Goal: Answer question/provide support: Share knowledge or assist other users

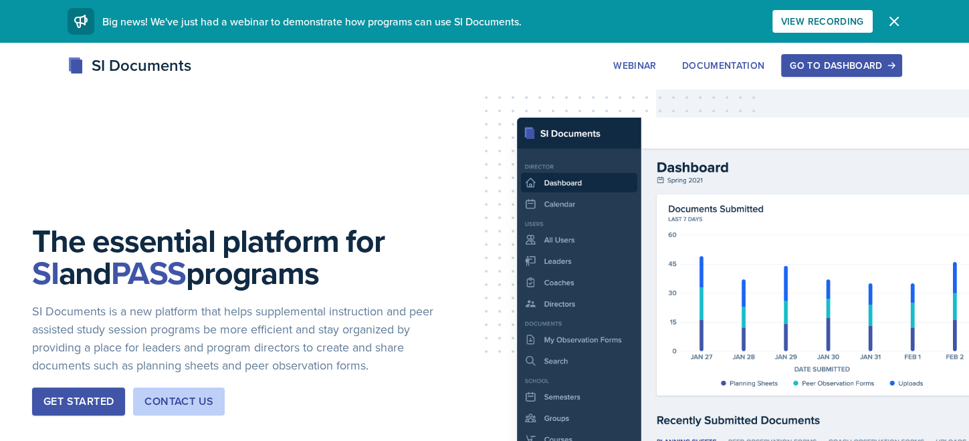
click at [246, 90] on div "SI Documents Webinar Documentation Go to Dashboard Sign Up Go to Dashboard" at bounding box center [484, 81] width 969 height 54
click at [245, 230] on div "The essential platform for SI and PASS programs SI Documents is a new platform …" at bounding box center [484, 331] width 969 height 577
drag, startPoint x: 829, startPoint y: 77, endPoint x: 821, endPoint y: 77, distance: 7.4
click at [821, 77] on div "SI Documents Webinar Documentation Go to Dashboard Sign Up Go to Dashboard" at bounding box center [485, 66] width 856 height 24
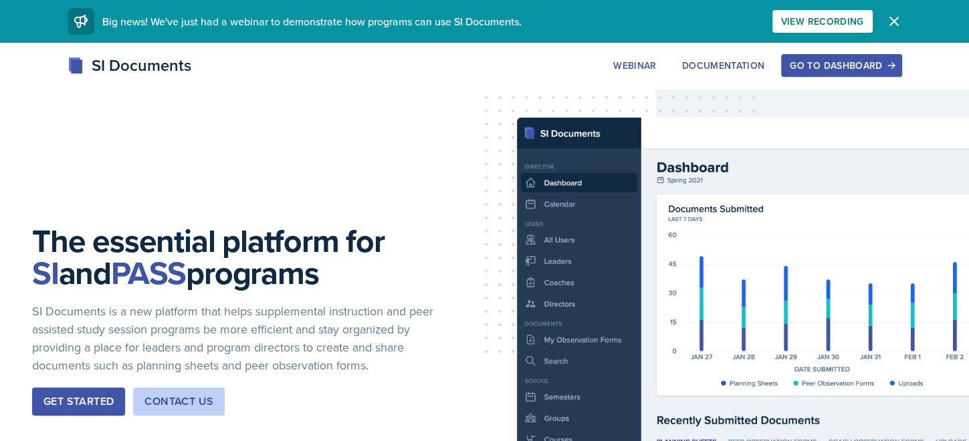
click at [821, 69] on div "Go to Dashboard" at bounding box center [841, 65] width 103 height 11
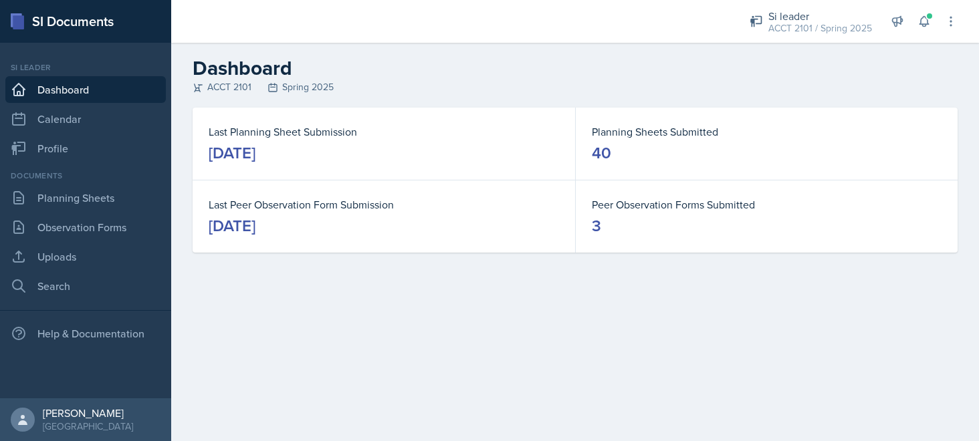
click at [618, 360] on main "Dashboard ACCT 2101 Spring 2025 Last Planning Sheet Submission [DATE] Planning …" at bounding box center [575, 242] width 808 height 399
click at [916, 23] on button at bounding box center [924, 21] width 24 height 24
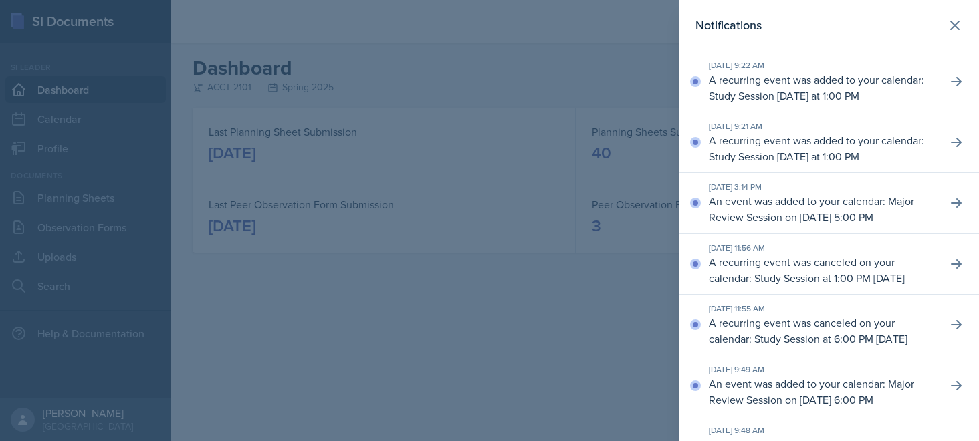
click at [926, 23] on div "Notifications" at bounding box center [830, 25] width 268 height 19
click at [947, 29] on icon at bounding box center [955, 25] width 16 height 16
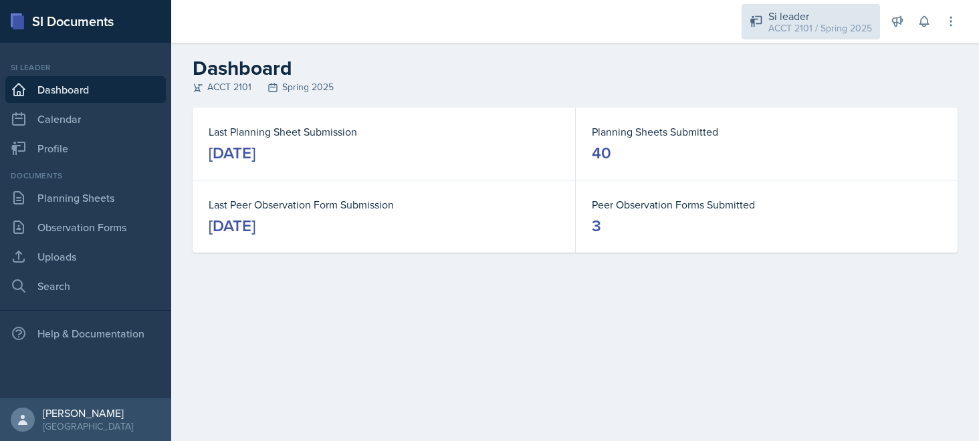
click at [835, 23] on div "ACCT 2101 / Spring 2025" at bounding box center [820, 28] width 104 height 14
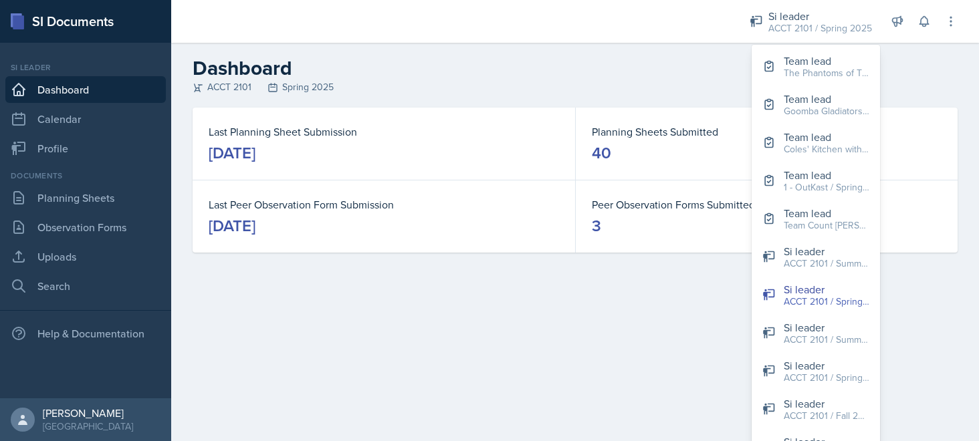
click at [673, 58] on h2 "Dashboard" at bounding box center [575, 68] width 765 height 24
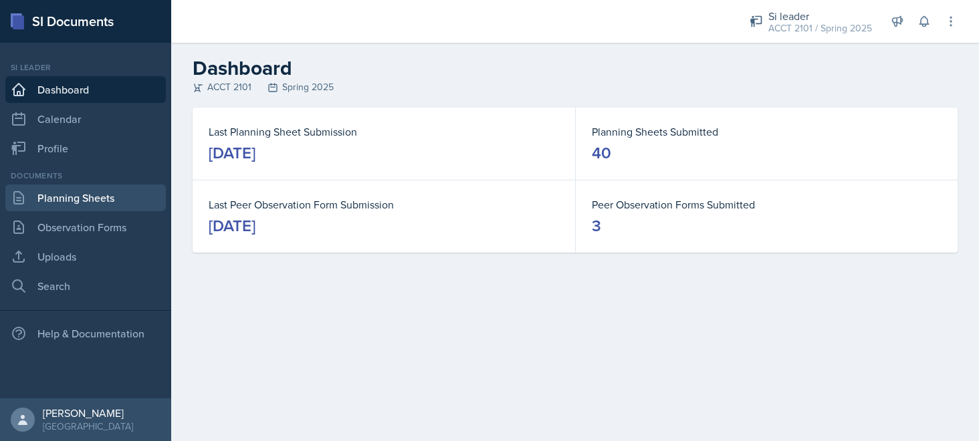
click at [49, 202] on link "Planning Sheets" at bounding box center [85, 198] width 161 height 27
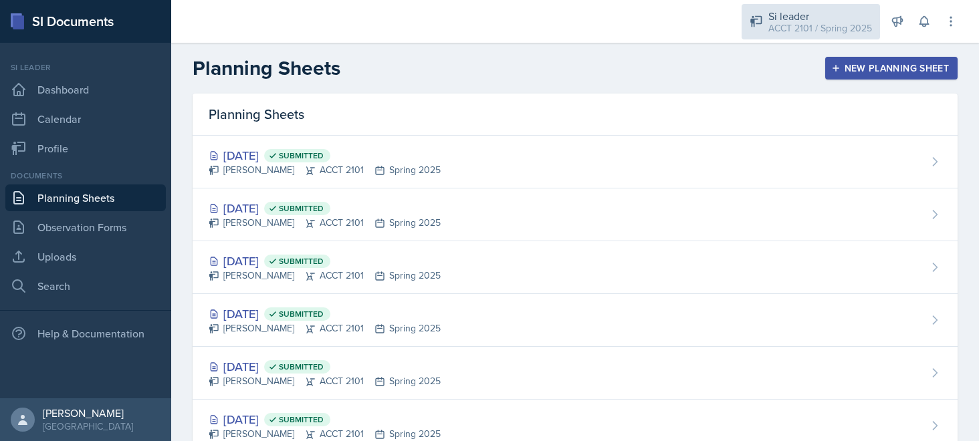
click at [832, 31] on div "ACCT 2101 / Spring 2025" at bounding box center [820, 28] width 104 height 14
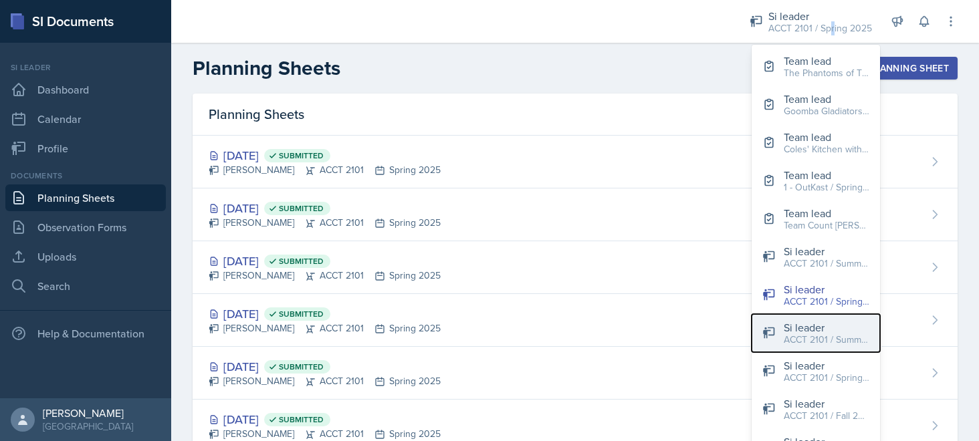
click at [830, 326] on div "Si leader" at bounding box center [827, 328] width 86 height 16
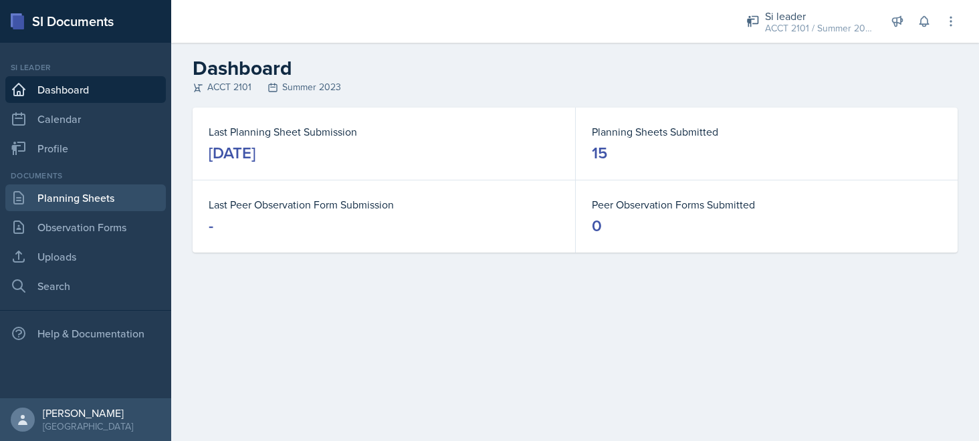
click at [70, 195] on link "Planning Sheets" at bounding box center [85, 198] width 161 height 27
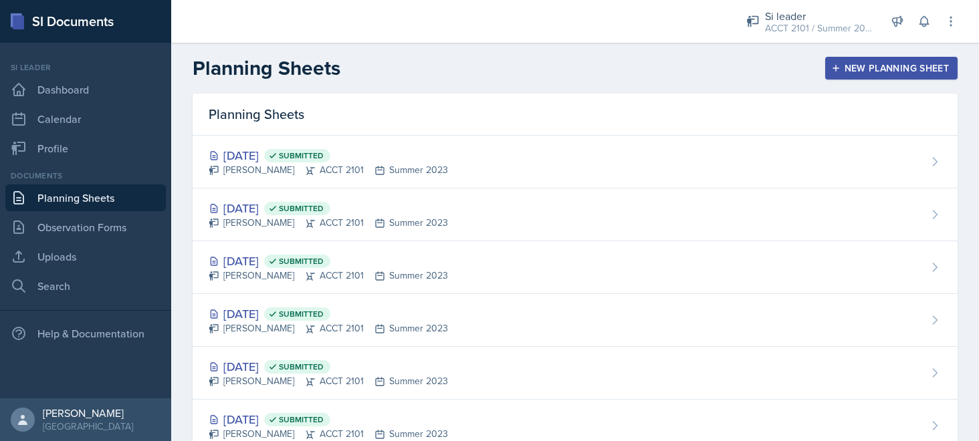
drag, startPoint x: 333, startPoint y: 105, endPoint x: 327, endPoint y: 110, distance: 7.6
click at [327, 110] on div "Planning Sheets" at bounding box center [575, 115] width 765 height 42
click at [361, 74] on div "Planning Sheets New Planning Sheet" at bounding box center [575, 68] width 808 height 24
click at [816, 23] on div "ACCT 2101 / Summer 2023" at bounding box center [818, 28] width 107 height 14
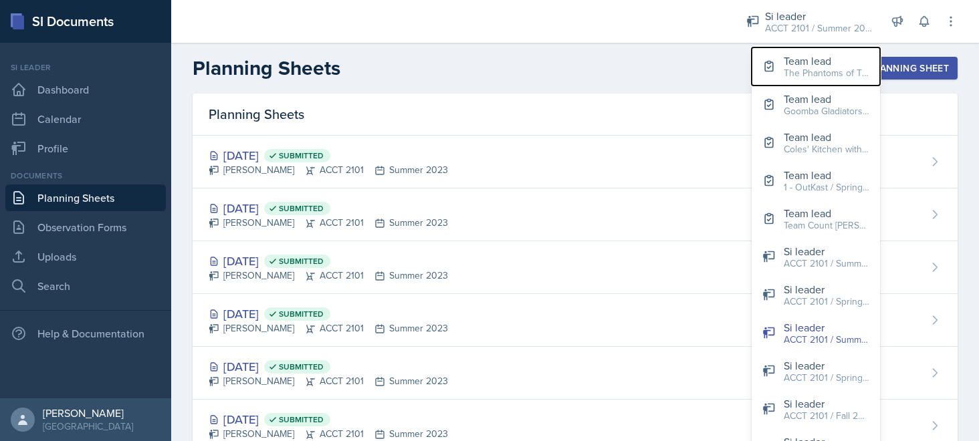
click at [835, 64] on div "Team lead" at bounding box center [827, 61] width 86 height 16
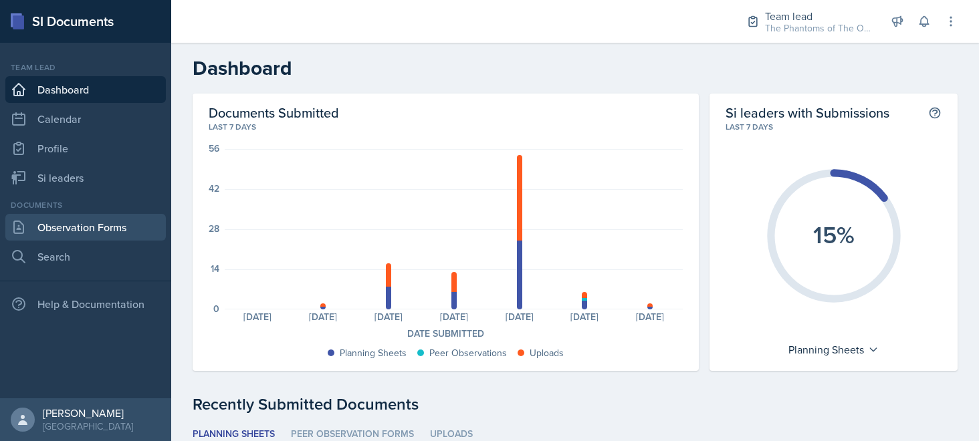
click at [86, 233] on link "Observation Forms" at bounding box center [85, 227] width 161 height 27
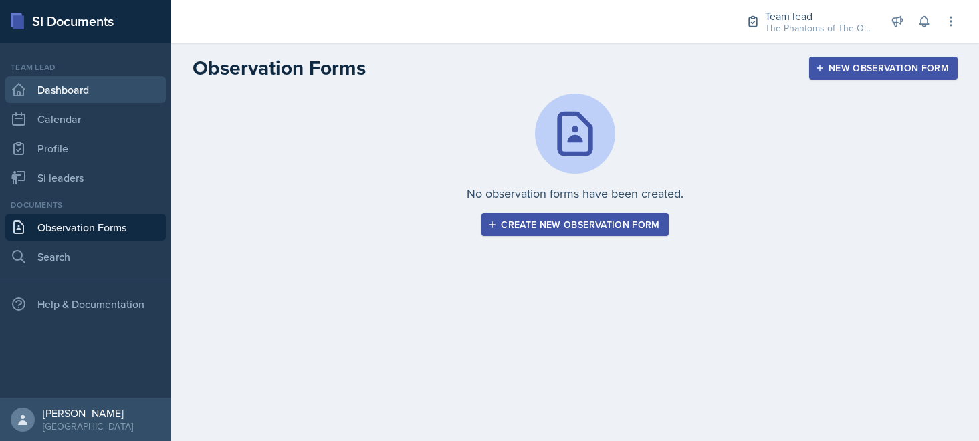
click at [95, 80] on link "Dashboard" at bounding box center [85, 89] width 161 height 27
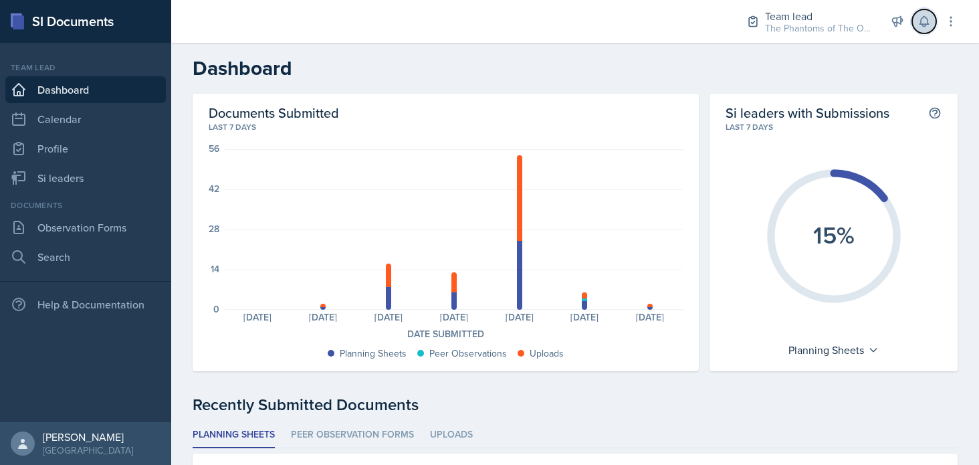
click at [918, 23] on icon at bounding box center [924, 21] width 13 height 13
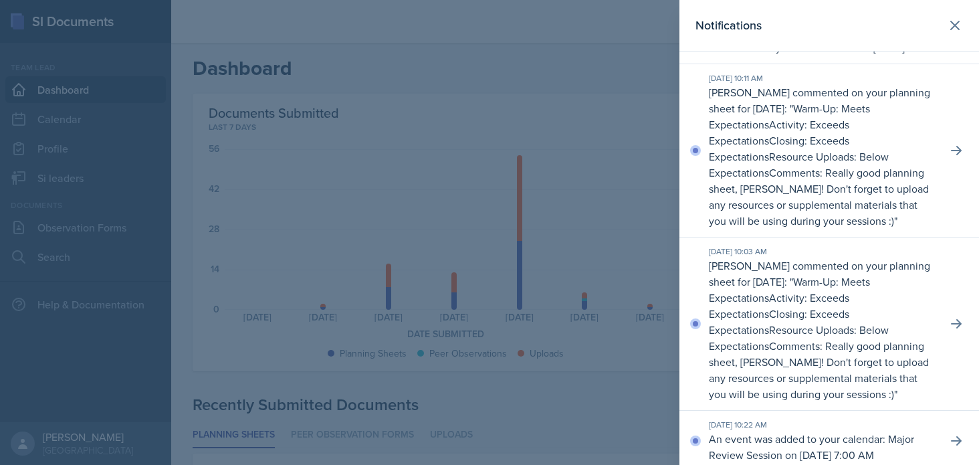
scroll to position [602, 0]
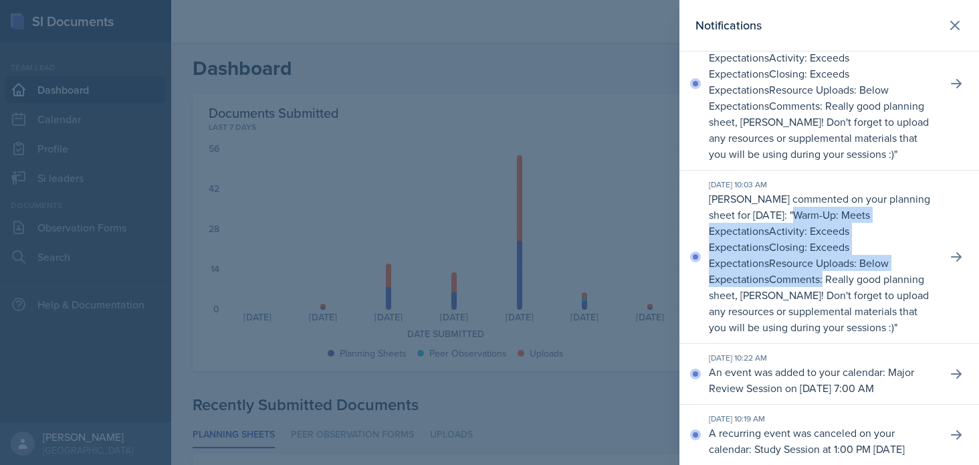
drag, startPoint x: 865, startPoint y: 275, endPoint x: 823, endPoint y: 347, distance: 83.6
click at [823, 335] on p "[PERSON_NAME] commented on your planning sheet for [DATE]: " Warm-Up: Meets Exp…" at bounding box center [822, 263] width 227 height 144
copy p "Warm-Up: Meets Expectations Activity: Exceeds Expectations Closing: Exceeds Exp…"
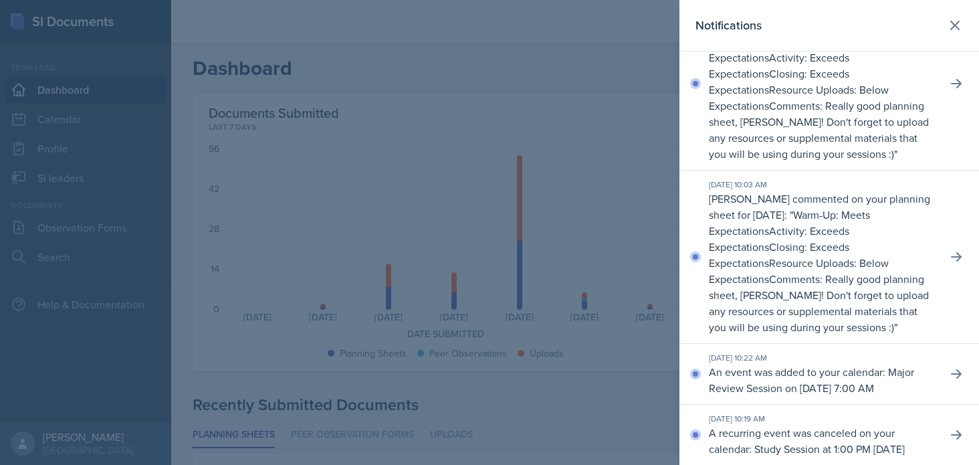
click at [609, 280] on div at bounding box center [489, 232] width 979 height 465
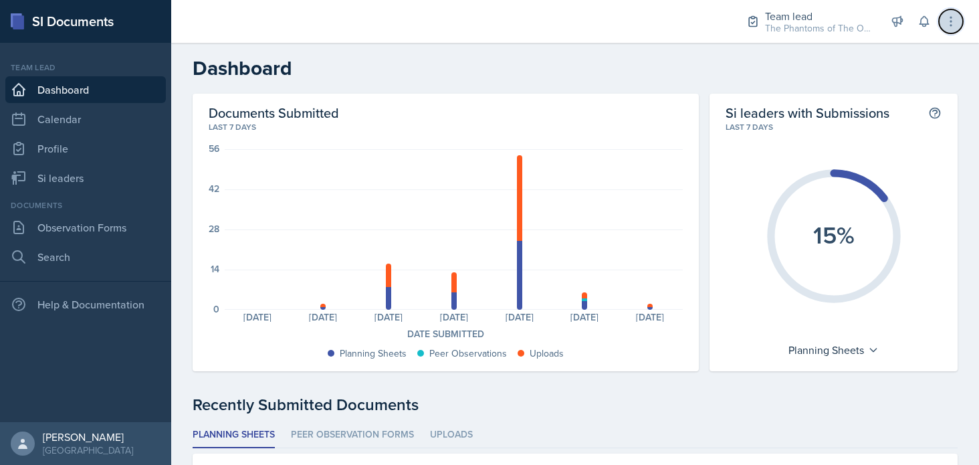
click at [957, 21] on icon at bounding box center [950, 21] width 13 height 13
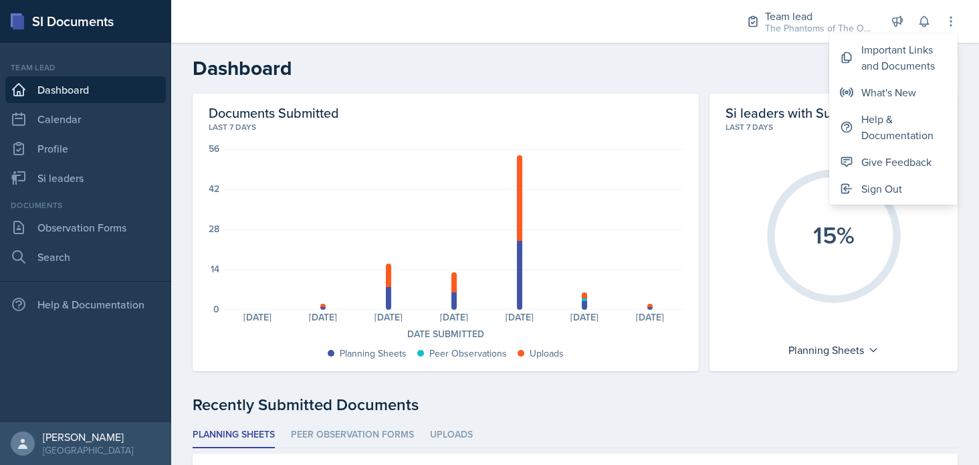
click at [665, 59] on h2 "Dashboard" at bounding box center [575, 68] width 765 height 24
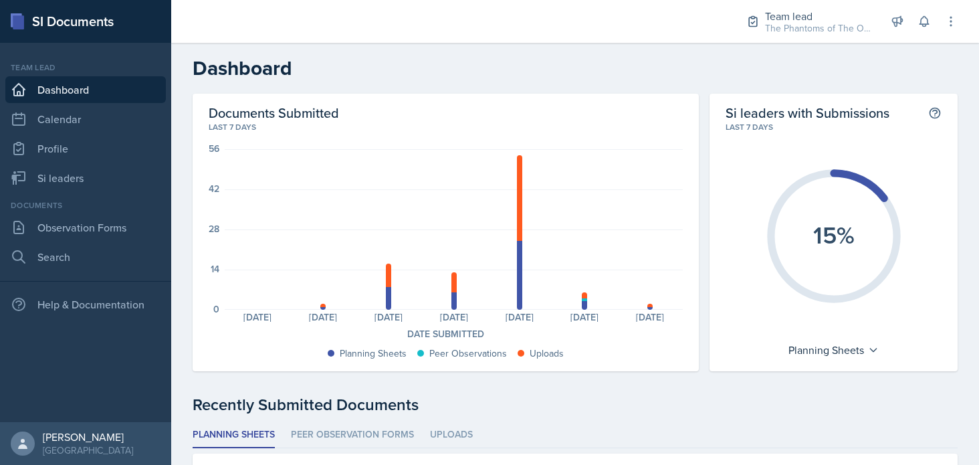
click at [5, 394] on nav "Team lead Dashboard Calendar Profile Si leaders Documents Observation Forms Sea…" at bounding box center [85, 232] width 171 height 379
click at [945, 21] on icon at bounding box center [950, 21] width 13 height 13
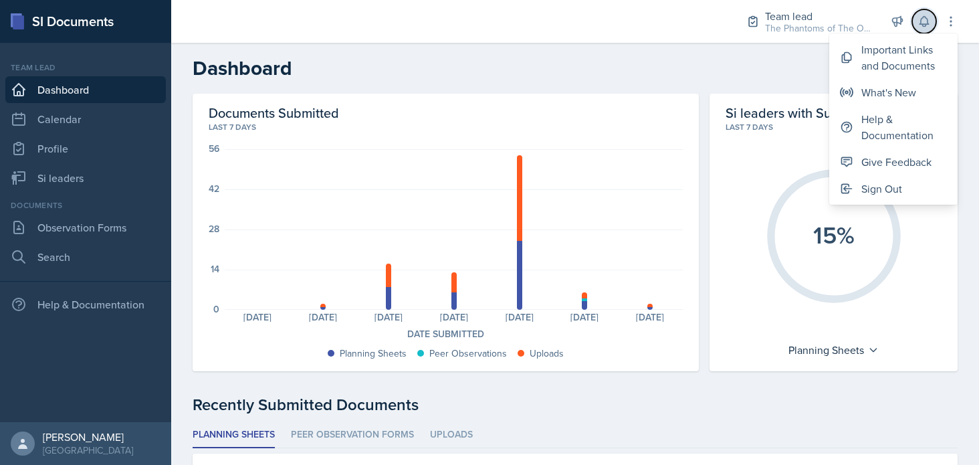
click at [931, 25] on button at bounding box center [924, 21] width 24 height 24
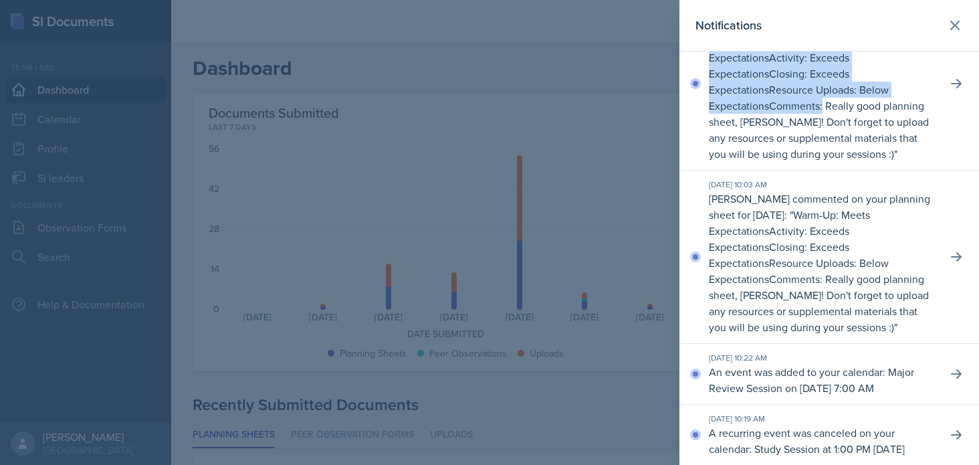
drag, startPoint x: 869, startPoint y: 104, endPoint x: 823, endPoint y: 173, distance: 82.4
click at [823, 162] on p "[PERSON_NAME] commented on your planning sheet for [DATE]: " Warm-Up: Meets Exp…" at bounding box center [822, 89] width 227 height 144
copy p "Warm-Up: Meets Expectations Activity: Exceeds Expectations Closing: Exceeds Exp…"
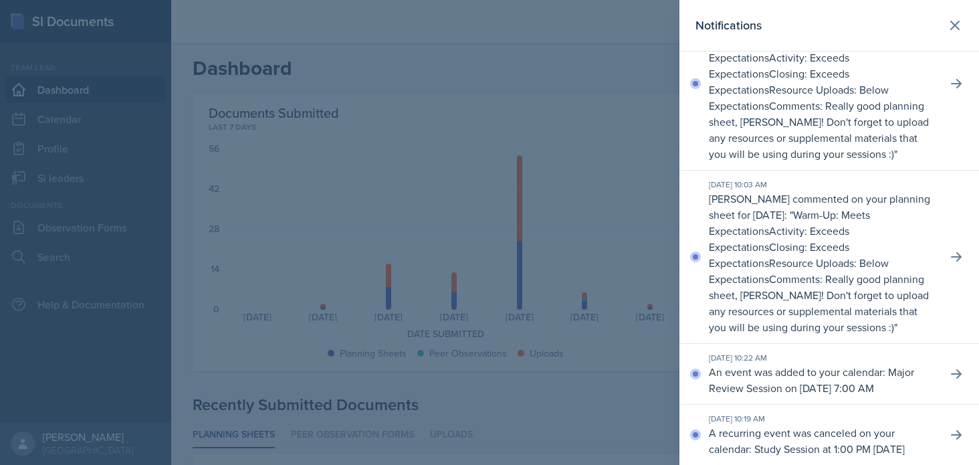
click at [577, 171] on div at bounding box center [489, 232] width 979 height 465
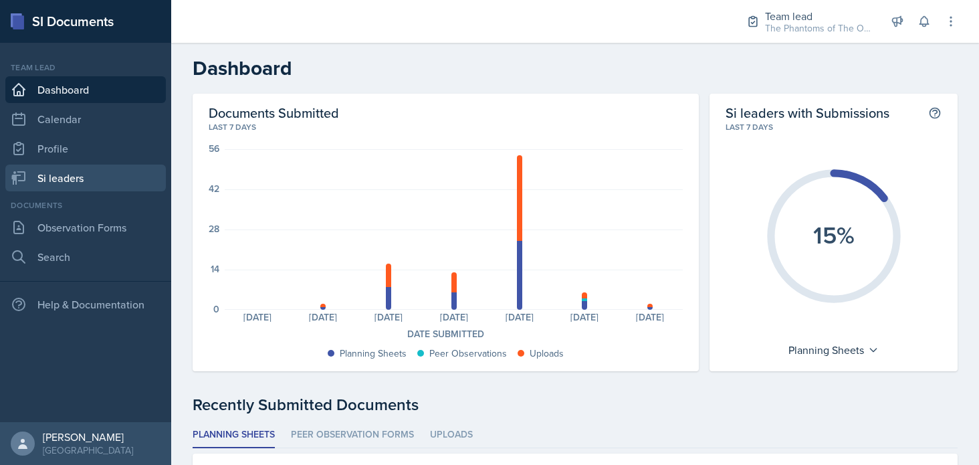
click at [66, 165] on link "Si leaders" at bounding box center [85, 178] width 161 height 27
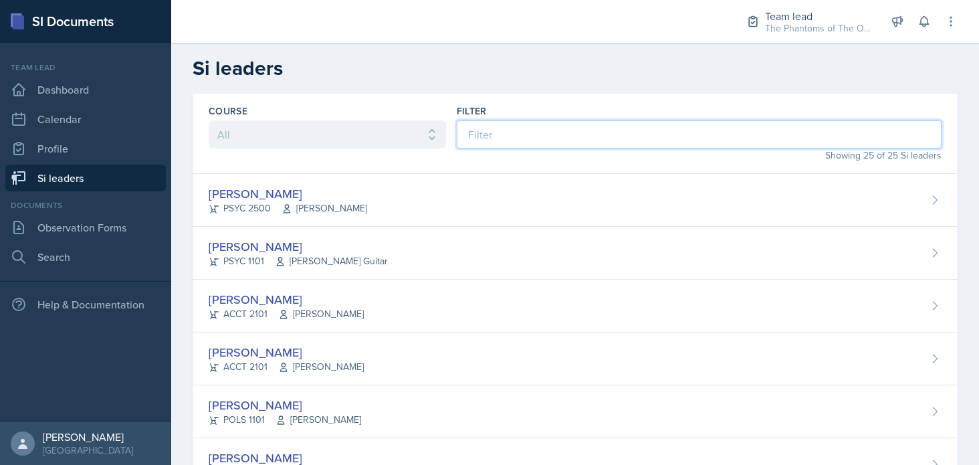
click at [521, 126] on input at bounding box center [699, 134] width 485 height 28
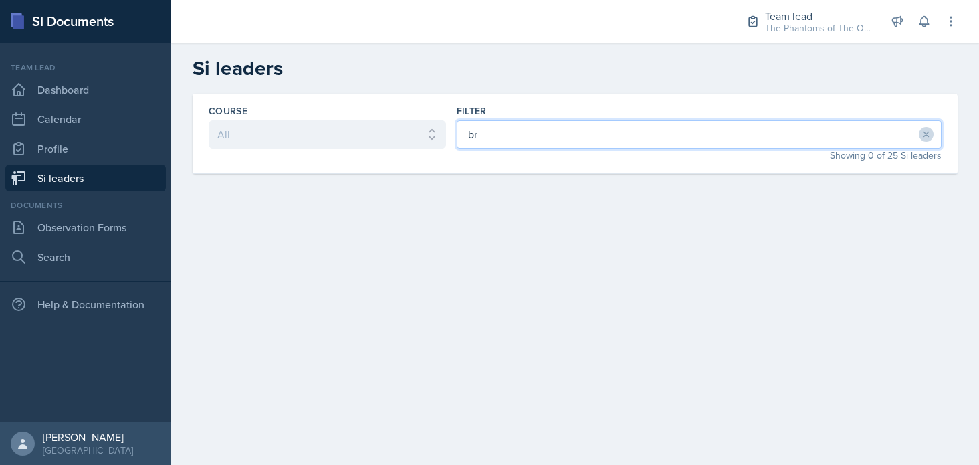
type input "b"
type input "landr"
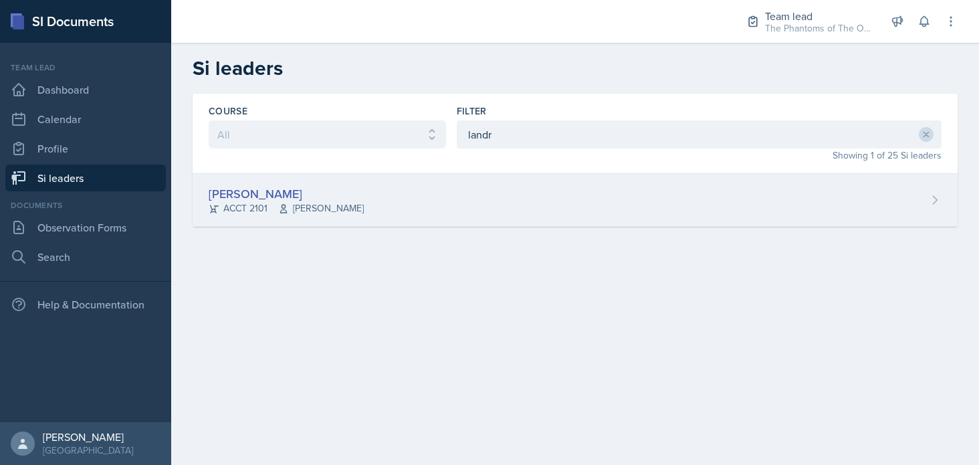
click at [503, 197] on div "[PERSON_NAME] ACCT 2101 [PERSON_NAME]" at bounding box center [575, 200] width 765 height 53
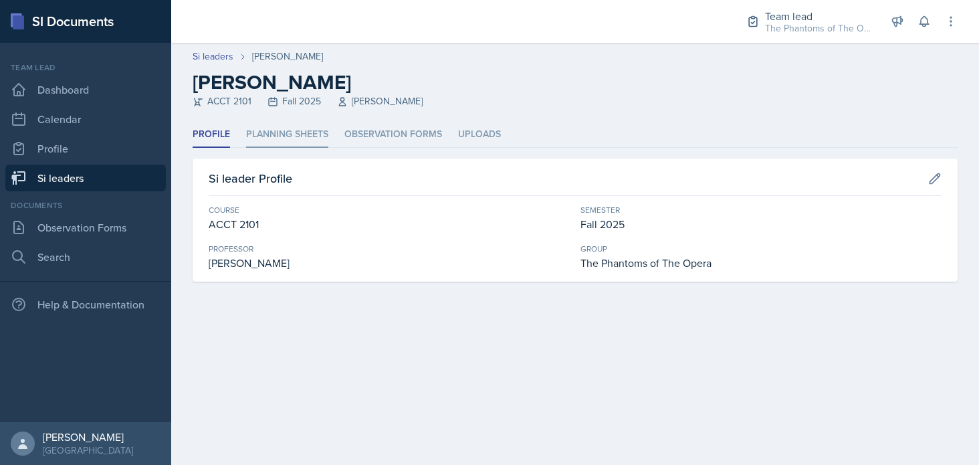
click at [284, 133] on li "Planning Sheets" at bounding box center [287, 135] width 82 height 26
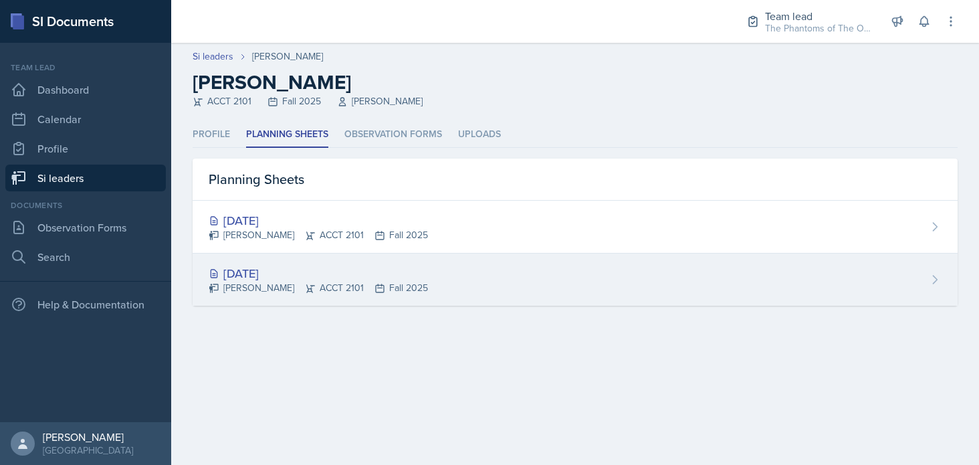
click at [342, 264] on div "[DATE]" at bounding box center [318, 273] width 219 height 18
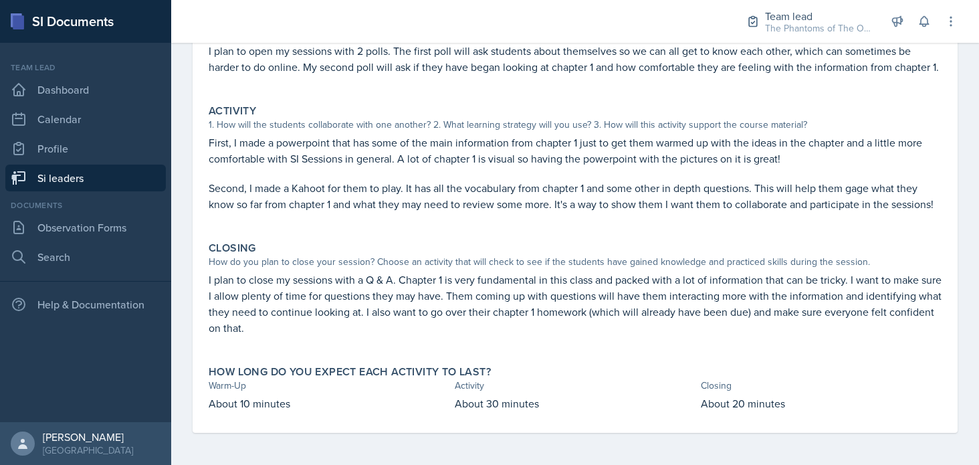
scroll to position [21, 0]
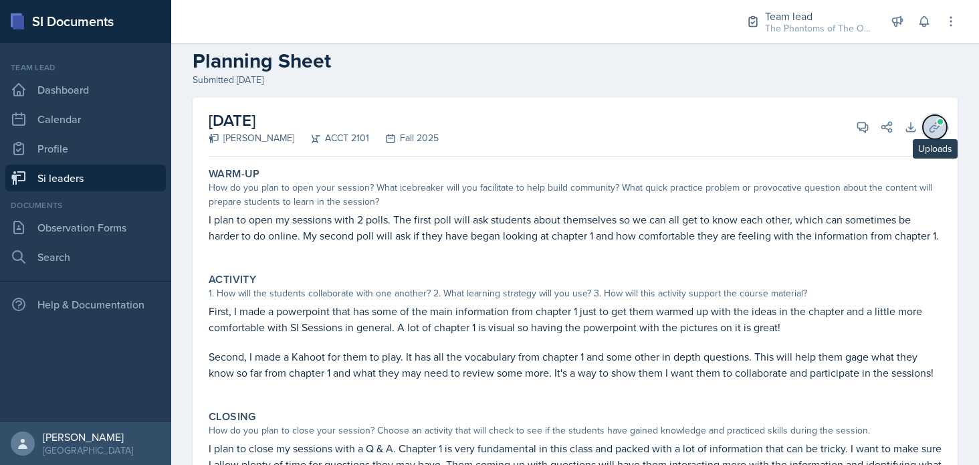
click at [930, 136] on button "Uploads" at bounding box center [935, 127] width 24 height 24
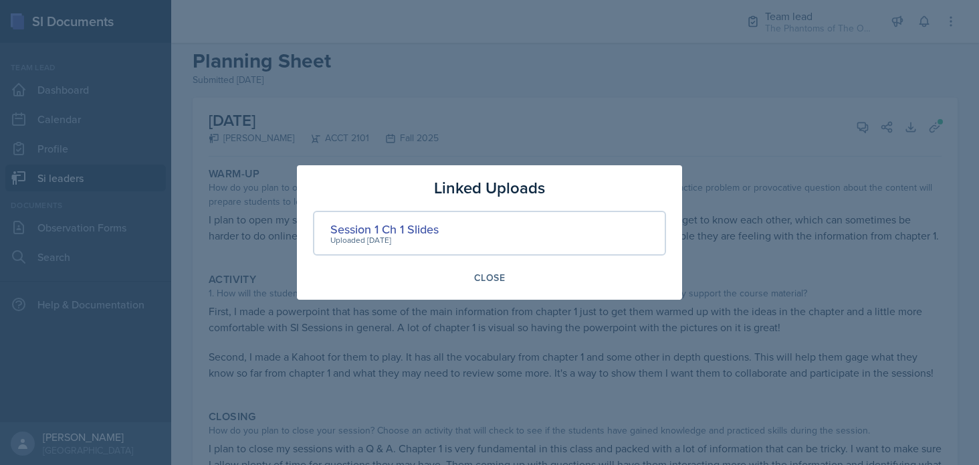
click at [797, 253] on div at bounding box center [489, 232] width 979 height 465
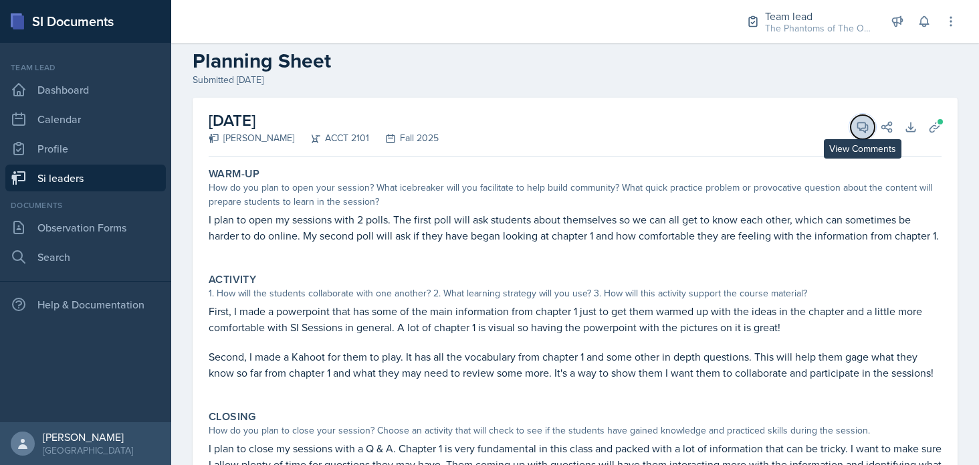
click at [858, 128] on icon at bounding box center [863, 127] width 10 height 10
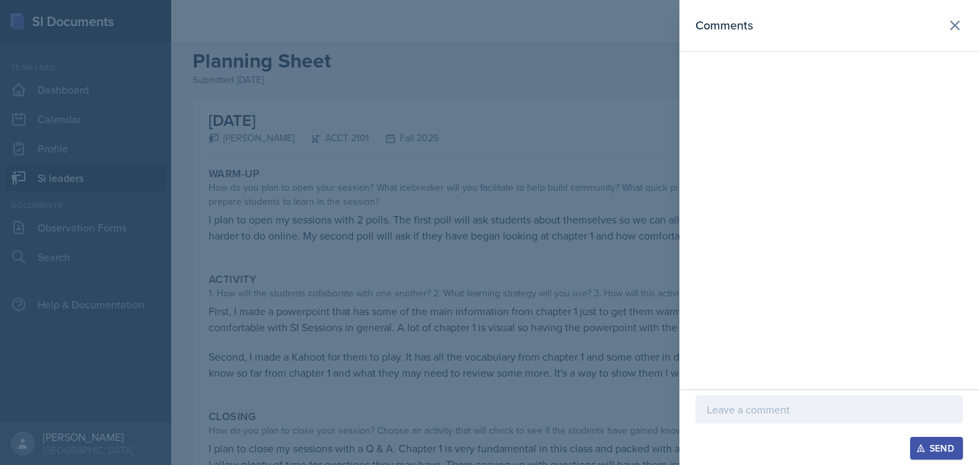
click at [772, 401] on div at bounding box center [830, 409] width 268 height 28
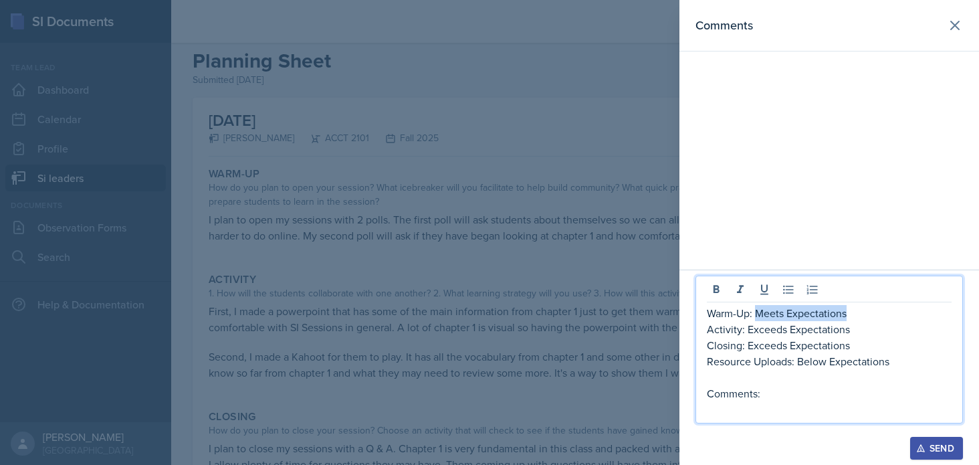
drag, startPoint x: 758, startPoint y: 318, endPoint x: 885, endPoint y: 302, distance: 127.3
click at [885, 302] on div "Warm-Up: Meets Expectations Activity: Exceeds Expectations Closing: Exceeds Exp…" at bounding box center [830, 350] width 268 height 148
click at [749, 329] on p "Activity: Exceeds Expectations" at bounding box center [829, 329] width 245 height 16
click at [746, 329] on p "Activity: Exceeds Expectations" at bounding box center [829, 329] width 245 height 16
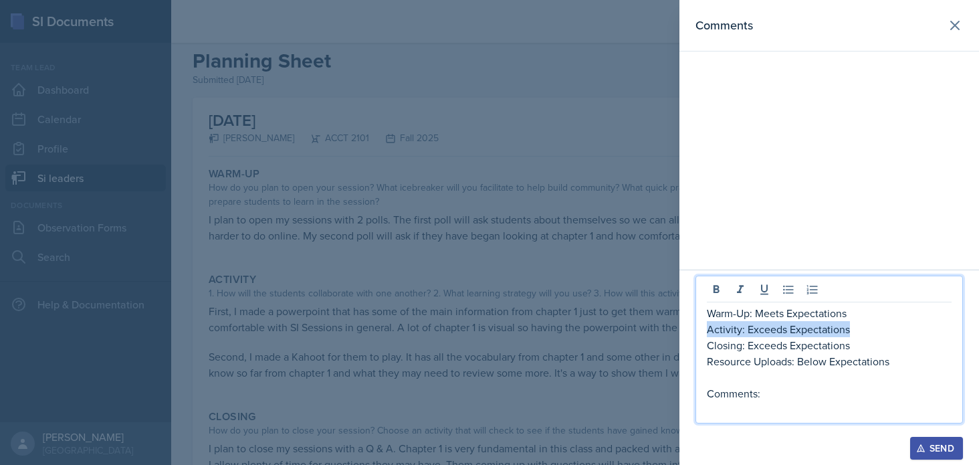
drag, startPoint x: 746, startPoint y: 329, endPoint x: 858, endPoint y: 330, distance: 111.7
click at [859, 330] on p "Activity: Exceeds Expectations" at bounding box center [829, 329] width 245 height 16
click at [857, 330] on p "Activity: Exceeds Expectations" at bounding box center [829, 329] width 245 height 16
click at [855, 330] on p "Activity: Exceeds Expectations" at bounding box center [829, 329] width 245 height 16
drag, startPoint x: 855, startPoint y: 330, endPoint x: 756, endPoint y: 325, distance: 98.5
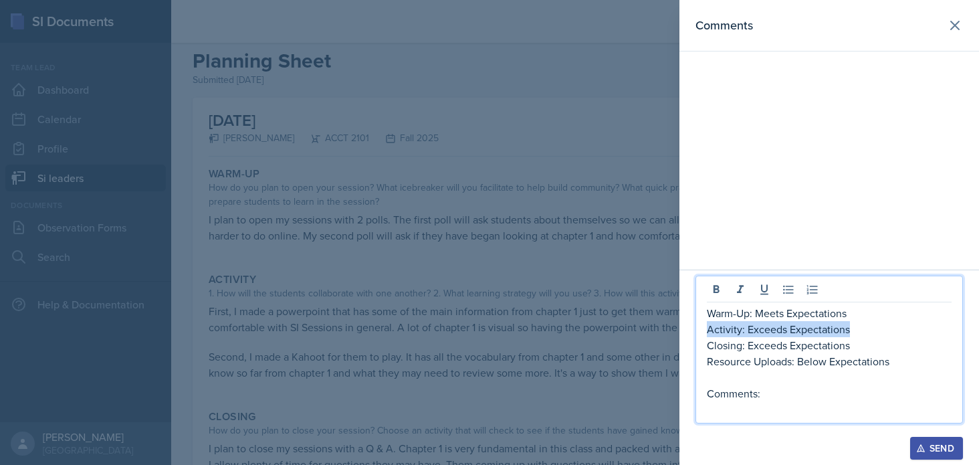
click at [757, 325] on p "Activity: Exceeds Expectations" at bounding box center [829, 329] width 245 height 16
click at [756, 325] on p "Activity: Exceeds Expectations" at bounding box center [829, 329] width 245 height 16
drag, startPoint x: 748, startPoint y: 326, endPoint x: 877, endPoint y: 326, distance: 129.1
click at [877, 326] on p "Activity: Exceeds Expectations" at bounding box center [829, 329] width 245 height 16
copy p "Exceeds Expectations"
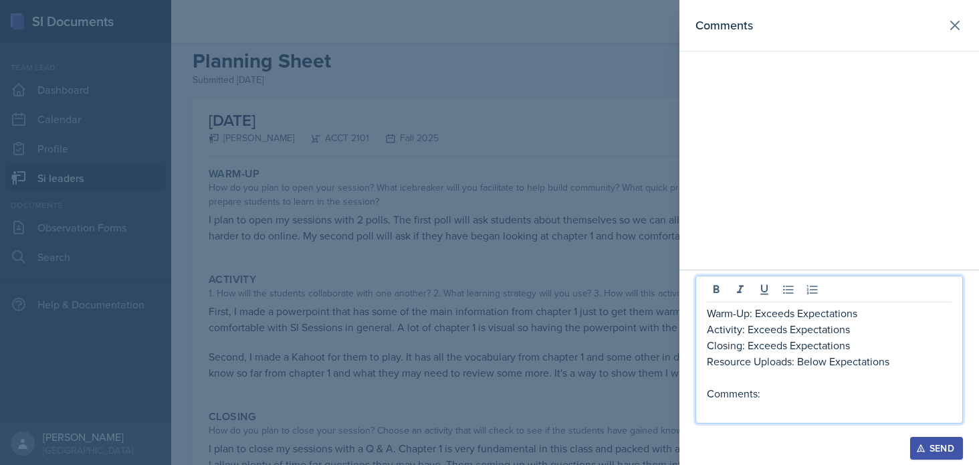
click at [799, 362] on p "Resource Uploads: Below Expectations" at bounding box center [829, 361] width 245 height 16
click at [812, 399] on p "Comments:" at bounding box center [829, 393] width 245 height 16
click at [943, 441] on div "Send" at bounding box center [936, 448] width 35 height 11
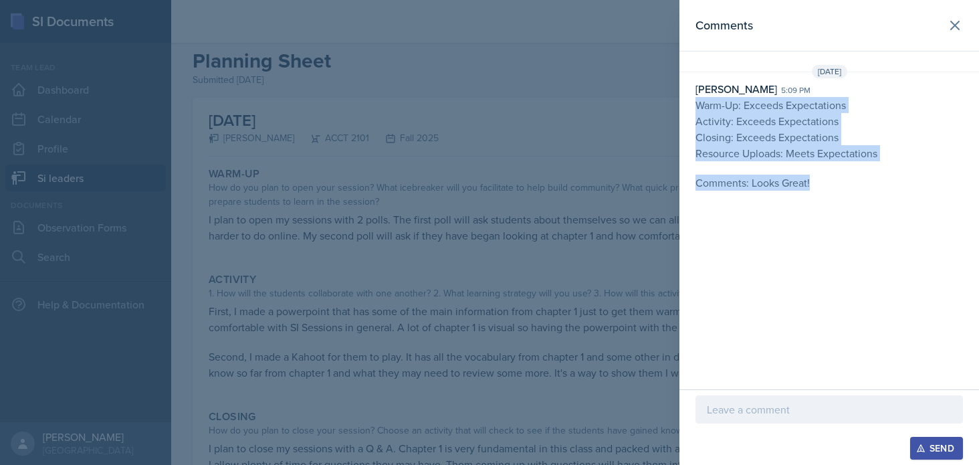
drag, startPoint x: 824, startPoint y: 181, endPoint x: 692, endPoint y: 109, distance: 150.8
click at [692, 109] on div "[PERSON_NAME] 5:09 pm Warm-Up: Exceeds Expectations Activity: Exceeds Expectati…" at bounding box center [829, 142] width 300 height 123
copy p "Warm-Up: Exceeds Expectations Activity: Exceeds Expectations Closing: Exceeds E…"
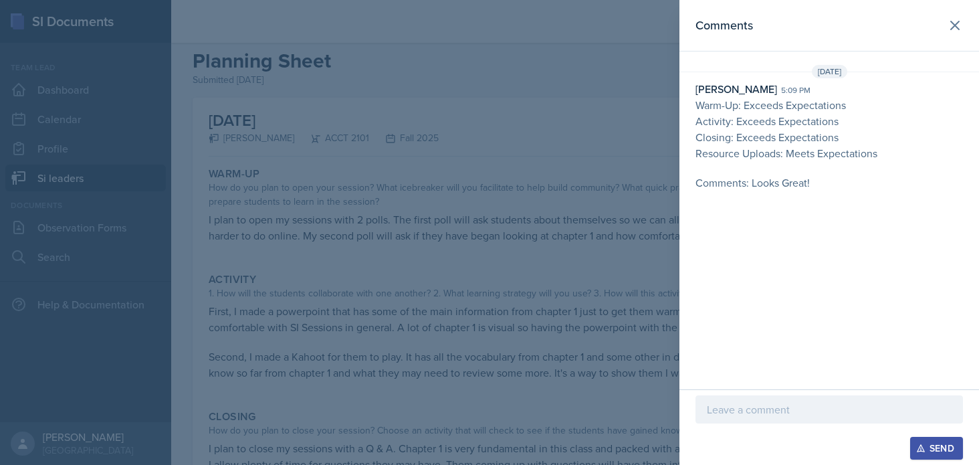
click at [540, 231] on div at bounding box center [489, 232] width 979 height 465
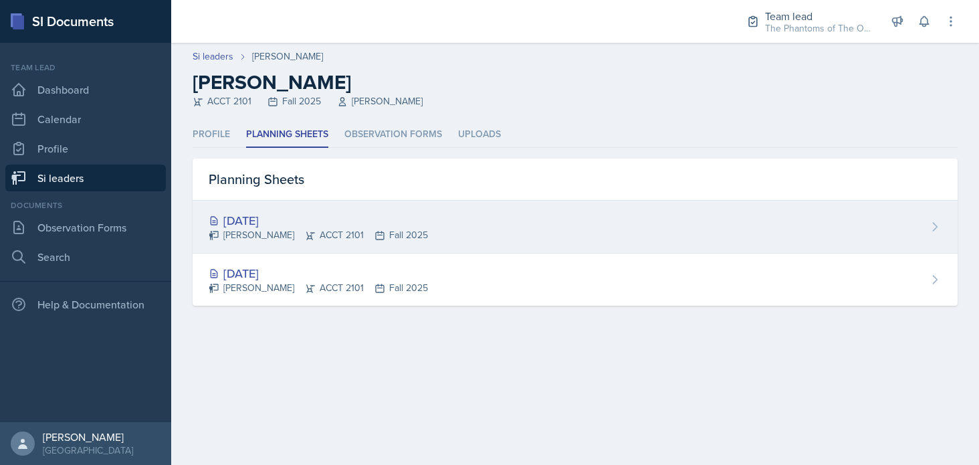
click at [310, 231] on div "[PERSON_NAME] ACCT 2101 Fall 2025" at bounding box center [318, 235] width 219 height 14
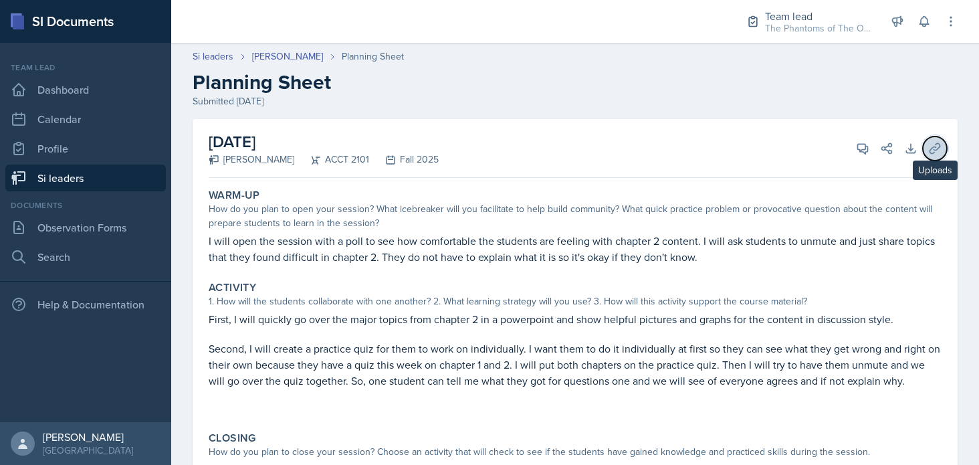
click at [928, 143] on icon at bounding box center [934, 148] width 13 height 13
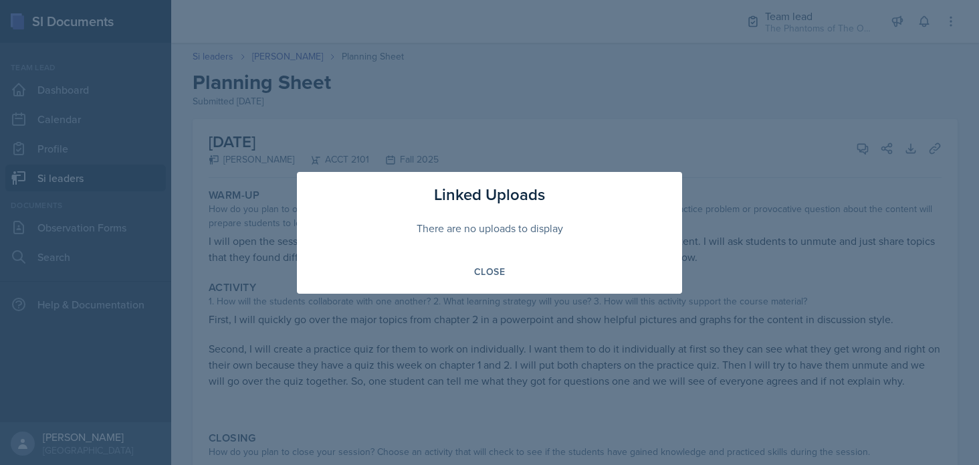
click at [828, 201] on div at bounding box center [489, 232] width 979 height 465
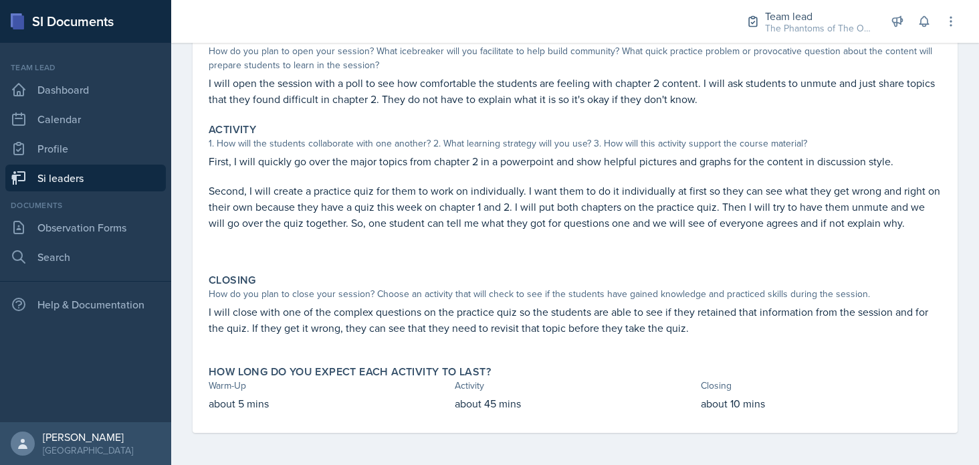
scroll to position [24, 0]
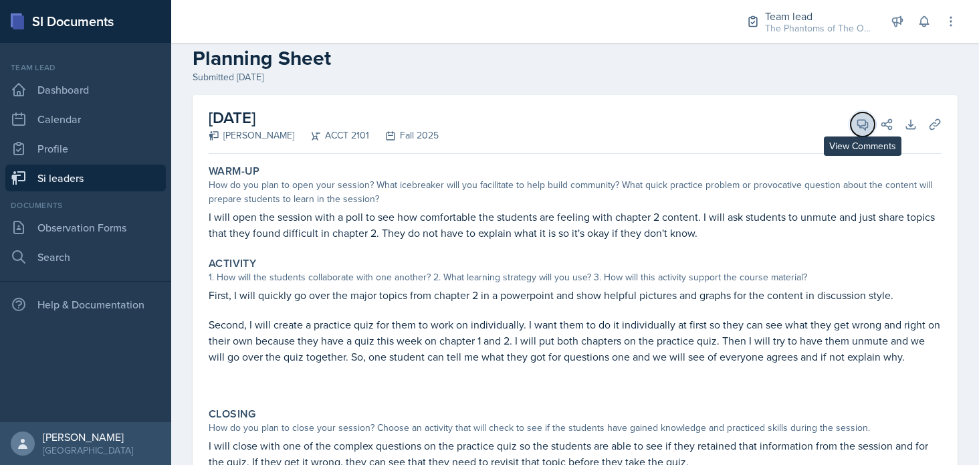
click at [864, 116] on span at bounding box center [867, 119] width 7 height 7
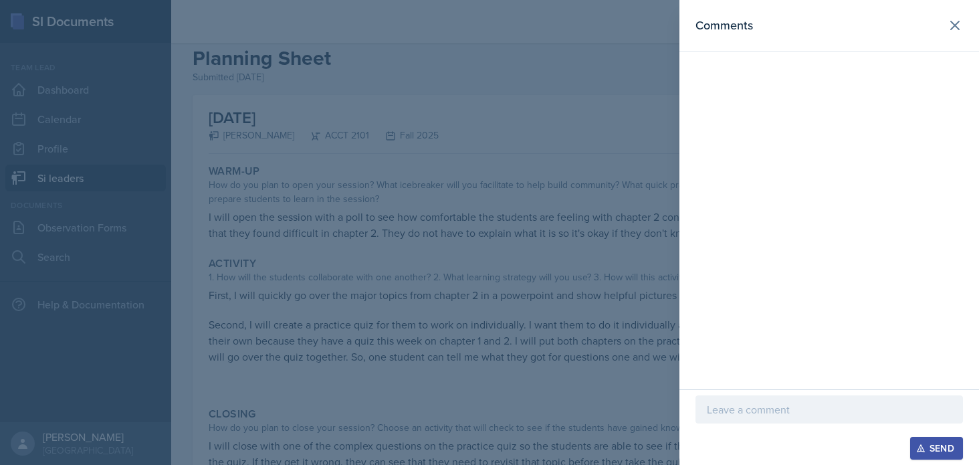
click at [787, 418] on div at bounding box center [830, 409] width 268 height 28
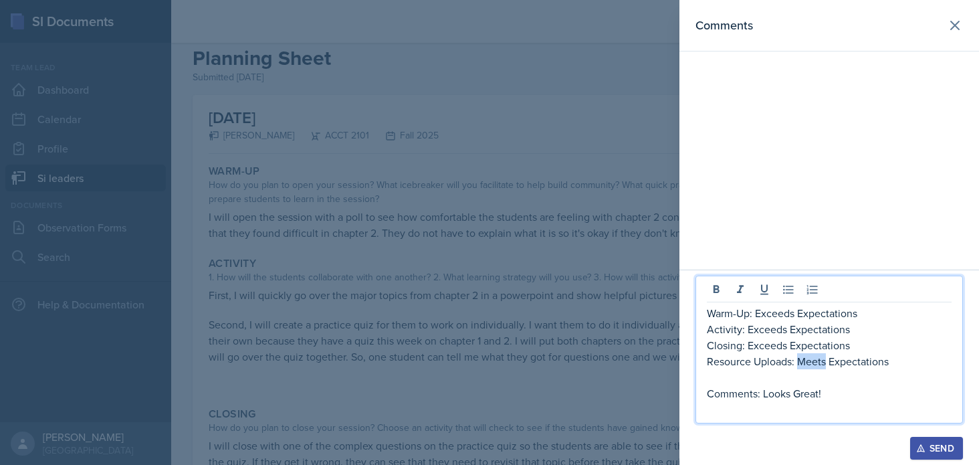
drag, startPoint x: 825, startPoint y: 360, endPoint x: 802, endPoint y: 359, distance: 23.4
click at [802, 359] on p "Resource Uploads: Meets Expectations" at bounding box center [829, 361] width 245 height 16
click at [843, 395] on p "Comments: Looks Great!" at bounding box center [829, 393] width 245 height 16
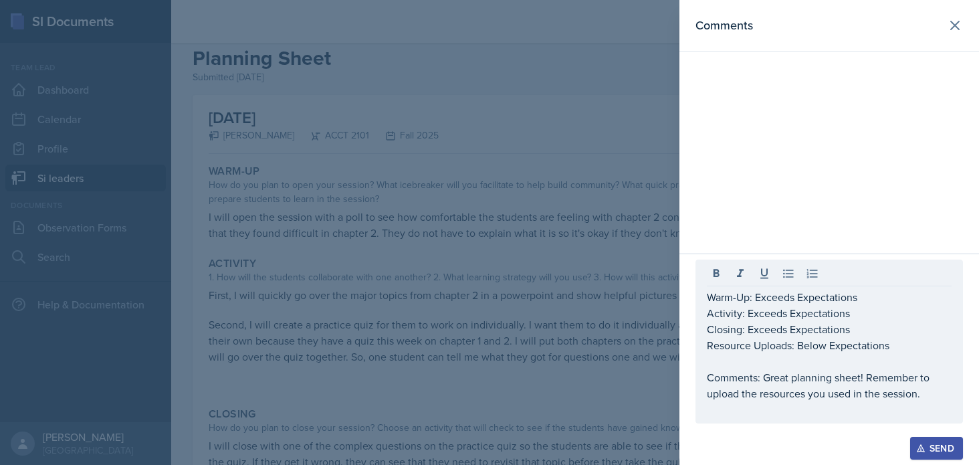
click at [926, 441] on div "Send" at bounding box center [936, 448] width 35 height 11
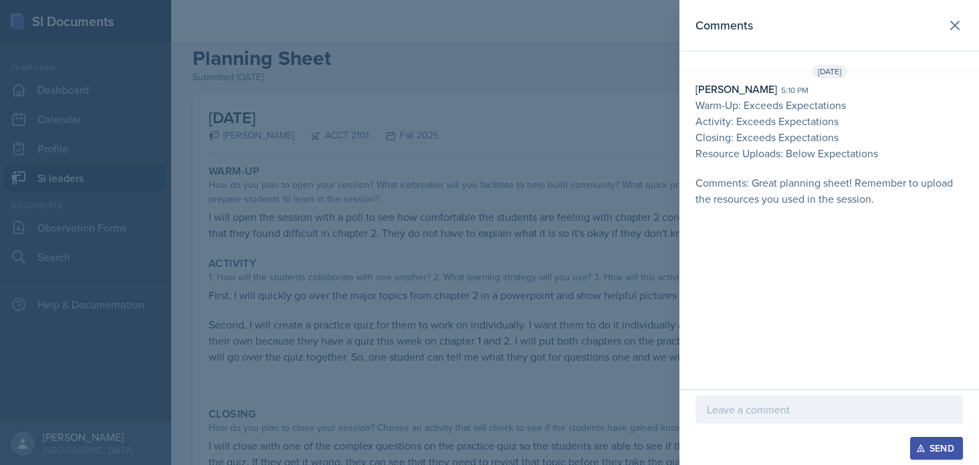
click at [497, 198] on div at bounding box center [489, 232] width 979 height 465
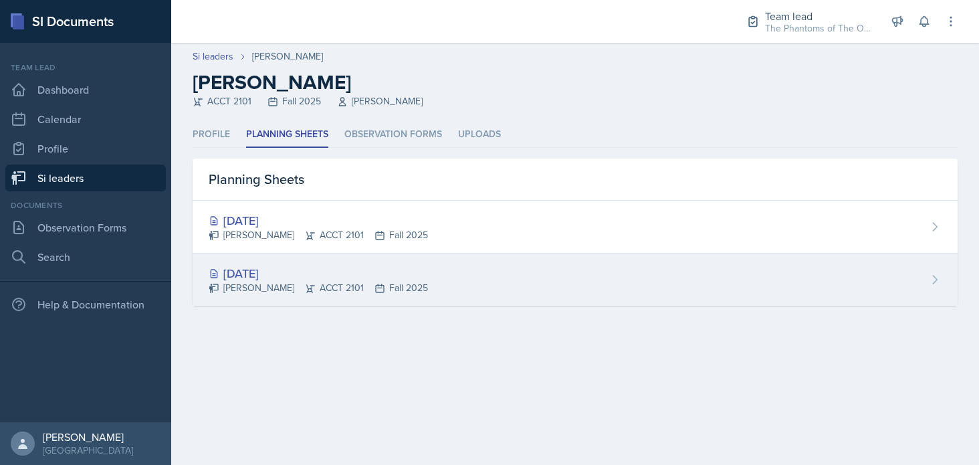
click at [401, 290] on div "[PERSON_NAME] ACCT 2101 Fall 2025" at bounding box center [318, 288] width 219 height 14
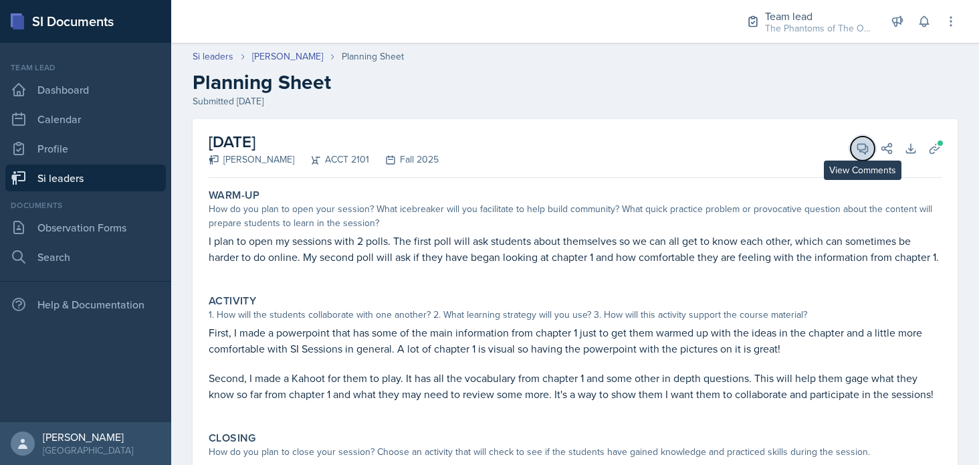
click at [856, 149] on icon at bounding box center [862, 148] width 13 height 13
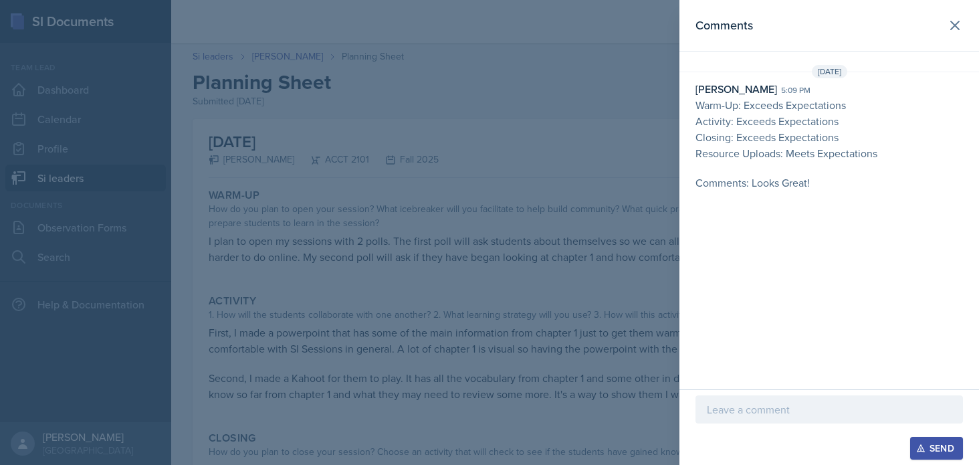
click at [640, 155] on div at bounding box center [489, 232] width 979 height 465
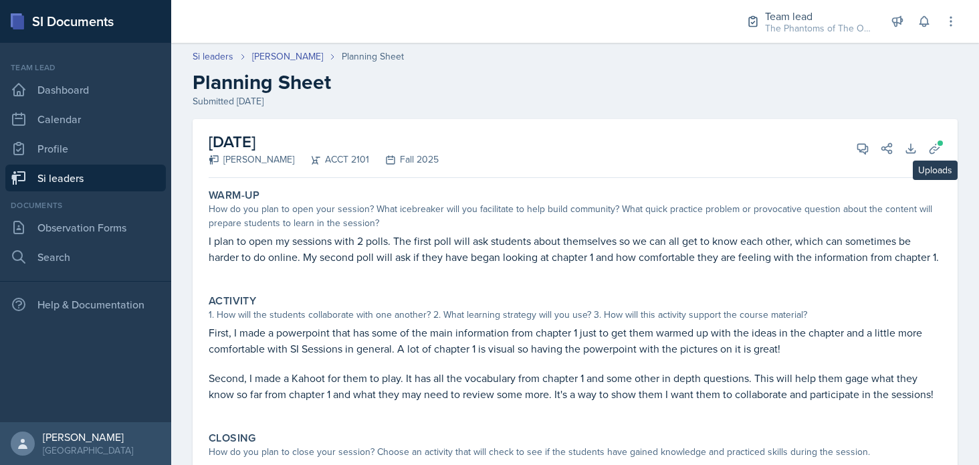
click at [939, 156] on div "[DATE] [PERSON_NAME] ACCT 2101 Fall 2025 View Comments Comments [DATE] [PERSON_…" at bounding box center [575, 371] width 765 height 504
click at [932, 152] on button "Uploads" at bounding box center [935, 148] width 24 height 24
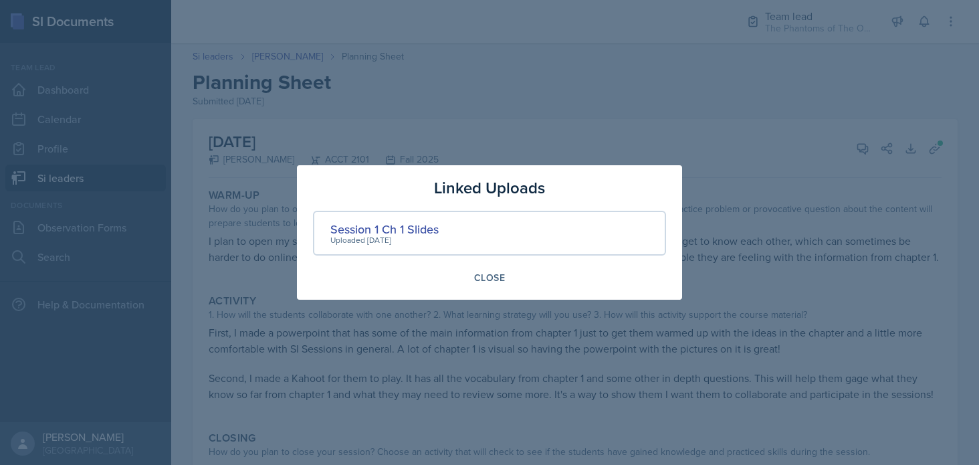
click at [757, 155] on div at bounding box center [489, 232] width 979 height 465
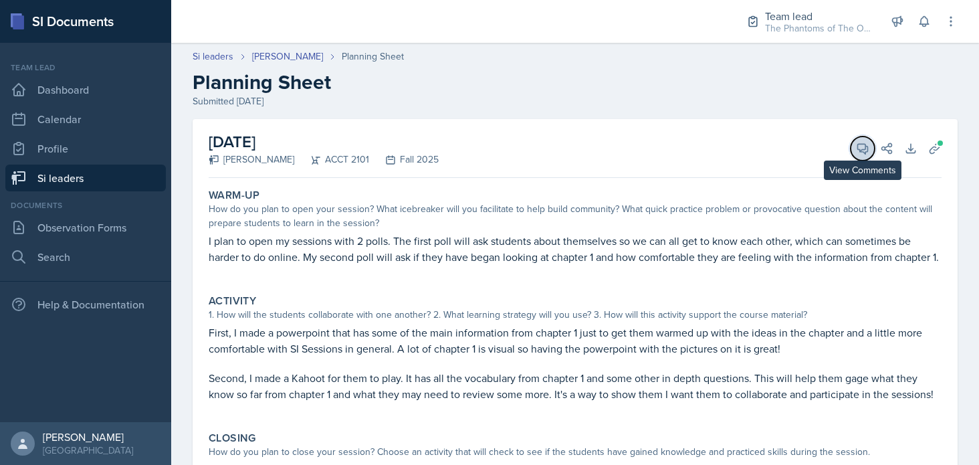
click at [856, 153] on icon at bounding box center [862, 148] width 13 height 13
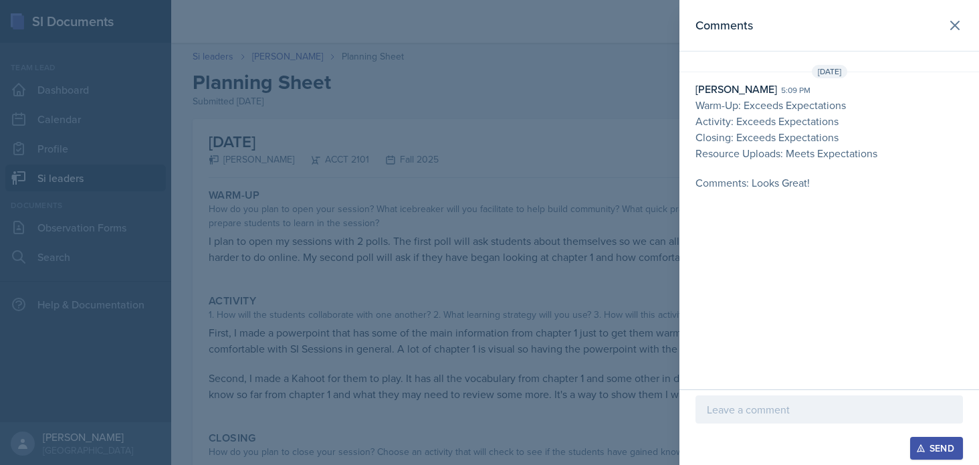
click at [833, 187] on p "Comments: Looks Great!" at bounding box center [830, 183] width 268 height 16
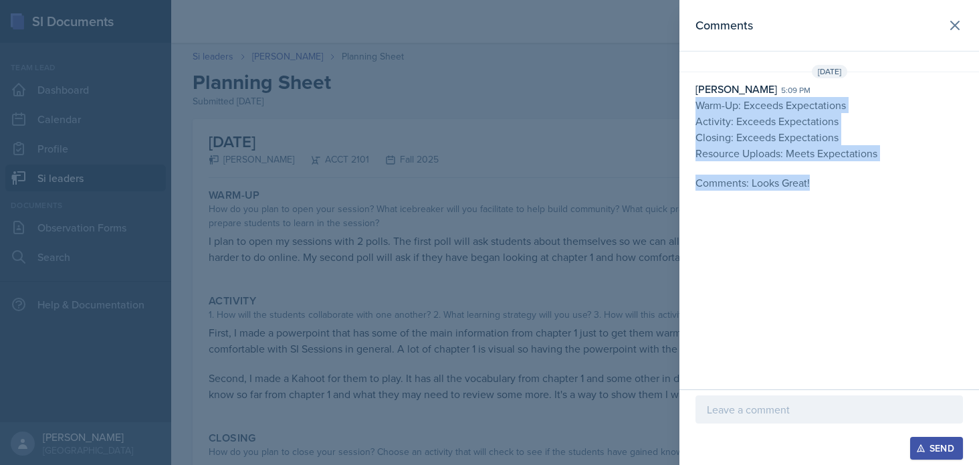
drag, startPoint x: 830, startPoint y: 177, endPoint x: 696, endPoint y: 102, distance: 154.2
click at [696, 102] on p "Warm-Up: Exceeds Expectations Activity: Exceeds Expectations Closing: Exceeds E…" at bounding box center [830, 150] width 268 height 107
copy p "Warm-Up: Exceeds Expectations Activity: Exceeds Expectations Closing: Exceeds E…"
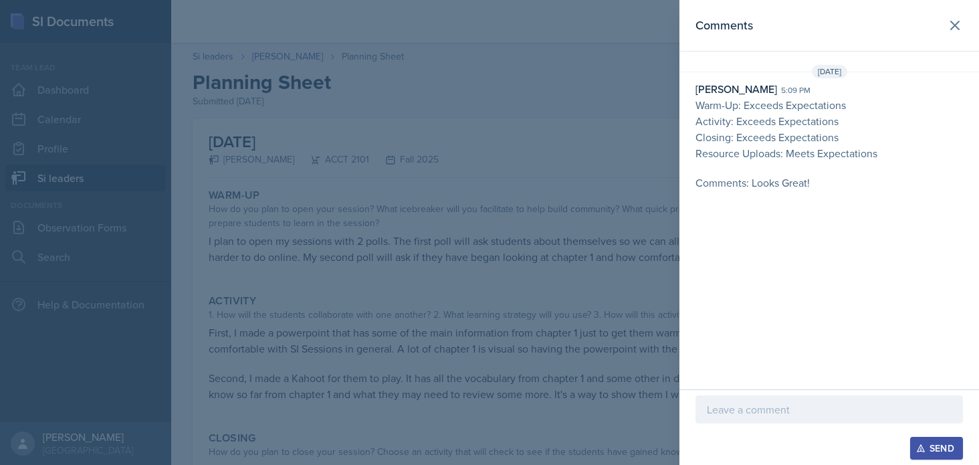
click at [376, 199] on div at bounding box center [489, 232] width 979 height 465
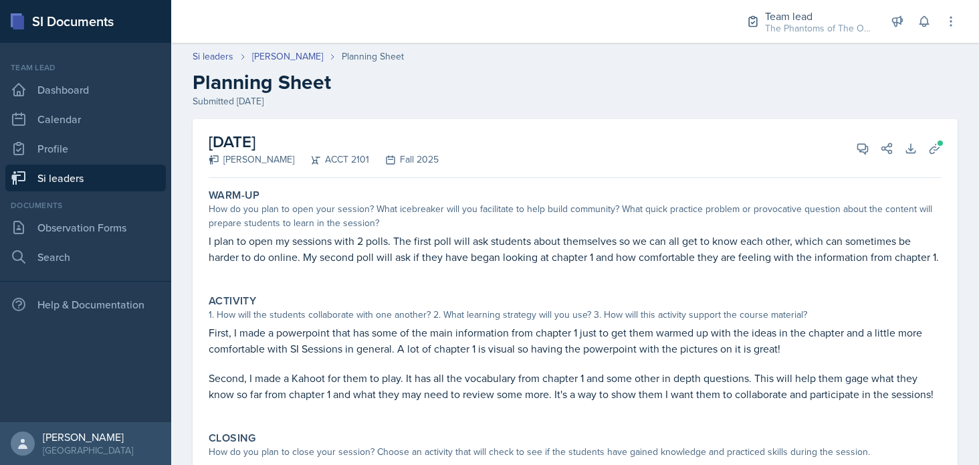
click at [72, 186] on link "Si leaders" at bounding box center [85, 178] width 161 height 27
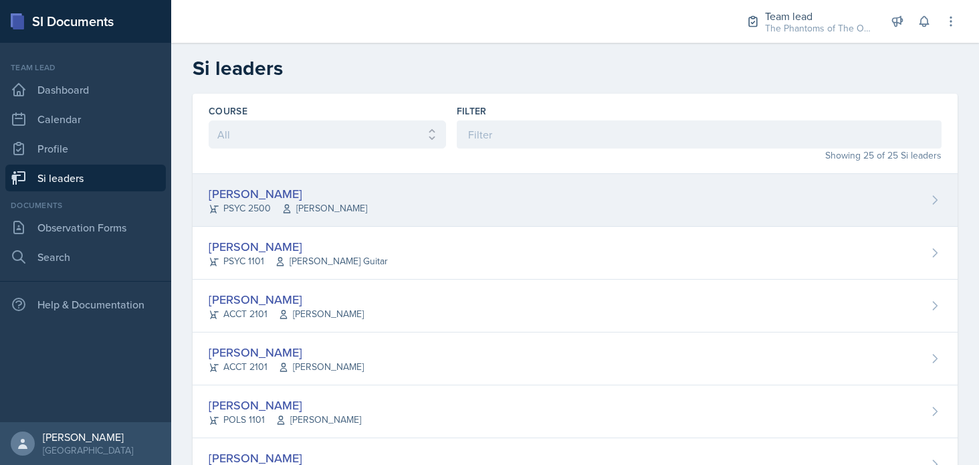
click at [367, 208] on div "[PERSON_NAME] PSYC 2500 [PERSON_NAME]" at bounding box center [575, 200] width 765 height 53
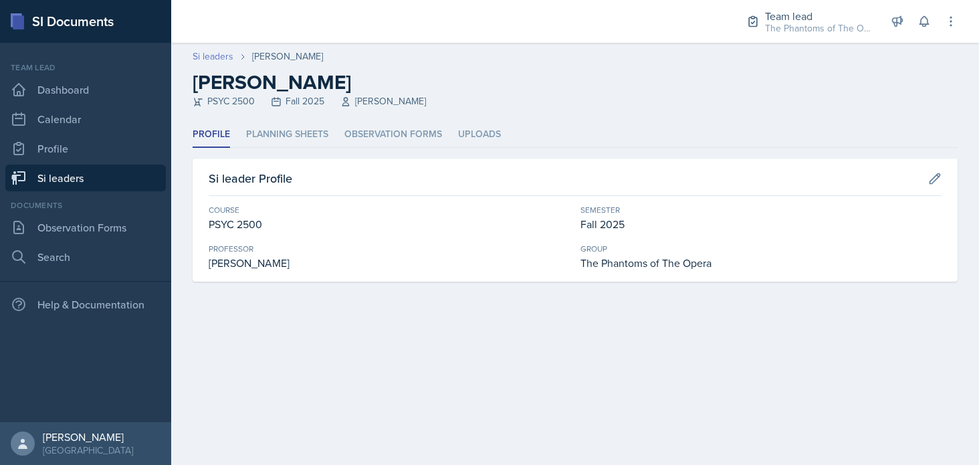
click at [206, 56] on link "Si leaders" at bounding box center [213, 56] width 41 height 14
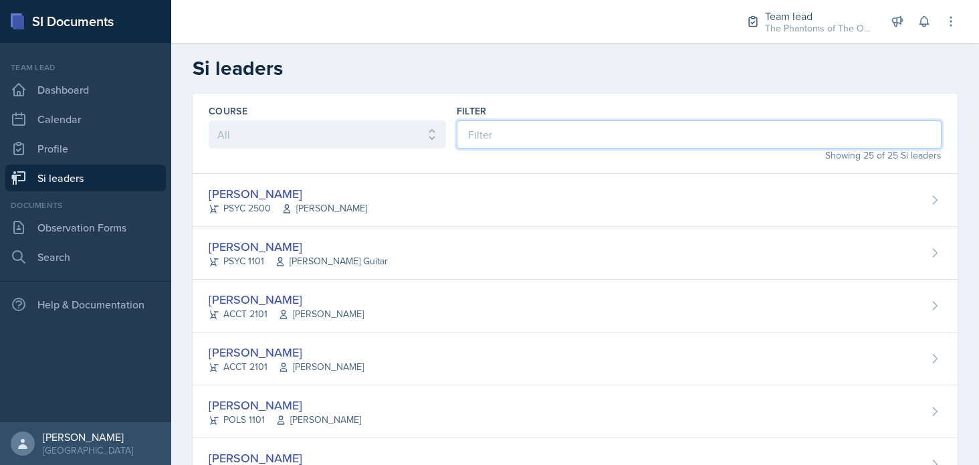
click at [554, 136] on input at bounding box center [699, 134] width 485 height 28
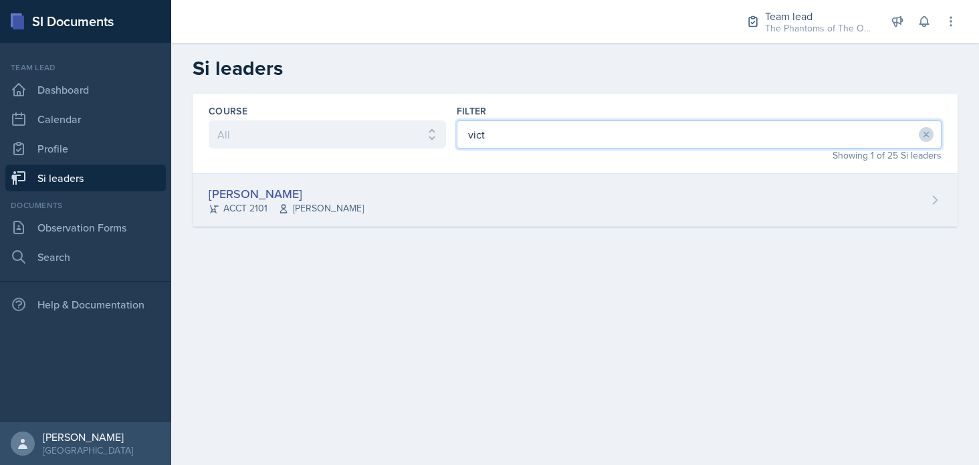
type input "vict"
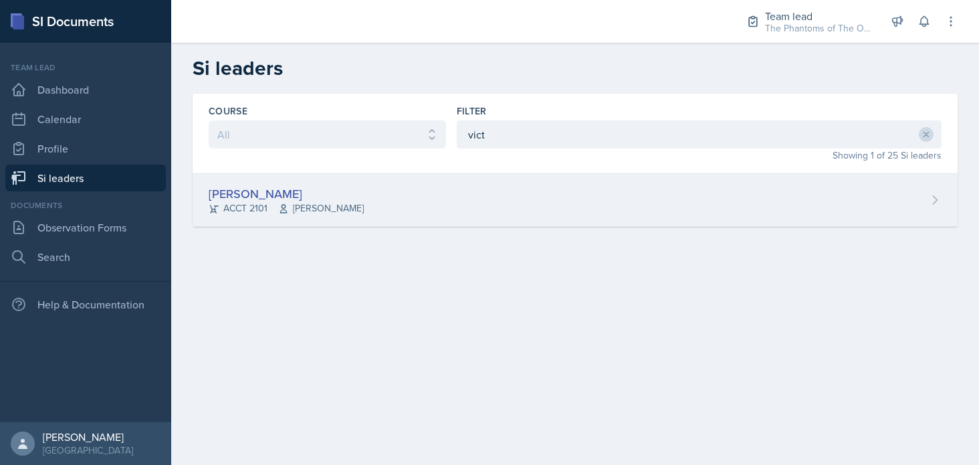
click at [519, 197] on div "[PERSON_NAME] ACCT 2101 [PERSON_NAME]" at bounding box center [575, 200] width 765 height 53
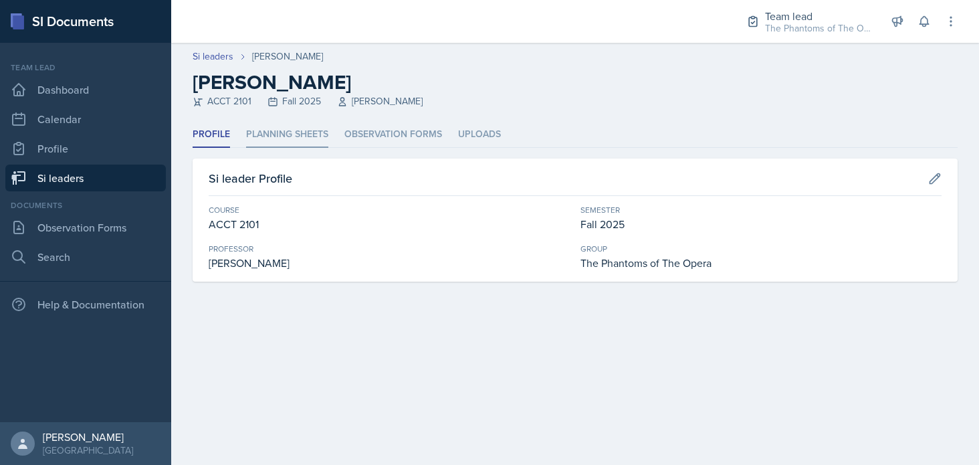
click at [271, 128] on li "Planning Sheets" at bounding box center [287, 135] width 82 height 26
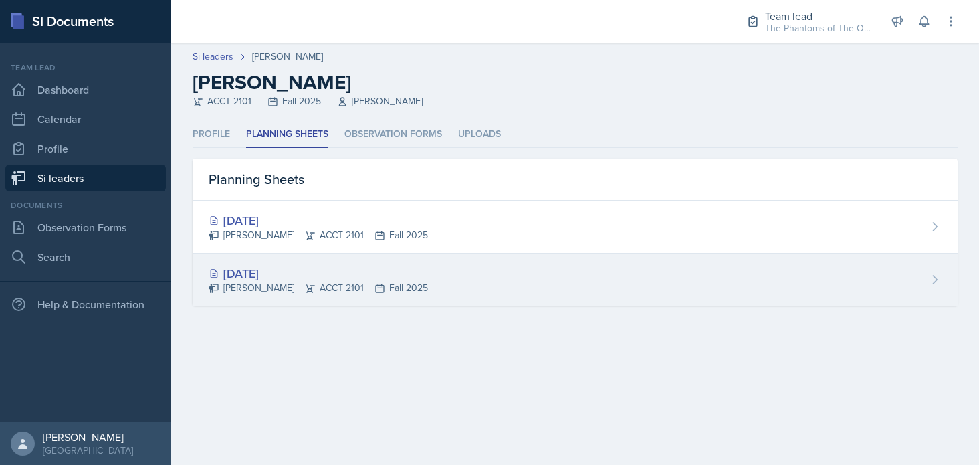
click at [286, 269] on div "[DATE]" at bounding box center [318, 273] width 219 height 18
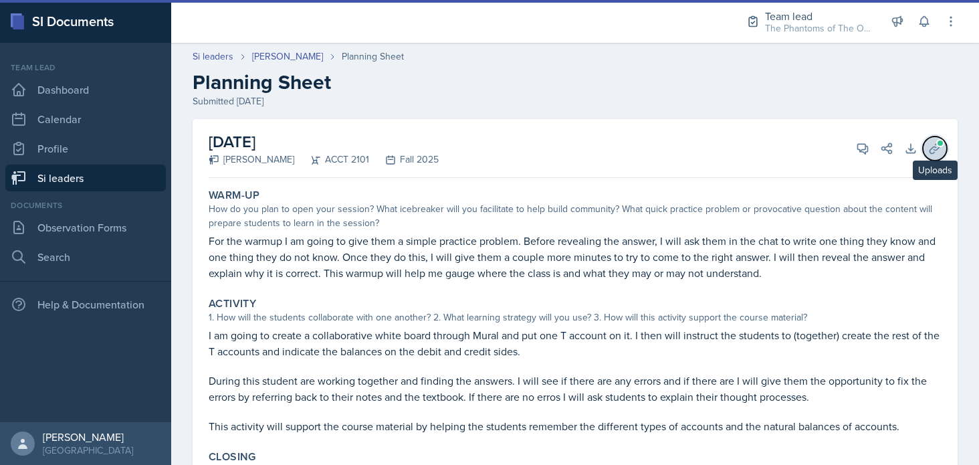
click at [928, 146] on icon at bounding box center [934, 148] width 13 height 13
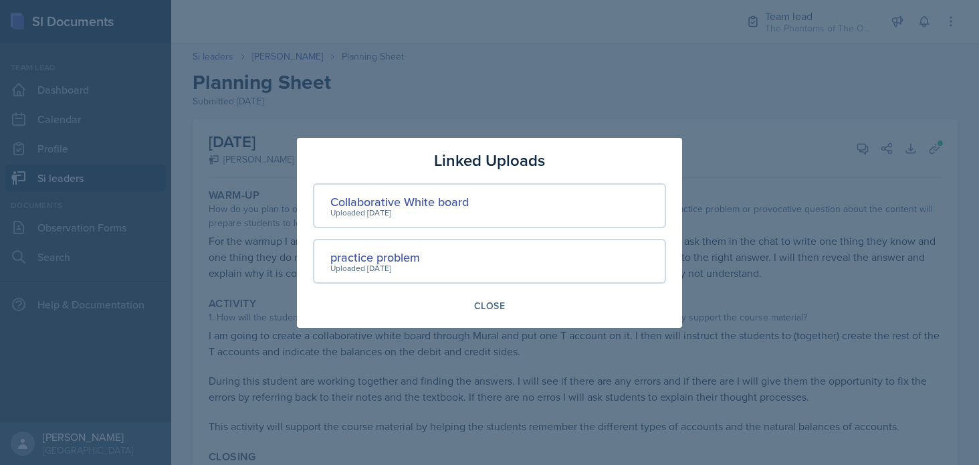
click at [743, 280] on div at bounding box center [489, 232] width 979 height 465
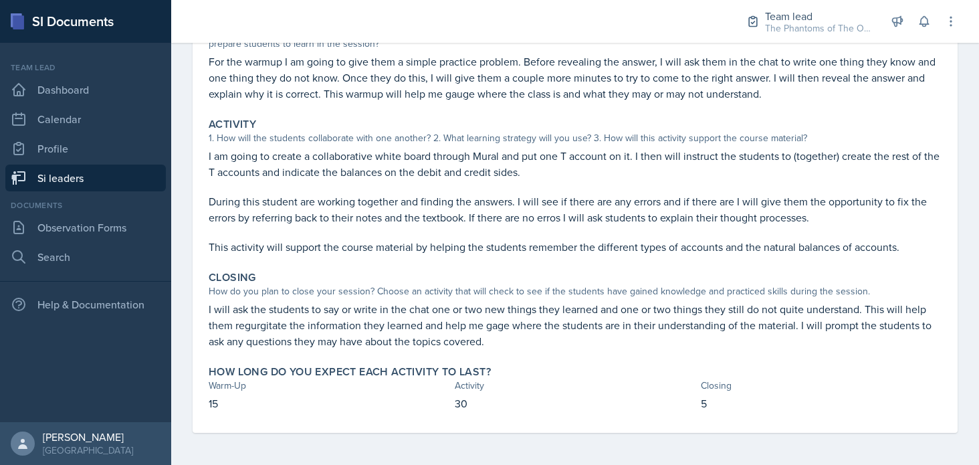
scroll to position [45, 0]
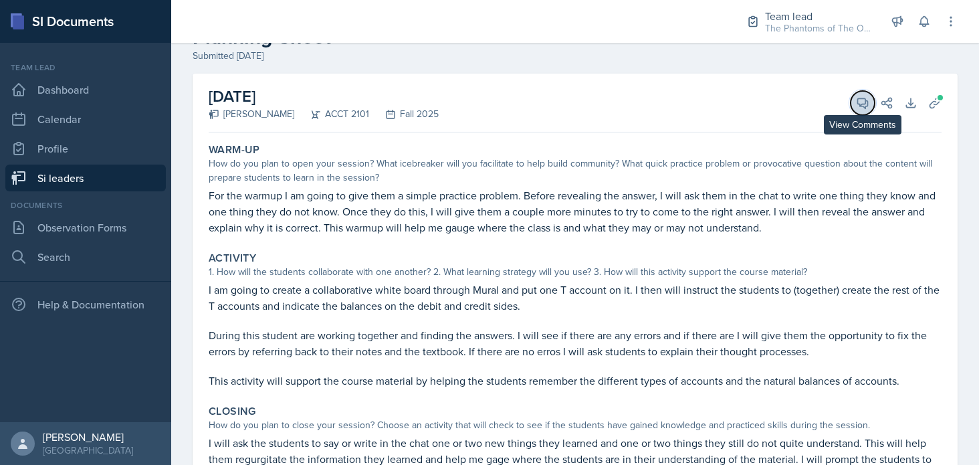
click at [853, 112] on button "View Comments" at bounding box center [863, 103] width 24 height 24
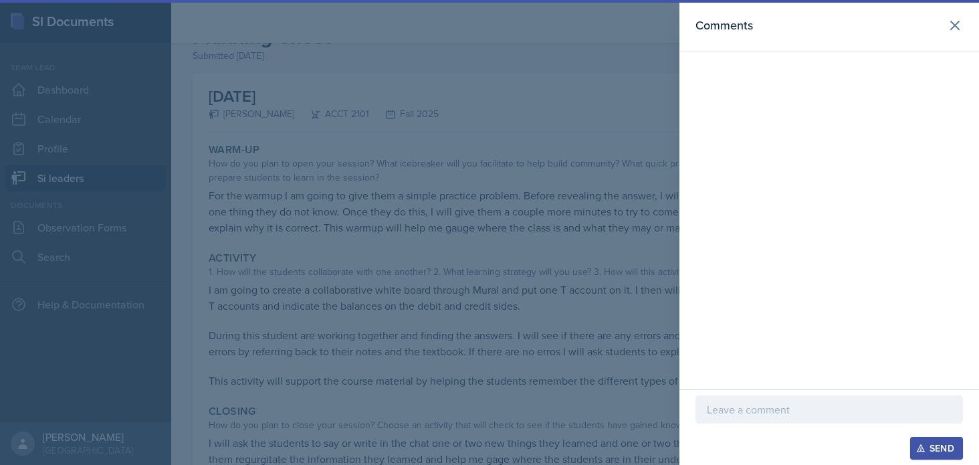
click at [769, 398] on div at bounding box center [830, 409] width 268 height 28
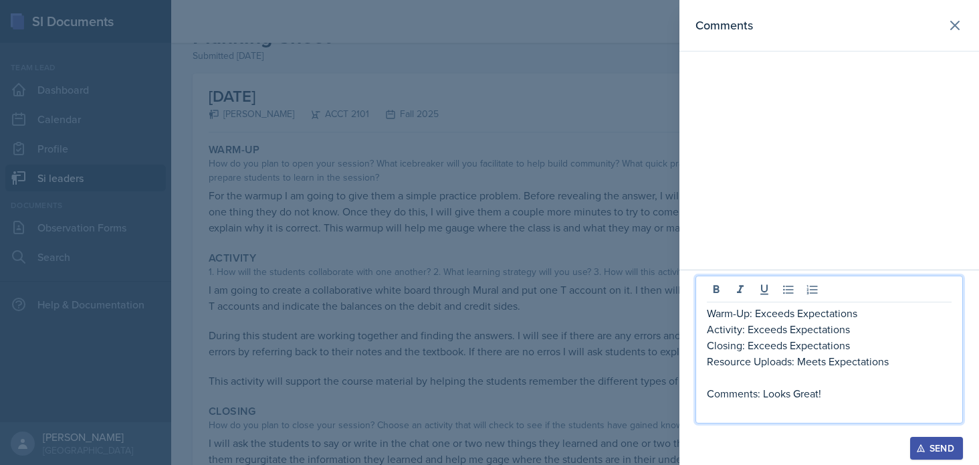
click at [950, 441] on div "Send" at bounding box center [936, 448] width 35 height 11
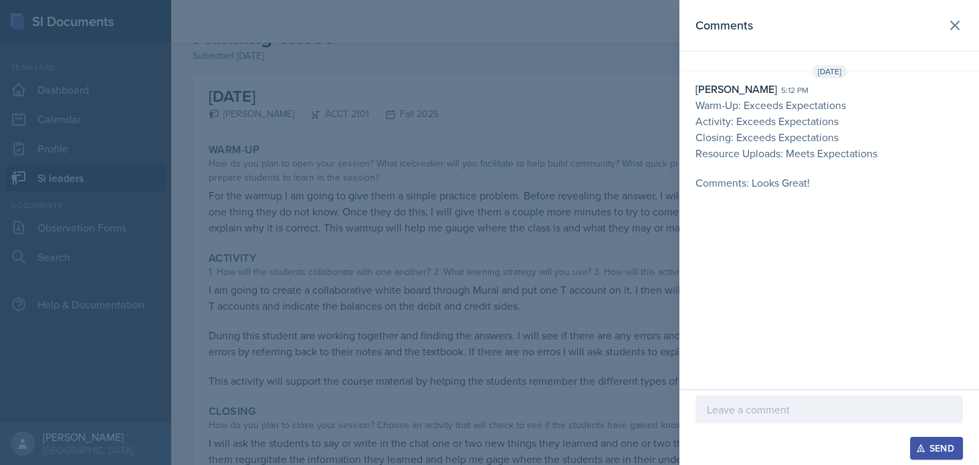
click at [464, 343] on div at bounding box center [489, 232] width 979 height 465
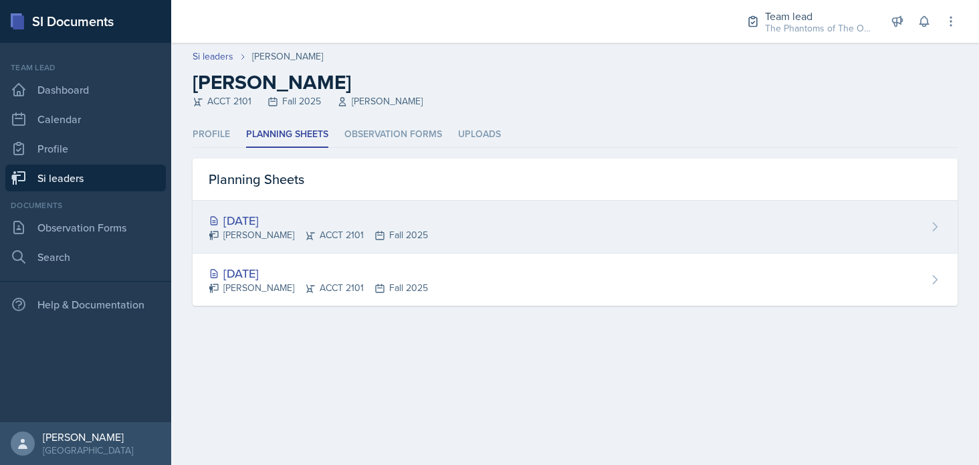
click at [289, 209] on div "[DATE] [PERSON_NAME] ACCT 2101 Fall 2025" at bounding box center [575, 227] width 765 height 53
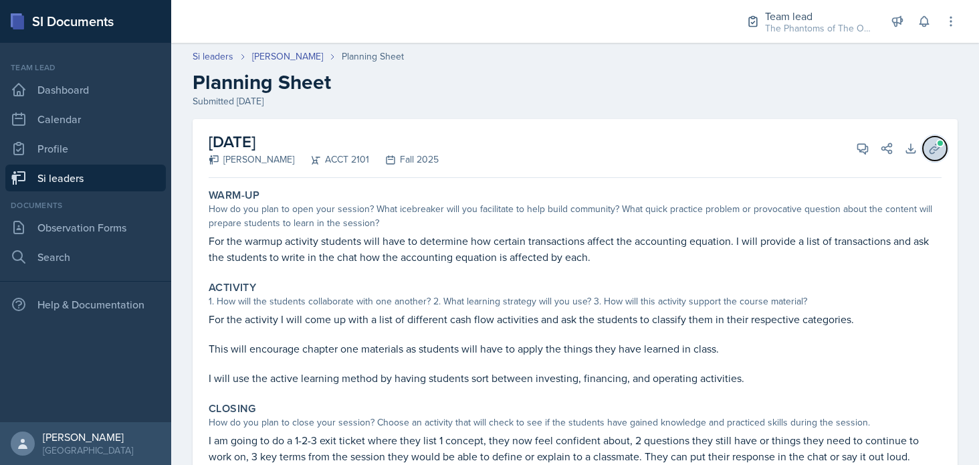
click at [936, 141] on span at bounding box center [940, 143] width 8 height 8
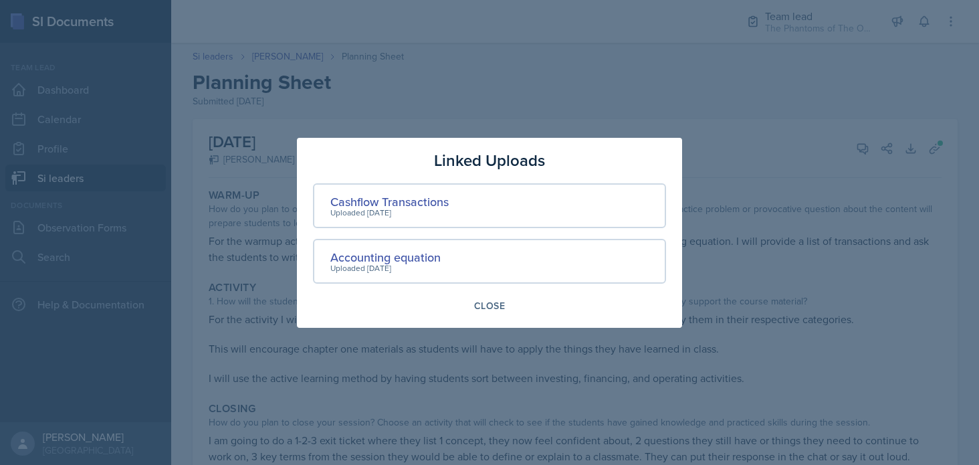
click at [792, 274] on div at bounding box center [489, 232] width 979 height 465
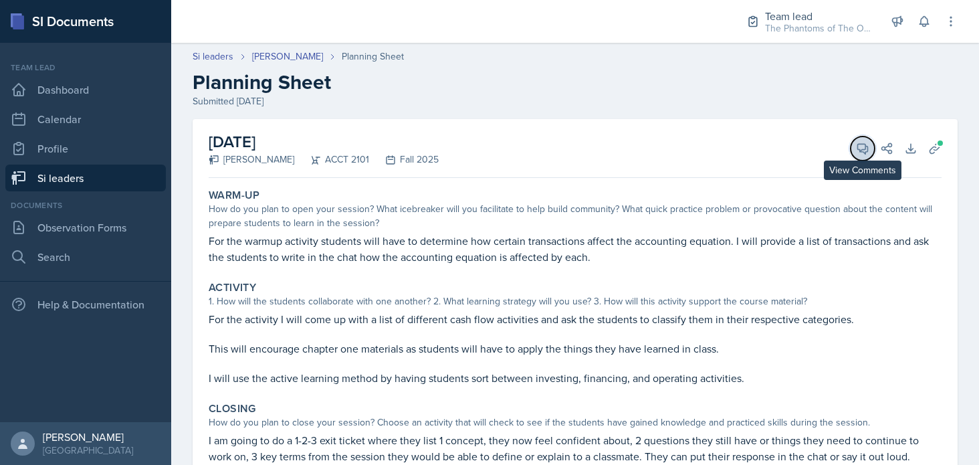
click at [856, 142] on icon at bounding box center [862, 148] width 13 height 13
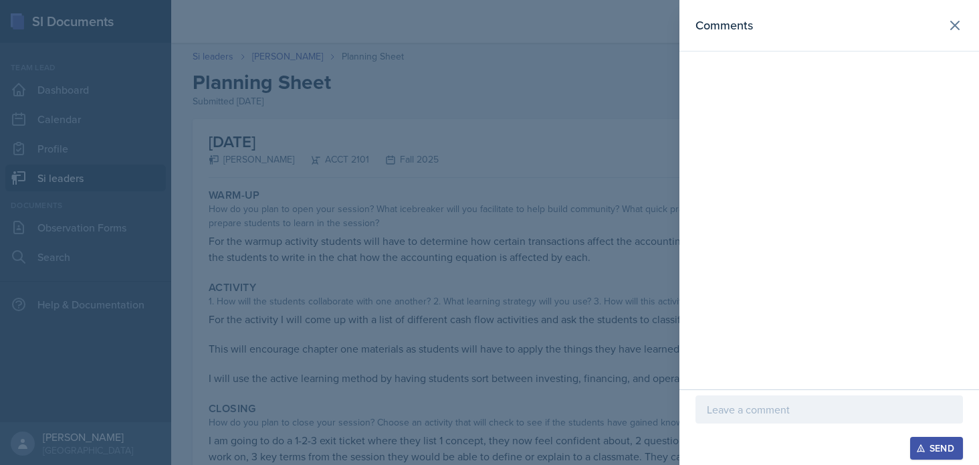
click at [809, 414] on p at bounding box center [829, 409] width 245 height 16
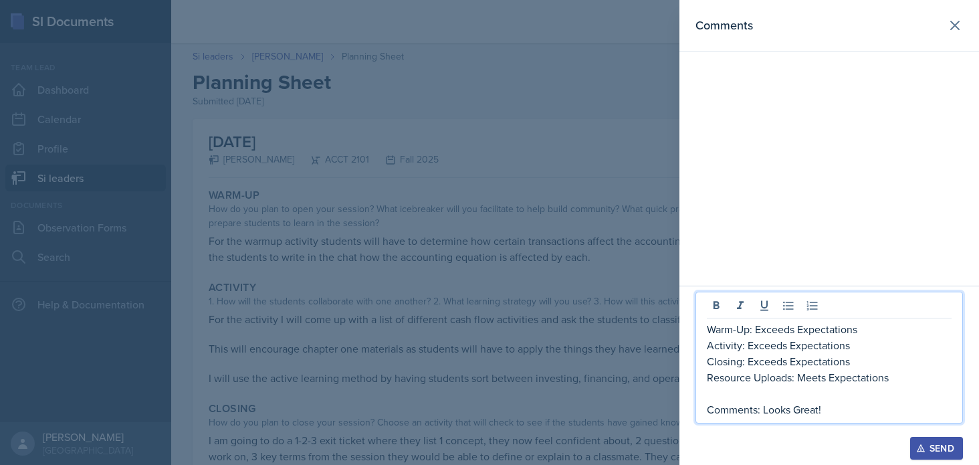
click at [944, 441] on div "Send" at bounding box center [936, 448] width 35 height 11
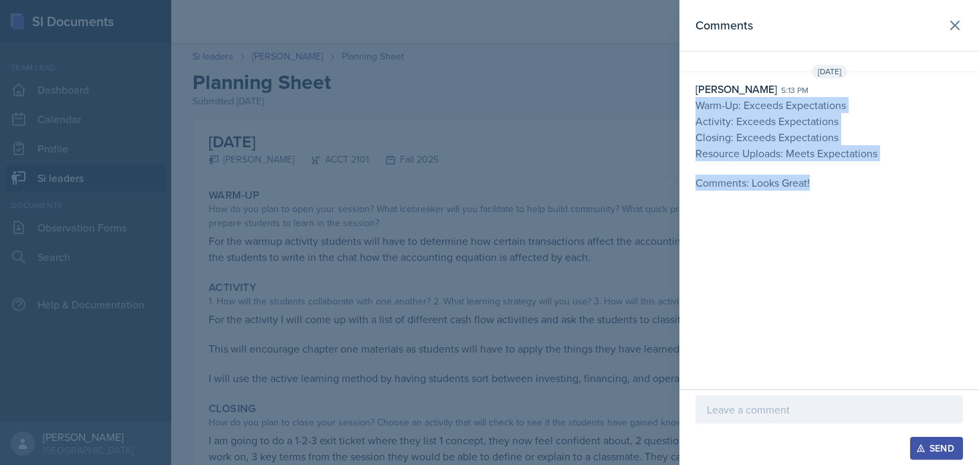
drag, startPoint x: 833, startPoint y: 189, endPoint x: 682, endPoint y: 105, distance: 172.5
click at [682, 105] on div "[PERSON_NAME] 5:13 pm Warm-Up: Exceeds Expectations Activity: Exceeds Expectati…" at bounding box center [829, 136] width 300 height 110
copy p "Warm-Up: Exceeds Expectations Activity: Exceeds Expectations Closing: Exceeds E…"
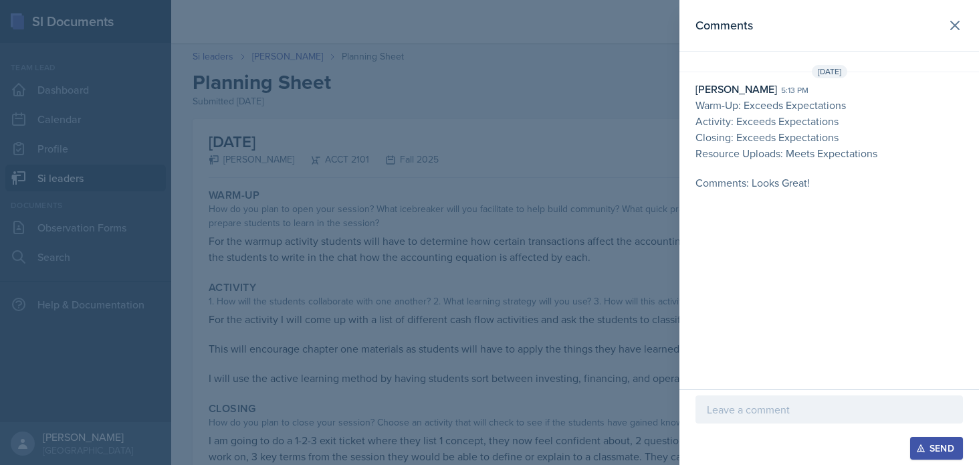
click at [465, 217] on div at bounding box center [489, 232] width 979 height 465
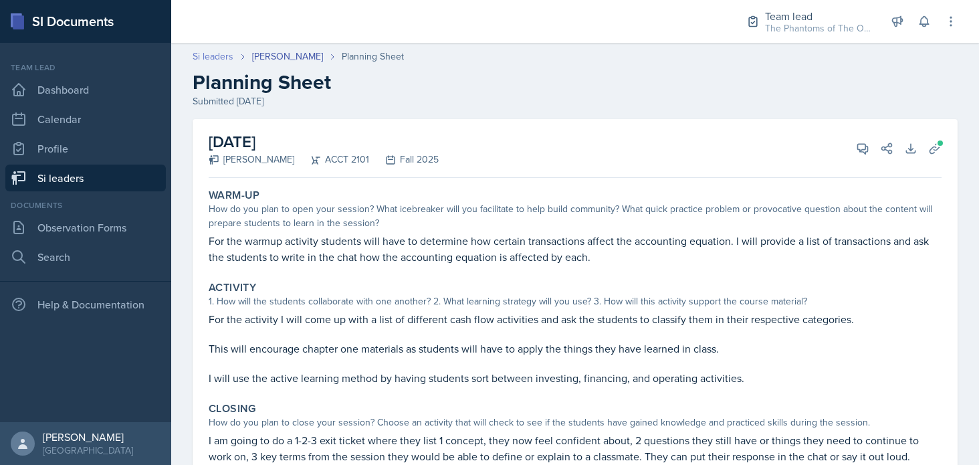
click at [229, 60] on link "Si leaders" at bounding box center [213, 56] width 41 height 14
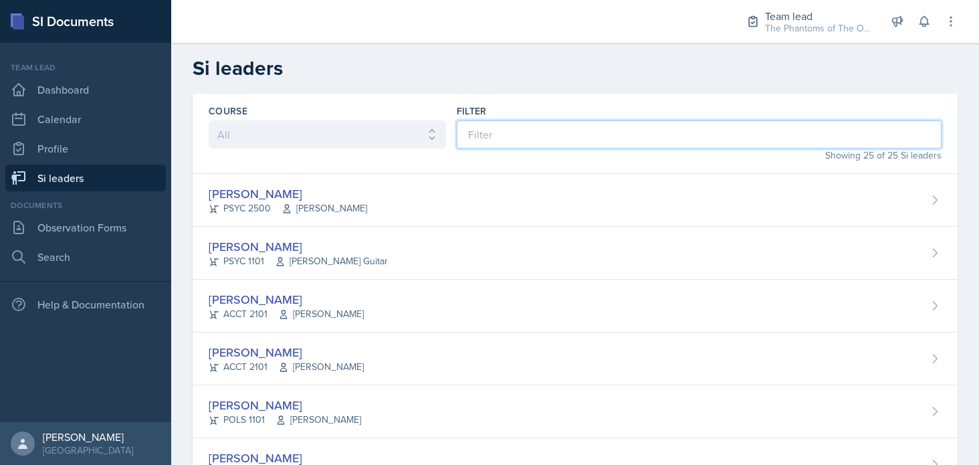
click at [554, 123] on input at bounding box center [699, 134] width 485 height 28
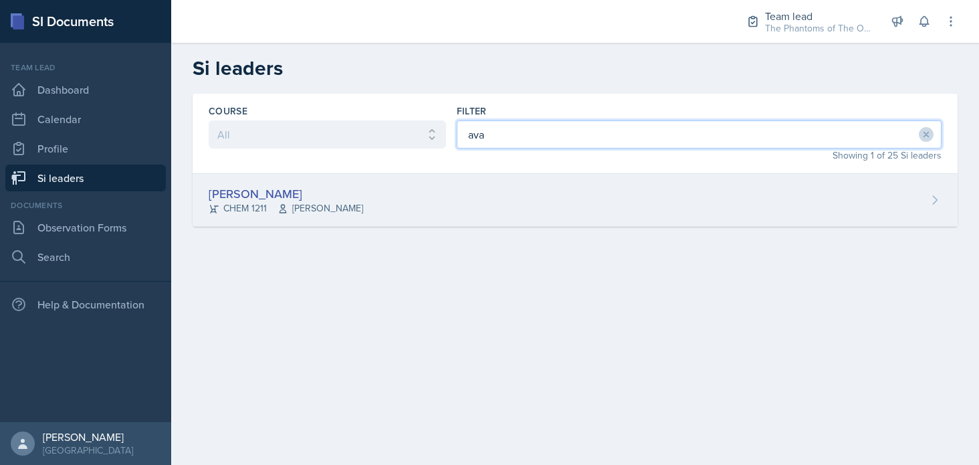
type input "ava"
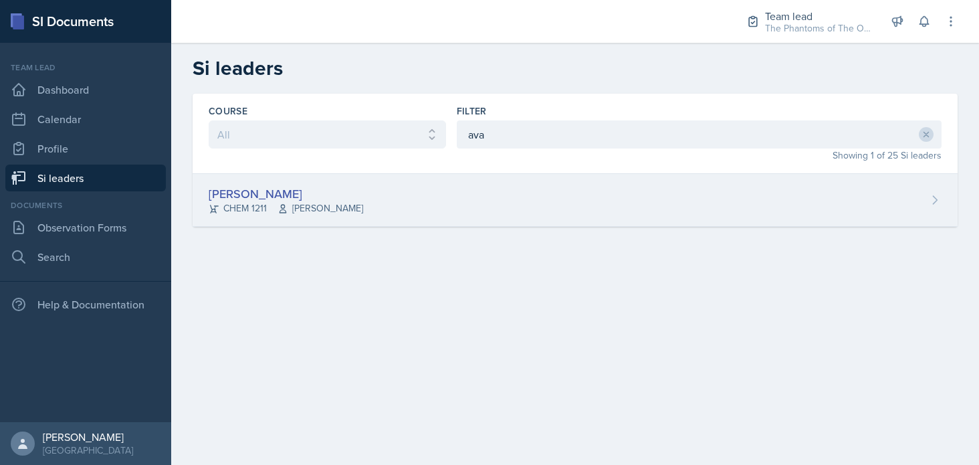
click at [441, 208] on div "[PERSON_NAME] CHEM 1211 [PERSON_NAME]" at bounding box center [575, 200] width 765 height 53
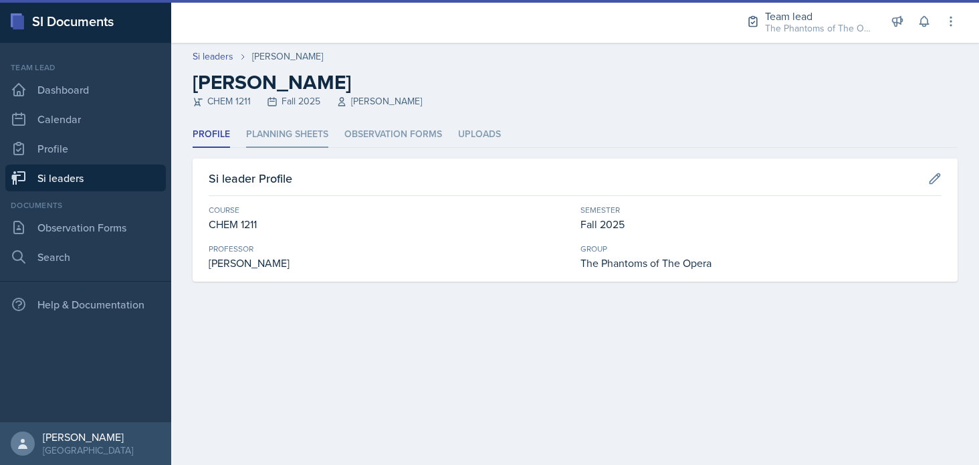
click at [270, 130] on li "Planning Sheets" at bounding box center [287, 135] width 82 height 26
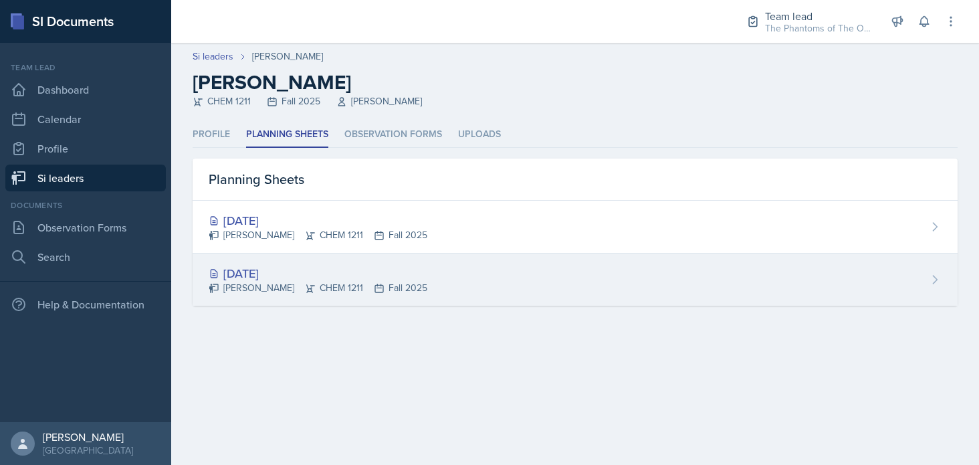
click at [292, 283] on div "[PERSON_NAME] CHEM 1211 Fall 2025" at bounding box center [318, 288] width 219 height 14
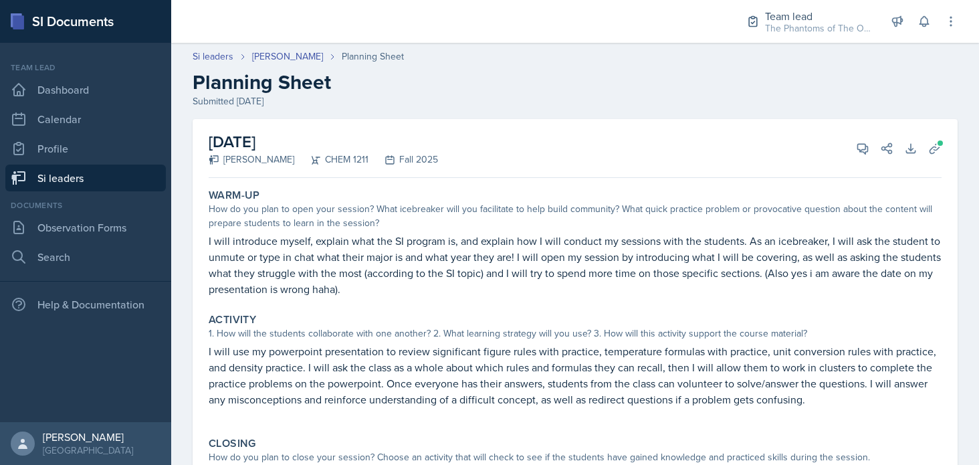
scroll to position [67, 0]
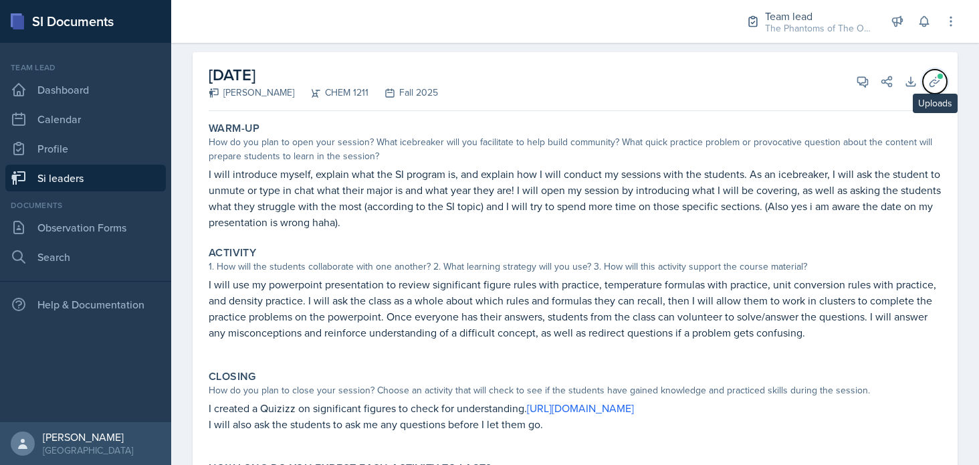
click at [928, 79] on icon at bounding box center [934, 81] width 13 height 13
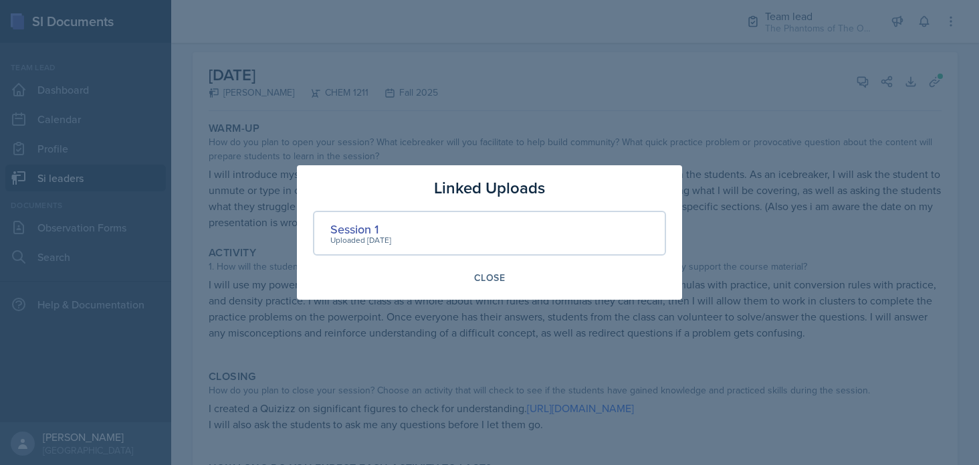
click at [840, 191] on div at bounding box center [489, 232] width 979 height 465
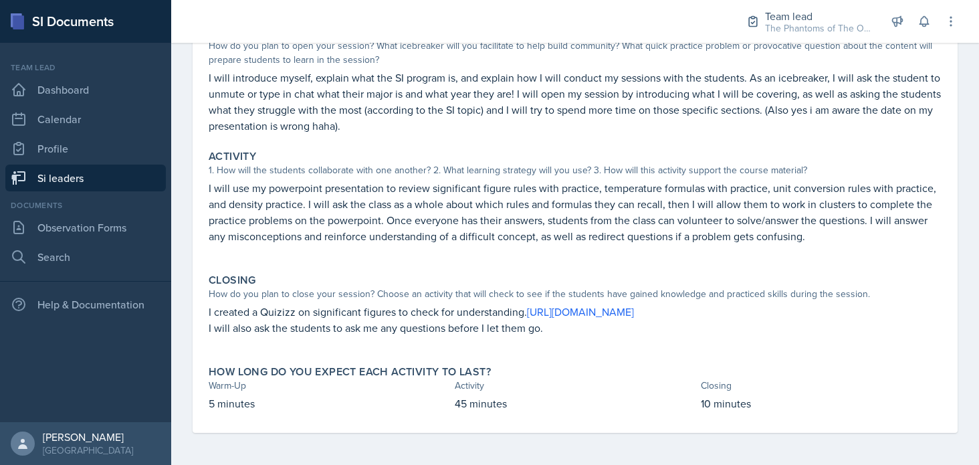
scroll to position [0, 0]
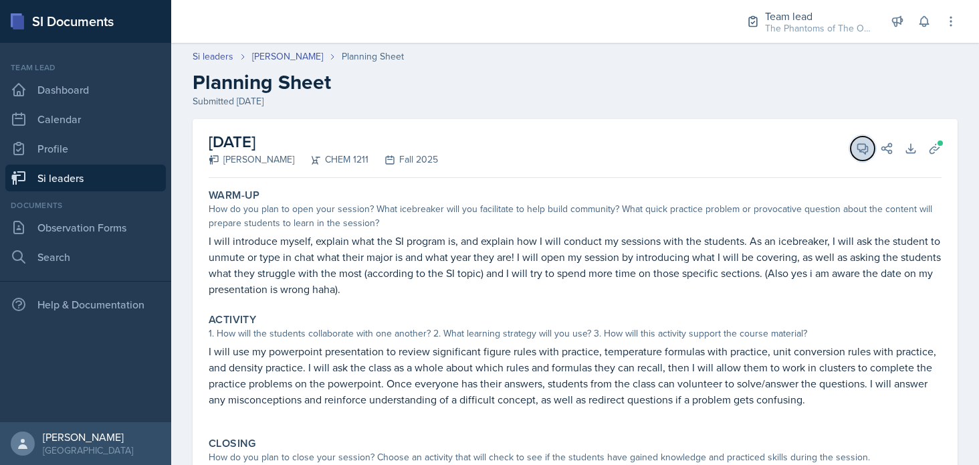
click at [856, 146] on icon at bounding box center [862, 148] width 13 height 13
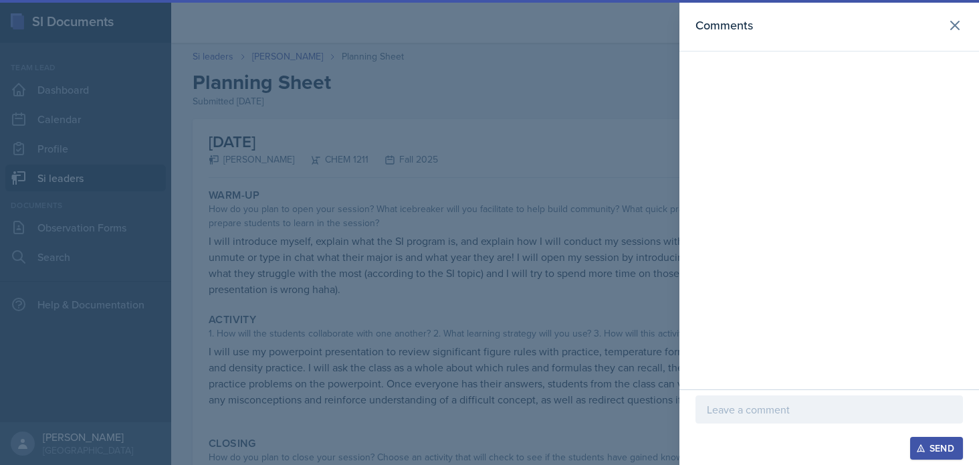
click at [823, 414] on p at bounding box center [829, 409] width 245 height 16
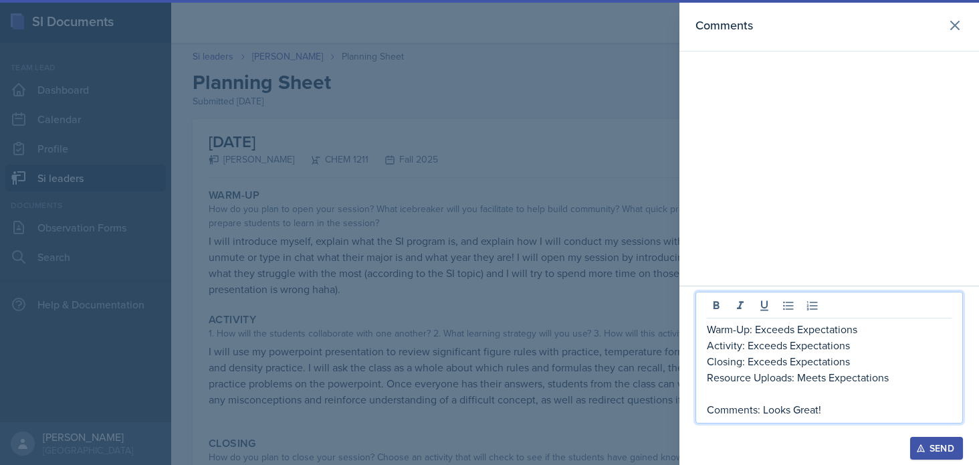
click at [938, 441] on div "Send" at bounding box center [936, 448] width 35 height 11
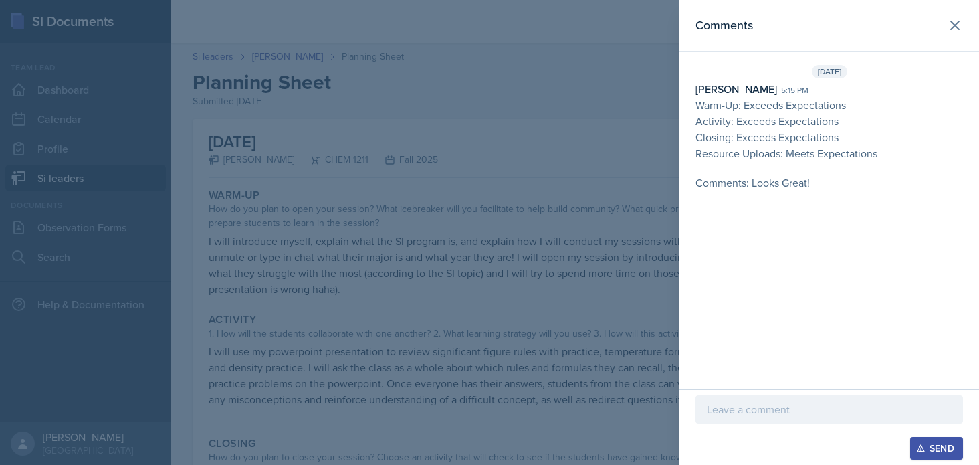
click at [462, 310] on div at bounding box center [489, 232] width 979 height 465
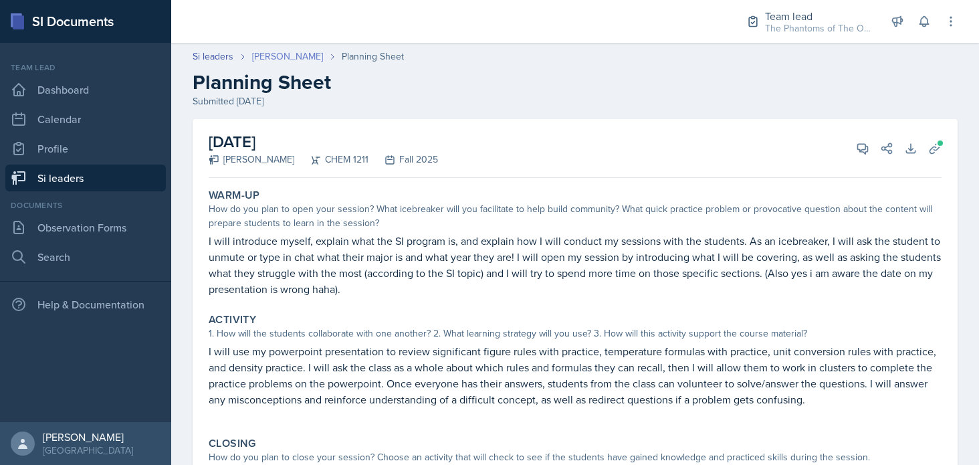
click at [270, 62] on link "[PERSON_NAME]" at bounding box center [287, 56] width 71 height 14
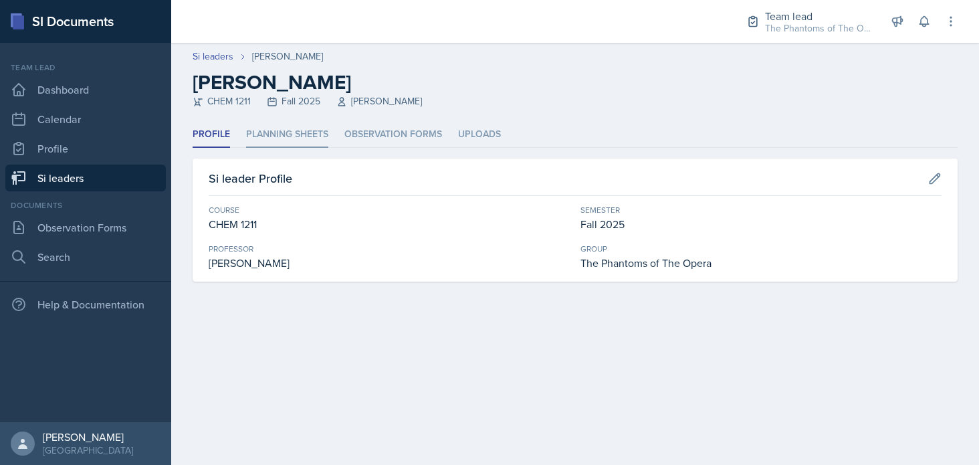
click at [292, 138] on li "Planning Sheets" at bounding box center [287, 135] width 82 height 26
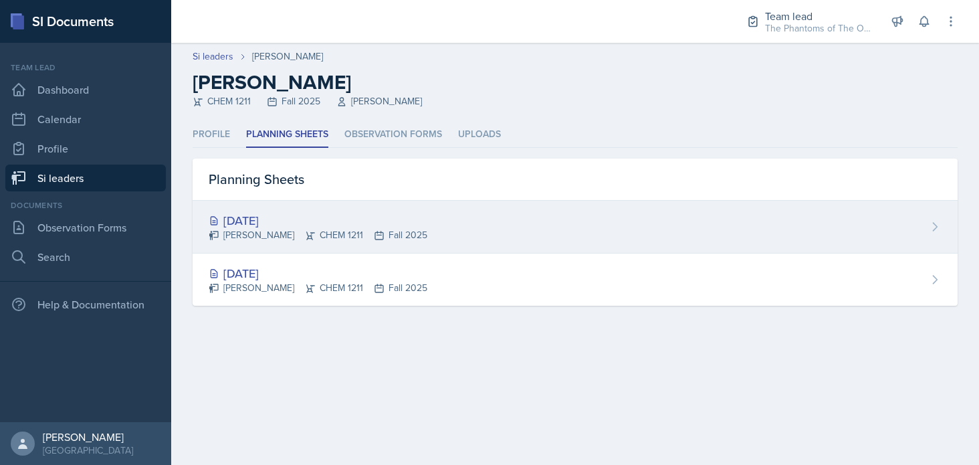
click at [282, 227] on div "[DATE]" at bounding box center [318, 220] width 219 height 18
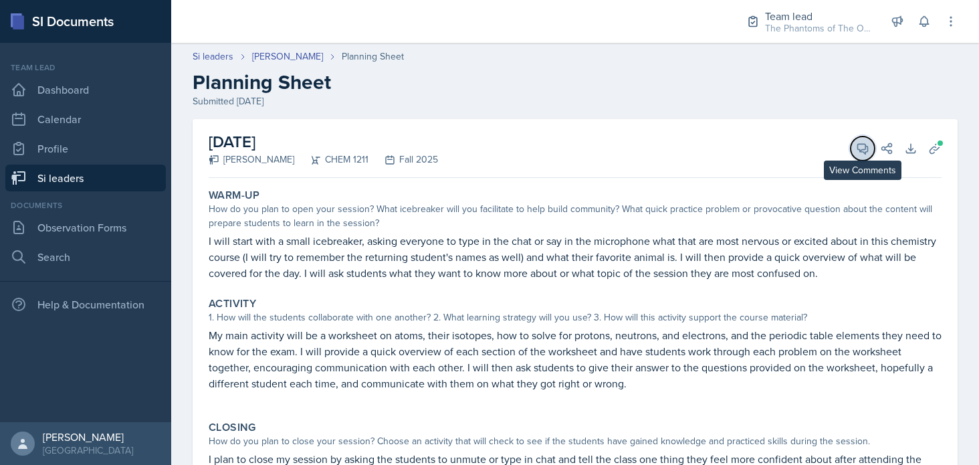
click at [859, 154] on button "View Comments" at bounding box center [863, 148] width 24 height 24
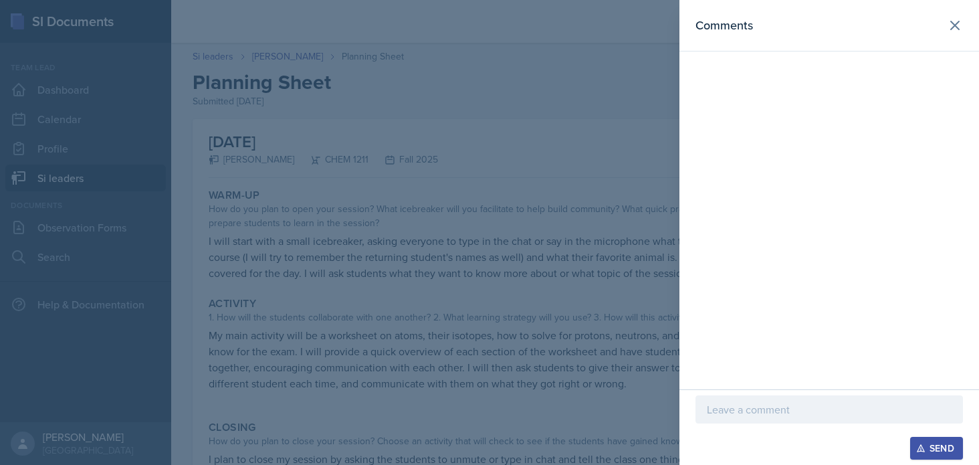
click at [813, 420] on div at bounding box center [830, 409] width 268 height 28
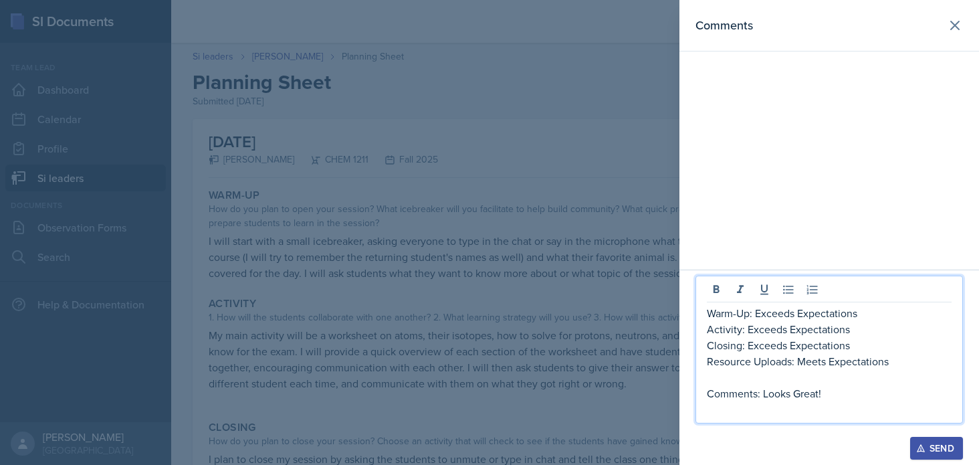
click at [940, 441] on div "Send" at bounding box center [936, 448] width 35 height 11
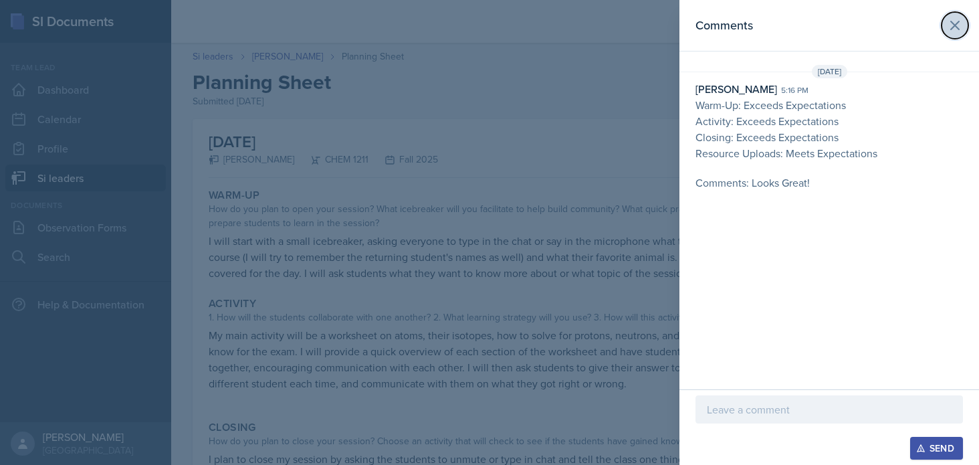
click at [951, 24] on icon at bounding box center [955, 25] width 16 height 16
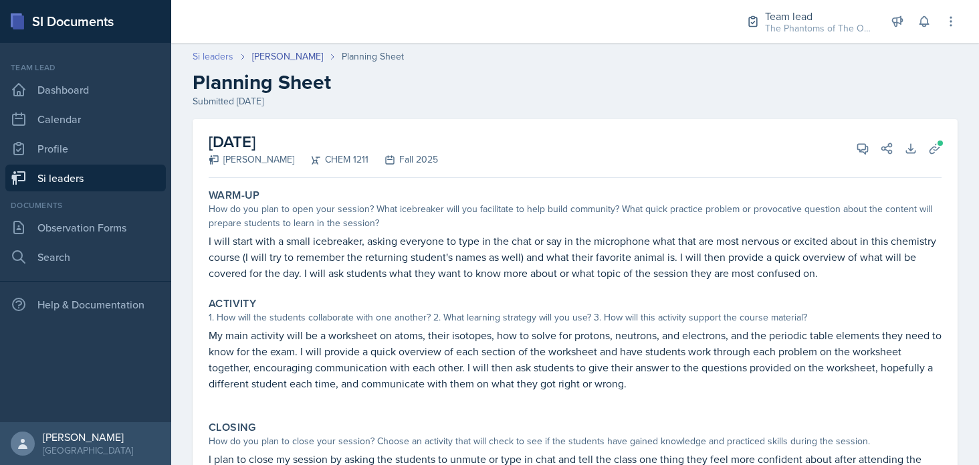
click at [198, 56] on link "Si leaders" at bounding box center [213, 56] width 41 height 14
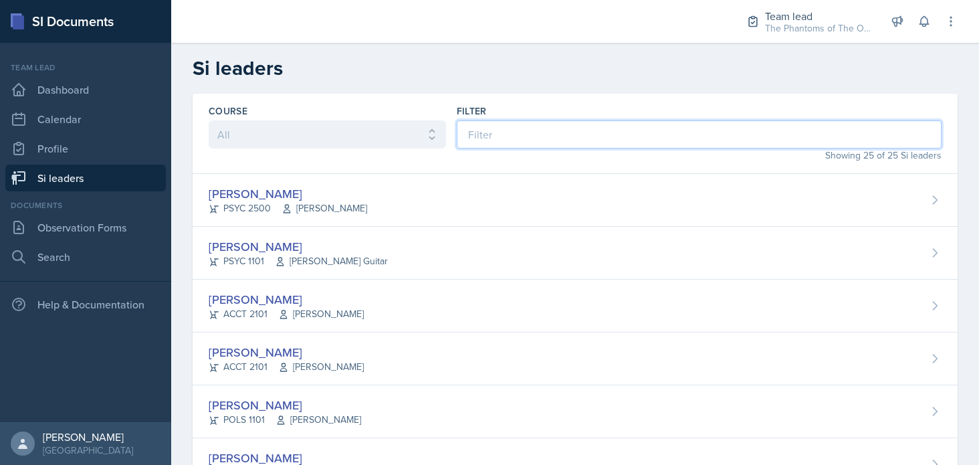
click at [540, 128] on input at bounding box center [699, 134] width 485 height 28
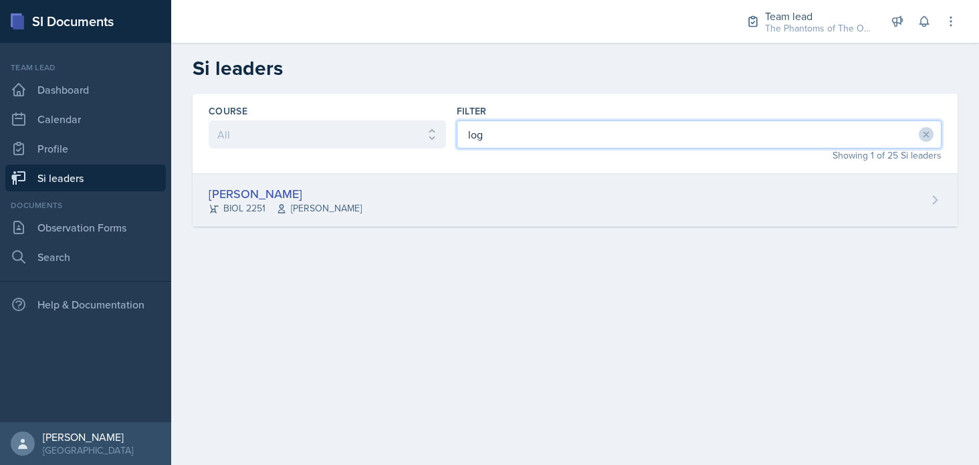
type input "log"
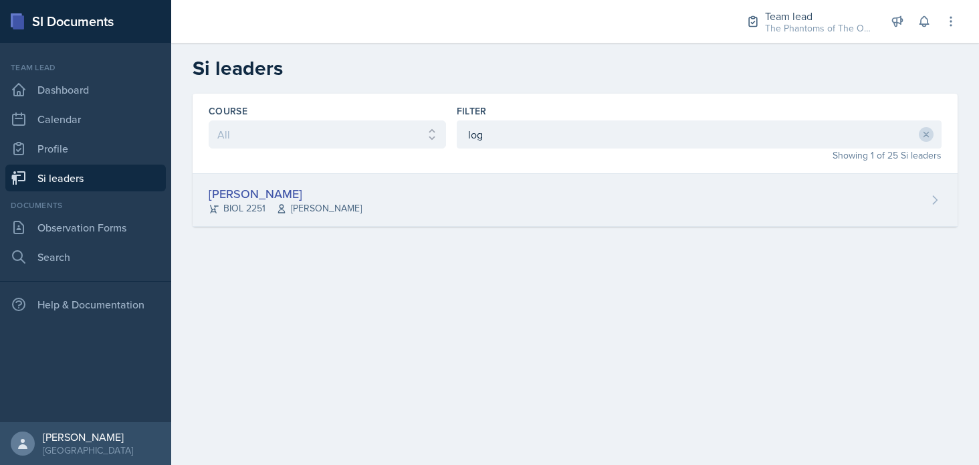
click at [450, 217] on div "[PERSON_NAME] BIOL 2251 Vennece [PERSON_NAME]" at bounding box center [575, 200] width 765 height 53
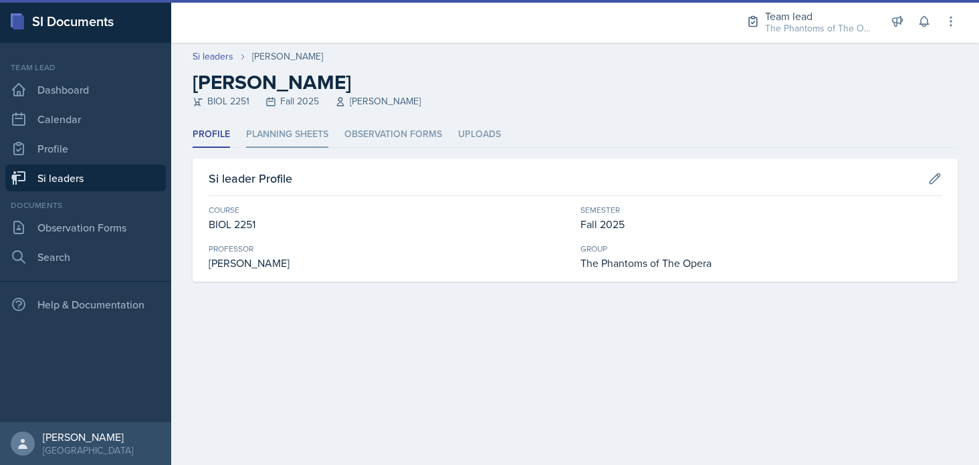
click at [287, 130] on li "Planning Sheets" at bounding box center [287, 135] width 82 height 26
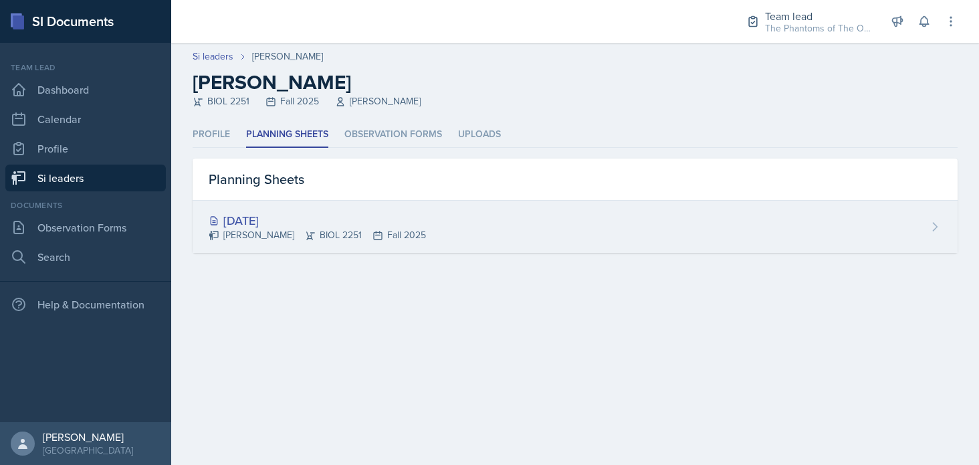
click at [264, 209] on div "[DATE] [PERSON_NAME] BIOL 2251 Fall 2025" at bounding box center [575, 227] width 765 height 52
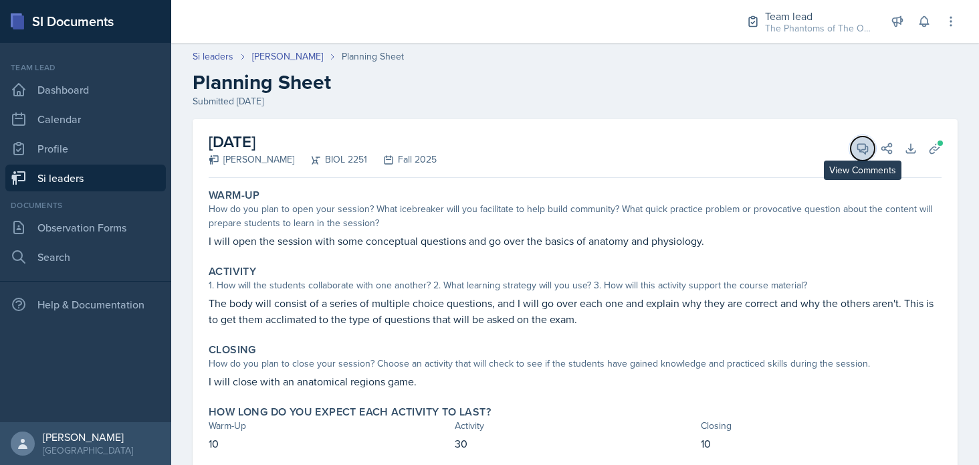
click at [856, 146] on icon at bounding box center [862, 148] width 13 height 13
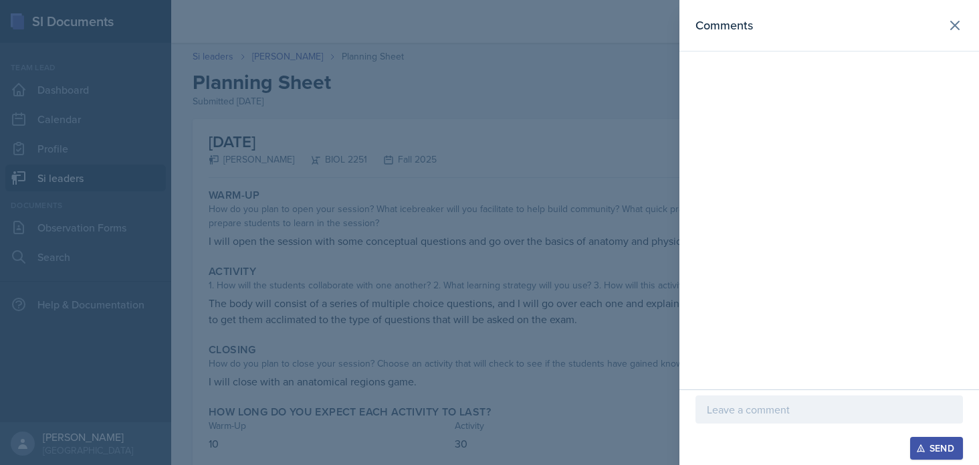
click at [770, 409] on p at bounding box center [829, 409] width 245 height 16
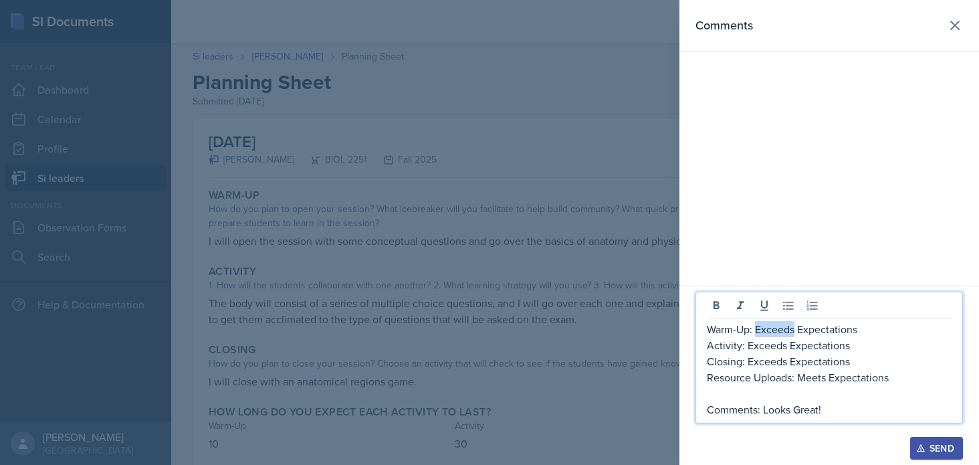
drag, startPoint x: 793, startPoint y: 331, endPoint x: 756, endPoint y: 331, distance: 37.5
click at [756, 331] on p "Warm-Up: Exceeds Expectations" at bounding box center [829, 329] width 245 height 16
click at [839, 415] on p "Comments: Looks Great!" at bounding box center [829, 409] width 245 height 16
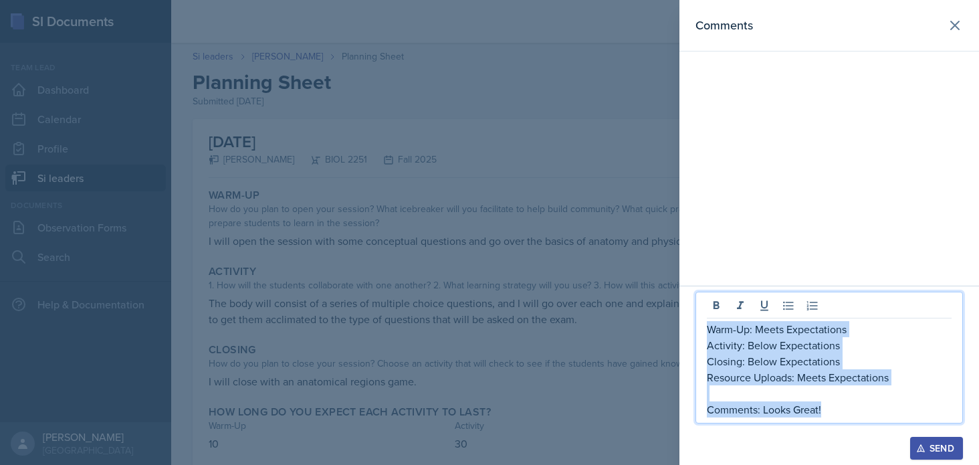
click at [710, 324] on p "Warm-Up: Meets Expectations" at bounding box center [829, 329] width 245 height 16
copy div "Warm-Up: Meets Expectations Activity: Below Expectations Closing: Below Expecta…"
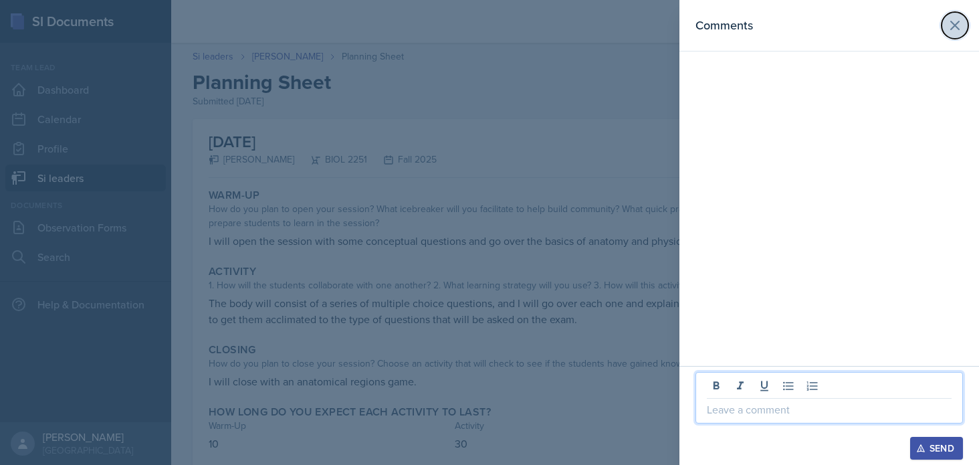
click at [961, 27] on icon at bounding box center [955, 25] width 16 height 16
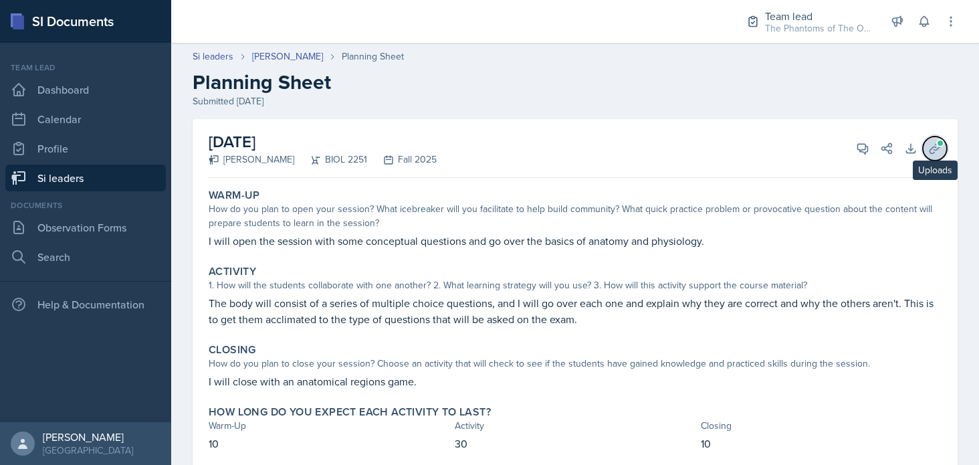
click at [933, 150] on button "Uploads" at bounding box center [935, 148] width 24 height 24
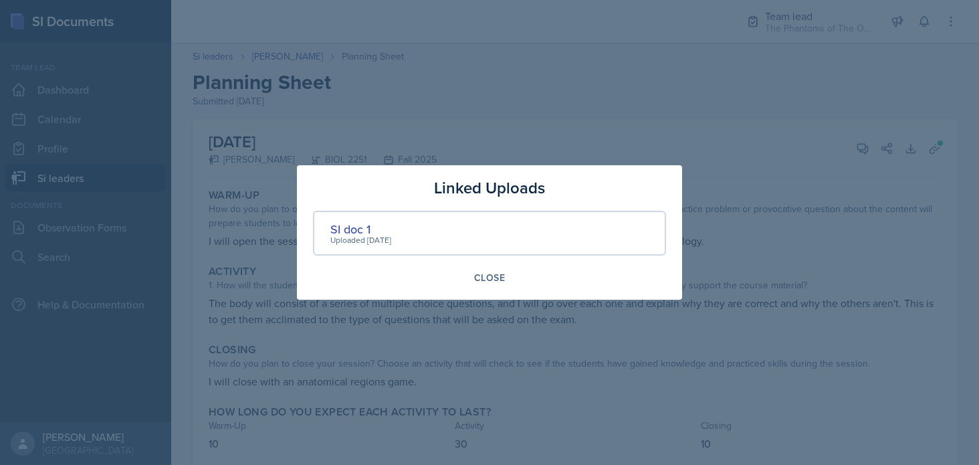
click at [773, 354] on div at bounding box center [489, 232] width 979 height 465
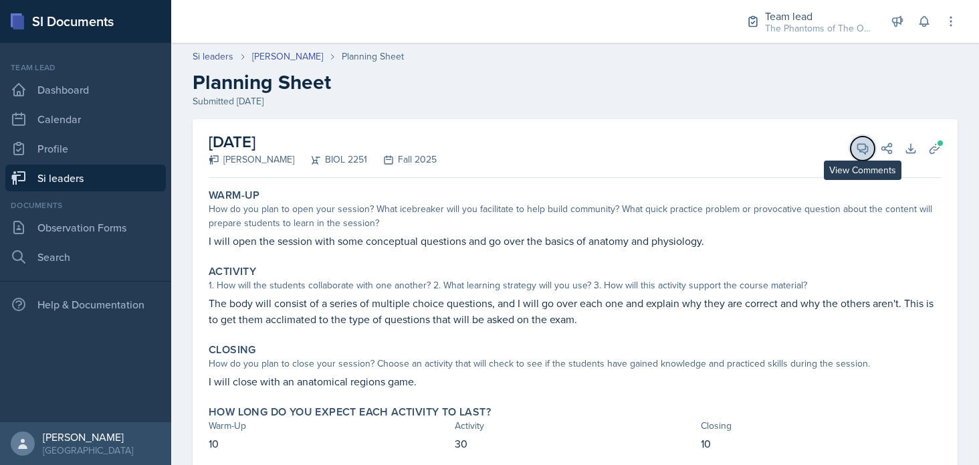
click at [856, 146] on icon at bounding box center [862, 148] width 13 height 13
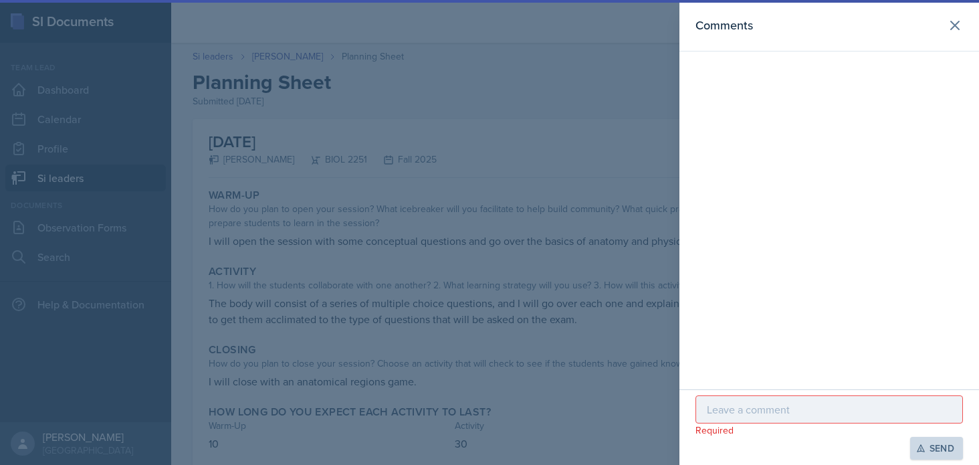
click at [782, 411] on p at bounding box center [829, 409] width 245 height 16
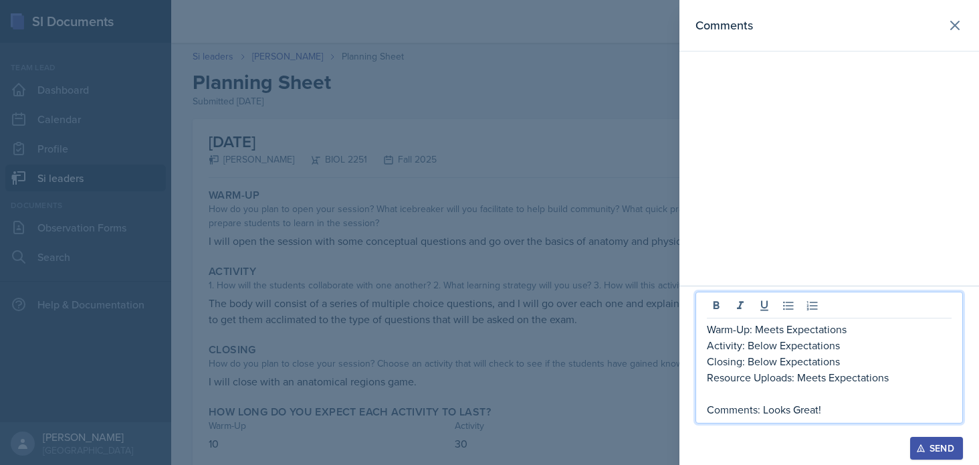
click at [749, 350] on p "Activity: Below Expectations" at bounding box center [829, 345] width 245 height 16
click at [834, 341] on p "Activity: Below Expectations" at bounding box center [829, 345] width 245 height 16
click at [841, 405] on p "Comments: Looks Great!" at bounding box center [829, 409] width 245 height 16
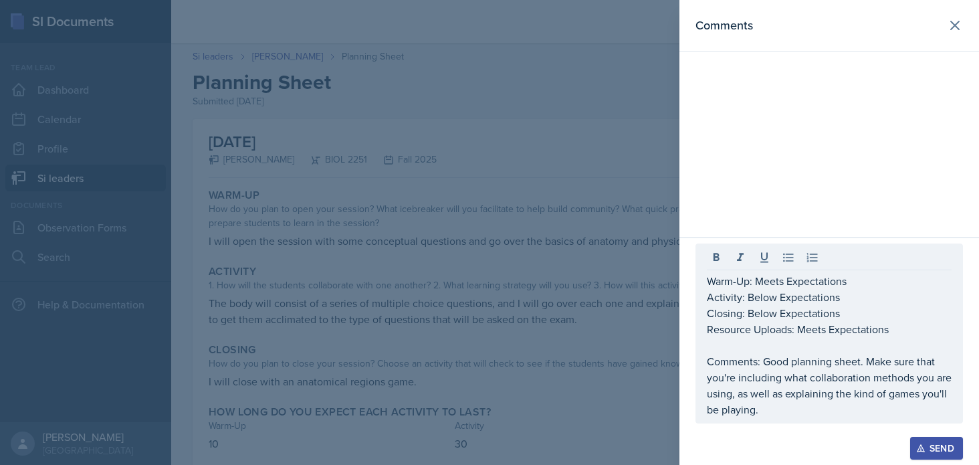
click at [934, 441] on div "Send" at bounding box center [936, 448] width 35 height 11
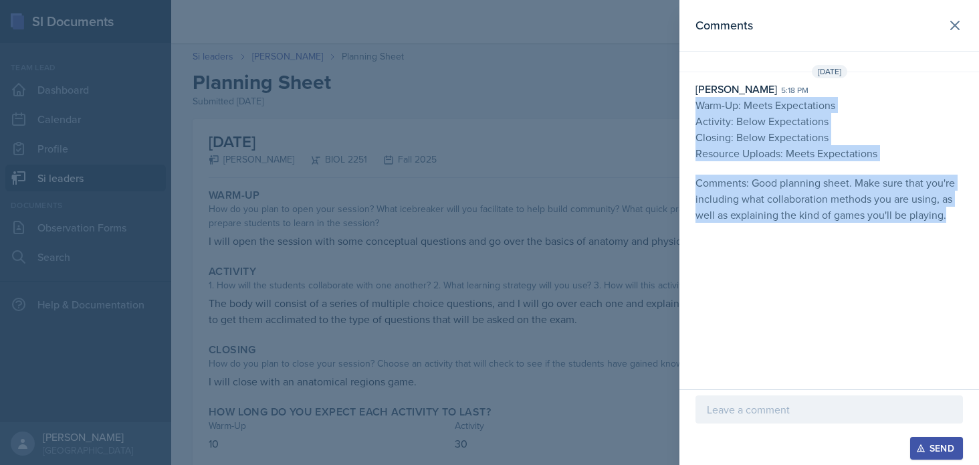
drag, startPoint x: 955, startPoint y: 221, endPoint x: 696, endPoint y: 109, distance: 282.8
click at [696, 109] on p "Warm-Up: Meets Expectations Activity: Below Expectations Closing: Below Expecta…" at bounding box center [830, 160] width 268 height 126
copy p "Warm-Up: Meets Expectations Activity: Below Expectations Closing: Below Expecta…"
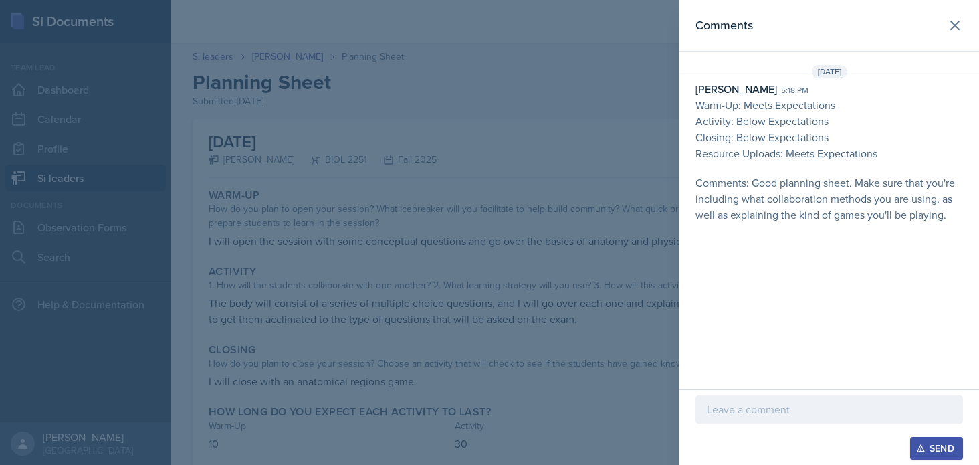
click at [600, 264] on div at bounding box center [489, 232] width 979 height 465
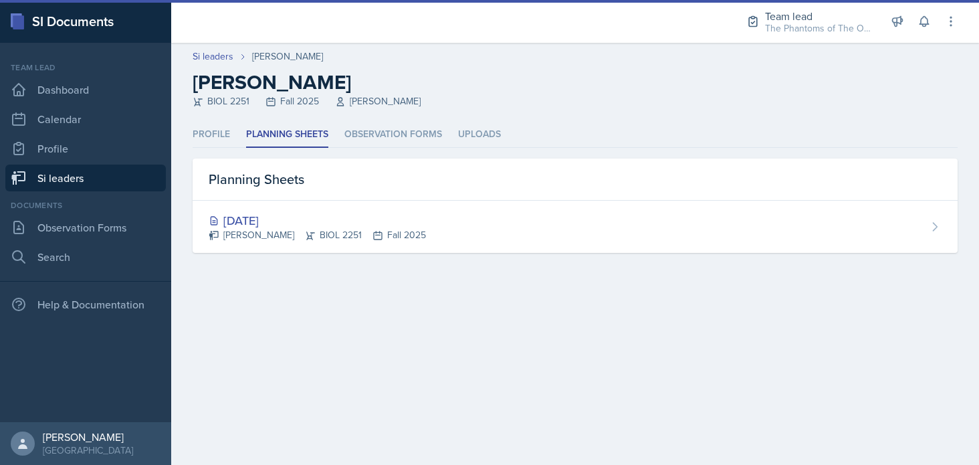
click at [418, 326] on main "Si leaders [PERSON_NAME] [PERSON_NAME] BIOL 2251 Fall 2025 [PERSON_NAME] Profil…" at bounding box center [575, 254] width 808 height 422
click at [371, 141] on li "Observation Forms" at bounding box center [393, 135] width 98 height 26
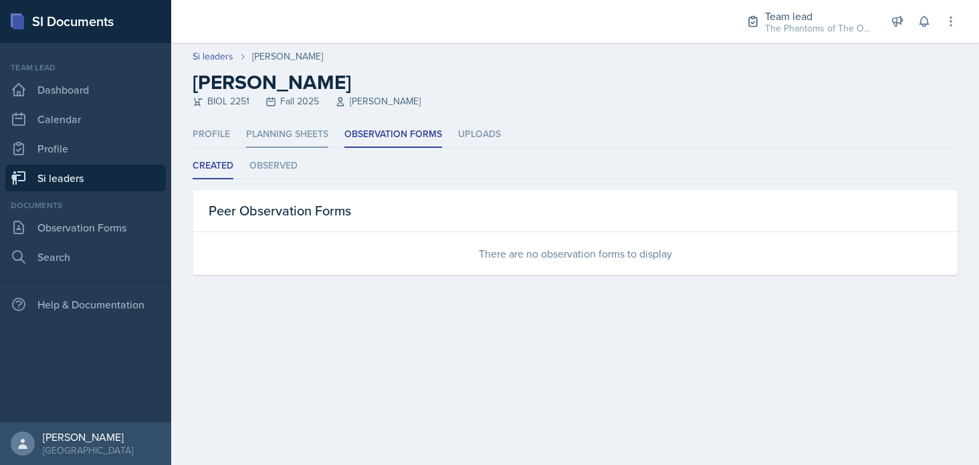
click at [270, 138] on li "Planning Sheets" at bounding box center [287, 135] width 82 height 26
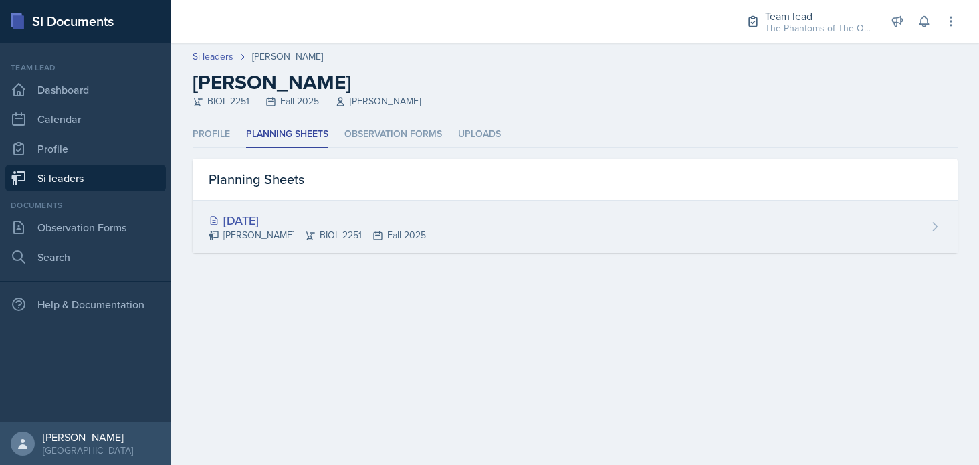
click at [290, 218] on div "[DATE]" at bounding box center [317, 220] width 217 height 18
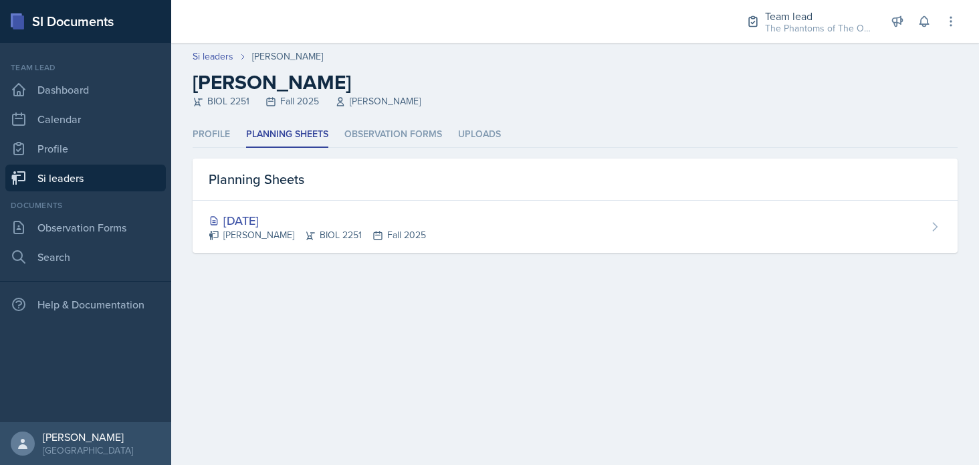
click at [441, 304] on main "Si leaders [PERSON_NAME] [PERSON_NAME] BIOL 2251 Fall 2025 [PERSON_NAME] Profil…" at bounding box center [575, 254] width 808 height 422
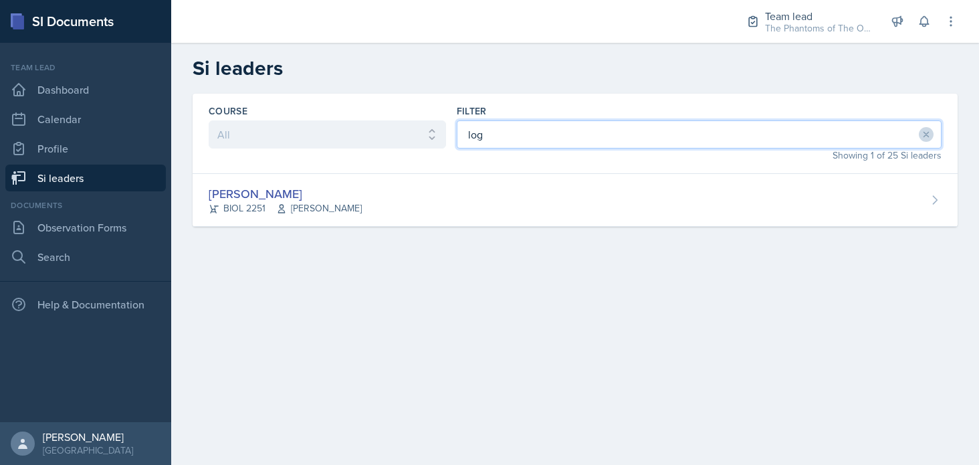
click at [531, 144] on input "log" at bounding box center [699, 134] width 485 height 28
type input "l"
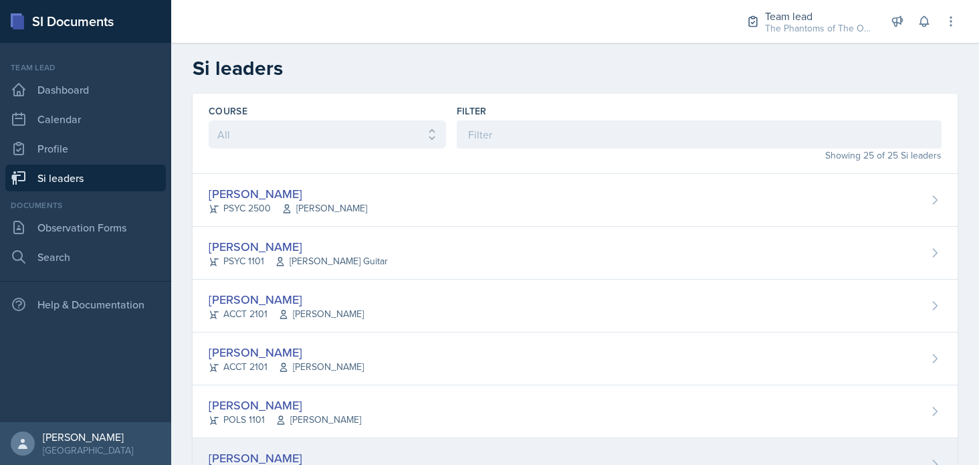
scroll to position [11, 0]
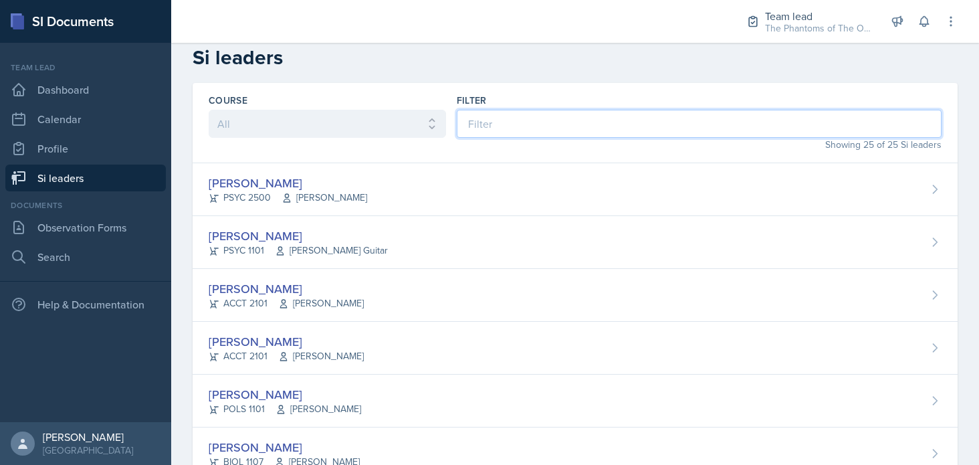
click at [634, 117] on input at bounding box center [699, 124] width 485 height 28
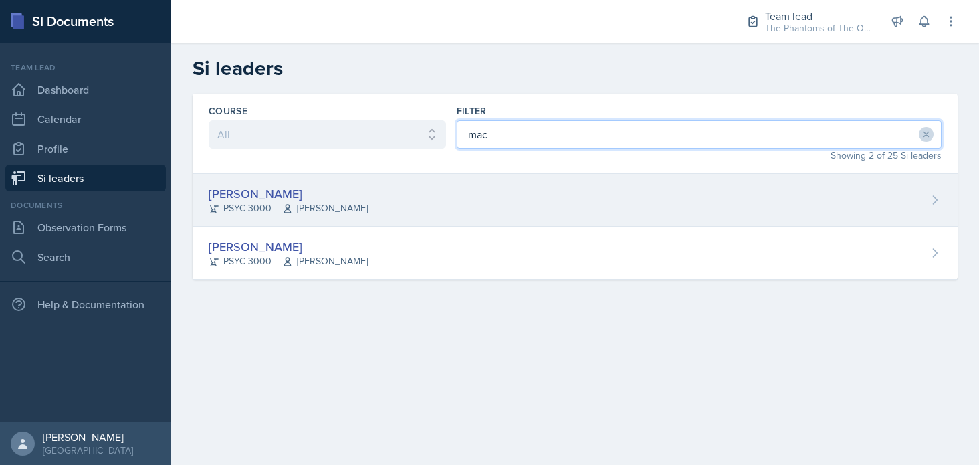
type input "mac"
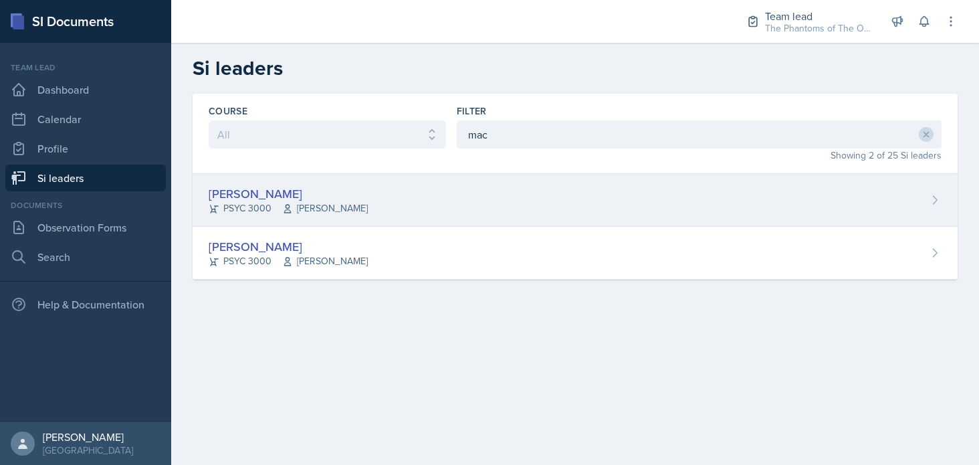
click at [487, 196] on div "[PERSON_NAME] PSYC 3000 [PERSON_NAME]" at bounding box center [575, 200] width 765 height 53
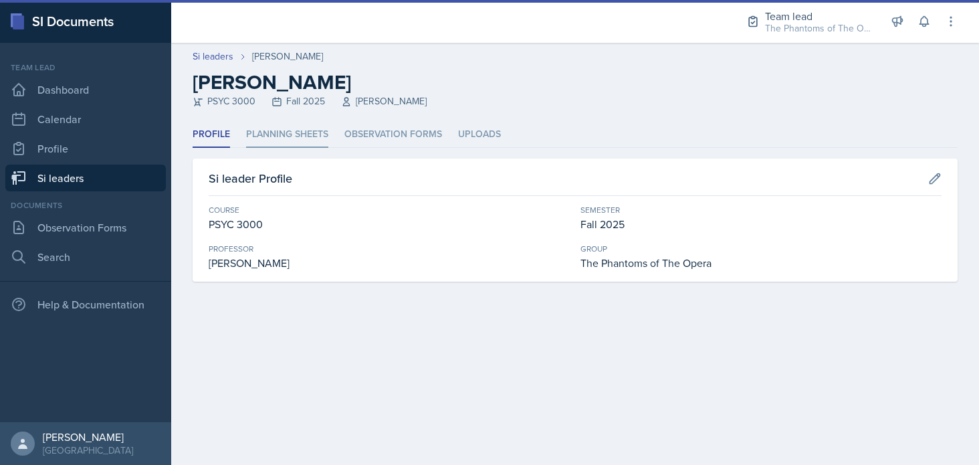
click at [306, 142] on li "Planning Sheets" at bounding box center [287, 135] width 82 height 26
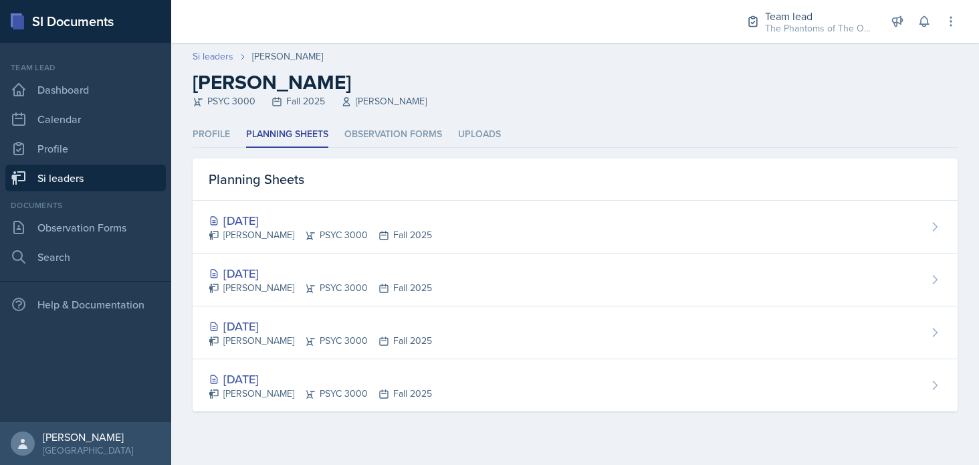
click at [219, 52] on link "Si leaders" at bounding box center [213, 56] width 41 height 14
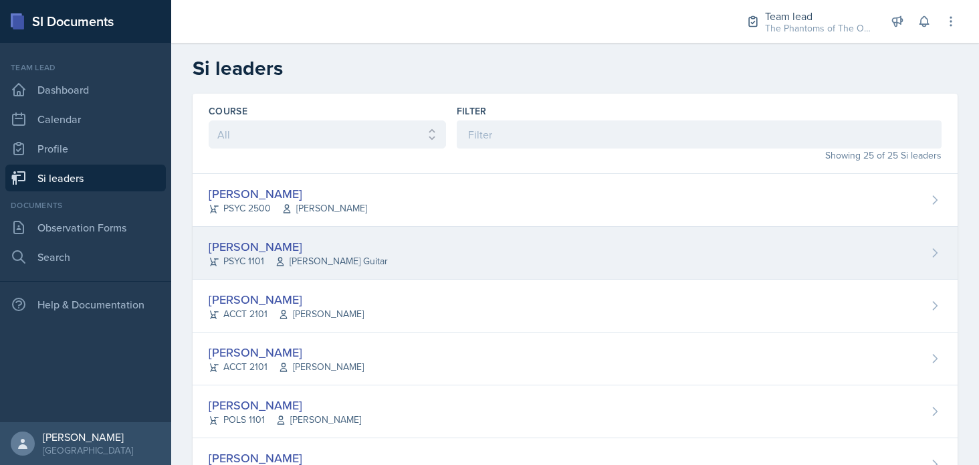
scroll to position [67, 0]
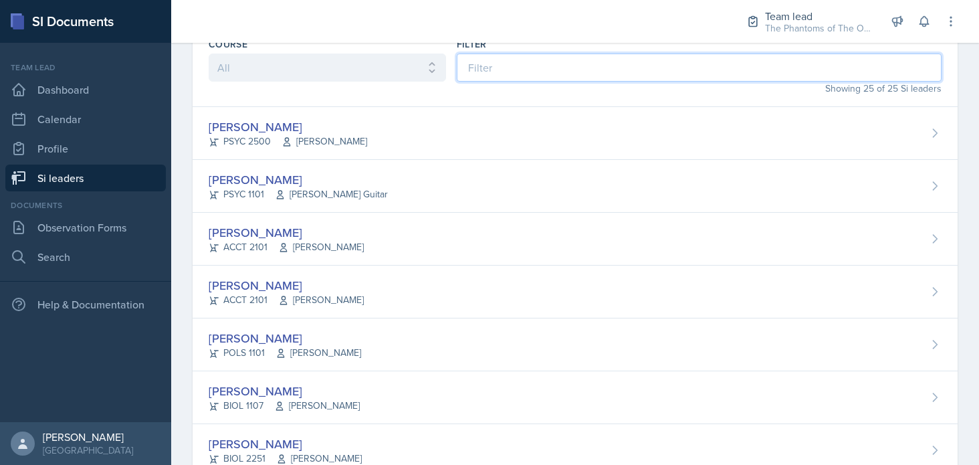
click at [467, 71] on input at bounding box center [699, 68] width 485 height 28
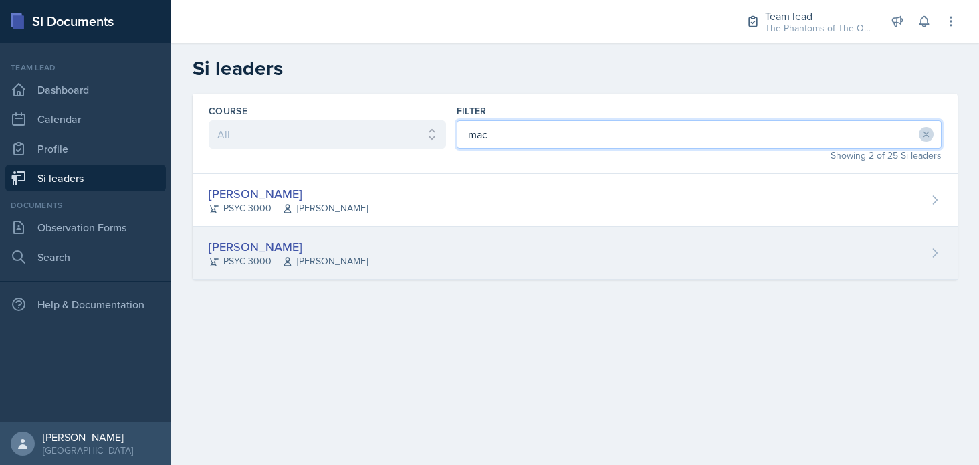
type input "mac"
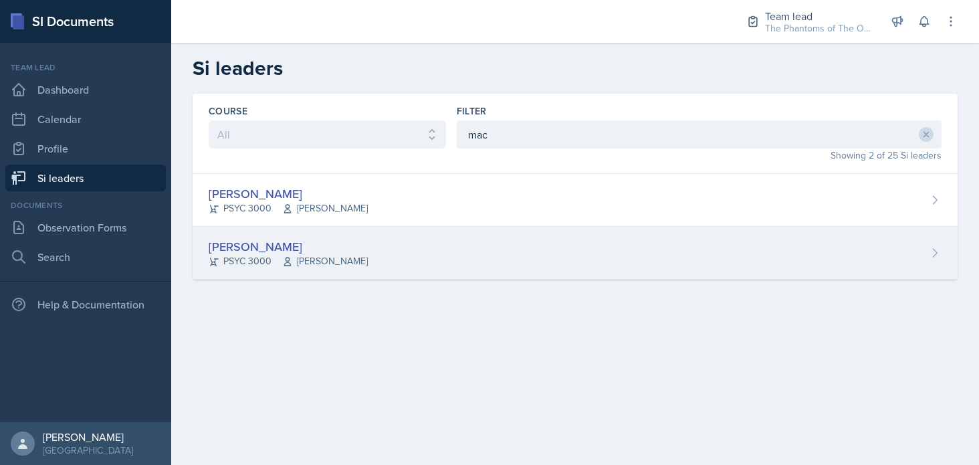
click at [356, 253] on div "[PERSON_NAME] PSYC 3000 [PERSON_NAME]" at bounding box center [575, 253] width 765 height 53
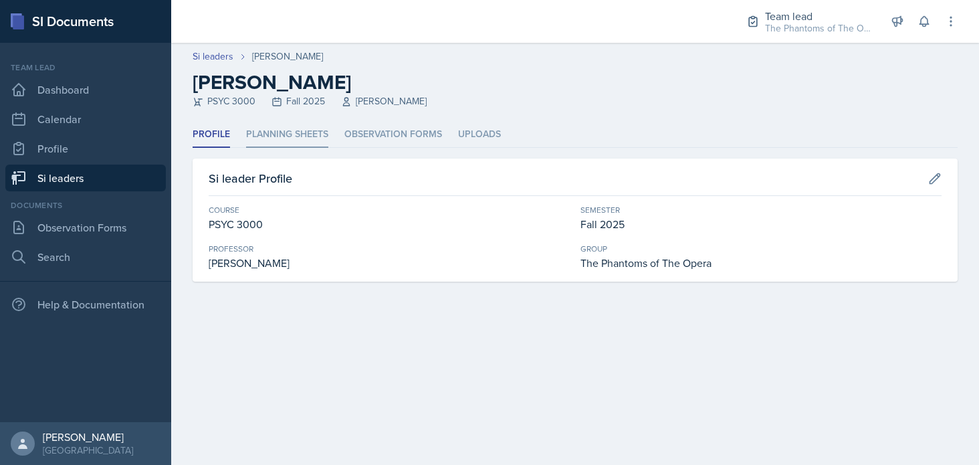
click at [321, 136] on li "Planning Sheets" at bounding box center [287, 135] width 82 height 26
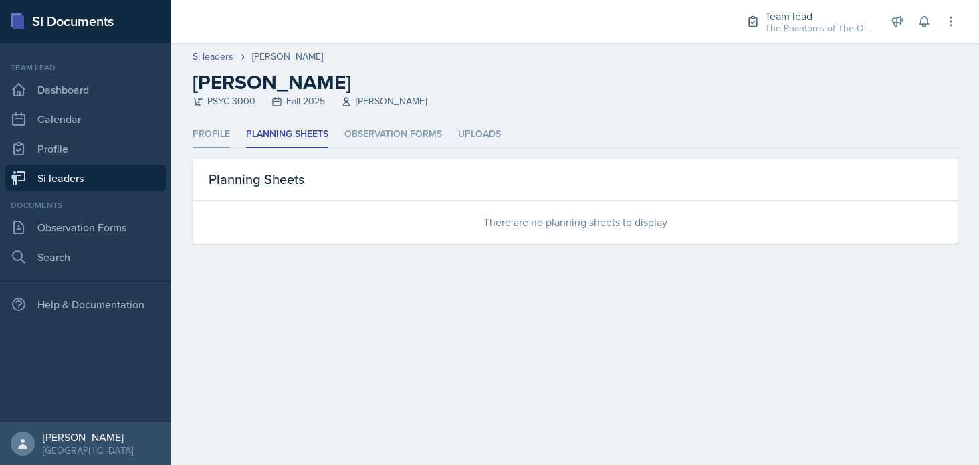
click at [222, 133] on li "Profile" at bounding box center [211, 135] width 37 height 26
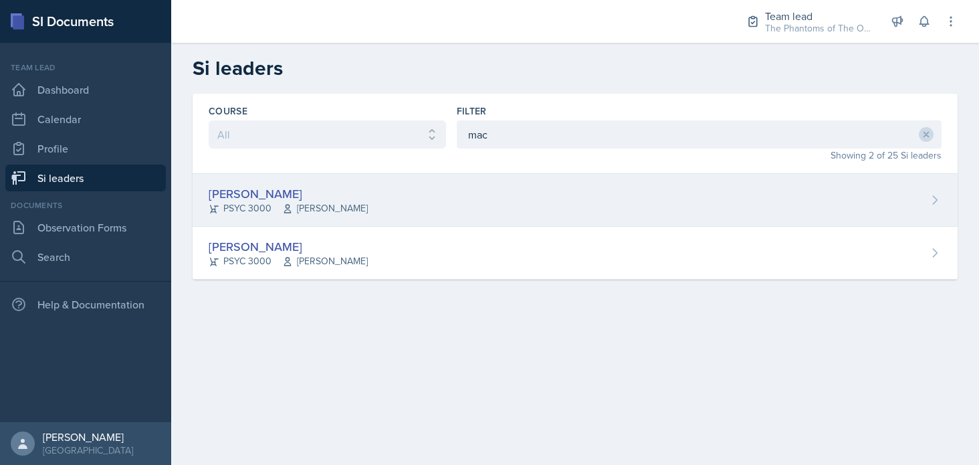
click at [408, 205] on div "[PERSON_NAME] PSYC 3000 [PERSON_NAME]" at bounding box center [575, 200] width 765 height 53
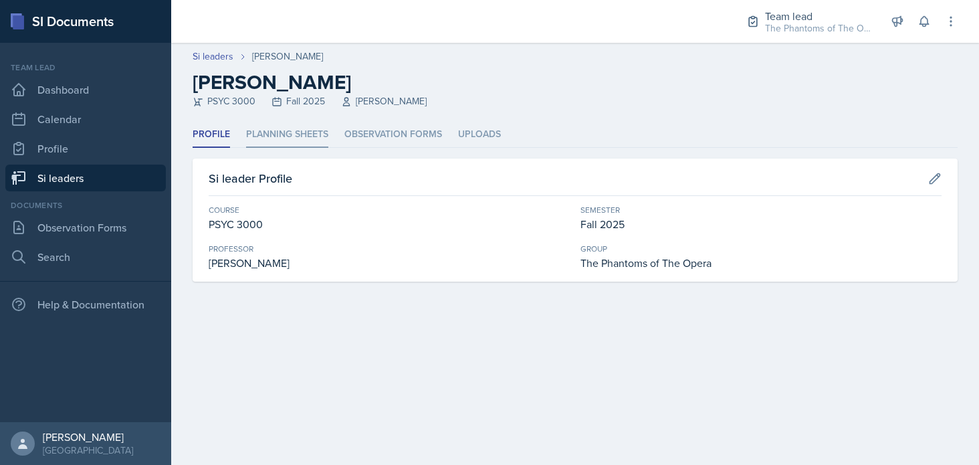
click at [310, 140] on li "Planning Sheets" at bounding box center [287, 135] width 82 height 26
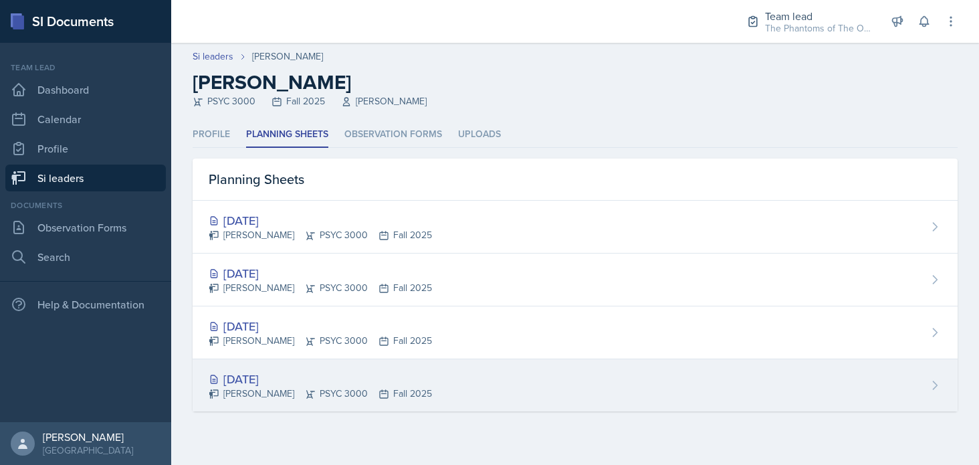
click at [409, 393] on div "[PERSON_NAME] PSYC 3000 Fall 2025" at bounding box center [320, 394] width 223 height 14
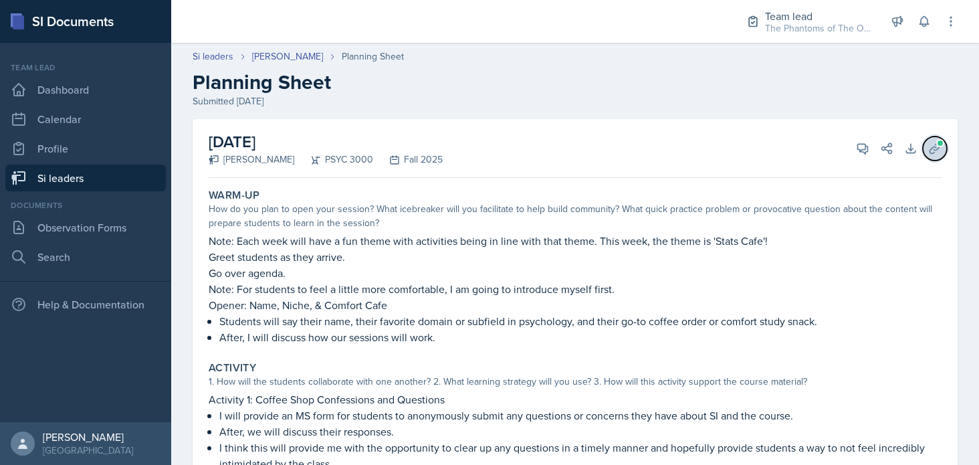
click at [936, 141] on span at bounding box center [940, 143] width 8 height 8
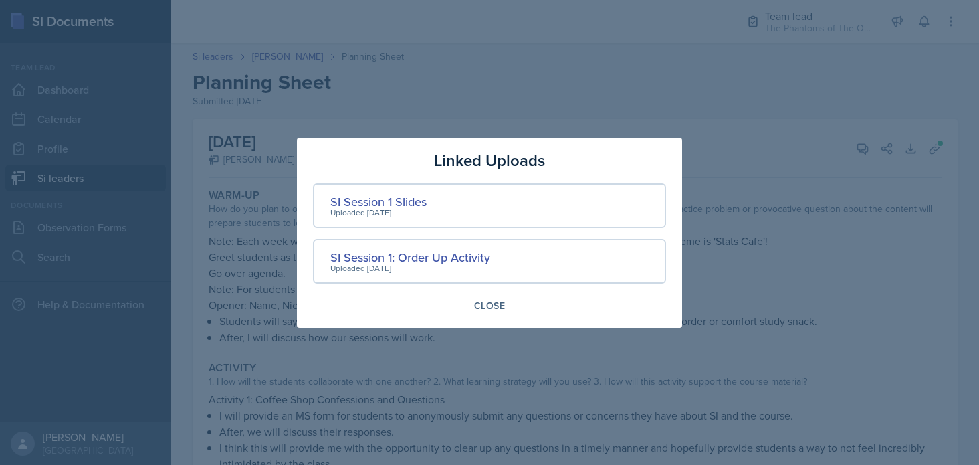
click at [762, 262] on div at bounding box center [489, 232] width 979 height 465
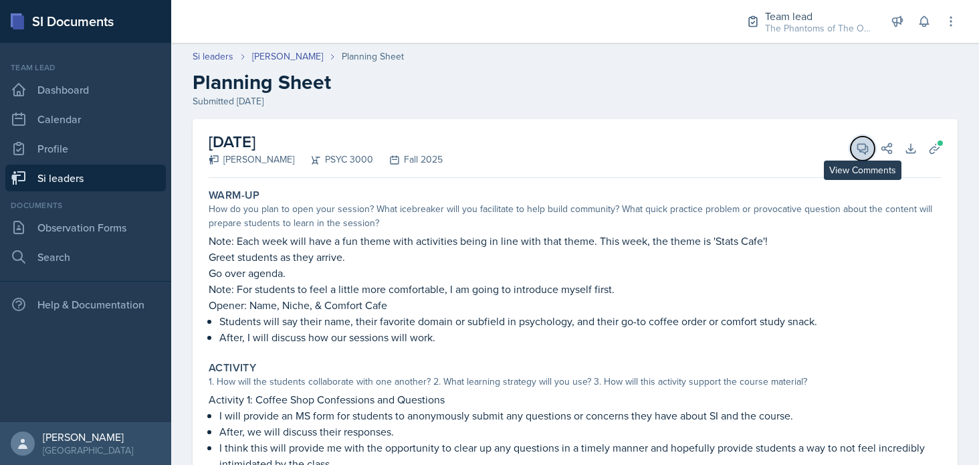
click at [856, 145] on icon at bounding box center [862, 148] width 13 height 13
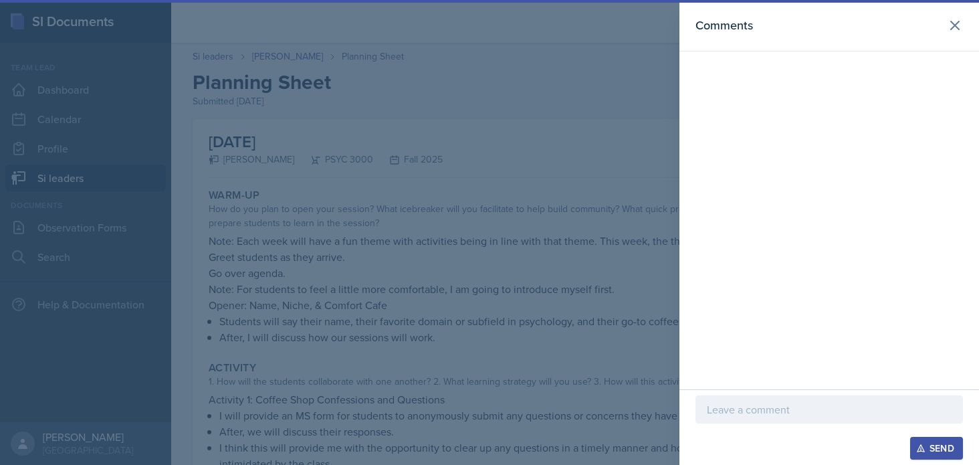
click at [792, 415] on p at bounding box center [829, 409] width 245 height 16
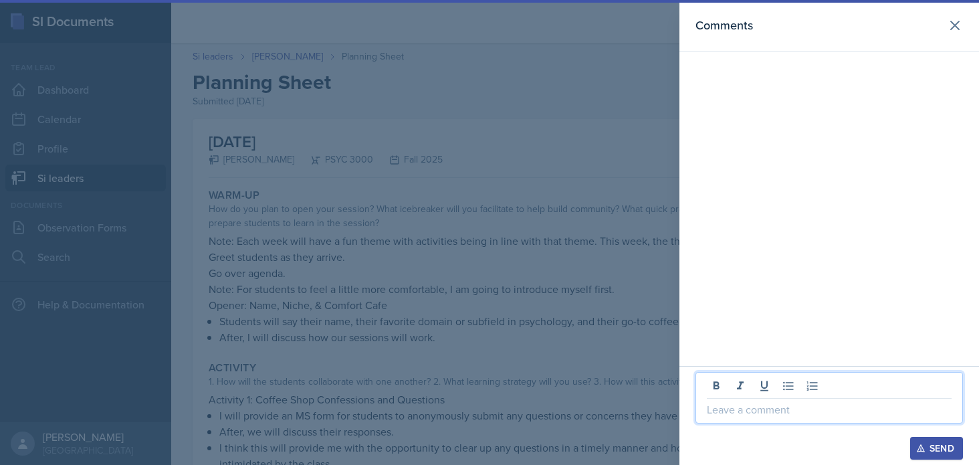
paste div
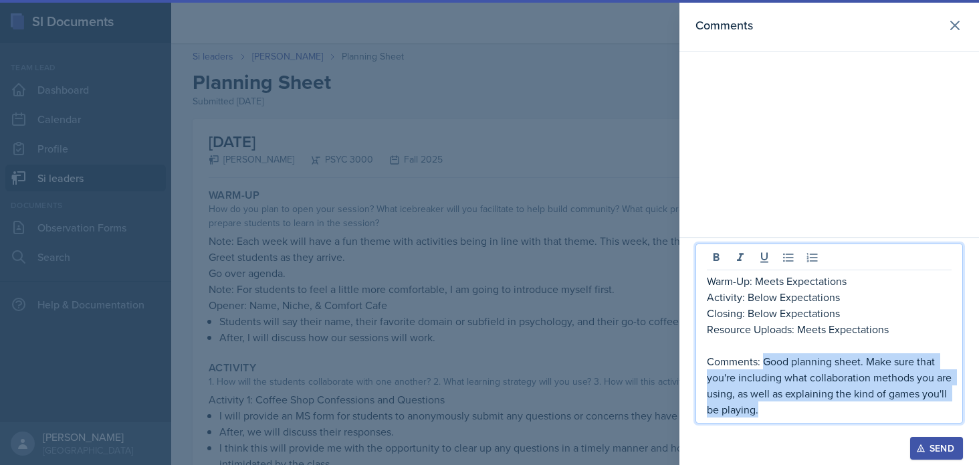
click at [764, 360] on p "Comments: Good planning sheet. Make sure that you're including what collaborati…" at bounding box center [829, 385] width 245 height 64
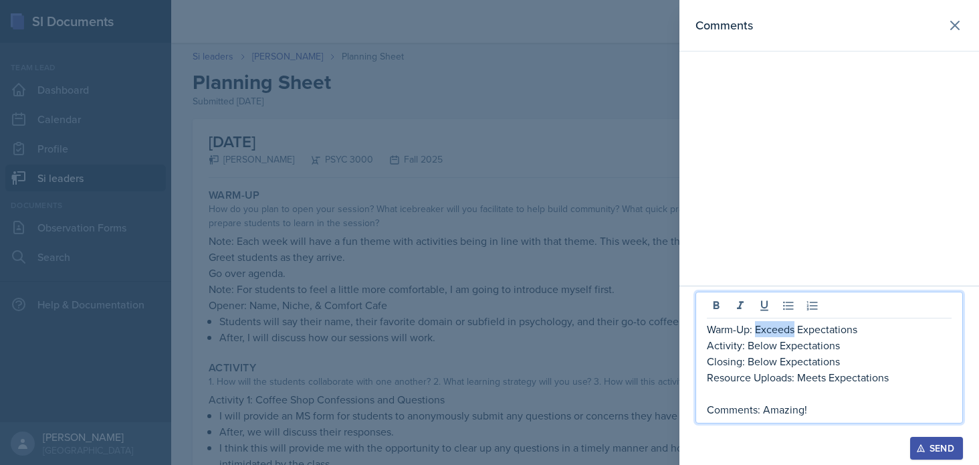
copy p "Exceeds"
click at [848, 402] on p "Comments: Amazing!" at bounding box center [829, 409] width 245 height 16
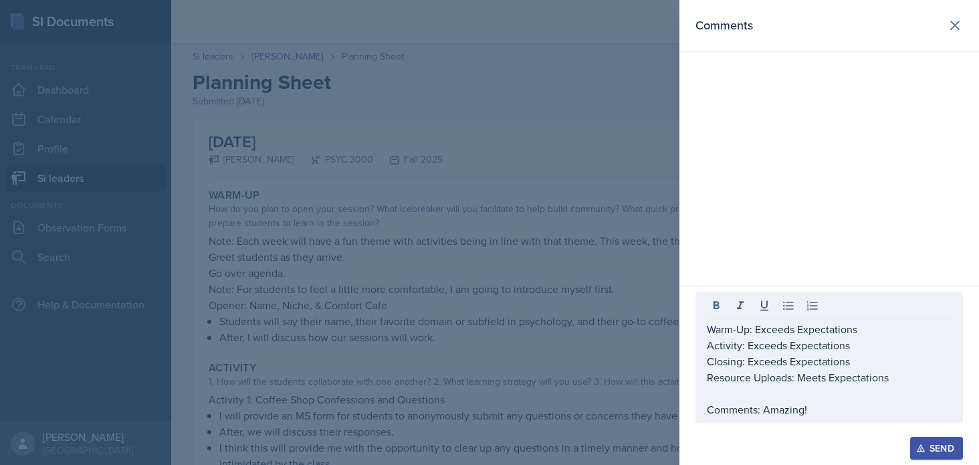
click at [922, 441] on button "Send" at bounding box center [936, 448] width 53 height 23
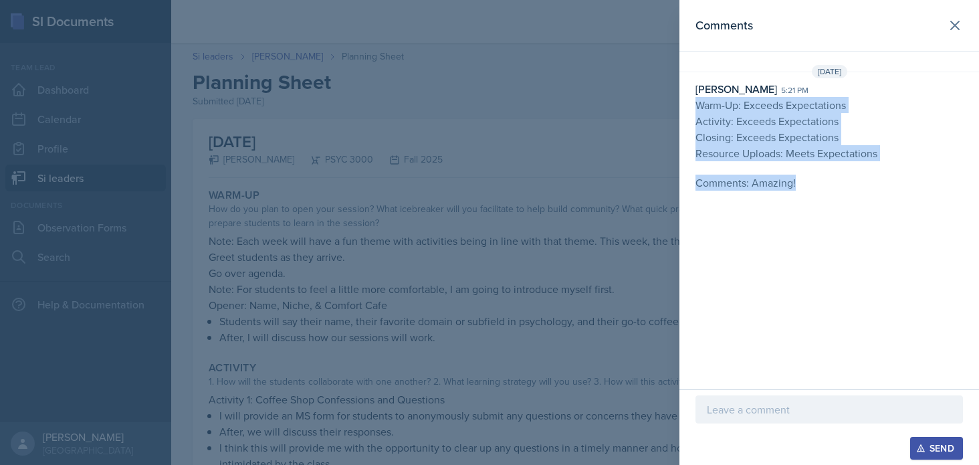
drag, startPoint x: 804, startPoint y: 197, endPoint x: 688, endPoint y: 104, distance: 148.9
click at [688, 104] on div "Comments [DATE] [PERSON_NAME] 5:21 pm Warm-Up: Exceeds Expectations Activity: E…" at bounding box center [829, 194] width 300 height 389
copy p "Warm-Up: Exceeds Expectations Activity: Exceeds Expectations Closing: Exceeds E…"
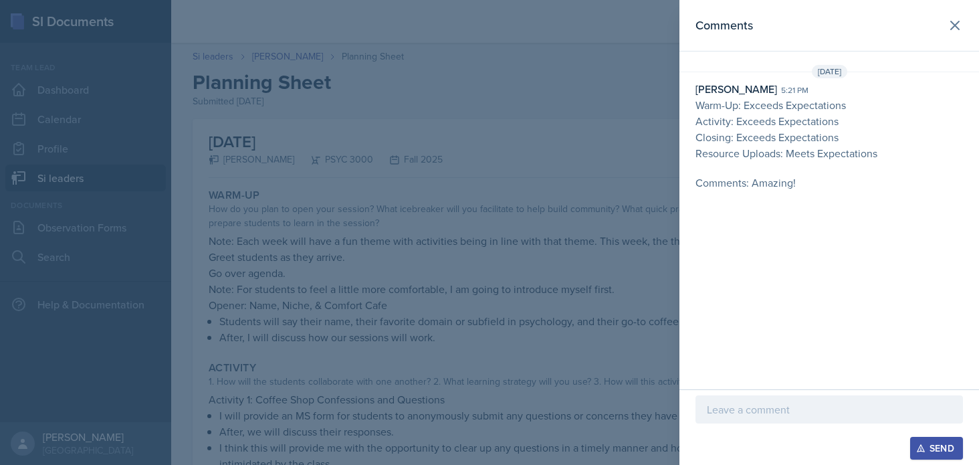
click at [484, 209] on div at bounding box center [489, 232] width 979 height 465
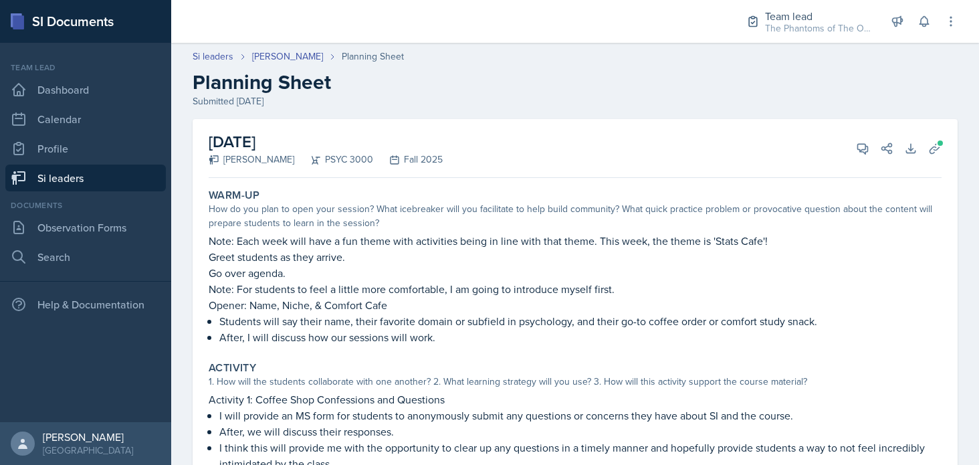
click at [17, 401] on nav "Team lead Dashboard Calendar Profile Si leaders Documents Observation Forms Sea…" at bounding box center [85, 232] width 171 height 379
click at [277, 61] on link "[PERSON_NAME]" at bounding box center [287, 56] width 71 height 14
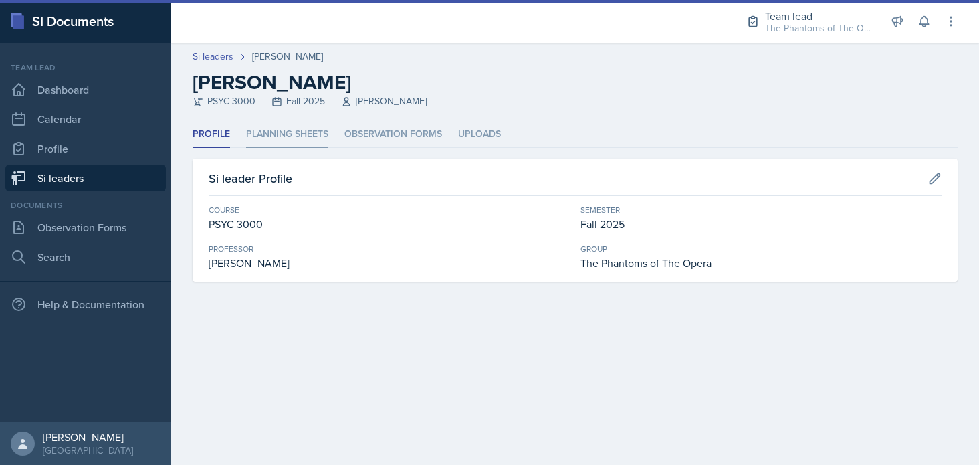
click at [287, 133] on li "Planning Sheets" at bounding box center [287, 135] width 82 height 26
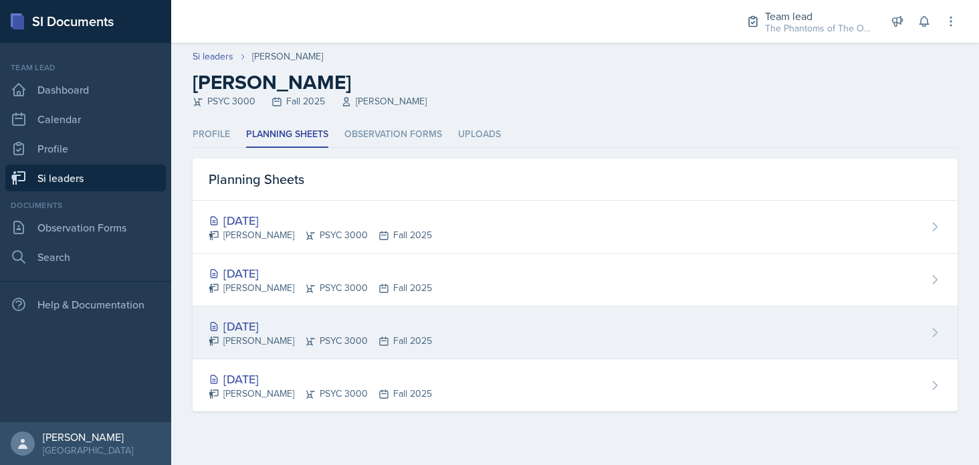
click at [313, 325] on div "[DATE]" at bounding box center [320, 326] width 223 height 18
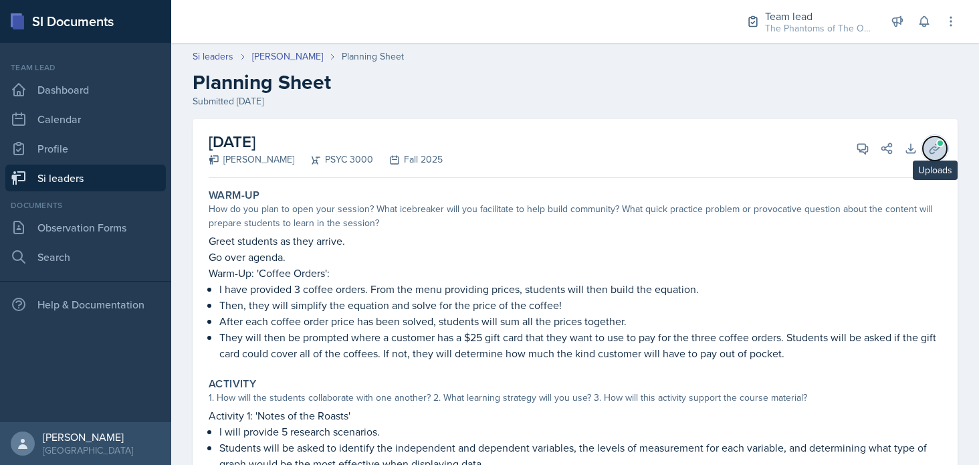
click at [929, 159] on button "Uploads" at bounding box center [935, 148] width 24 height 24
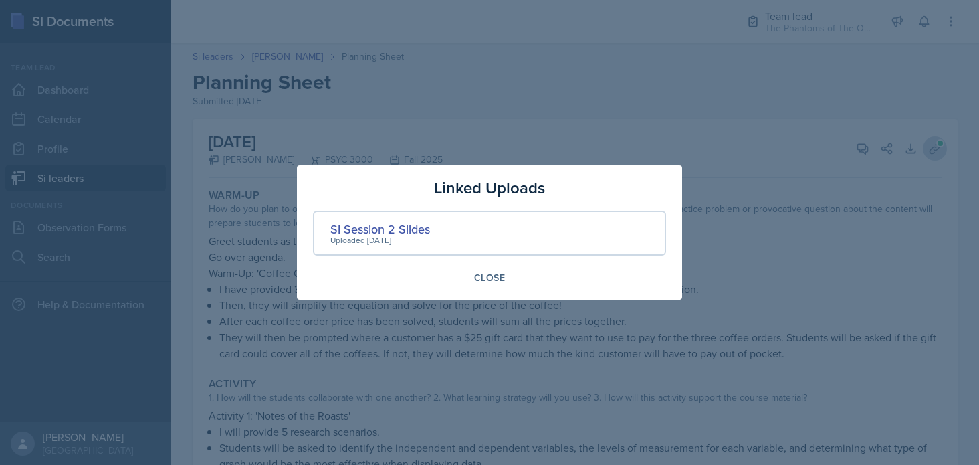
click at [929, 159] on div at bounding box center [489, 232] width 979 height 465
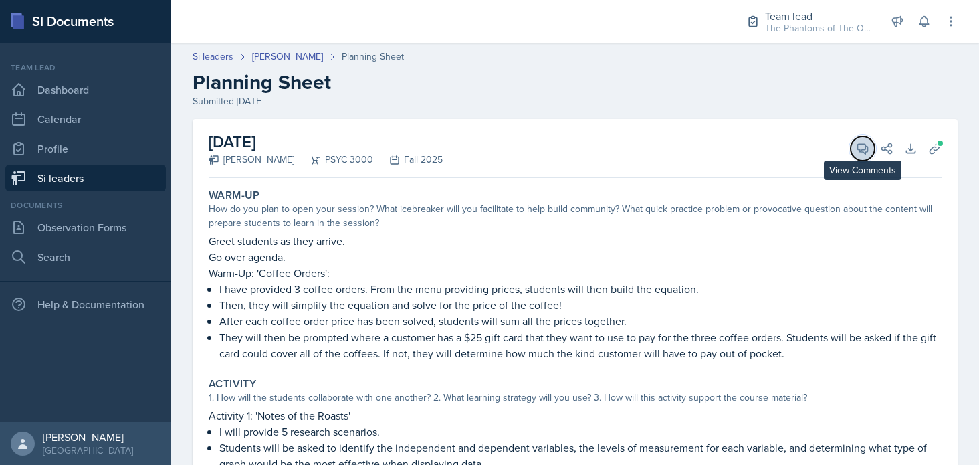
click at [851, 154] on button "View Comments" at bounding box center [863, 148] width 24 height 24
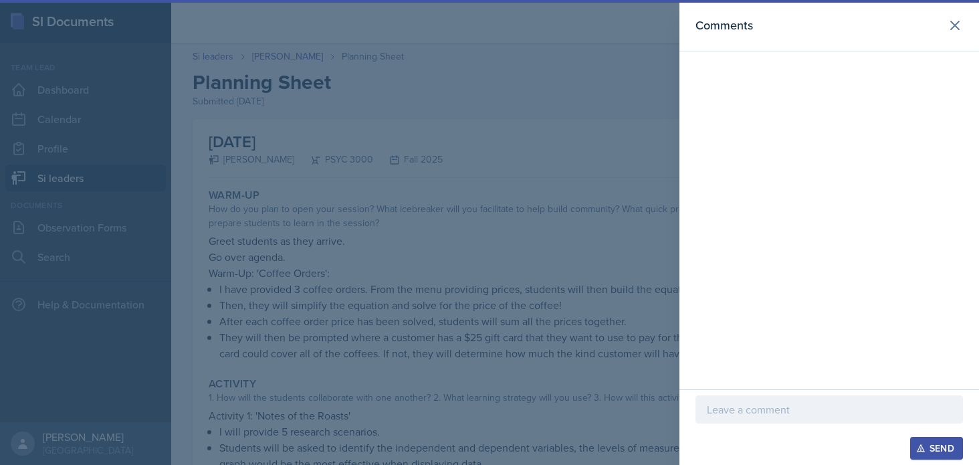
click at [785, 408] on p at bounding box center [829, 409] width 245 height 16
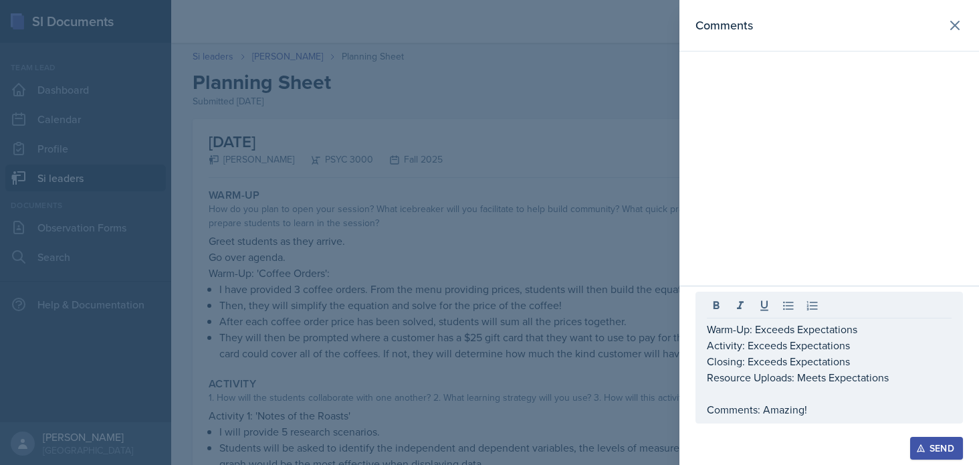
click at [937, 441] on div "Send" at bounding box center [936, 448] width 35 height 11
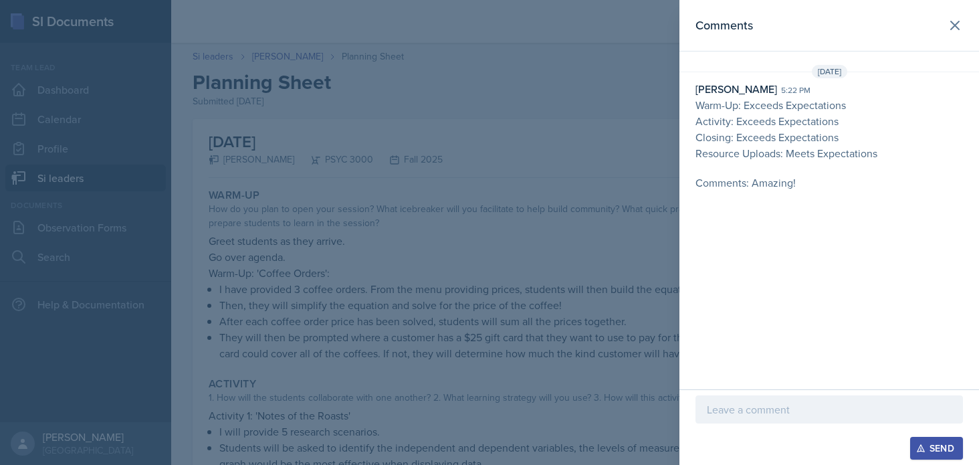
click at [626, 286] on div at bounding box center [489, 232] width 979 height 465
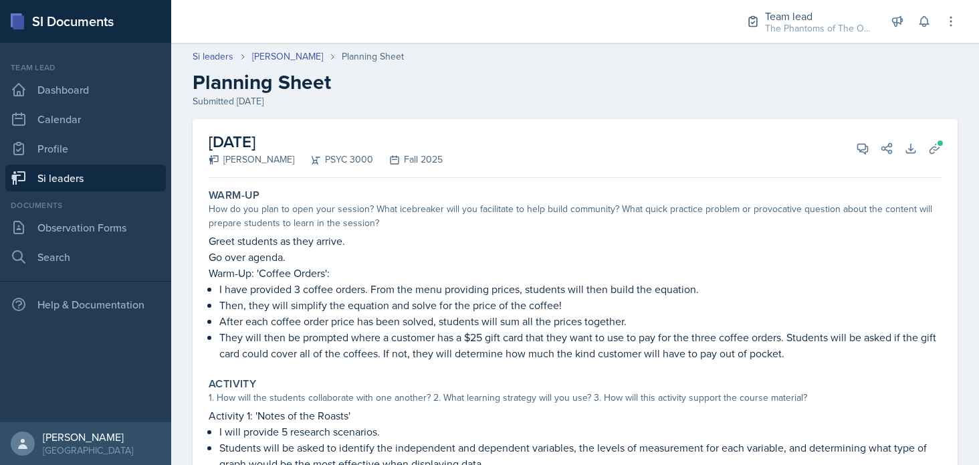
click at [843, 158] on div "[DATE] [PERSON_NAME] PSYC 3000 Fall 2025 View Comments Comments [DATE] [PERSON_…" at bounding box center [575, 148] width 733 height 59
click at [852, 154] on button "View Comments" at bounding box center [863, 148] width 24 height 24
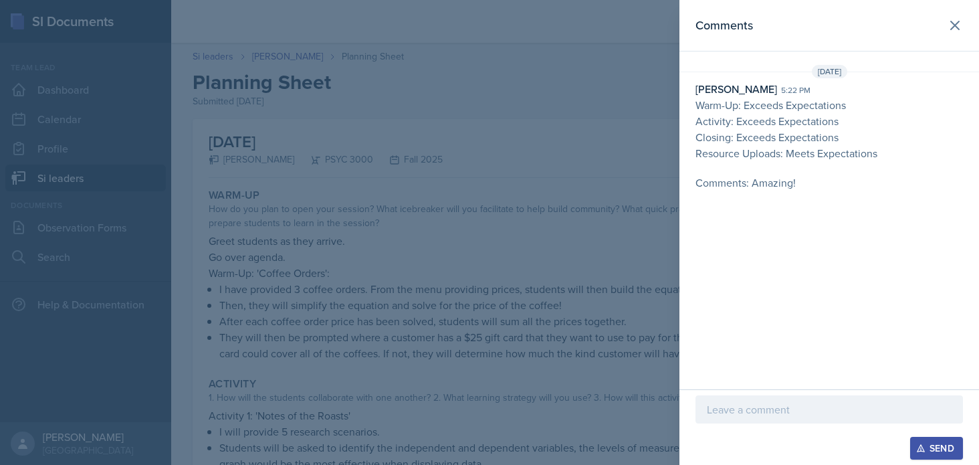
click at [536, 249] on div at bounding box center [489, 232] width 979 height 465
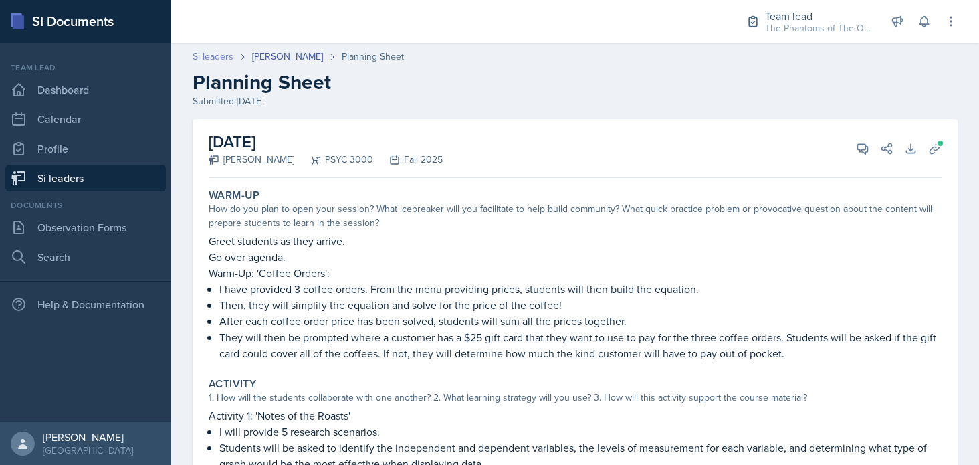
click at [211, 54] on link "Si leaders" at bounding box center [213, 56] width 41 height 14
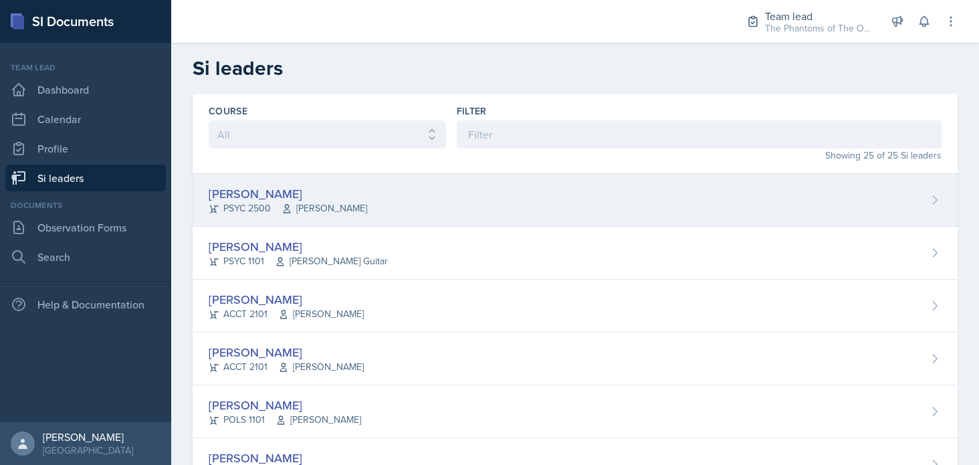
click at [286, 200] on div "[PERSON_NAME]" at bounding box center [288, 194] width 159 height 18
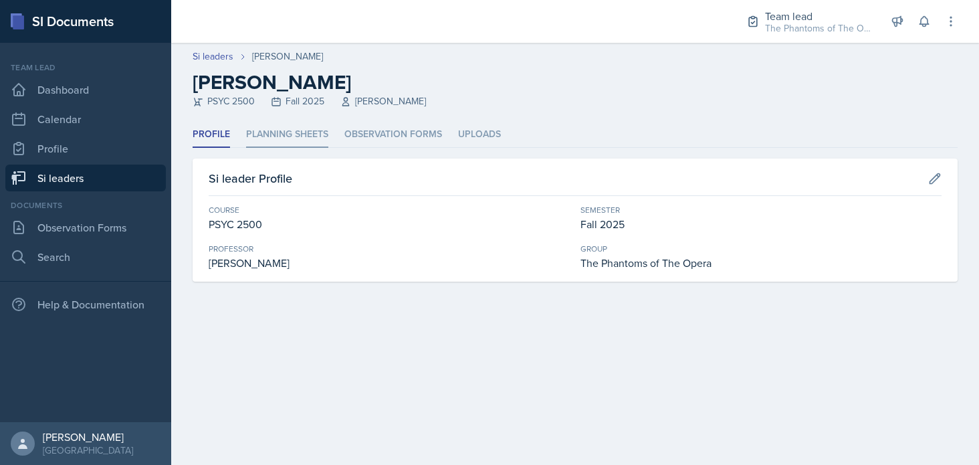
click at [292, 136] on li "Planning Sheets" at bounding box center [287, 135] width 82 height 26
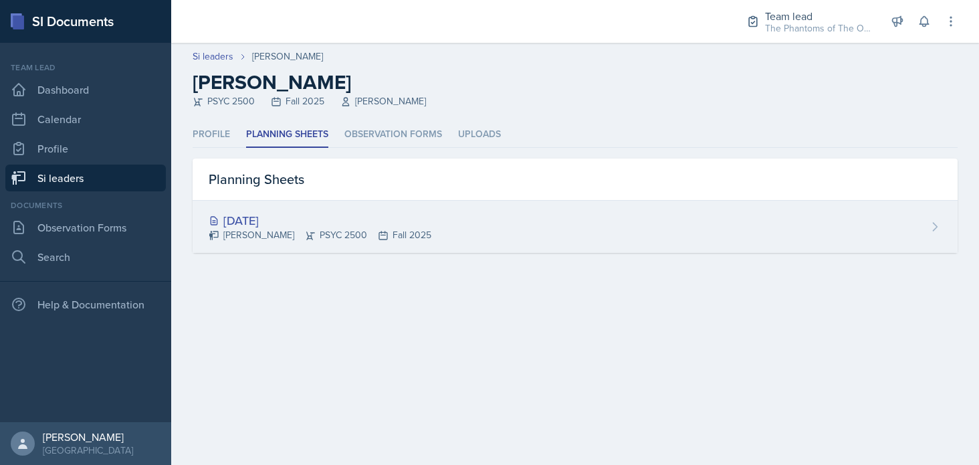
click at [283, 204] on div "[DATE] [PERSON_NAME] PSYC 2500 Fall 2025" at bounding box center [575, 227] width 765 height 52
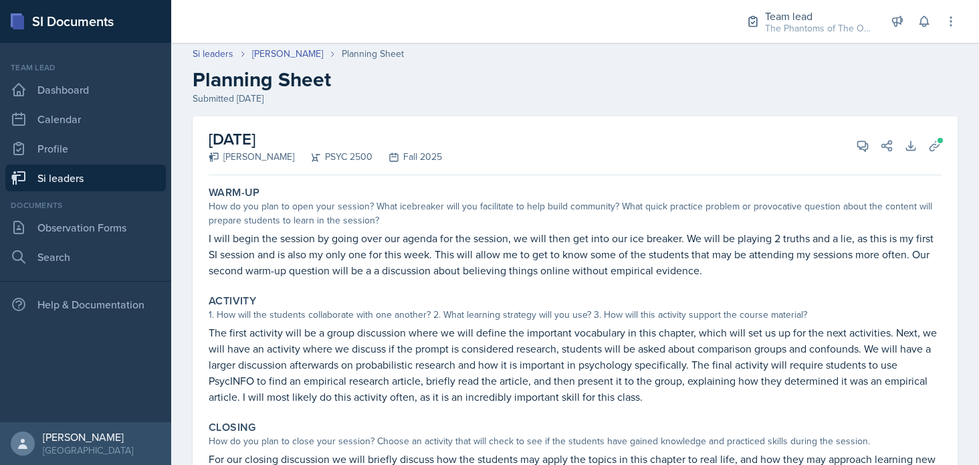
scroll to position [70, 0]
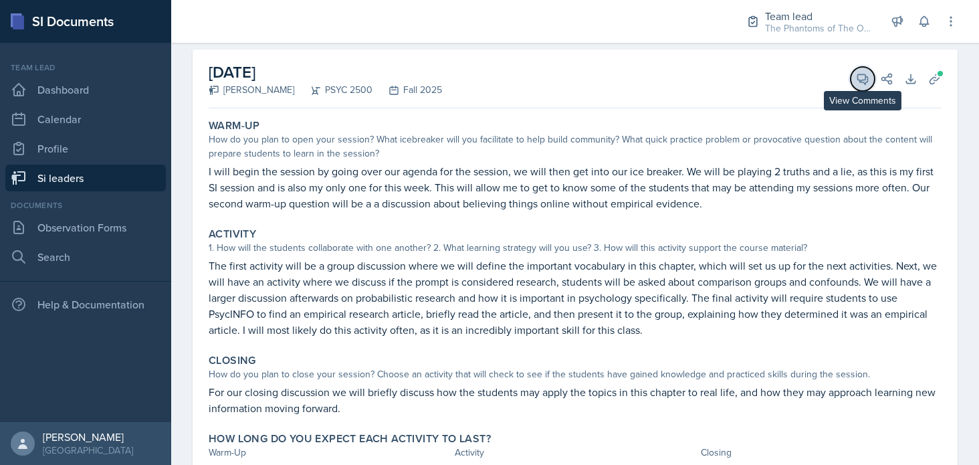
click at [851, 86] on button "View Comments" at bounding box center [863, 79] width 24 height 24
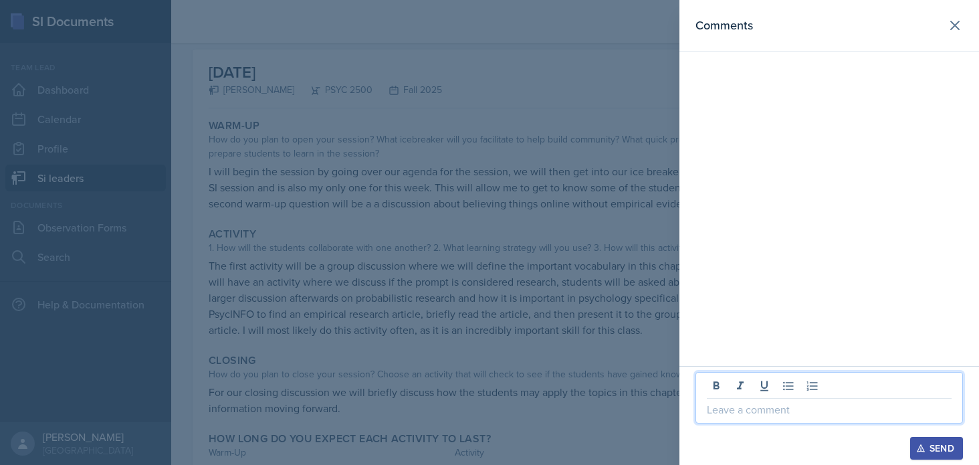
click at [754, 413] on p at bounding box center [829, 409] width 245 height 16
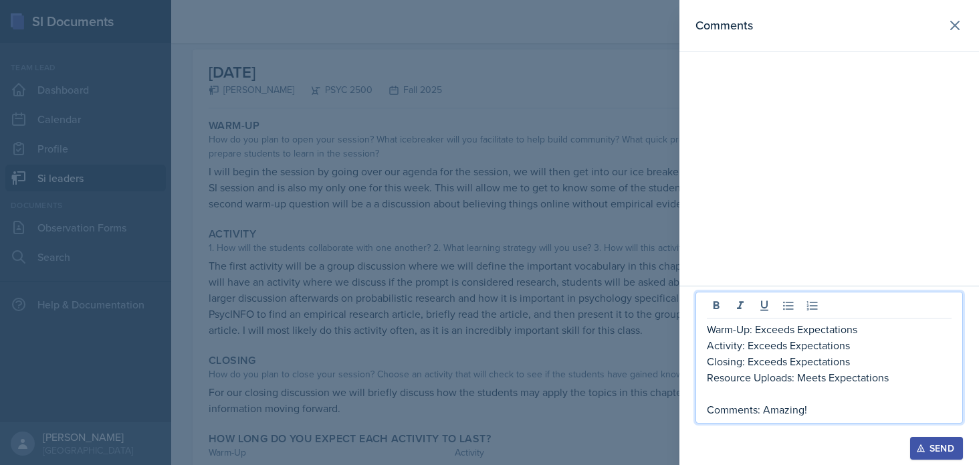
click at [750, 359] on p "Closing: Exceeds Expectations" at bounding box center [829, 361] width 245 height 16
click at [786, 364] on p "Closing: Exceeds Expectations" at bounding box center [829, 361] width 245 height 16
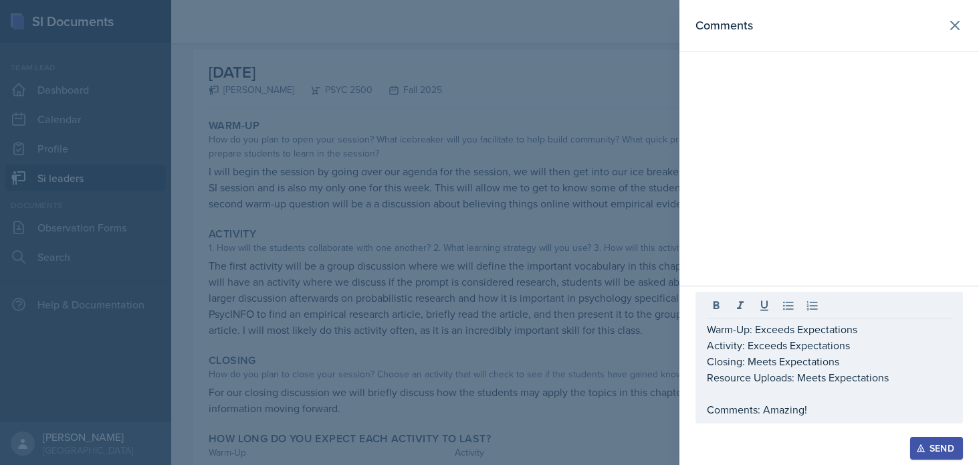
drag, startPoint x: 744, startPoint y: 441, endPoint x: 782, endPoint y: 459, distance: 42.2
click at [744, 441] on div "Send" at bounding box center [830, 448] width 268 height 23
click at [948, 435] on div at bounding box center [830, 429] width 268 height 13
click at [946, 441] on div "Send" at bounding box center [936, 448] width 35 height 11
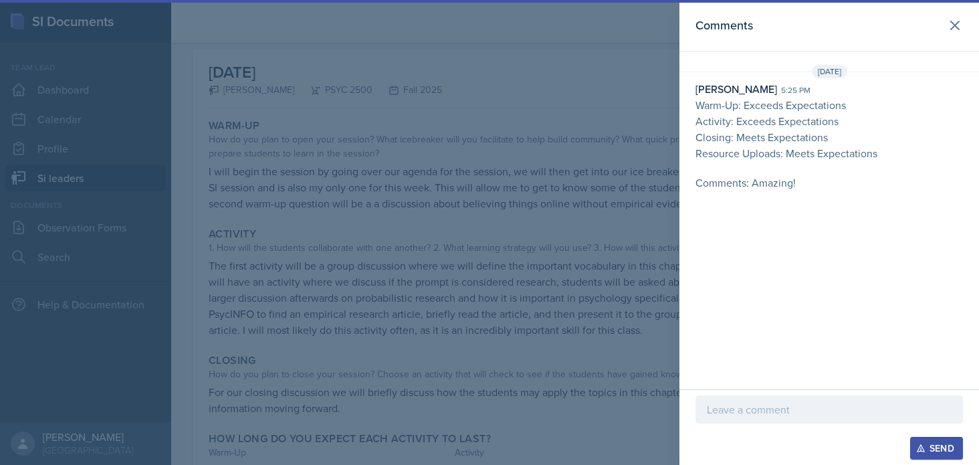
click at [628, 340] on div at bounding box center [489, 232] width 979 height 465
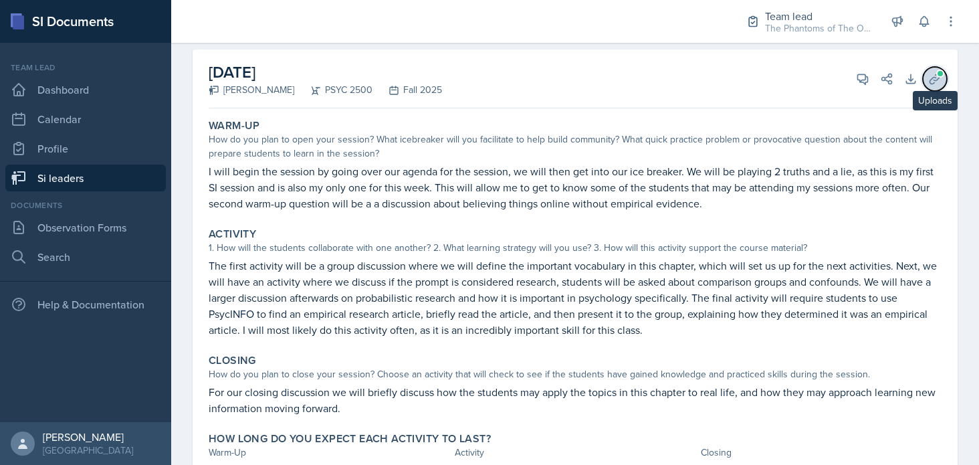
click at [929, 80] on icon at bounding box center [934, 78] width 13 height 13
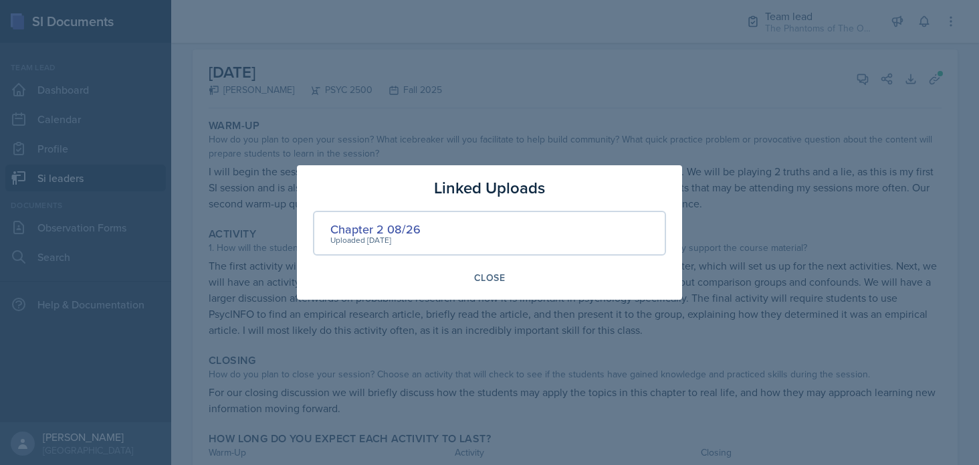
click at [789, 192] on div at bounding box center [489, 232] width 979 height 465
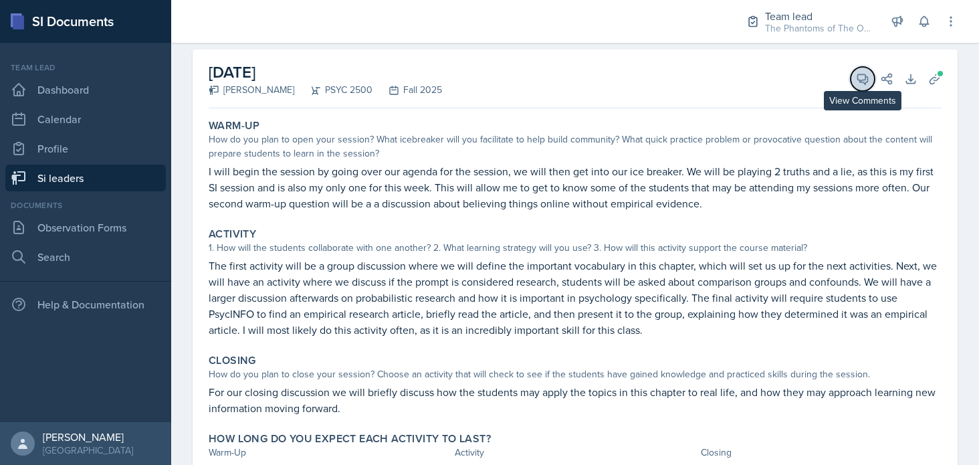
click at [851, 73] on button "View Comments" at bounding box center [863, 79] width 24 height 24
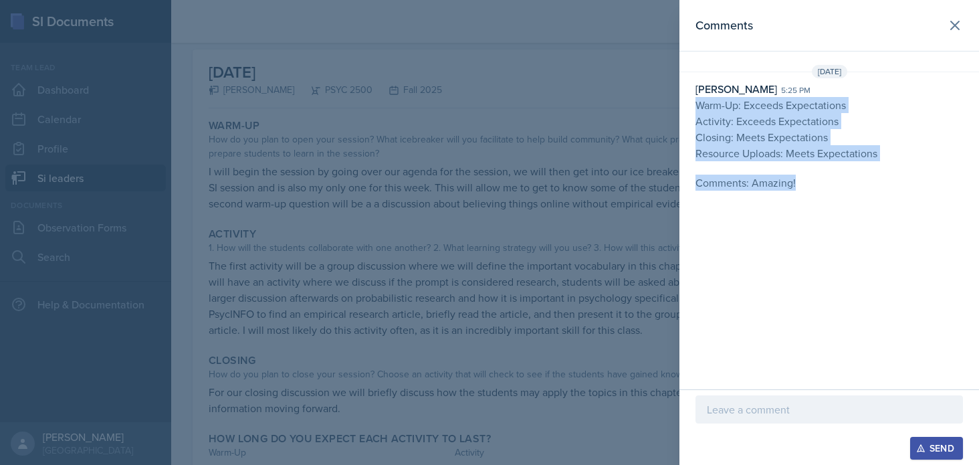
drag, startPoint x: 812, startPoint y: 185, endPoint x: 689, endPoint y: 106, distance: 146.2
click at [689, 106] on div "[PERSON_NAME] 5:25 pm Warm-Up: Exceeds Expectations Activity: Exceeds Expectati…" at bounding box center [829, 136] width 300 height 110
click at [837, 176] on p "Comments: Amazing!" at bounding box center [830, 183] width 268 height 16
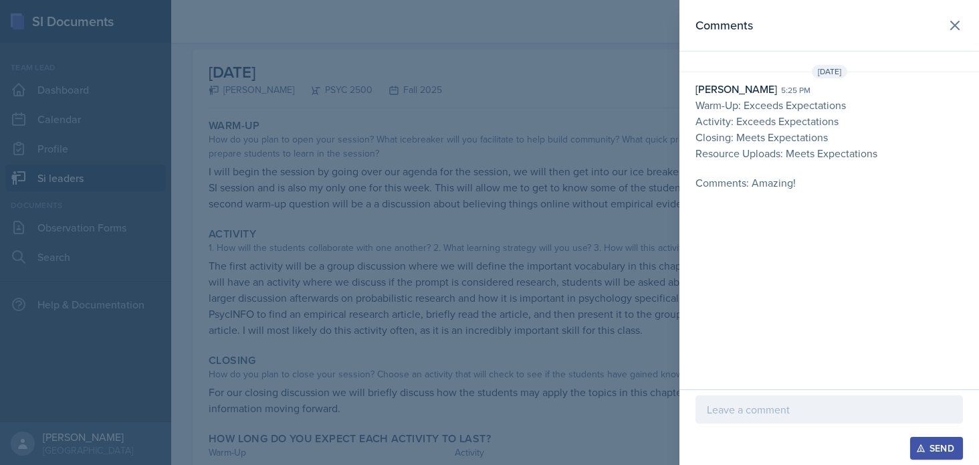
drag, startPoint x: 847, startPoint y: 154, endPoint x: 873, endPoint y: 115, distance: 47.1
click at [873, 115] on p "Activity: Exceeds Expectations" at bounding box center [830, 121] width 268 height 16
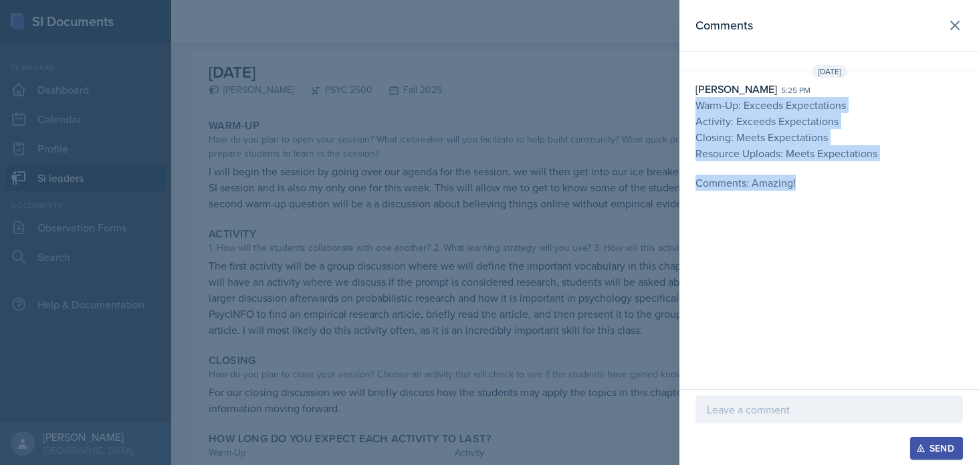
drag, startPoint x: 806, startPoint y: 185, endPoint x: 686, endPoint y: 99, distance: 147.7
click at [686, 99] on div "[PERSON_NAME] 5:25 pm Warm-Up: Exceeds Expectations Activity: Exceeds Expectati…" at bounding box center [829, 136] width 300 height 110
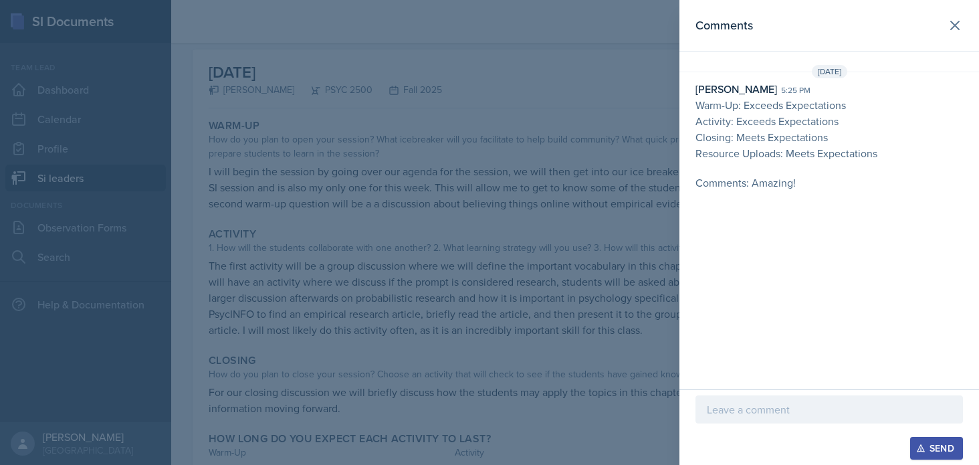
click at [380, 251] on div at bounding box center [489, 232] width 979 height 465
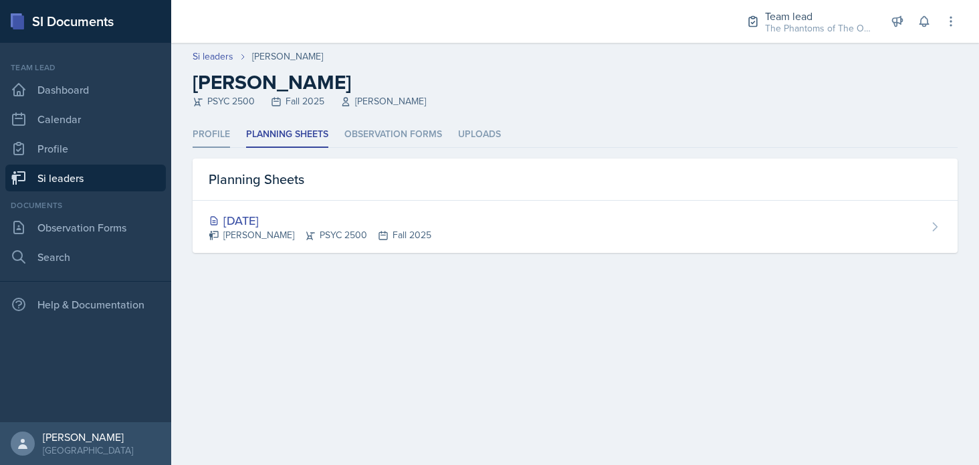
click at [214, 133] on li "Profile" at bounding box center [211, 135] width 37 height 26
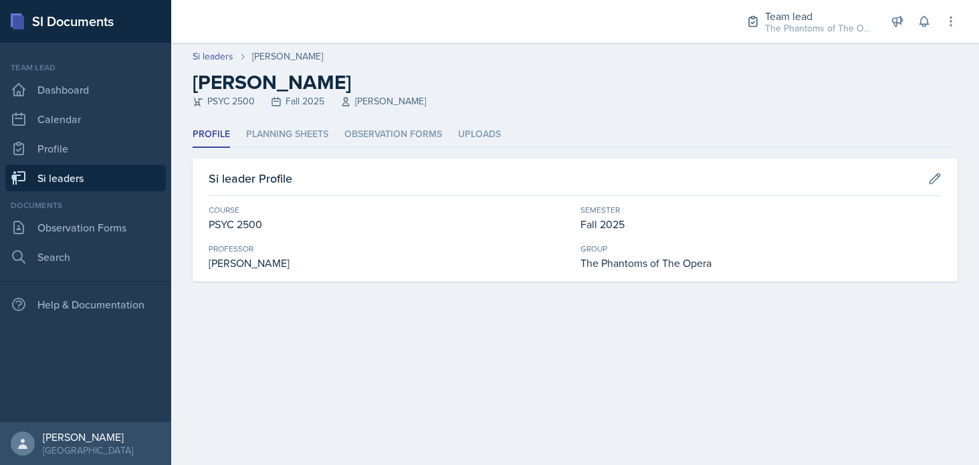
click at [332, 139] on ul "Profile Planning Sheets Observation Forms Uploads" at bounding box center [575, 135] width 765 height 26
click at [203, 55] on link "Si leaders" at bounding box center [213, 56] width 41 height 14
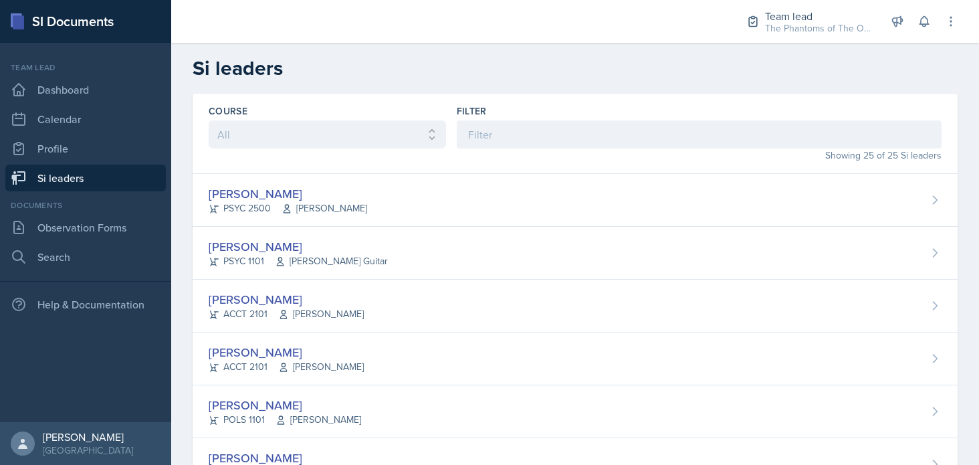
click at [532, 114] on div "Filter" at bounding box center [699, 110] width 485 height 13
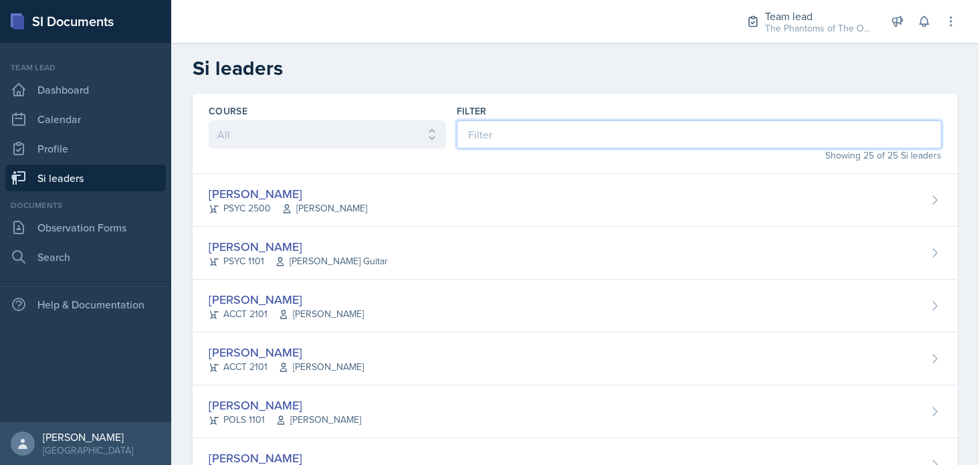
click at [520, 134] on input at bounding box center [699, 134] width 485 height 28
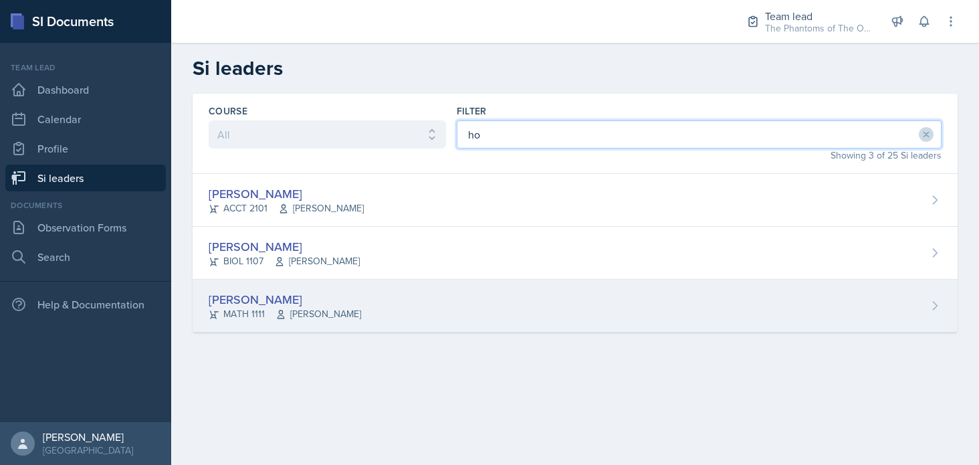
type input "ho"
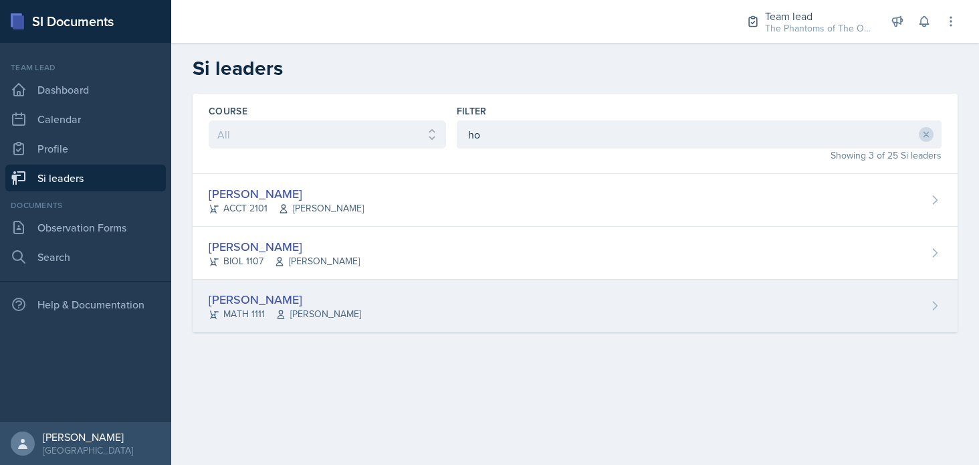
click at [344, 291] on div "[PERSON_NAME]" at bounding box center [285, 299] width 152 height 18
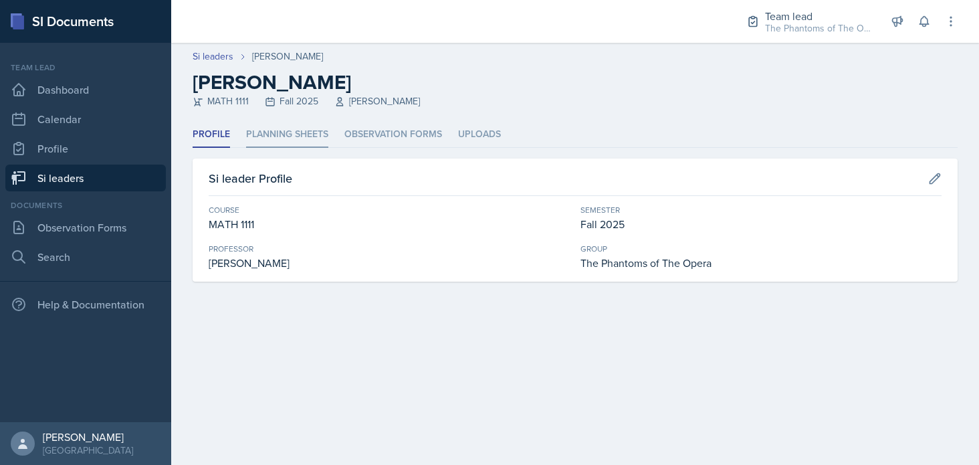
click at [305, 138] on li "Planning Sheets" at bounding box center [287, 135] width 82 height 26
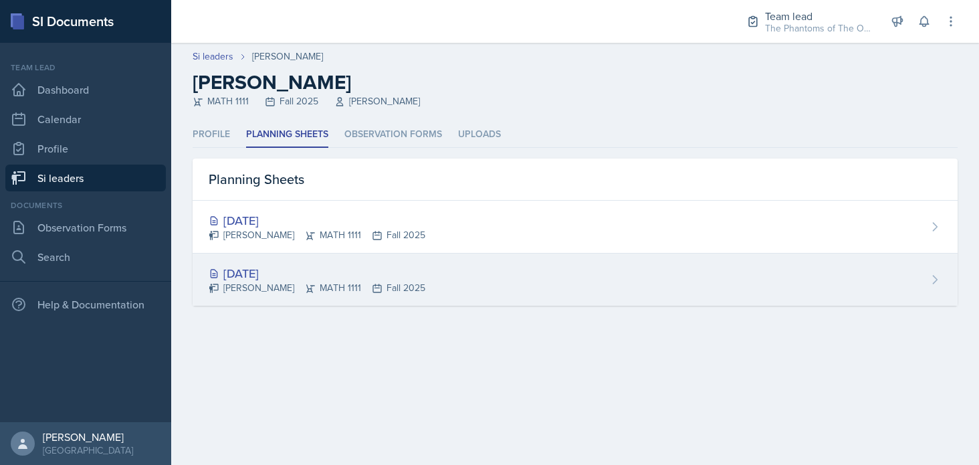
click at [324, 269] on div "[DATE]" at bounding box center [317, 273] width 217 height 18
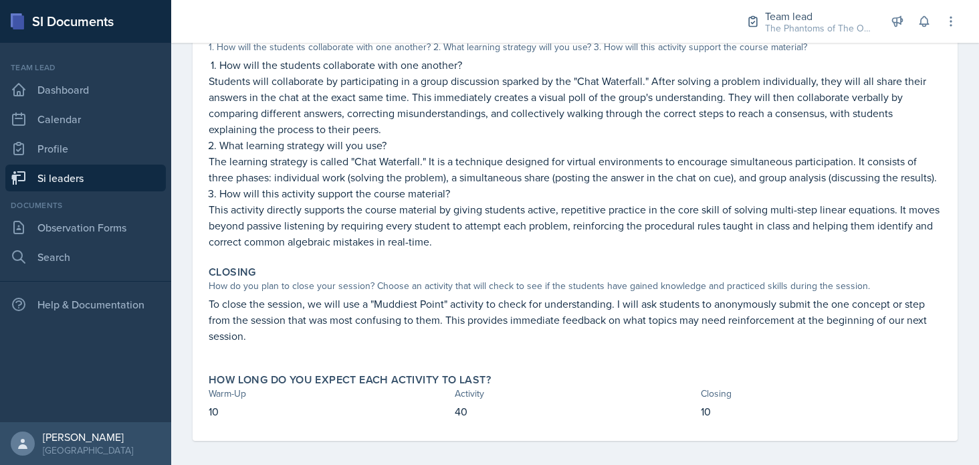
scroll to position [67, 0]
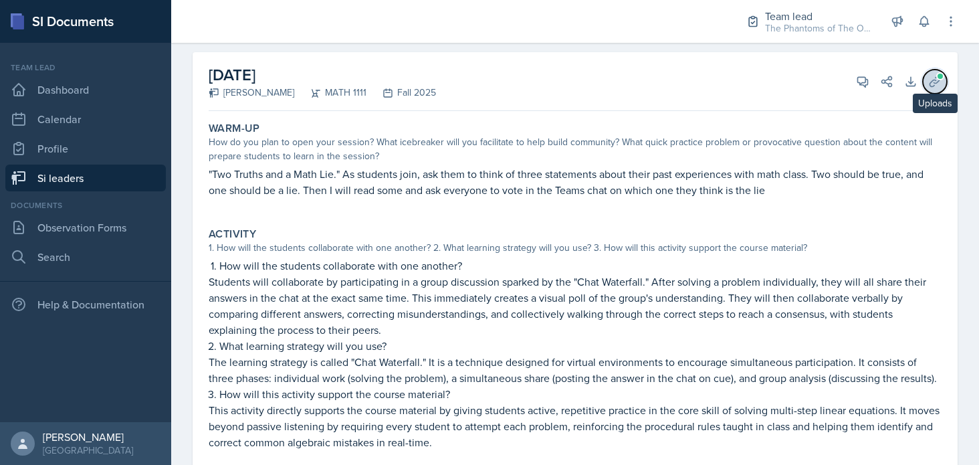
click at [936, 77] on span at bounding box center [940, 76] width 8 height 8
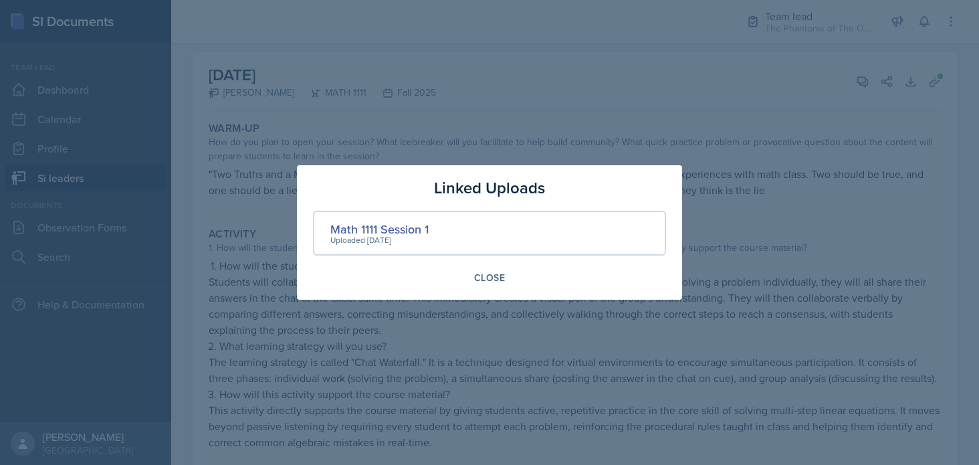
click at [768, 187] on div at bounding box center [489, 232] width 979 height 465
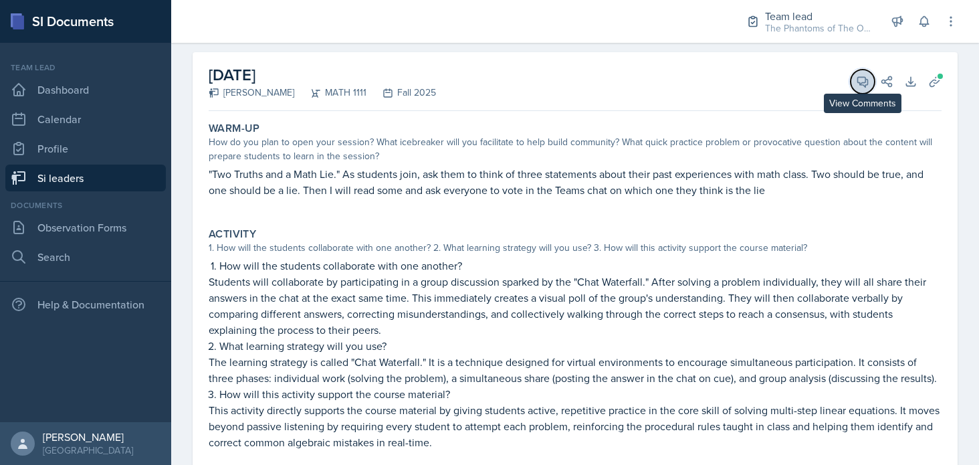
click at [858, 82] on icon at bounding box center [863, 82] width 10 height 10
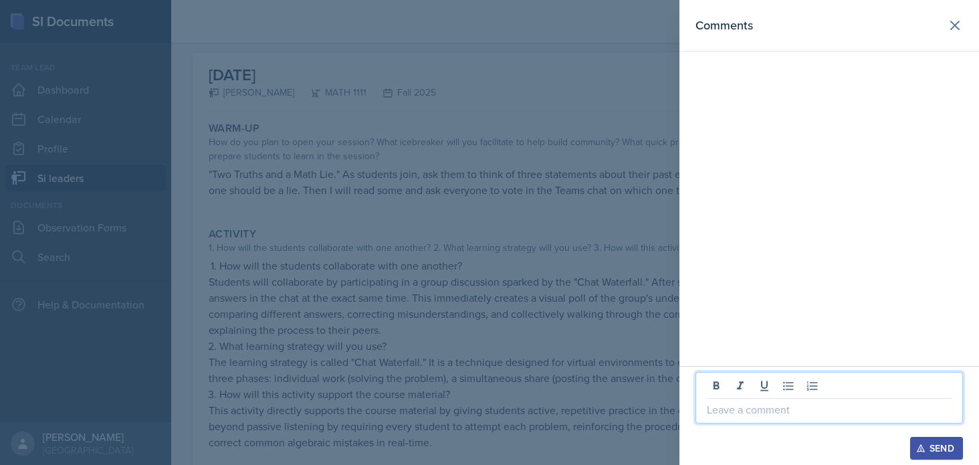
click at [775, 403] on p at bounding box center [829, 409] width 245 height 16
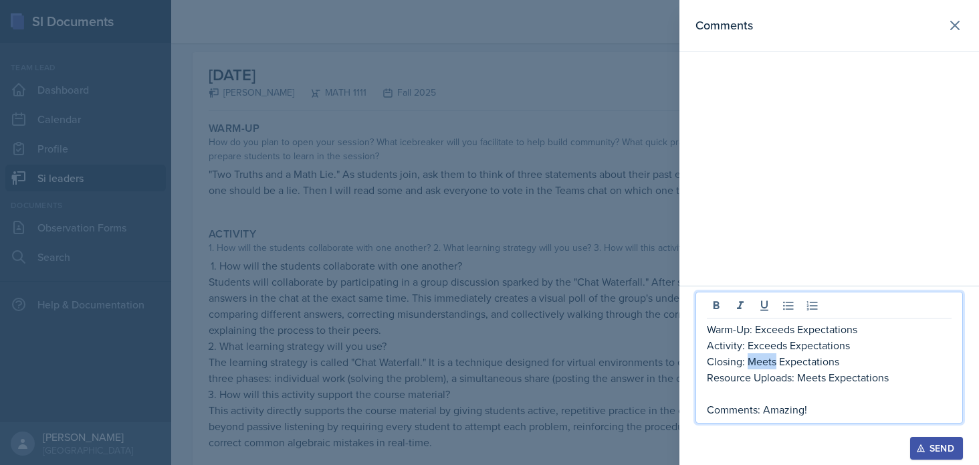
drag, startPoint x: 749, startPoint y: 363, endPoint x: 774, endPoint y: 362, distance: 25.4
click at [774, 362] on p "Closing: Meets Expectations" at bounding box center [829, 361] width 245 height 16
click at [837, 406] on p "Comments: Amazing!" at bounding box center [829, 409] width 245 height 16
click at [932, 441] on div "Send" at bounding box center [936, 448] width 35 height 11
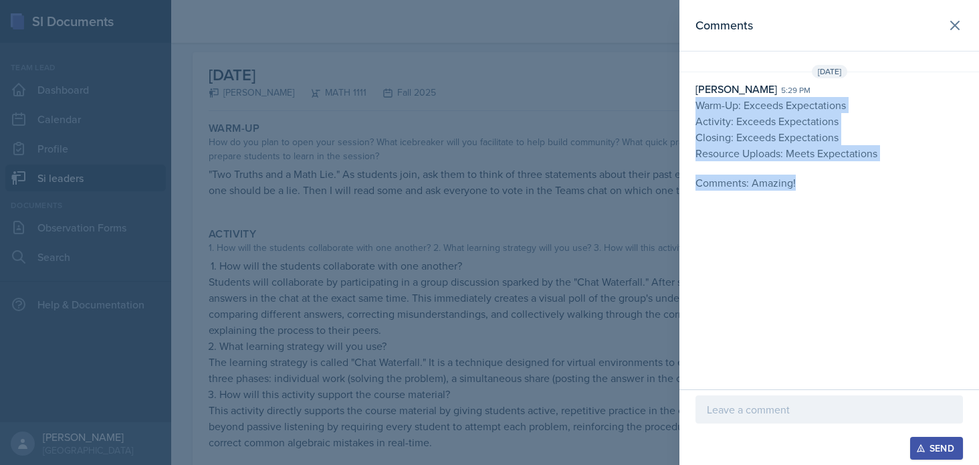
drag, startPoint x: 796, startPoint y: 187, endPoint x: 696, endPoint y: 102, distance: 131.0
click at [696, 102] on div "[DATE] [PERSON_NAME] 5:29 pm Warm-Up: Exceeds Expectations Activity: Exceeds Ex…" at bounding box center [829, 130] width 300 height 131
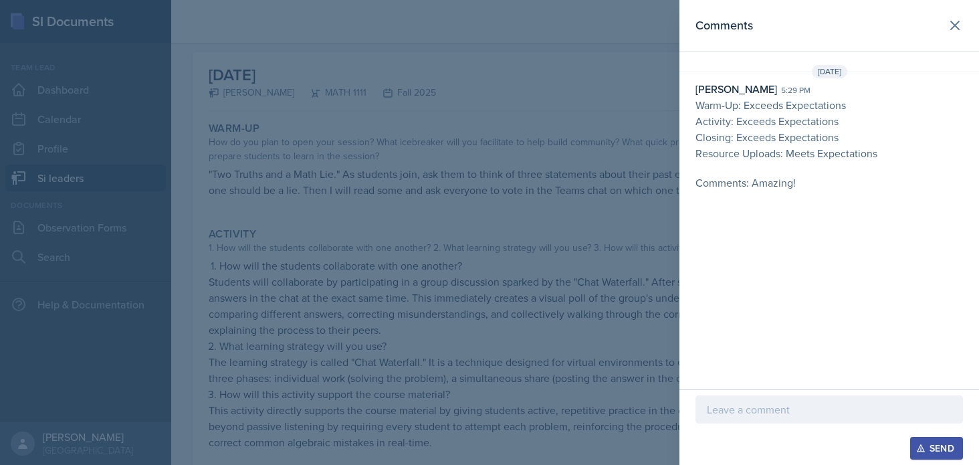
click at [473, 188] on div at bounding box center [489, 232] width 979 height 465
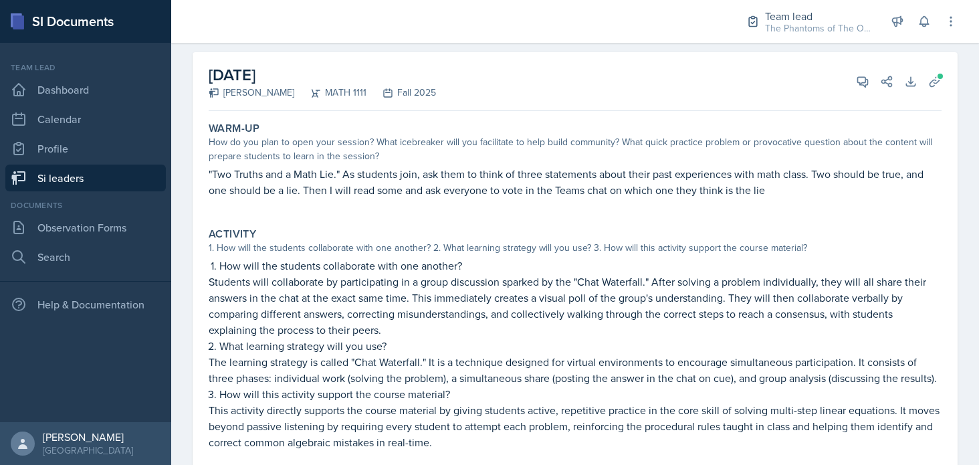
scroll to position [0, 0]
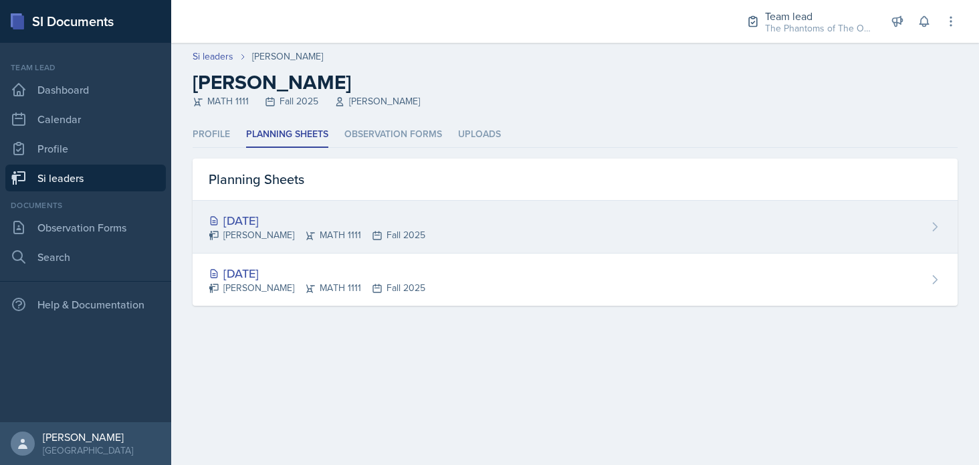
click at [354, 221] on div "[DATE]" at bounding box center [317, 220] width 217 height 18
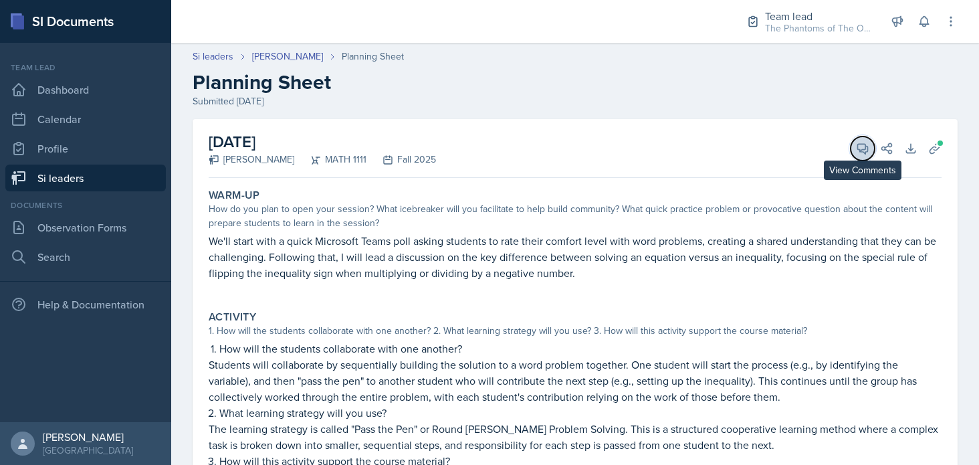
click at [855, 159] on button "View Comments" at bounding box center [863, 148] width 24 height 24
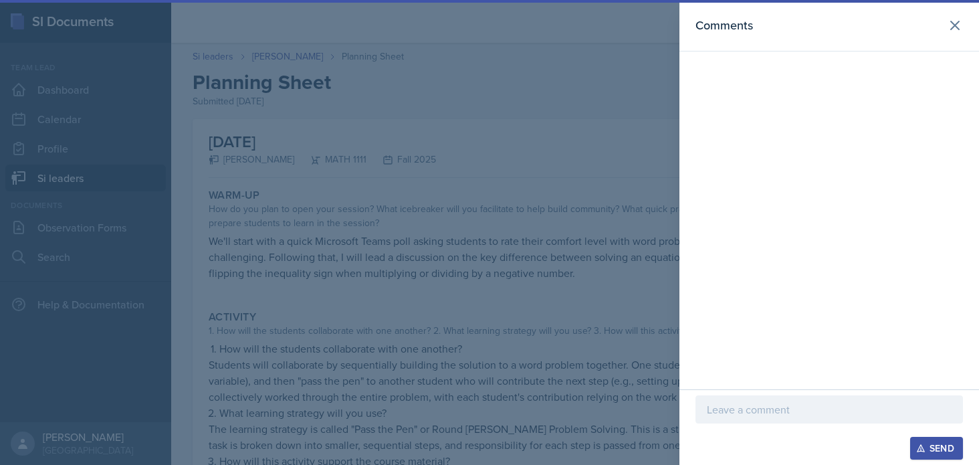
drag, startPoint x: 860, startPoint y: 272, endPoint x: 833, endPoint y: 311, distance: 47.1
click at [846, 295] on div "Comments" at bounding box center [829, 194] width 300 height 389
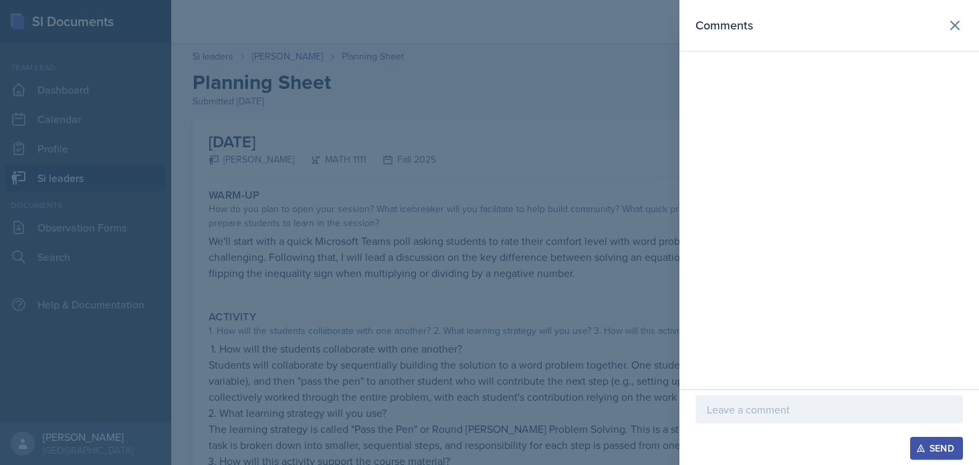
click at [765, 407] on p at bounding box center [829, 409] width 245 height 16
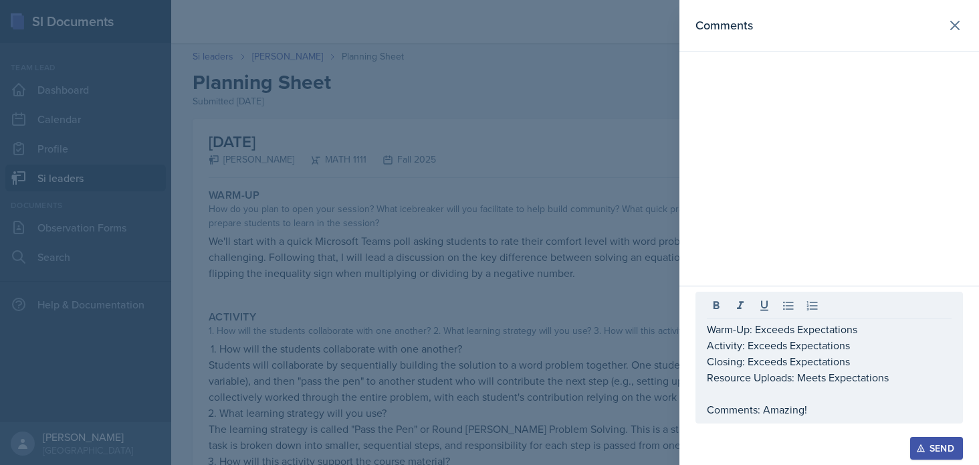
click at [934, 441] on div "Send" at bounding box center [936, 448] width 35 height 11
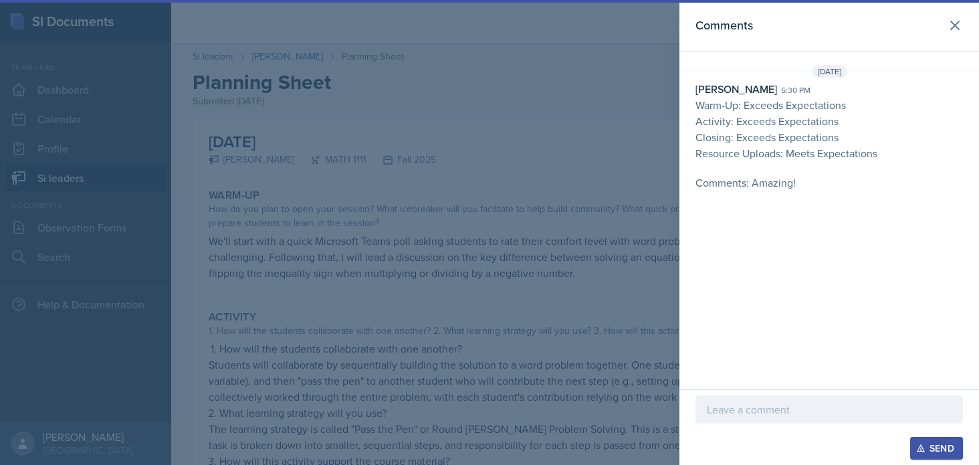
click at [370, 221] on div at bounding box center [489, 232] width 979 height 465
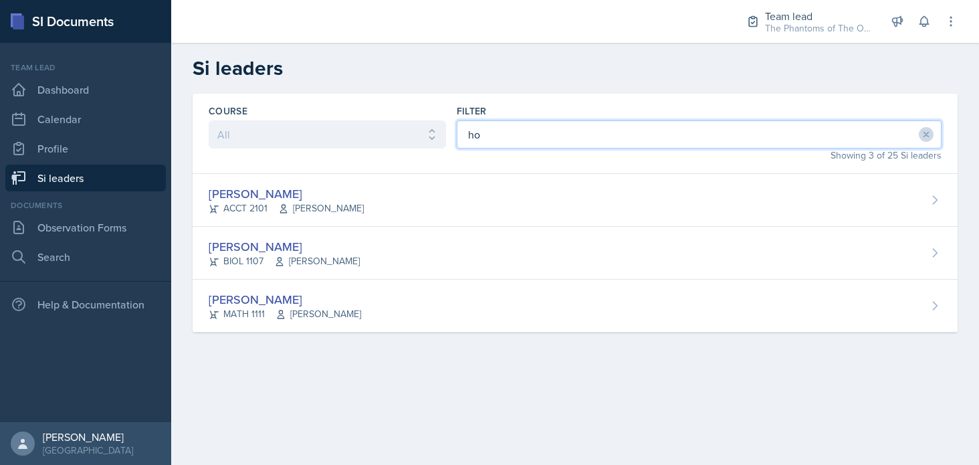
click at [498, 138] on input "ho" at bounding box center [699, 134] width 485 height 28
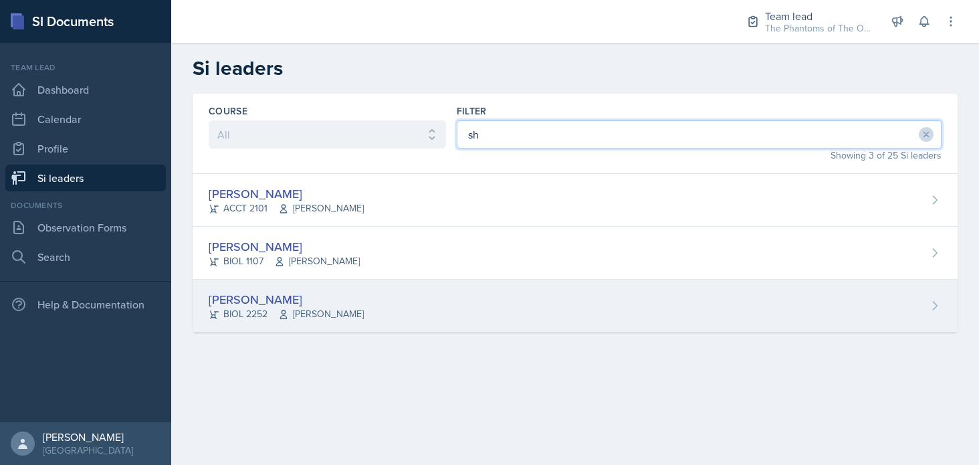
type input "sh"
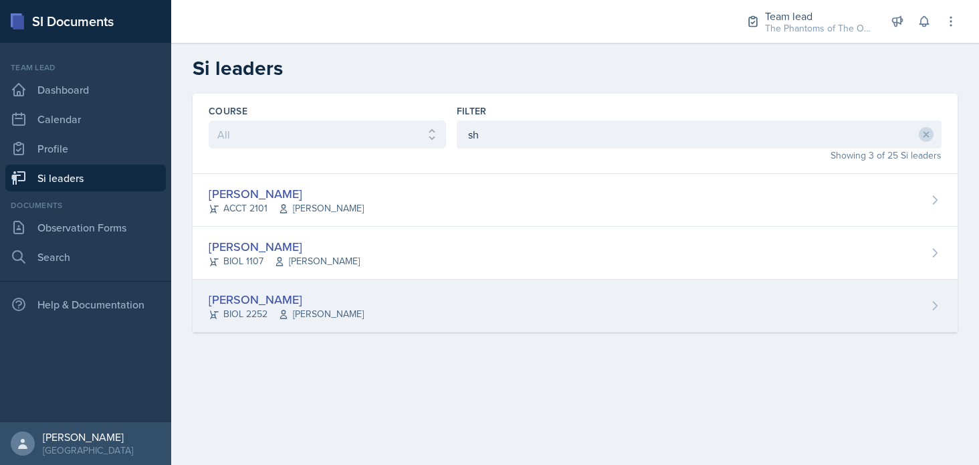
click at [375, 301] on div "[PERSON_NAME] BIOL 2252 [PERSON_NAME]" at bounding box center [575, 306] width 765 height 53
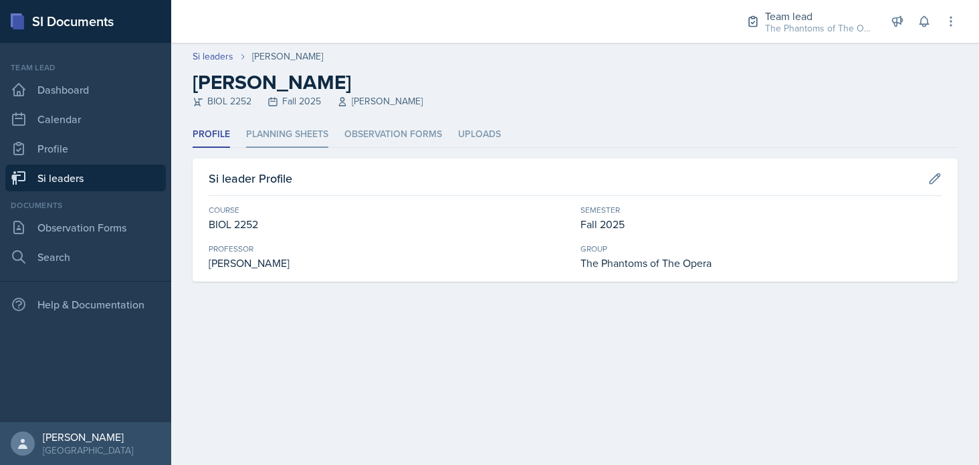
click at [265, 128] on li "Planning Sheets" at bounding box center [287, 135] width 82 height 26
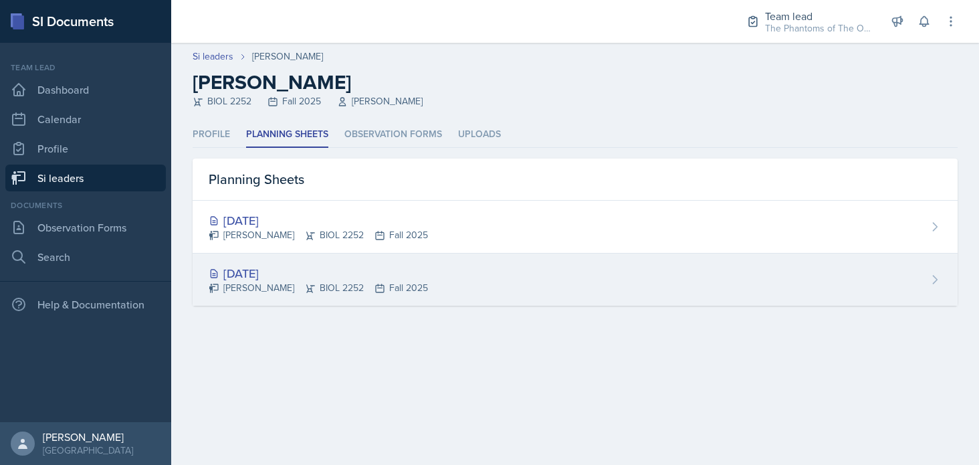
click at [310, 259] on div "[DATE] [PERSON_NAME] BIOL 2252 Fall 2025" at bounding box center [575, 279] width 765 height 52
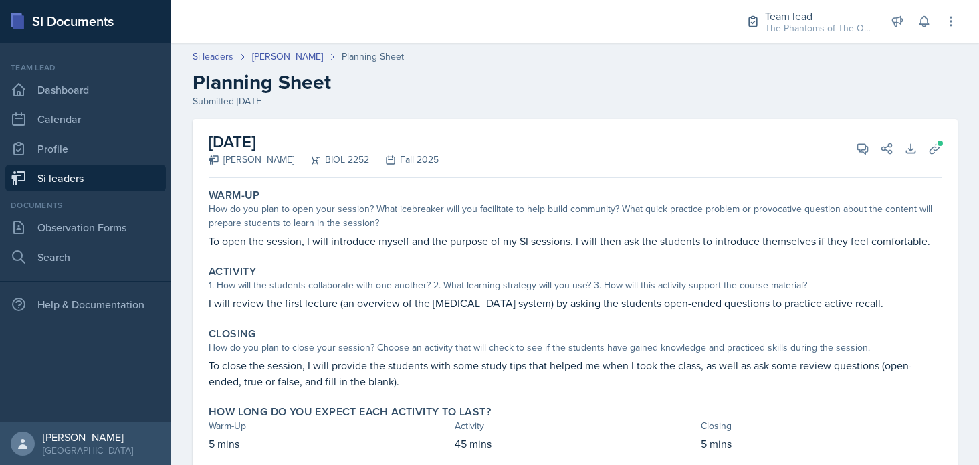
scroll to position [40, 0]
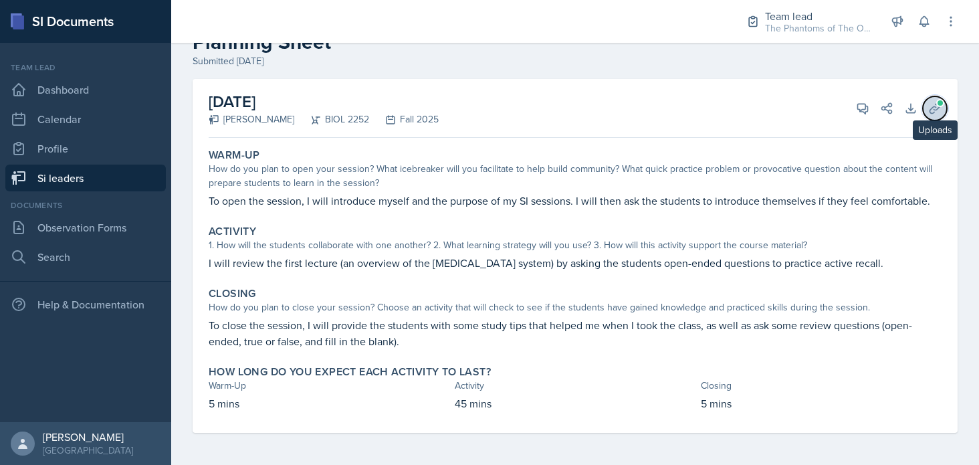
click at [928, 104] on icon at bounding box center [934, 108] width 13 height 13
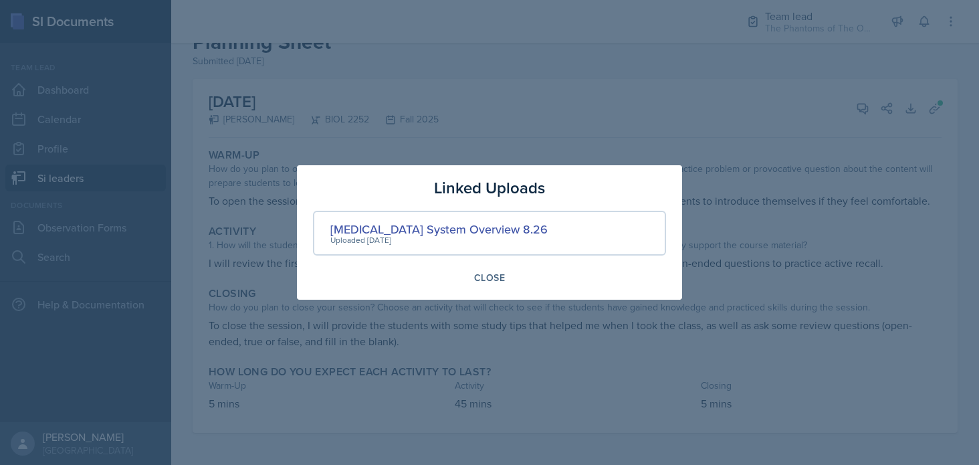
drag, startPoint x: 855, startPoint y: 228, endPoint x: 853, endPoint y: 202, distance: 26.1
click at [854, 228] on div at bounding box center [489, 232] width 979 height 465
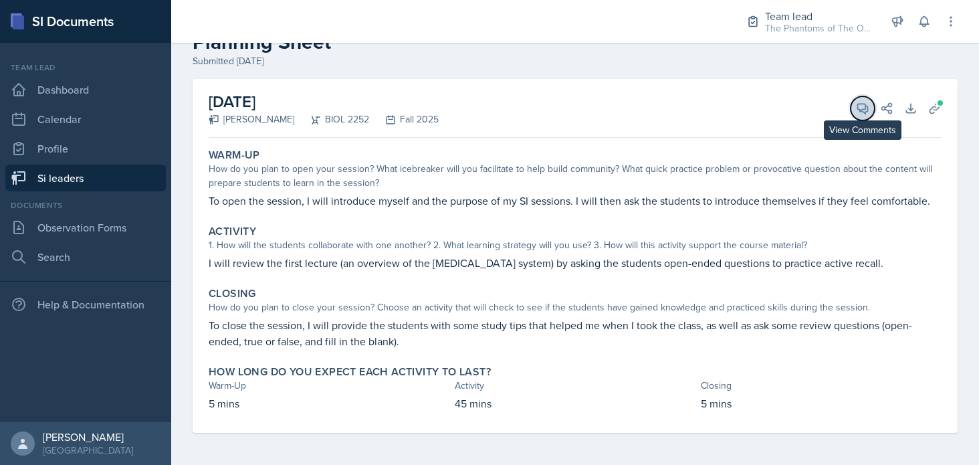
click at [856, 110] on icon at bounding box center [862, 108] width 13 height 13
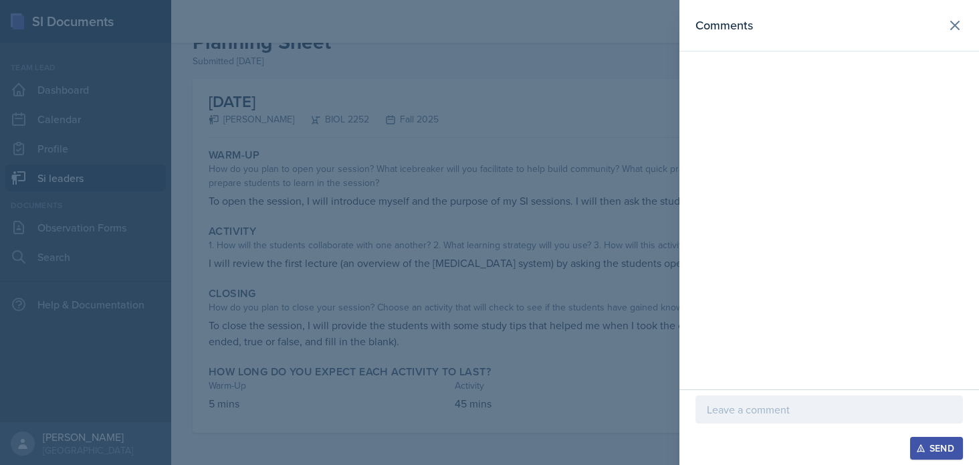
click at [770, 399] on div at bounding box center [830, 409] width 268 height 28
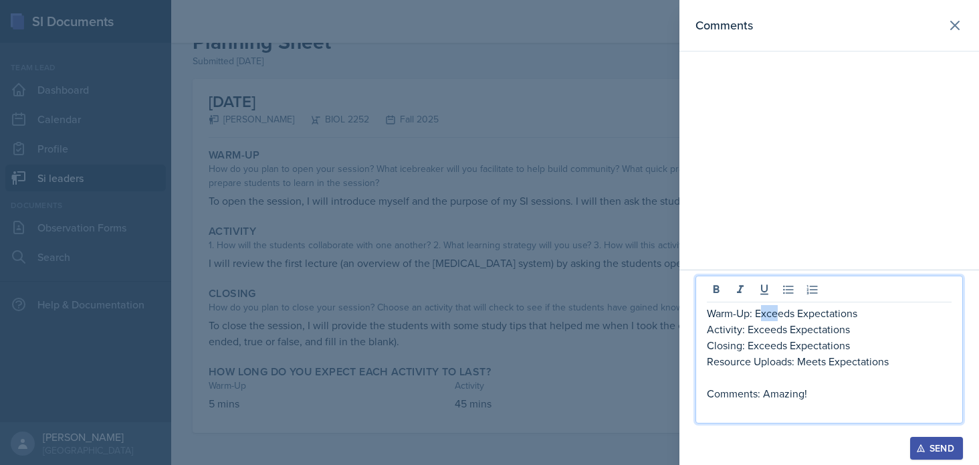
drag, startPoint x: 759, startPoint y: 315, endPoint x: 778, endPoint y: 320, distance: 20.0
click at [778, 320] on p "Warm-Up: Exceeds Expectations" at bounding box center [829, 313] width 245 height 16
click at [768, 318] on p "Warm-Up: Exceeds Expectations" at bounding box center [829, 313] width 245 height 16
click at [754, 318] on p "Warm-Up: Exceeds Expectations" at bounding box center [829, 313] width 245 height 16
click at [758, 314] on p "Warm-Up: Exceeds Expectations" at bounding box center [829, 313] width 245 height 16
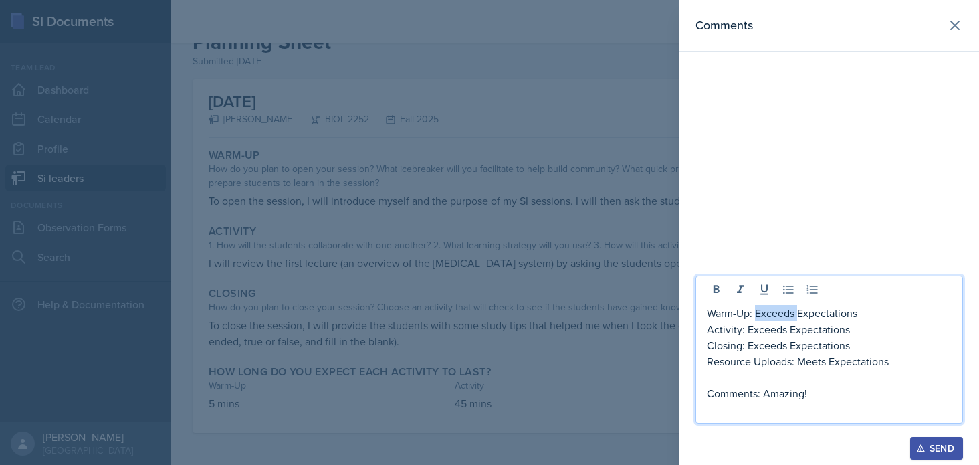
click at [797, 311] on p "Warm-Up: Exceeds Expectations" at bounding box center [829, 313] width 245 height 16
click at [787, 332] on p "Activity: Exceeds Expectations" at bounding box center [829, 329] width 245 height 16
click at [823, 395] on p "Comments: Amazing!" at bounding box center [829, 393] width 245 height 16
click at [821, 392] on p "Comments: Good base. Make sure that" at bounding box center [829, 393] width 245 height 16
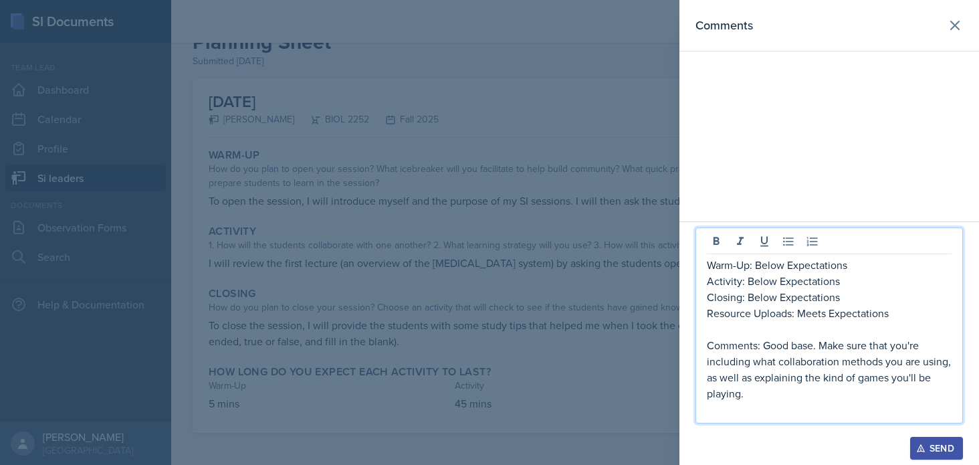
click at [858, 375] on p "Comments: Good base. Make sure that you're including what collaboration methods…" at bounding box center [829, 369] width 245 height 64
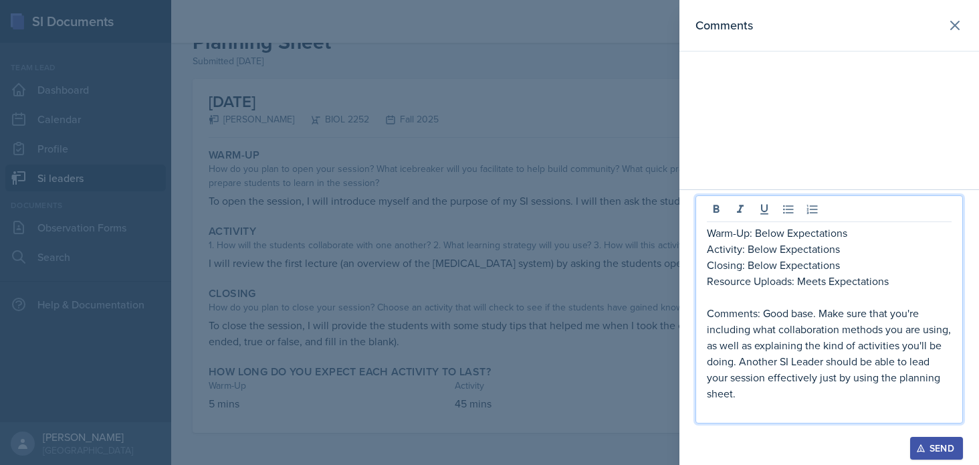
click at [932, 441] on div "Send" at bounding box center [936, 448] width 35 height 11
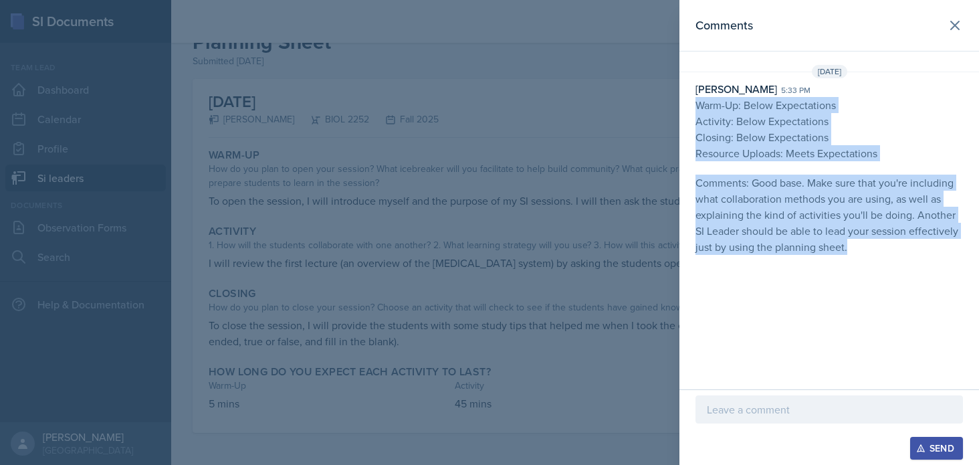
drag, startPoint x: 874, startPoint y: 253, endPoint x: 696, endPoint y: 110, distance: 227.9
click at [696, 110] on p "Warm-Up: Below Expectations Activity: Below Expectations Closing: Below Expecta…" at bounding box center [830, 182] width 268 height 171
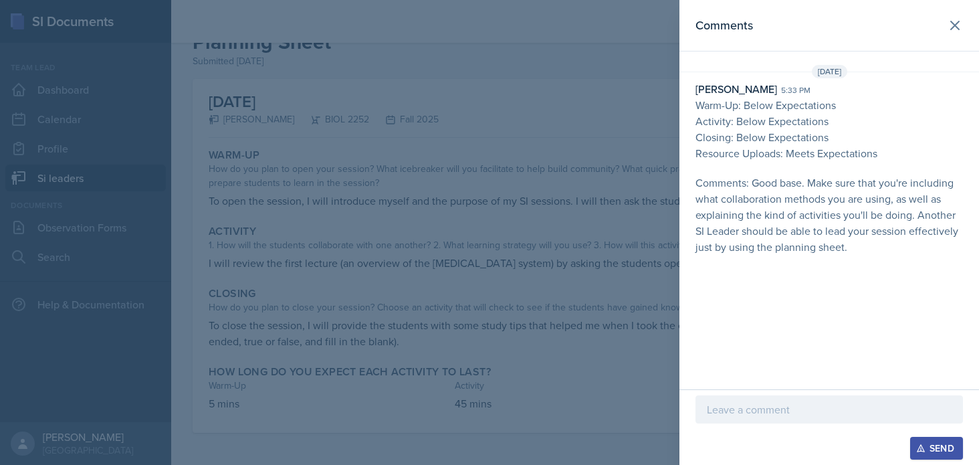
click at [371, 232] on div at bounding box center [489, 232] width 979 height 465
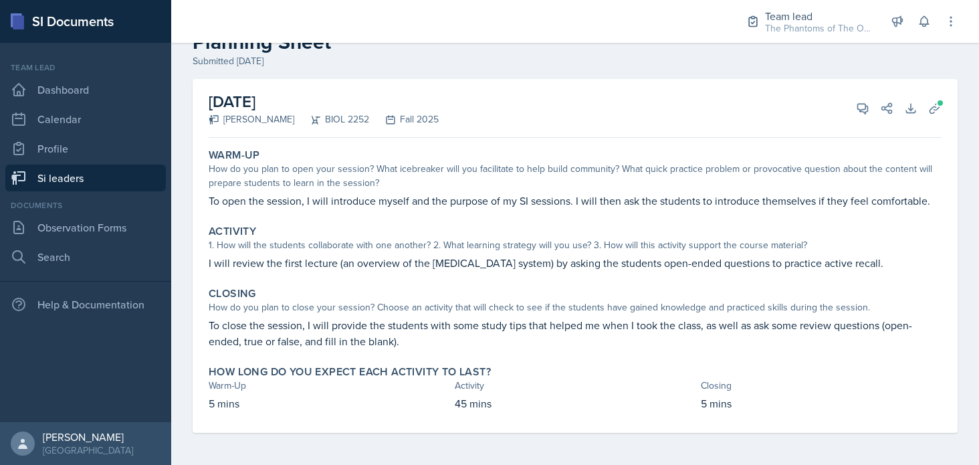
scroll to position [0, 0]
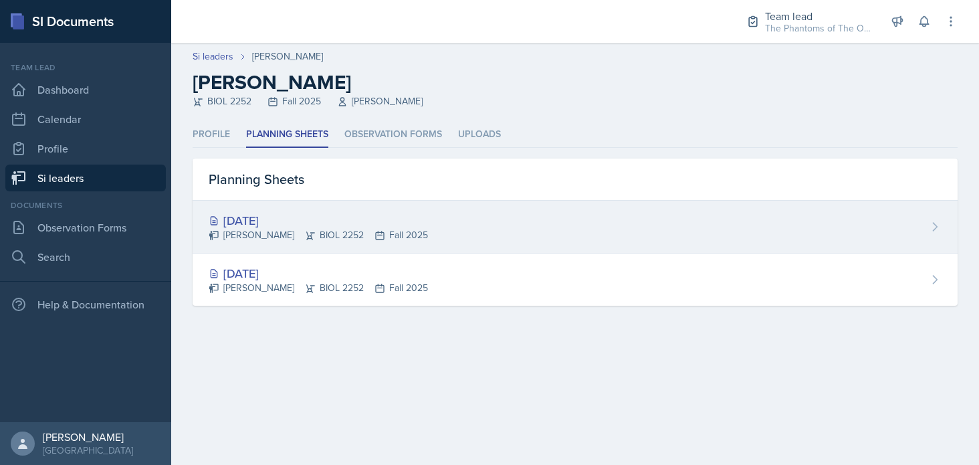
click at [354, 235] on div "[PERSON_NAME] BIOL 2252 Fall 2025" at bounding box center [318, 235] width 219 height 14
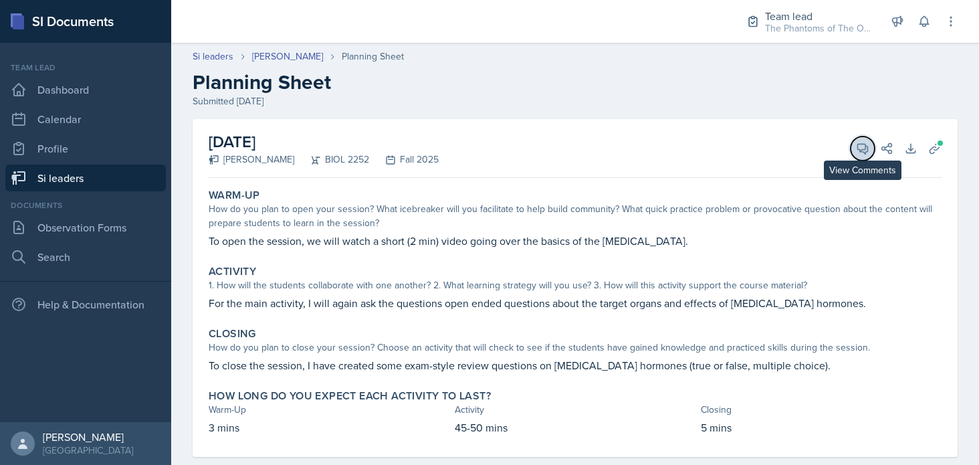
click at [858, 149] on icon at bounding box center [863, 149] width 10 height 10
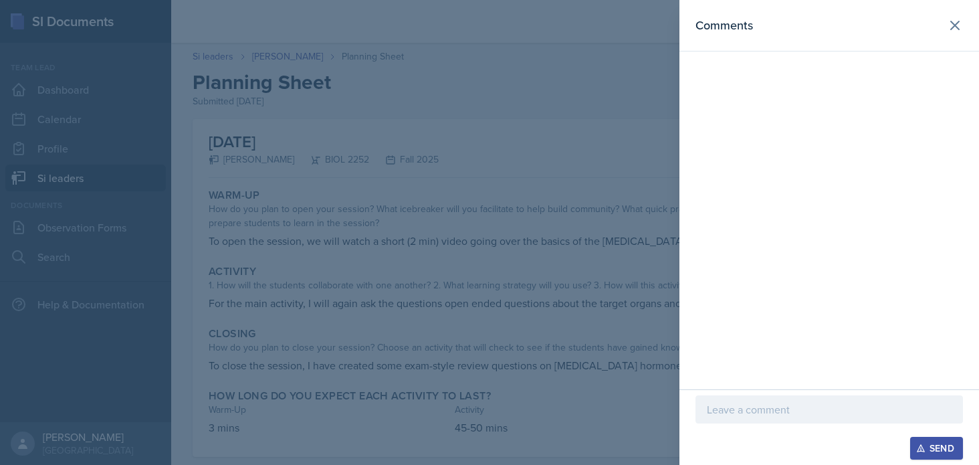
click at [613, 205] on div at bounding box center [489, 232] width 979 height 465
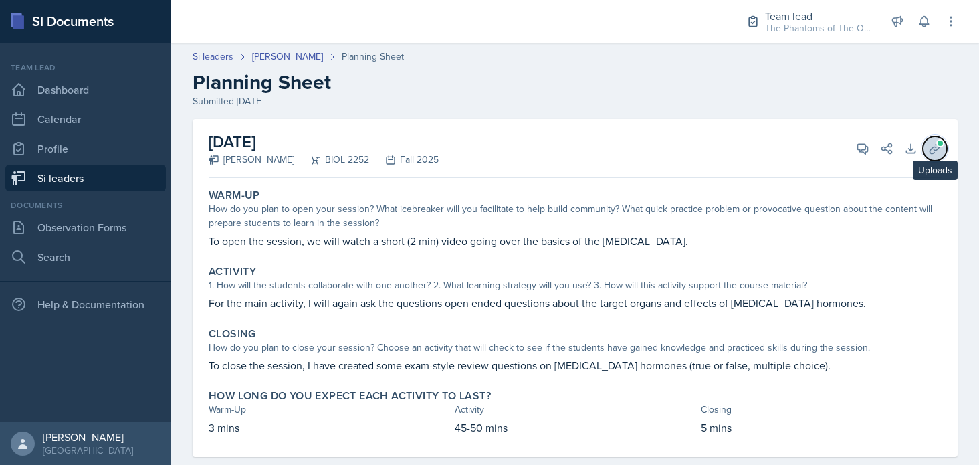
click at [930, 149] on icon at bounding box center [934, 148] width 13 height 13
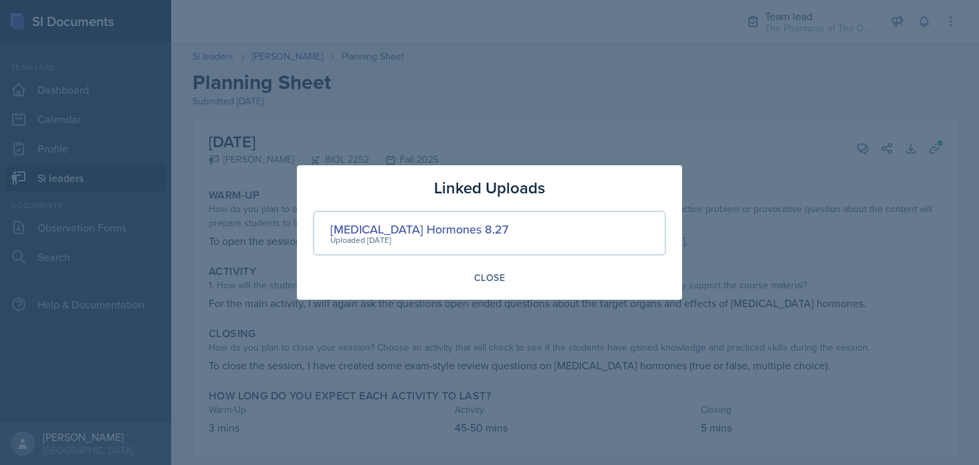
click at [871, 207] on div at bounding box center [489, 232] width 979 height 465
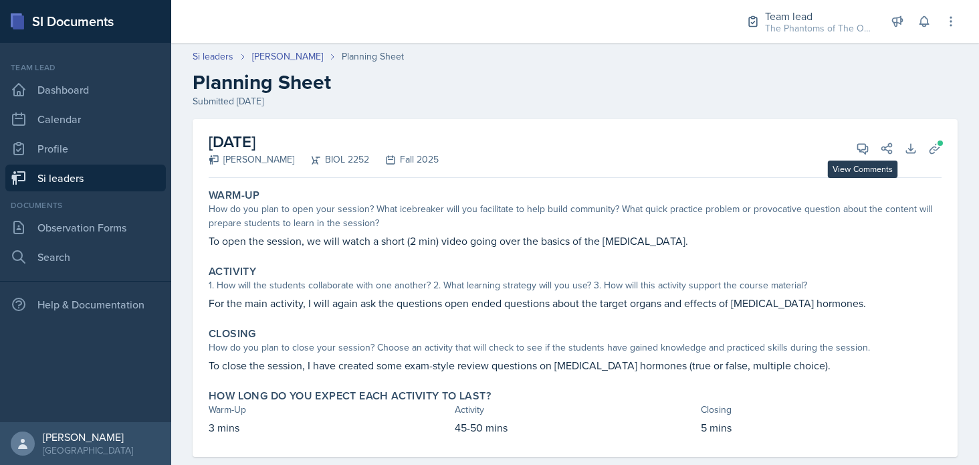
click at [845, 147] on div "View Comments Comments Send Share" at bounding box center [869, 148] width 48 height 13
click at [856, 150] on icon at bounding box center [862, 148] width 13 height 13
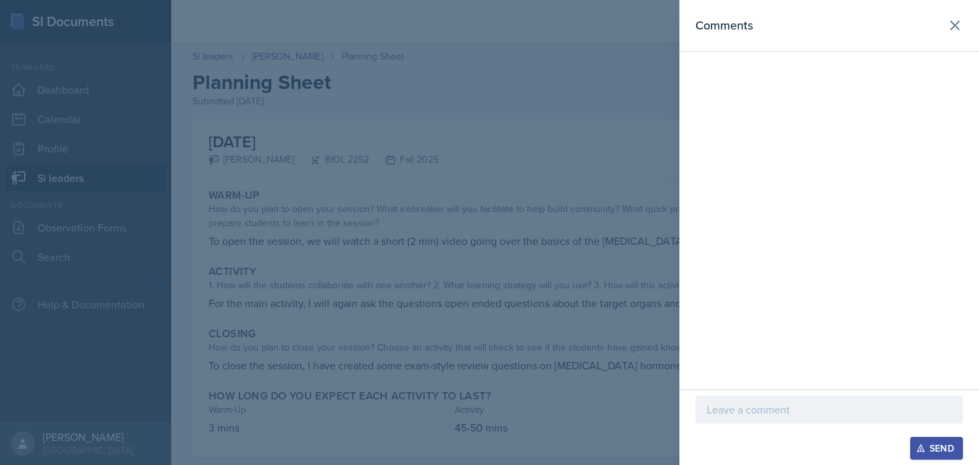
click at [771, 411] on p at bounding box center [829, 409] width 245 height 16
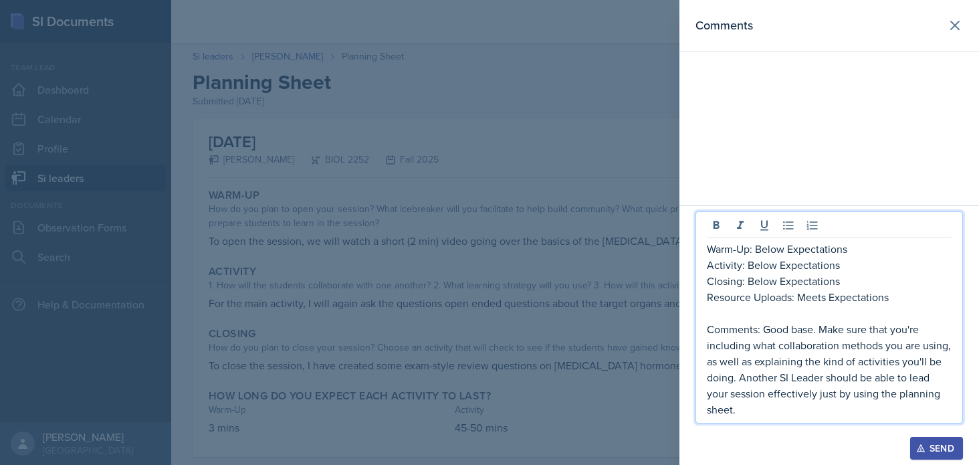
click at [940, 441] on div "Send" at bounding box center [936, 448] width 35 height 11
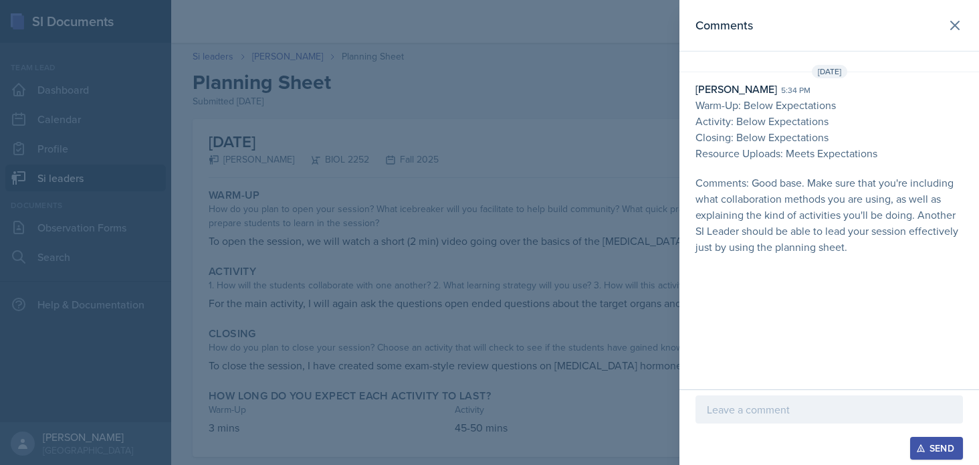
click at [557, 312] on div at bounding box center [489, 232] width 979 height 465
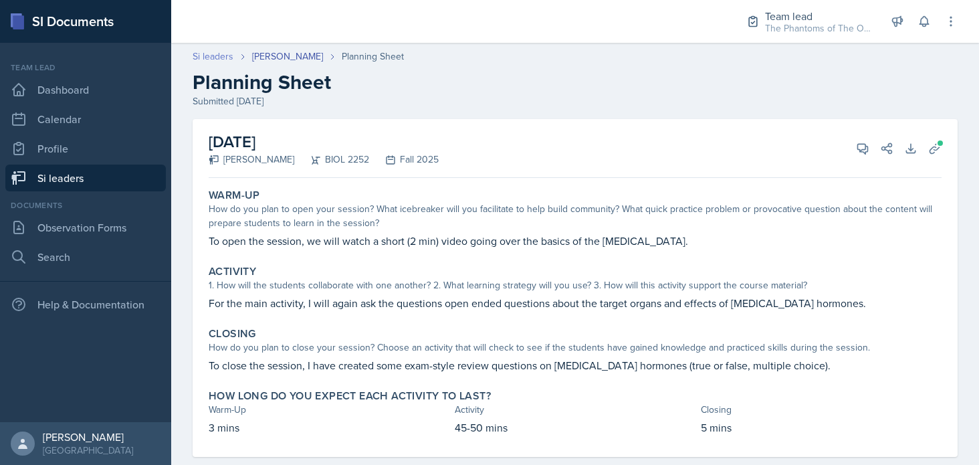
click at [211, 60] on link "Si leaders" at bounding box center [213, 56] width 41 height 14
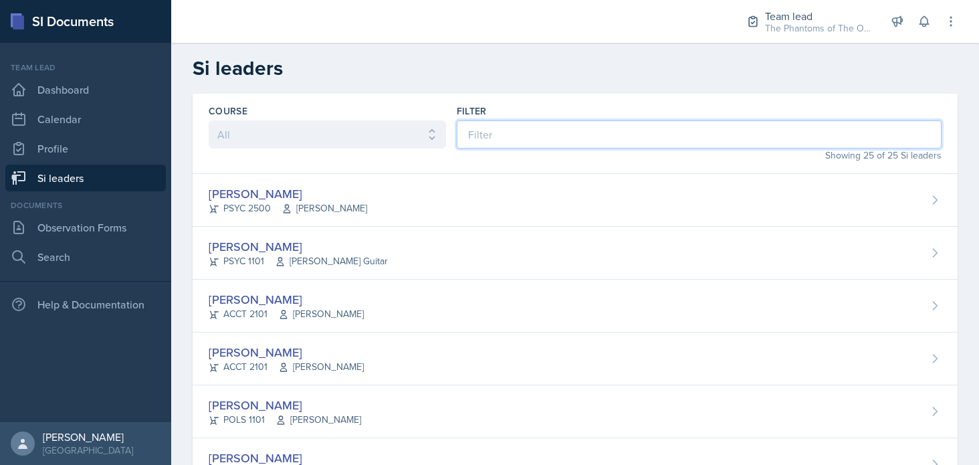
click at [595, 137] on input at bounding box center [699, 134] width 485 height 28
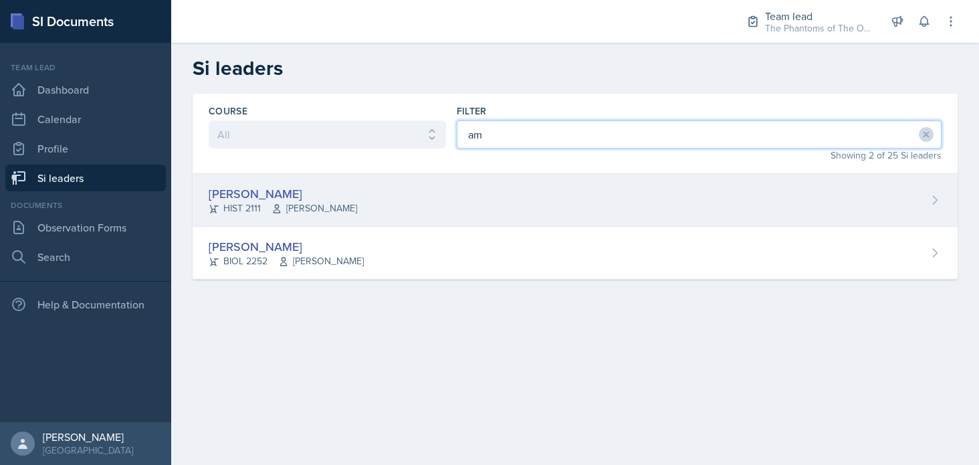
type input "am"
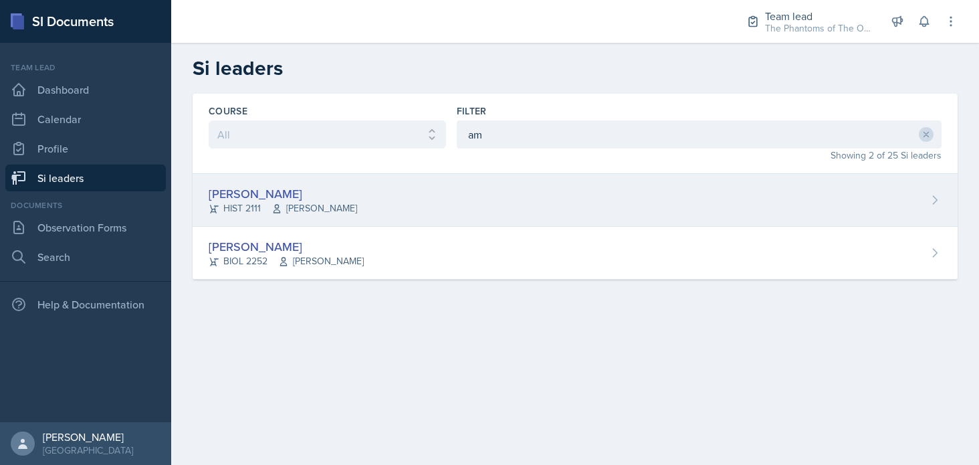
click at [401, 200] on div "[PERSON_NAME] HIST 2111 [PERSON_NAME]" at bounding box center [575, 200] width 765 height 53
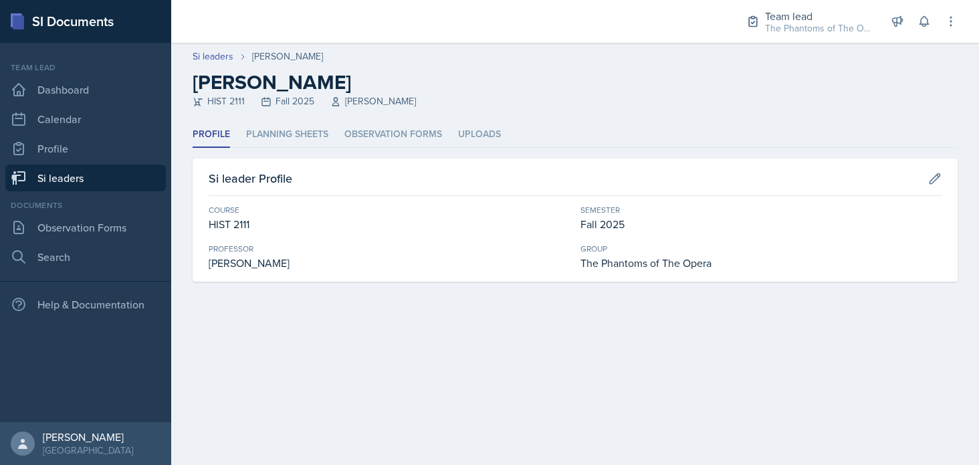
click at [302, 110] on header "Si leaders [PERSON_NAME] [PERSON_NAME] HIST 2111 Fall 2025 [PERSON_NAME]" at bounding box center [575, 82] width 808 height 79
click at [304, 140] on li "Planning Sheets" at bounding box center [287, 135] width 82 height 26
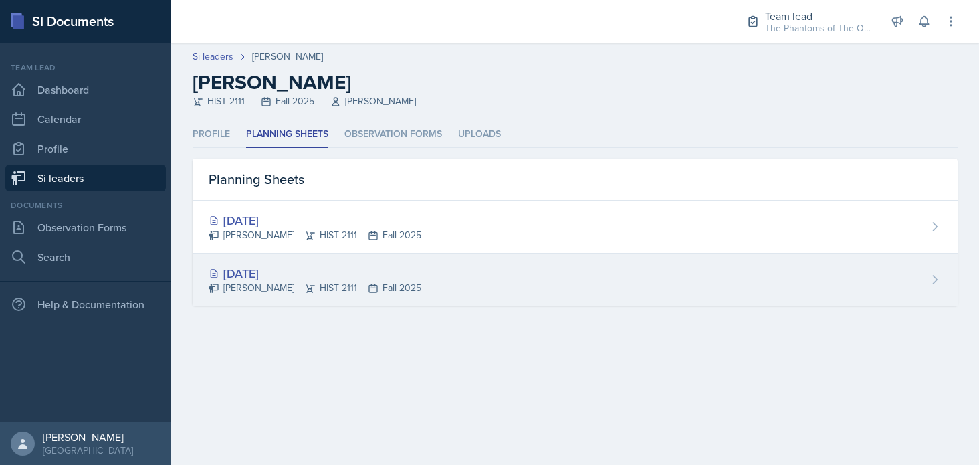
click at [329, 281] on div "[PERSON_NAME] HIST 2111 Fall 2025" at bounding box center [315, 288] width 213 height 14
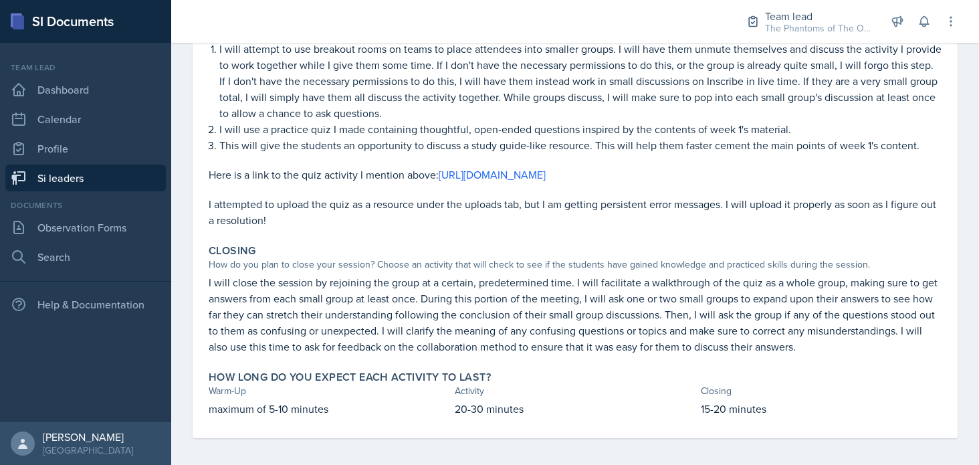
scroll to position [67, 0]
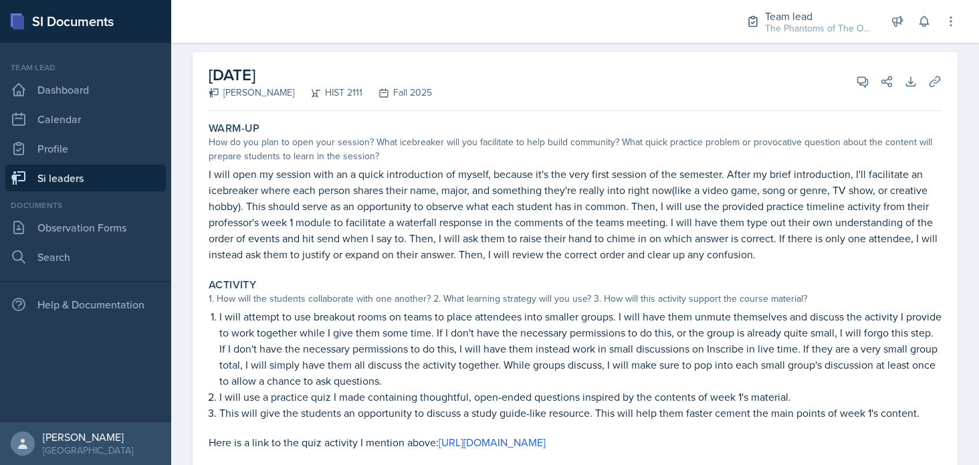
click at [938, 77] on div "[DATE] [PERSON_NAME] HIST 2111 Fall 2025 View Comments Comments Send Share Down…" at bounding box center [575, 378] width 765 height 653
click at [934, 77] on button "Uploads" at bounding box center [935, 82] width 24 height 24
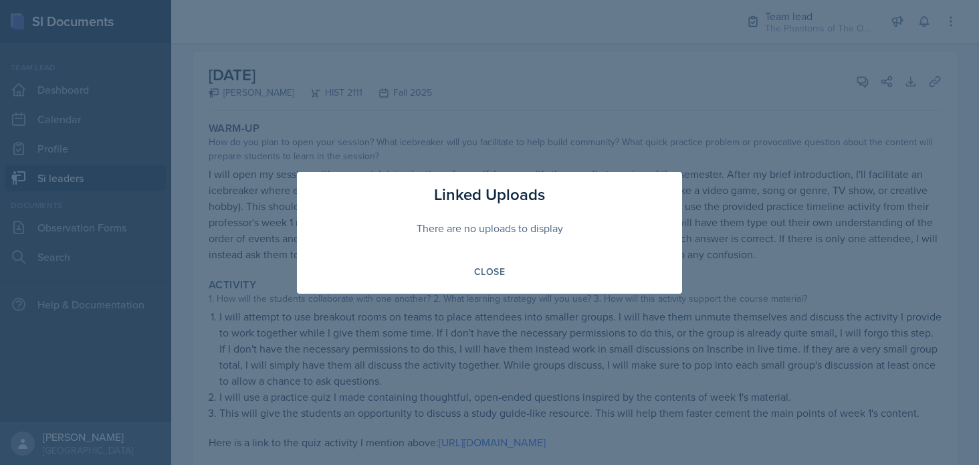
click at [826, 138] on div at bounding box center [489, 232] width 979 height 465
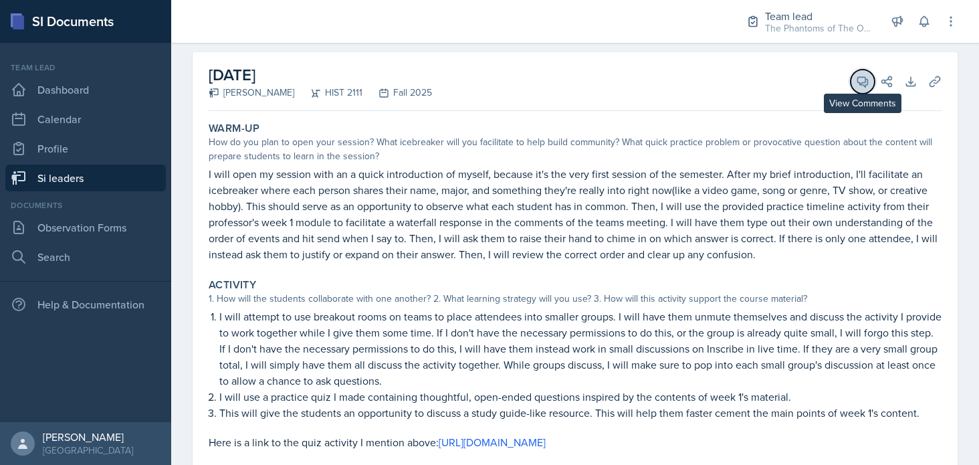
click at [856, 81] on icon at bounding box center [862, 81] width 13 height 13
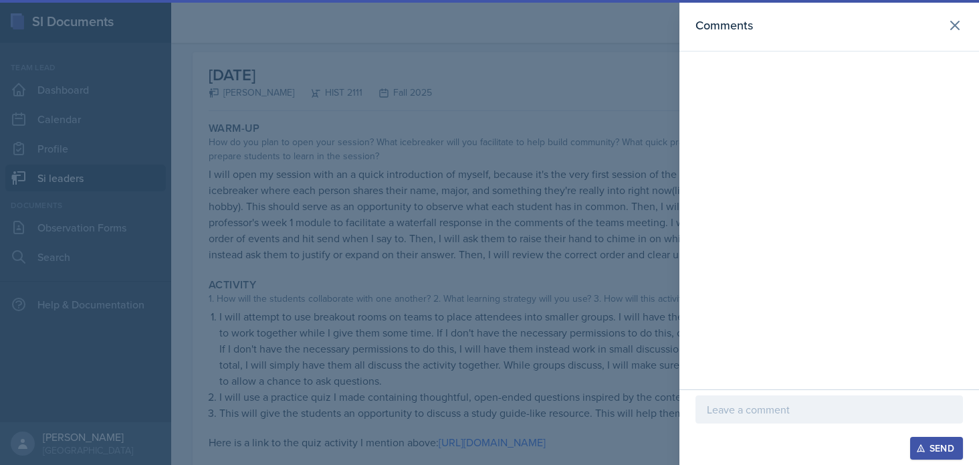
click at [777, 414] on p at bounding box center [829, 409] width 245 height 16
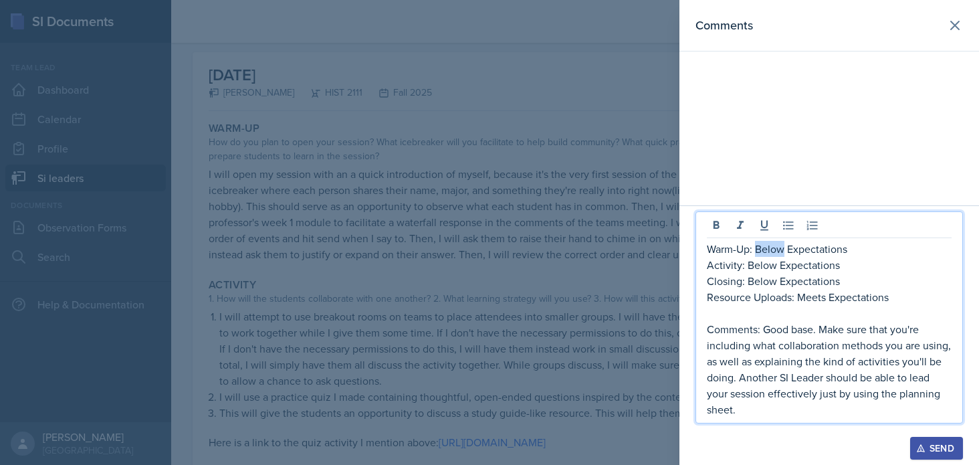
drag, startPoint x: 783, startPoint y: 253, endPoint x: 754, endPoint y: 249, distance: 29.0
click at [754, 249] on p "Warm-Up: Below Expectations" at bounding box center [829, 249] width 245 height 16
click at [766, 324] on p "Comments: Good base. Make sure that you're including what collaboration methods…" at bounding box center [829, 369] width 245 height 96
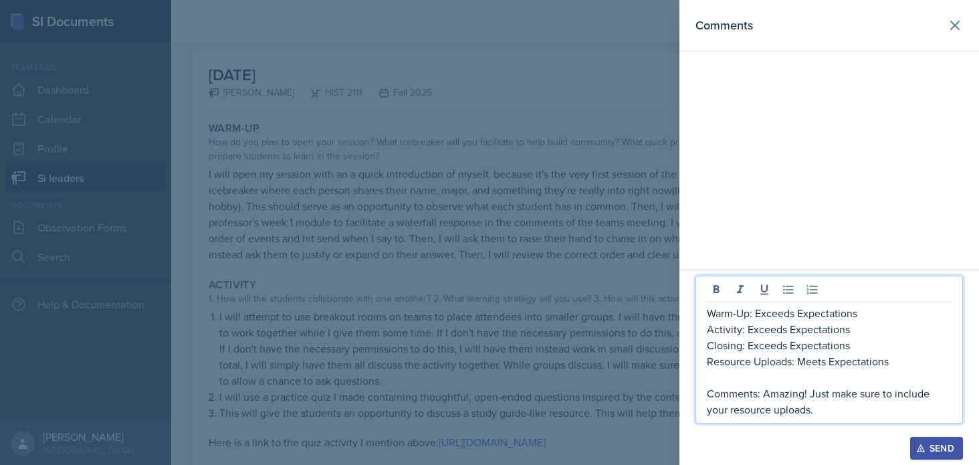
click at [936, 441] on button "Send" at bounding box center [936, 448] width 53 height 23
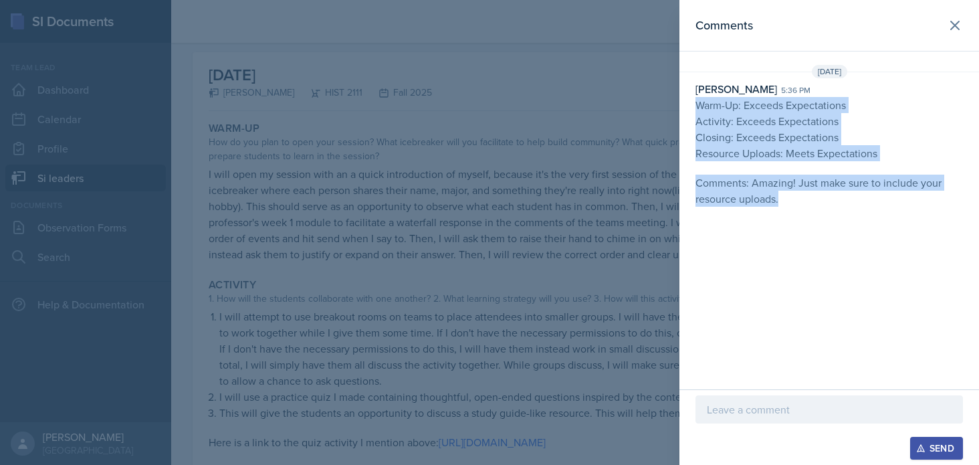
drag, startPoint x: 813, startPoint y: 213, endPoint x: 684, endPoint y: 106, distance: 166.7
click at [684, 106] on div "Comments [DATE] [PERSON_NAME] 5:36 pm Warm-Up: Exceeds Expectations Activity: E…" at bounding box center [829, 194] width 300 height 389
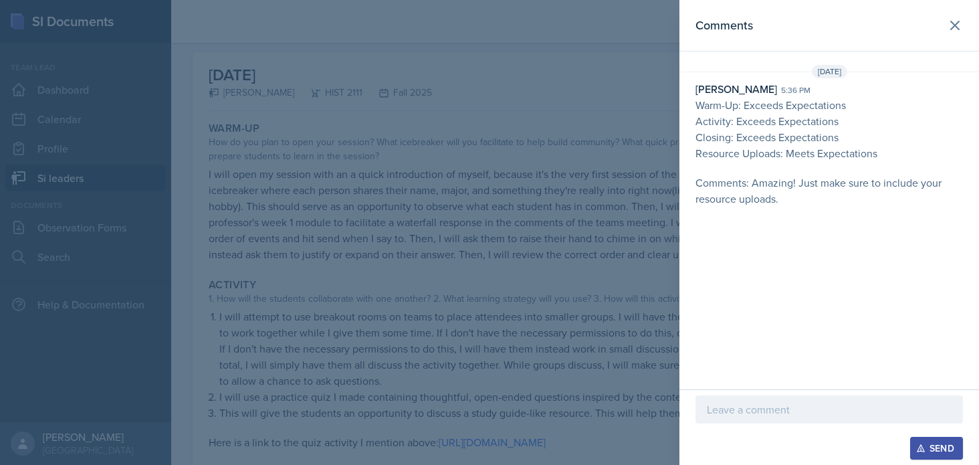
click at [635, 419] on div at bounding box center [489, 232] width 979 height 465
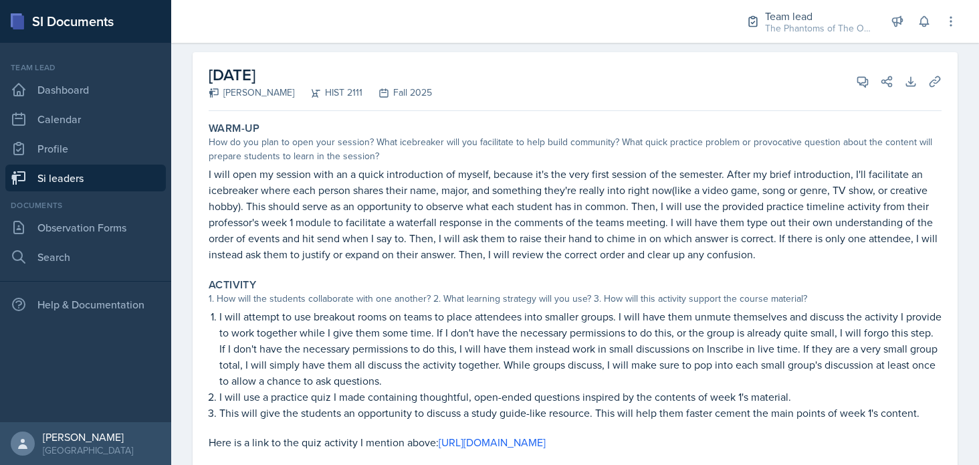
scroll to position [0, 0]
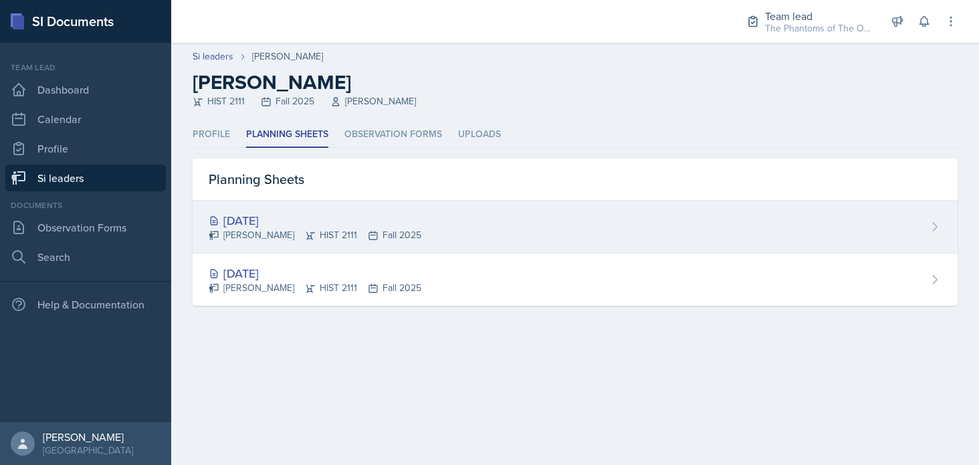
click at [352, 215] on div "[DATE]" at bounding box center [315, 220] width 213 height 18
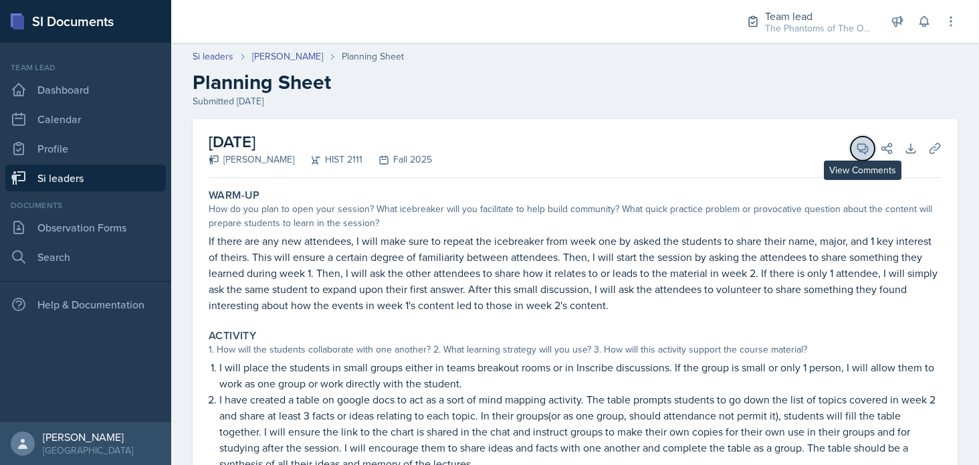
click at [856, 144] on icon at bounding box center [862, 148] width 13 height 13
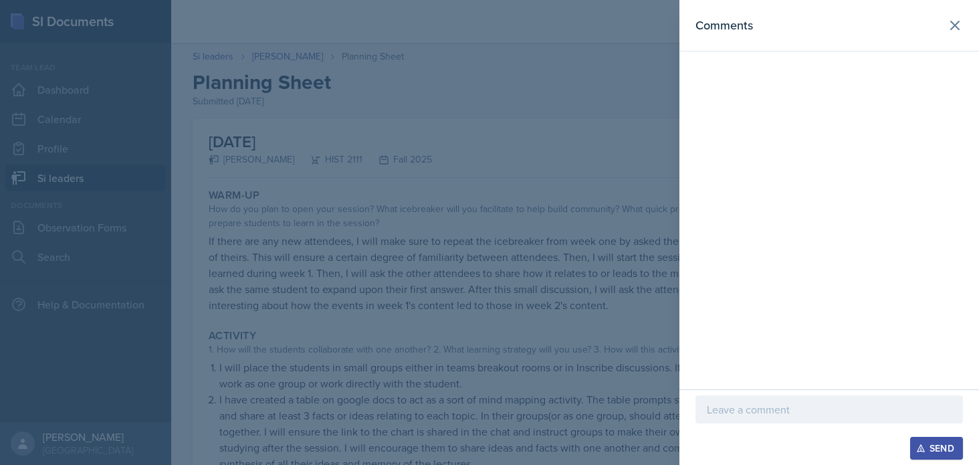
click at [782, 414] on p at bounding box center [829, 409] width 245 height 16
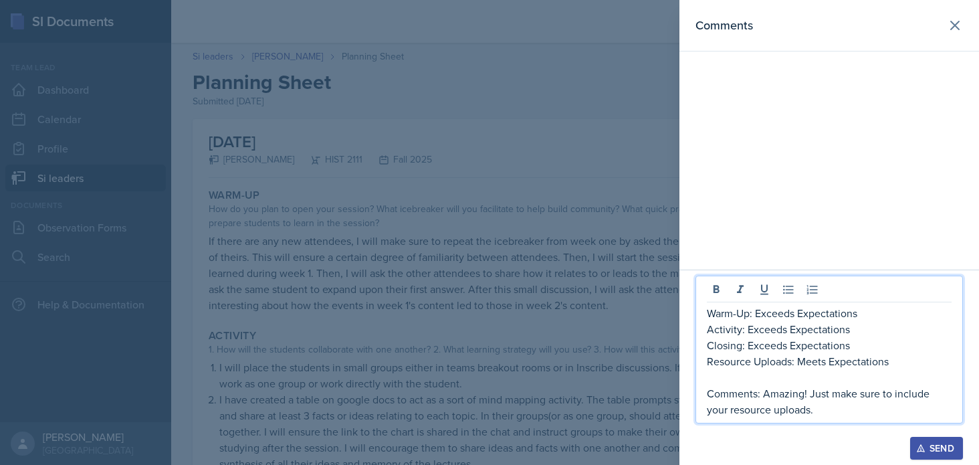
click at [943, 441] on div "Send" at bounding box center [936, 448] width 35 height 11
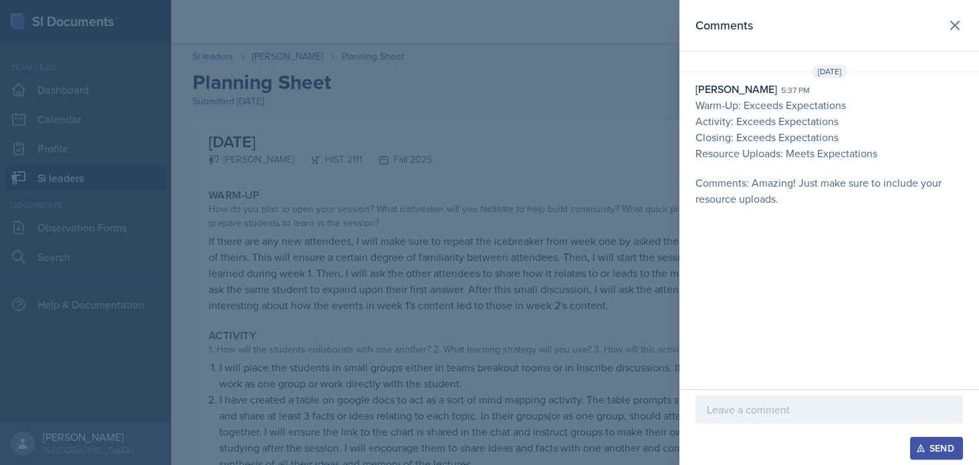
click at [432, 323] on div at bounding box center [489, 232] width 979 height 465
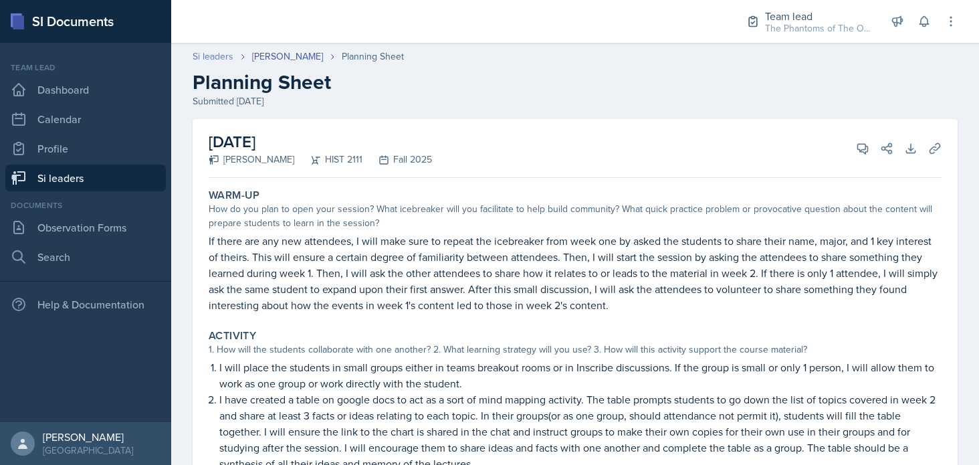
click at [217, 58] on link "Si leaders" at bounding box center [213, 56] width 41 height 14
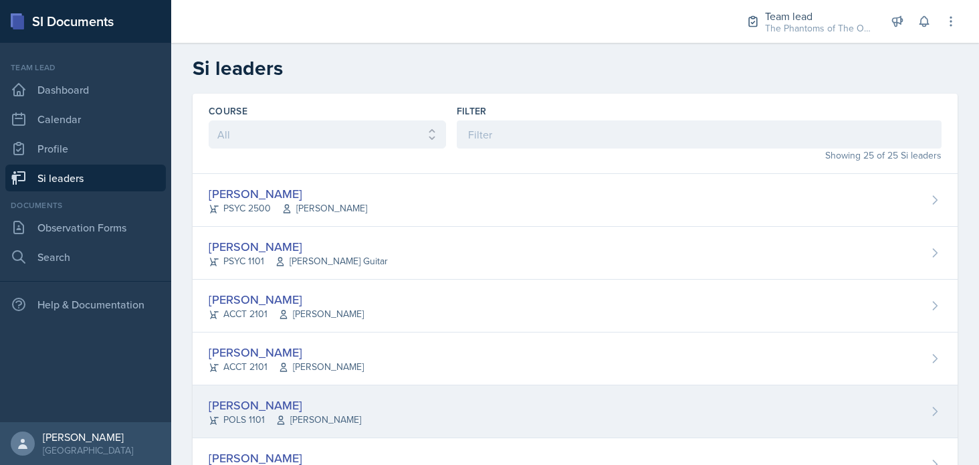
click at [395, 399] on div "[PERSON_NAME] POLS 1101 [PERSON_NAME]" at bounding box center [575, 411] width 765 height 53
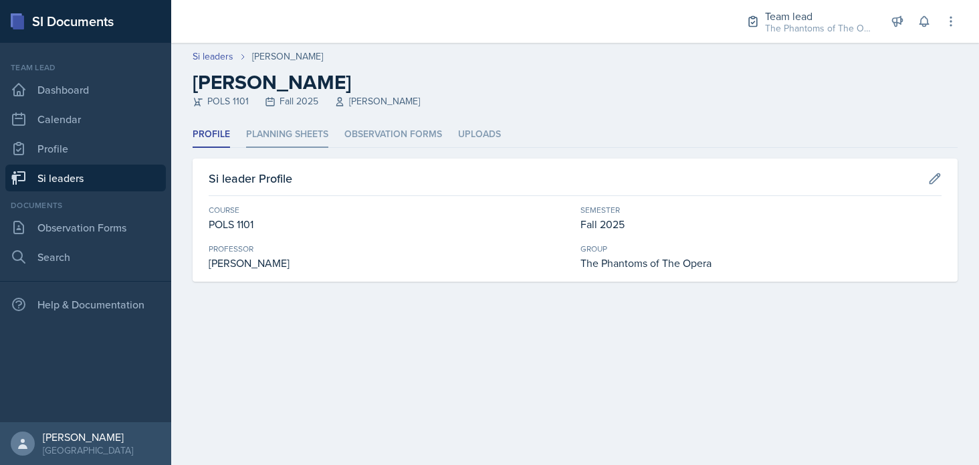
click at [296, 128] on li "Planning Sheets" at bounding box center [287, 135] width 82 height 26
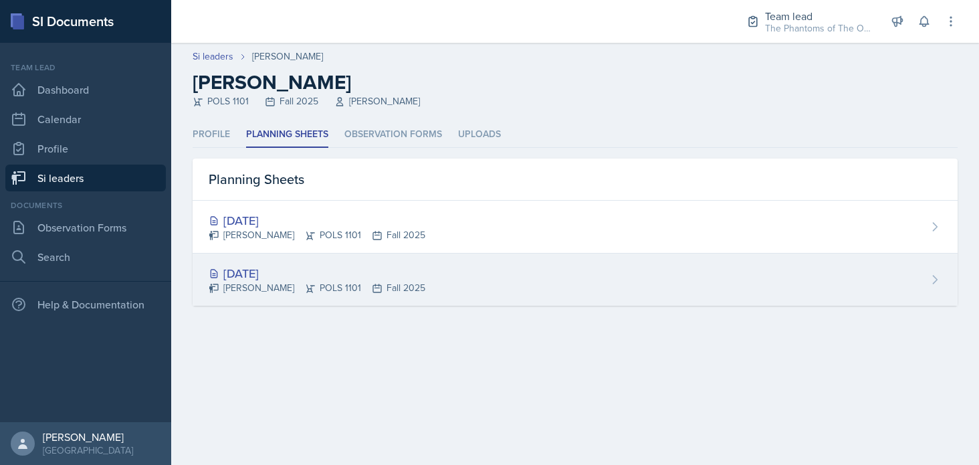
click at [332, 278] on div "[DATE]" at bounding box center [317, 273] width 217 height 18
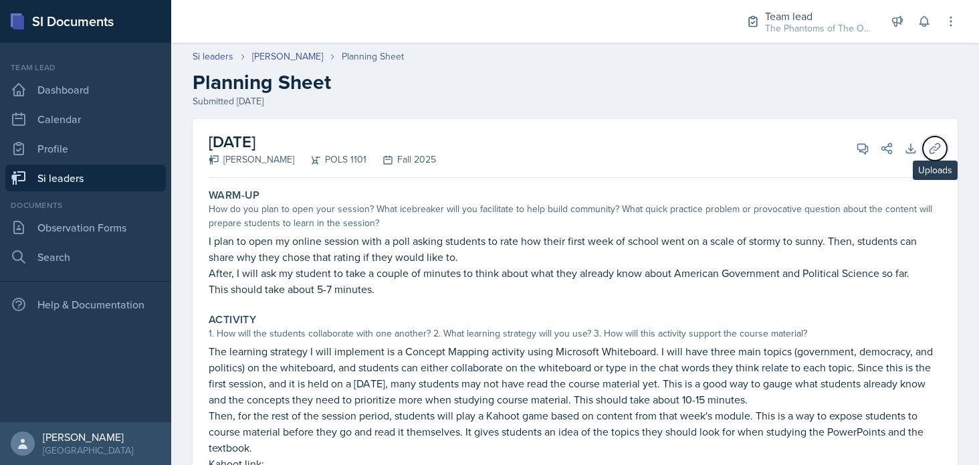
click at [928, 148] on icon at bounding box center [934, 148] width 13 height 13
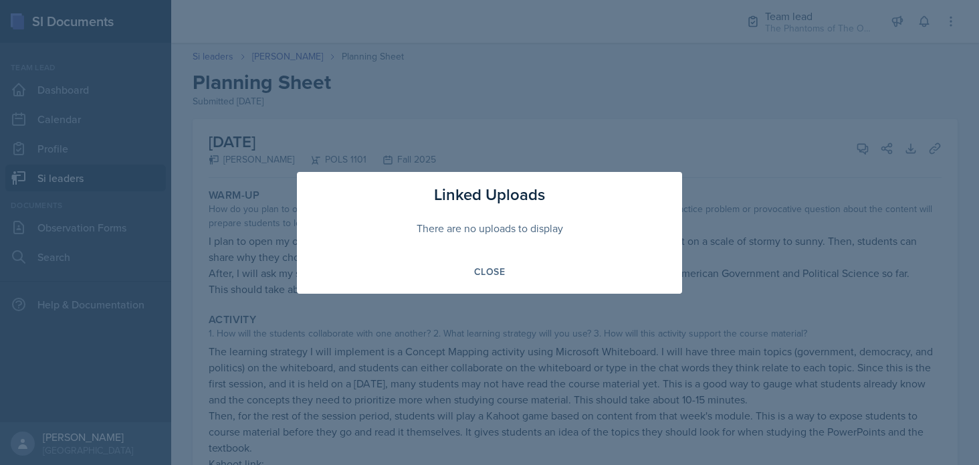
click at [373, 351] on div at bounding box center [489, 232] width 979 height 465
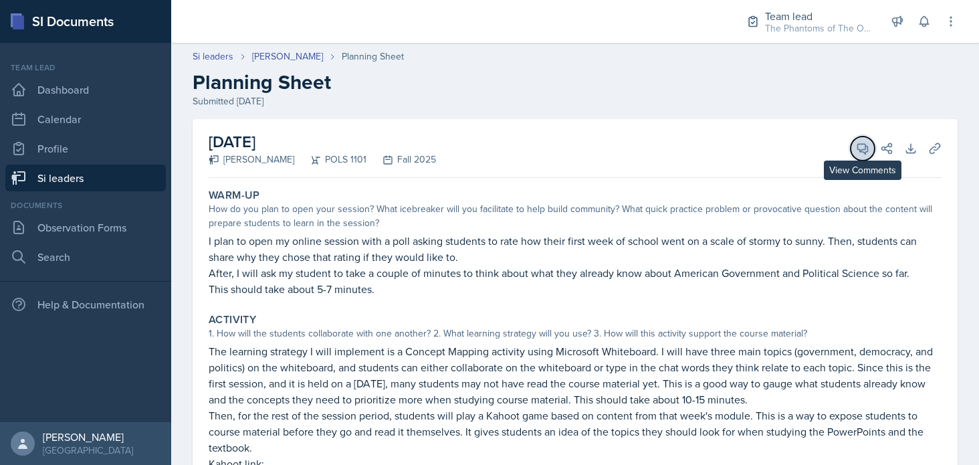
click at [856, 146] on icon at bounding box center [862, 148] width 13 height 13
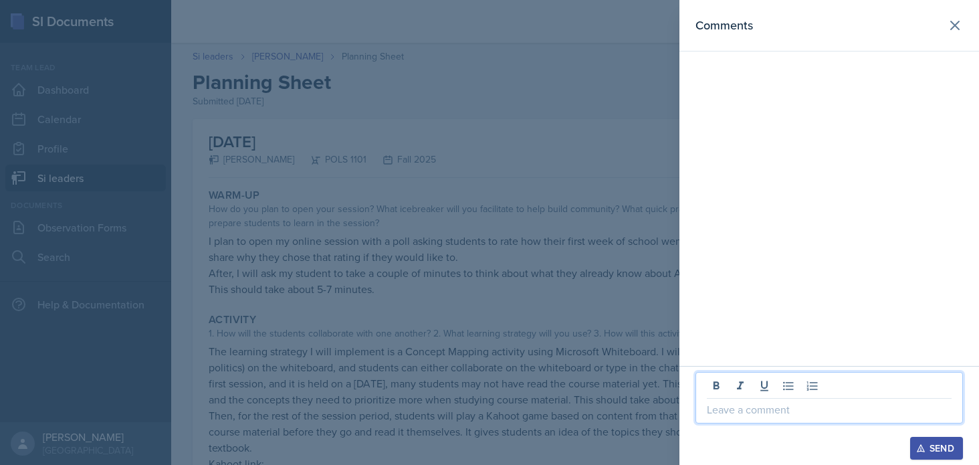
click at [744, 415] on p at bounding box center [829, 409] width 245 height 16
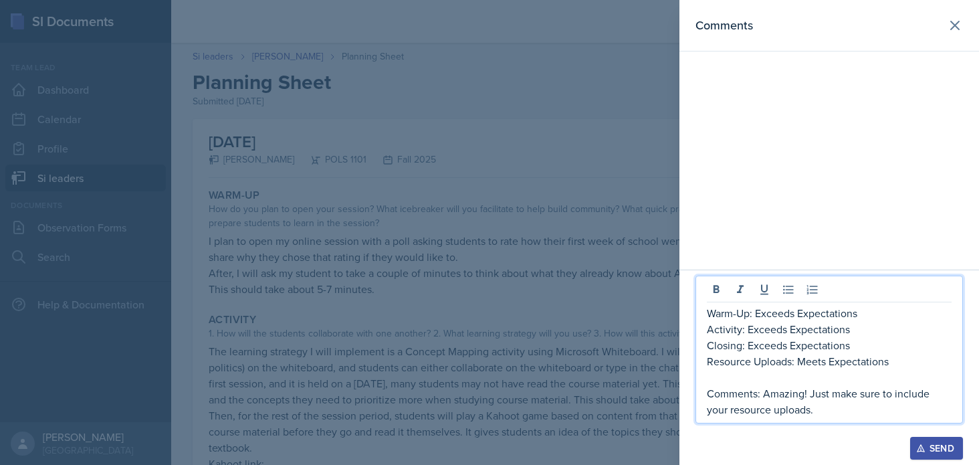
click at [932, 441] on div "Send" at bounding box center [936, 448] width 35 height 11
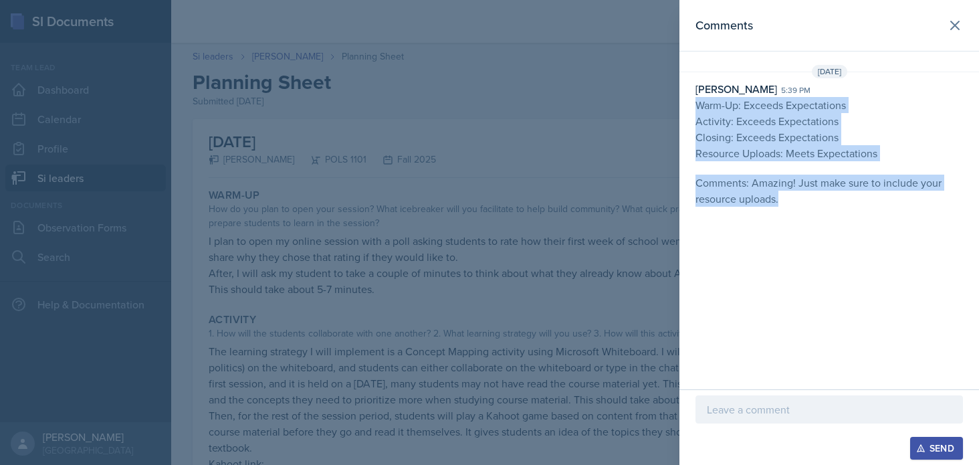
drag, startPoint x: 754, startPoint y: 181, endPoint x: 698, endPoint y: 96, distance: 101.8
click at [698, 96] on div "[DATE] [PERSON_NAME] 5:39 pm Warm-Up: Exceeds Expectations Activity: Exceeds Ex…" at bounding box center [829, 138] width 300 height 147
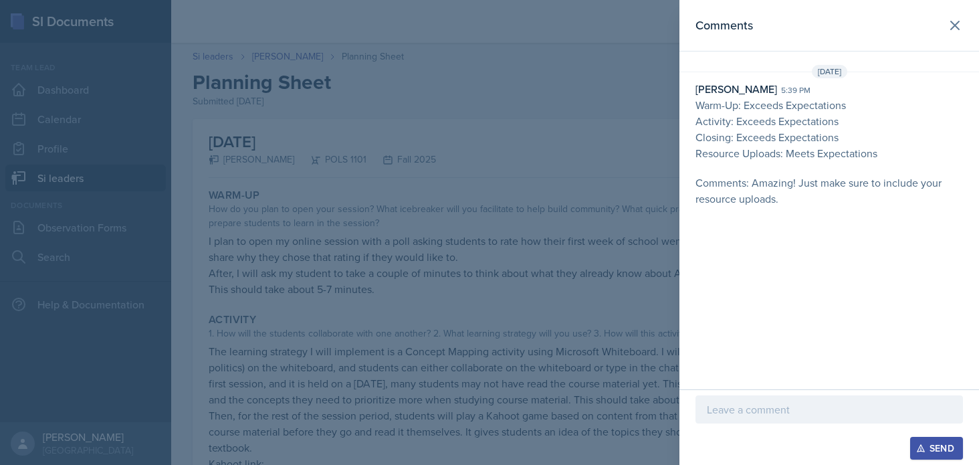
click at [451, 217] on div at bounding box center [489, 232] width 979 height 465
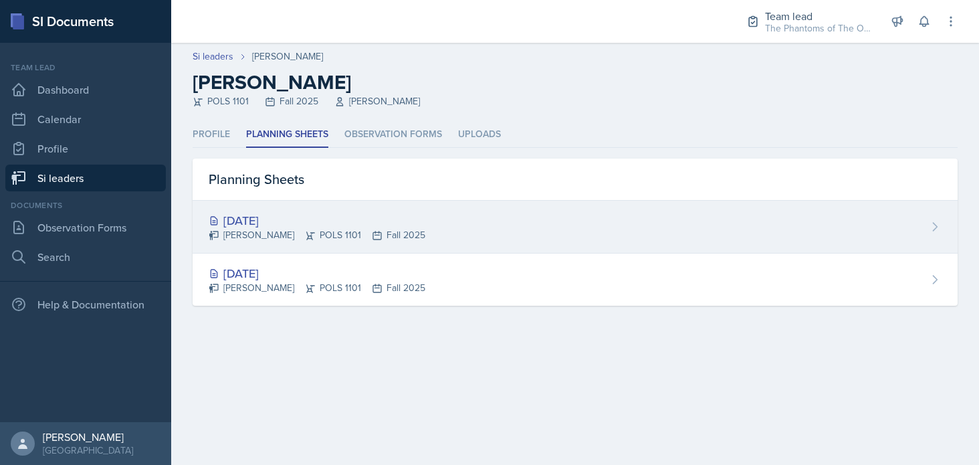
click at [346, 230] on div "[PERSON_NAME] POLS 1101 Fall 2025" at bounding box center [317, 235] width 217 height 14
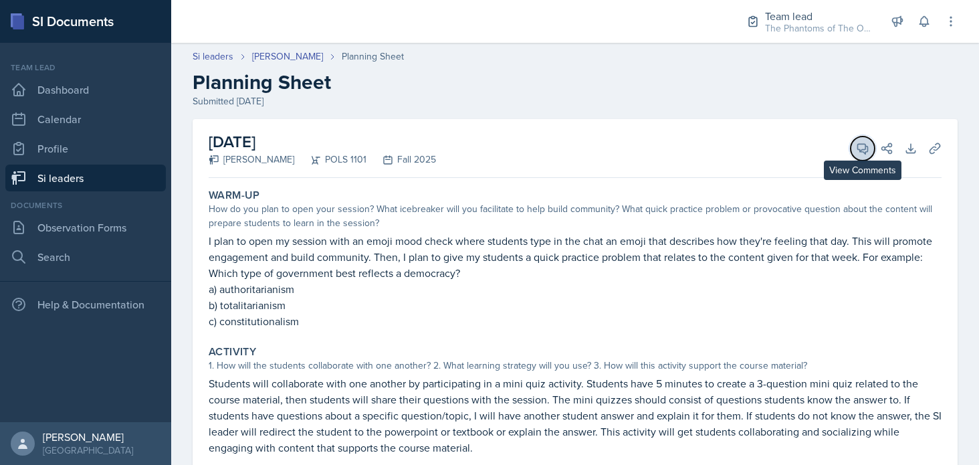
click at [856, 152] on icon at bounding box center [862, 148] width 13 height 13
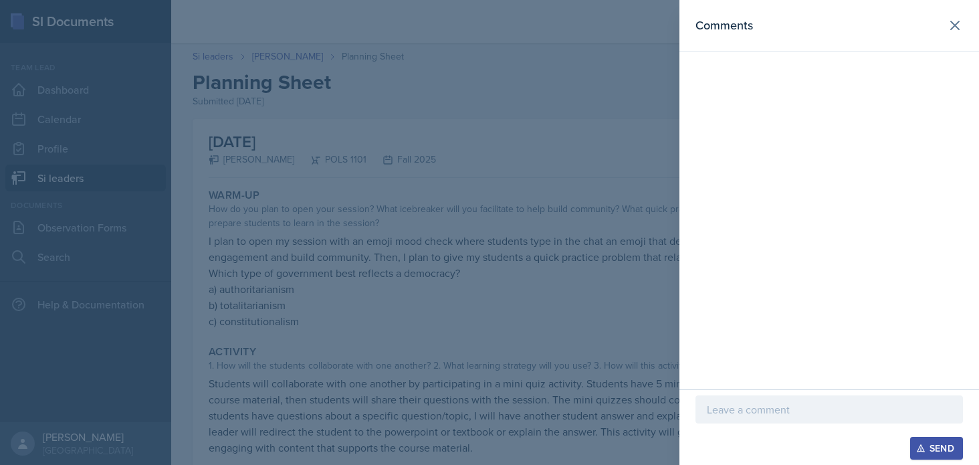
click at [791, 409] on p at bounding box center [829, 409] width 245 height 16
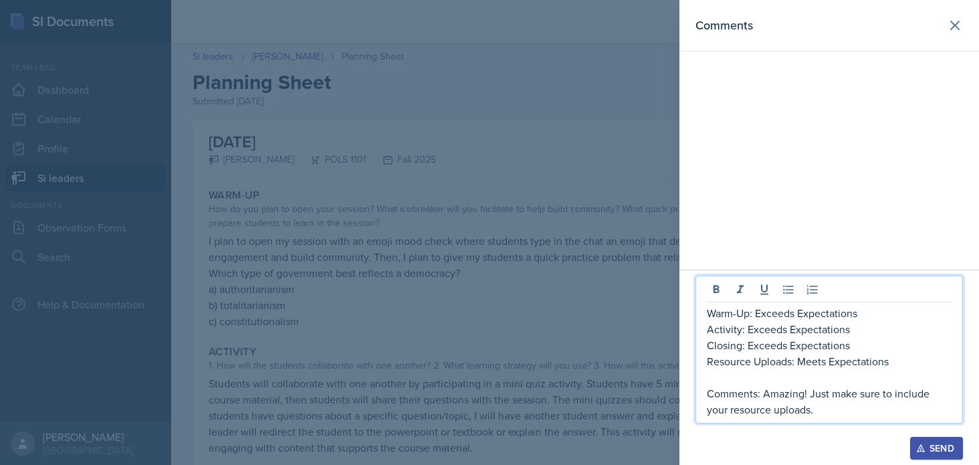
click at [952, 441] on div "Send" at bounding box center [936, 448] width 35 height 11
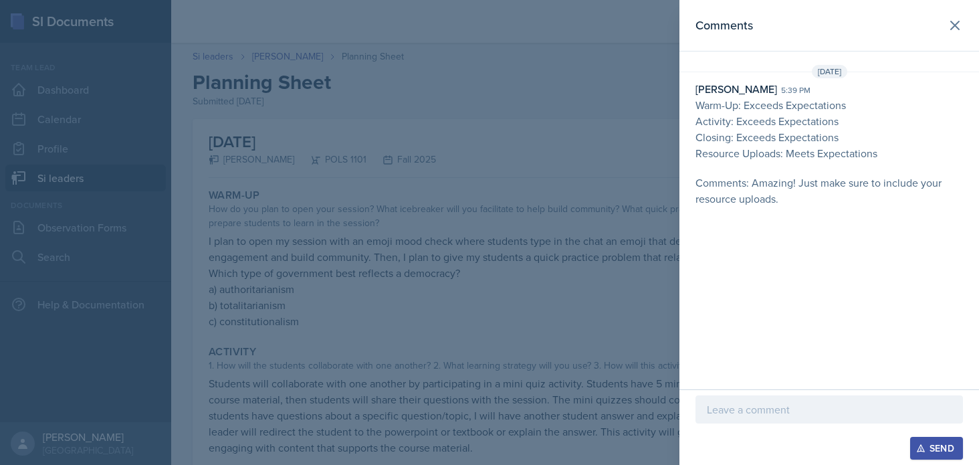
click at [308, 332] on div at bounding box center [489, 232] width 979 height 465
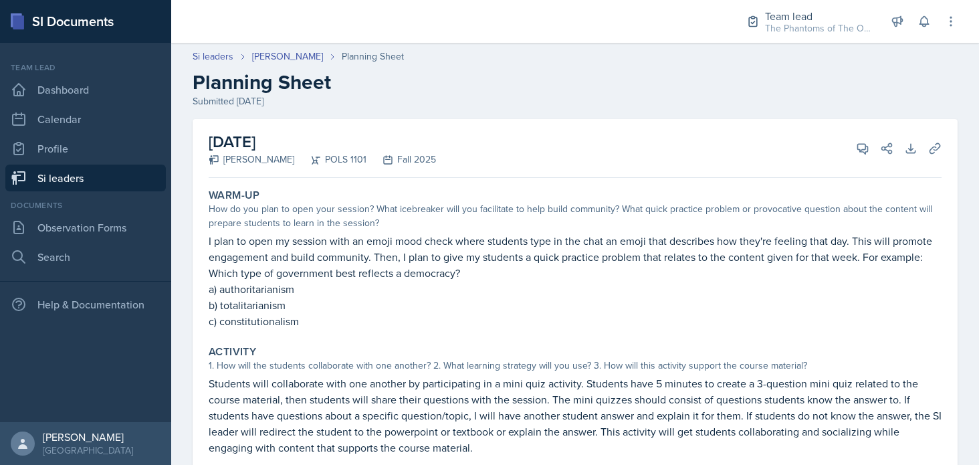
click at [209, 48] on header "Si leaders [PERSON_NAME] Planning Sheet Planning Sheet Submitted [DATE]" at bounding box center [575, 79] width 808 height 86
click at [219, 56] on link "Si leaders" at bounding box center [213, 56] width 41 height 14
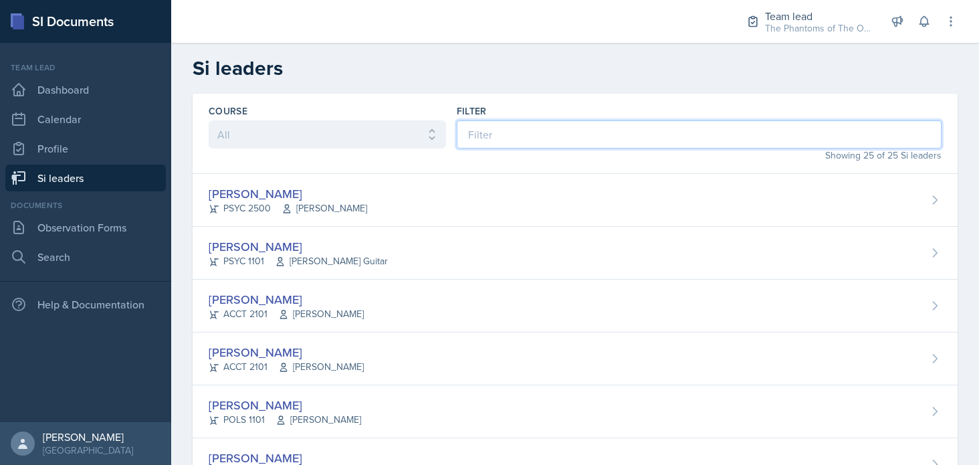
click at [544, 122] on input at bounding box center [699, 134] width 485 height 28
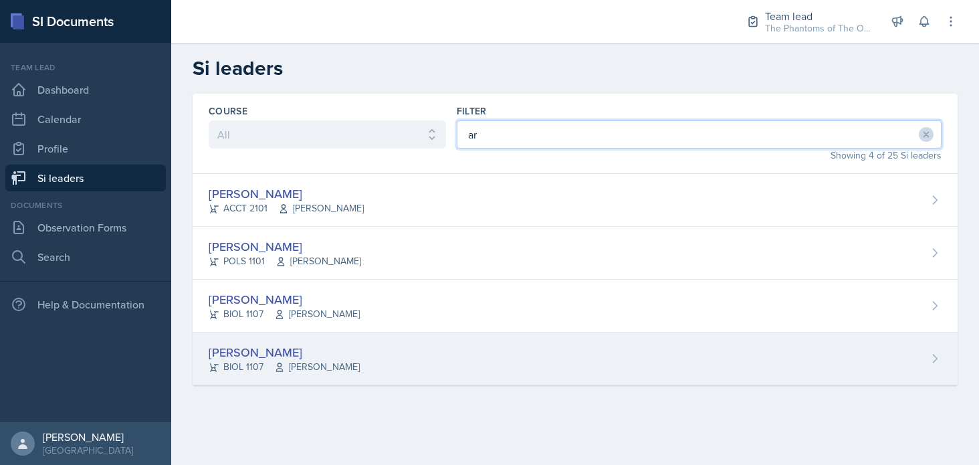
type input "ar"
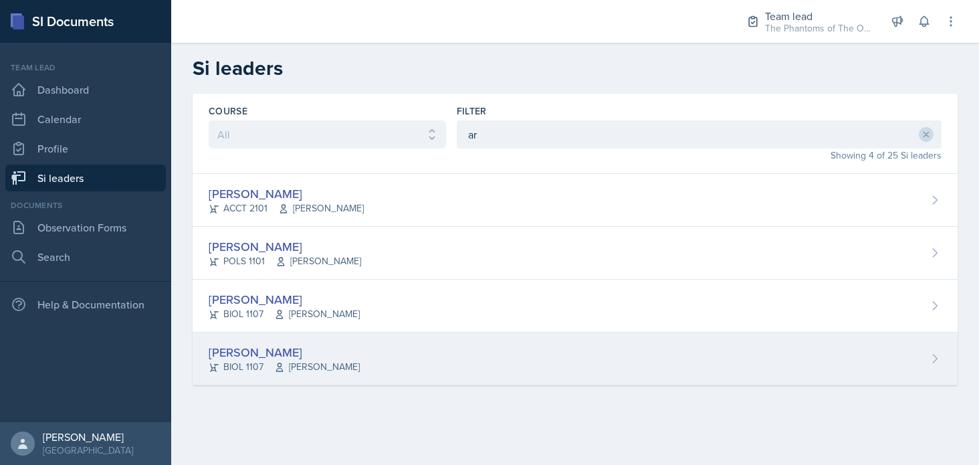
click at [388, 376] on div "[PERSON_NAME] BIOL 1107 [PERSON_NAME]" at bounding box center [575, 358] width 765 height 53
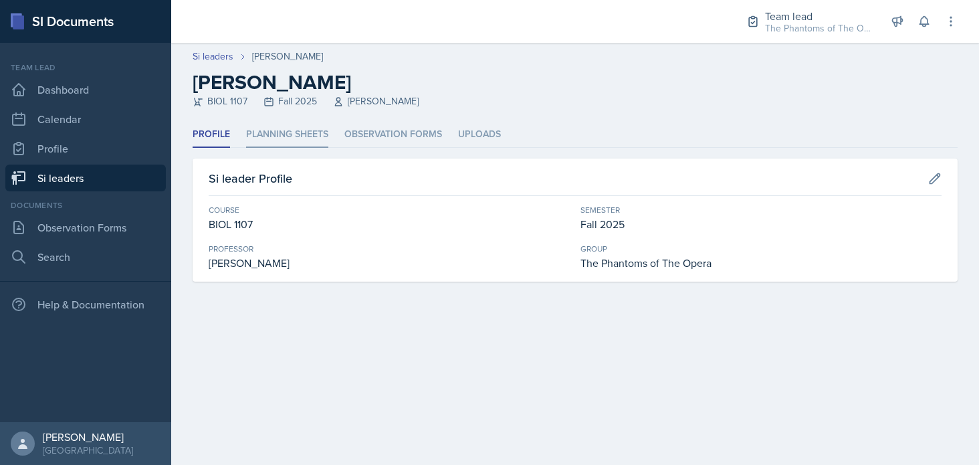
click at [292, 138] on li "Planning Sheets" at bounding box center [287, 135] width 82 height 26
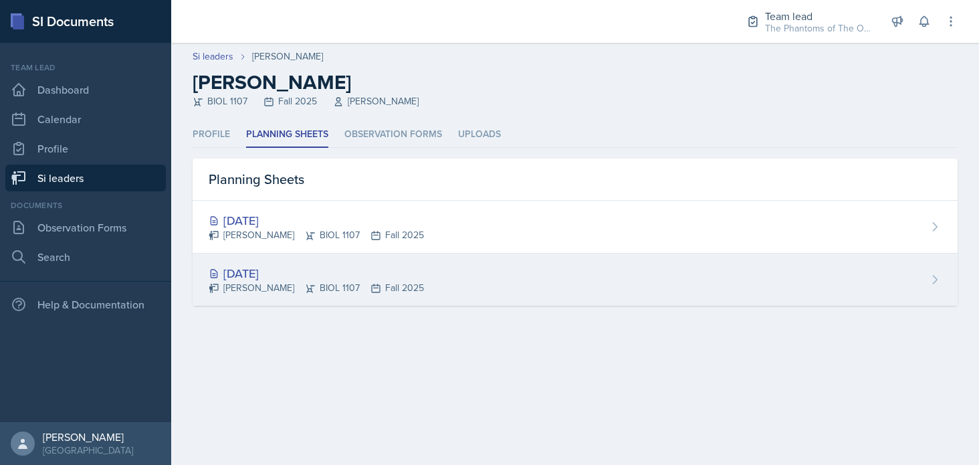
click at [279, 290] on div "[PERSON_NAME] BIOL 1107 Fall 2025" at bounding box center [316, 288] width 215 height 14
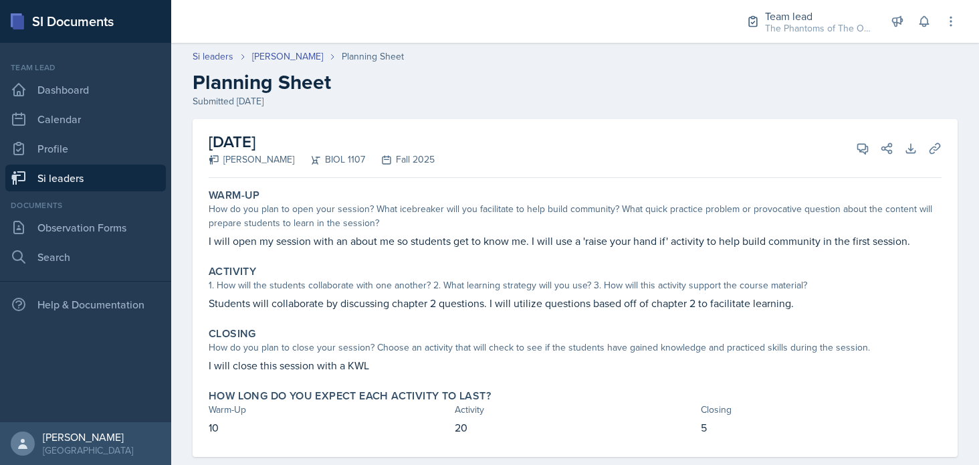
scroll to position [24, 0]
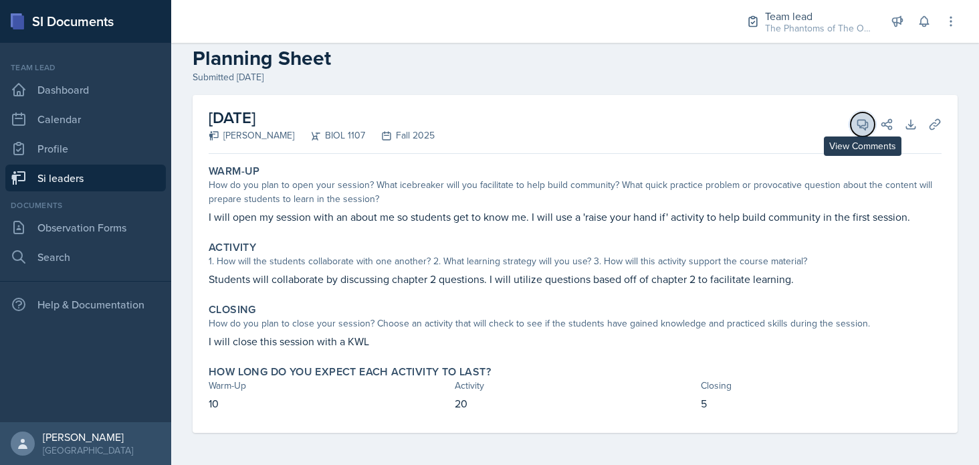
click at [858, 125] on icon at bounding box center [863, 125] width 10 height 10
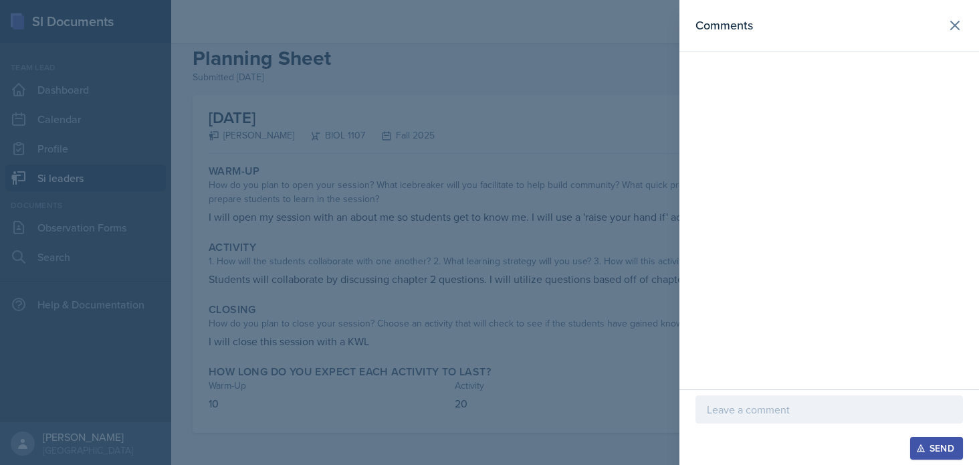
click at [789, 413] on p at bounding box center [829, 409] width 245 height 16
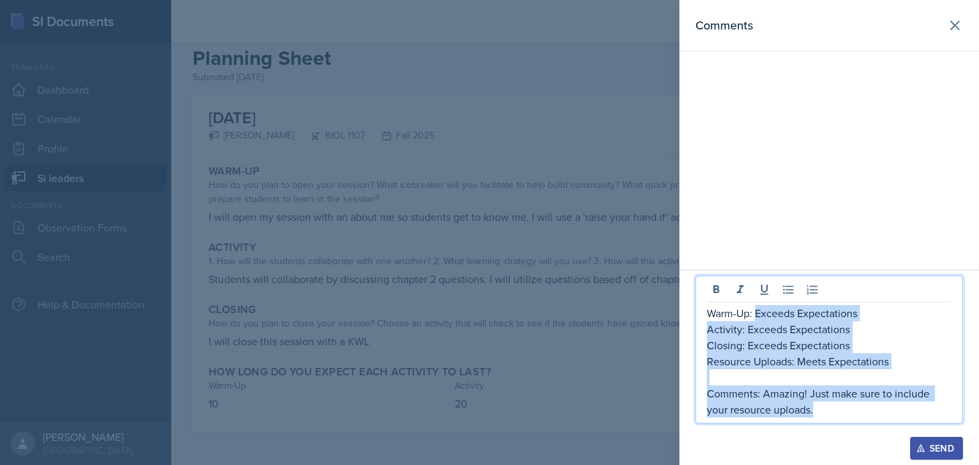
click at [756, 311] on p "Warm-Up: Exceeds Expectations" at bounding box center [829, 313] width 245 height 16
click at [797, 319] on p "Warm-Up: Exceeds Expectations" at bounding box center [829, 313] width 245 height 16
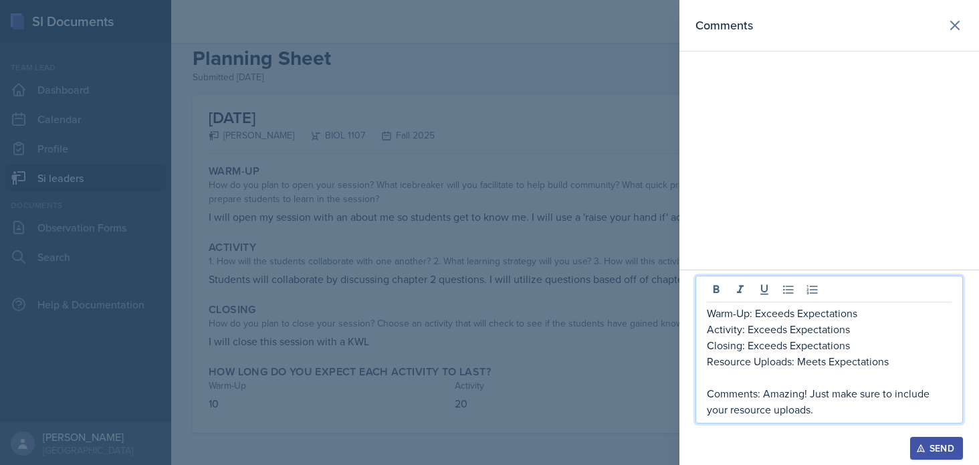
click at [793, 316] on p "Warm-Up: Exceeds Expectations" at bounding box center [829, 313] width 245 height 16
click at [759, 310] on p "Warm-Up: Exceeds Expectations" at bounding box center [829, 313] width 245 height 16
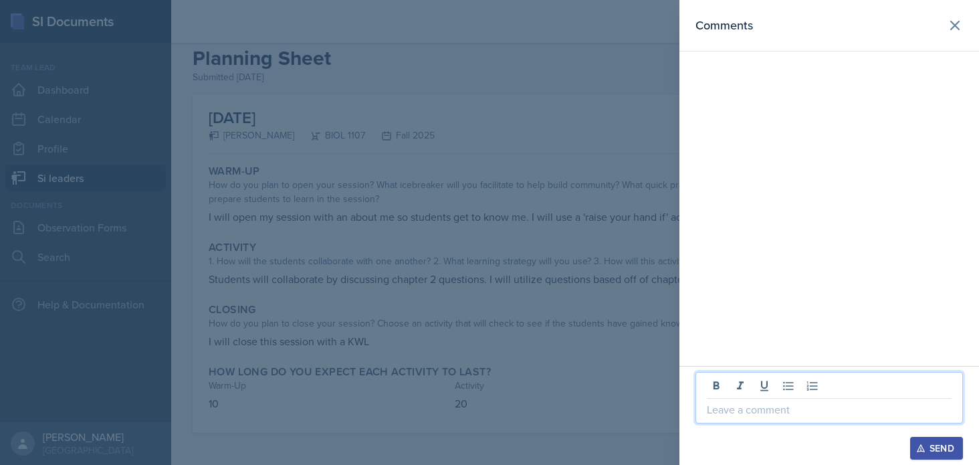
click at [563, 291] on div at bounding box center [489, 232] width 979 height 465
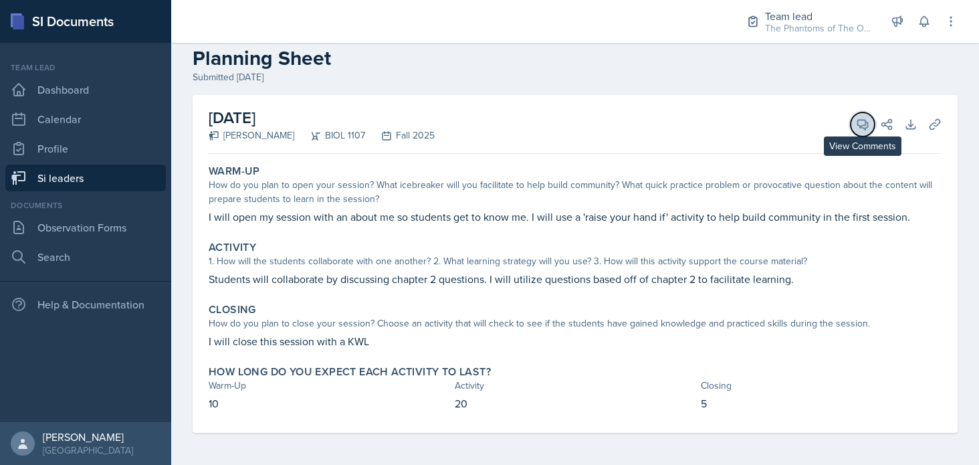
click at [856, 128] on icon at bounding box center [862, 124] width 13 height 13
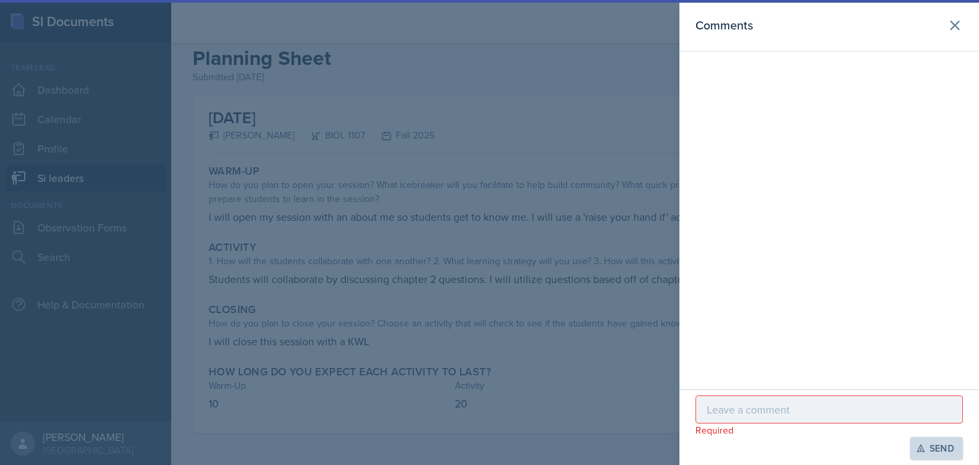
click at [745, 401] on div at bounding box center [830, 409] width 268 height 28
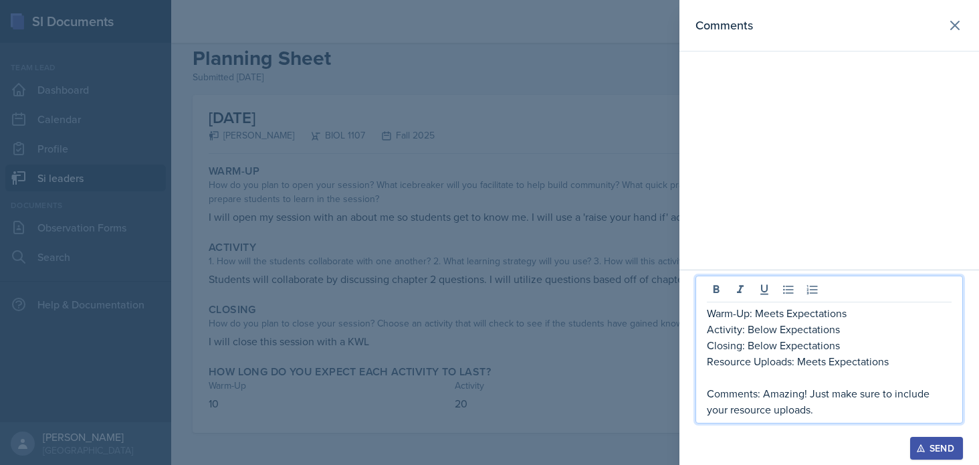
click at [763, 395] on p "Comments: Amazing! Just make sure to include your resource uploads." at bounding box center [829, 401] width 245 height 32
click at [810, 401] on p "Comments: Amazing! Just make sure to include your resource uploads." at bounding box center [829, 401] width 245 height 32
click at [811, 415] on p "Comments: Amazing! Just make sure to include your resource uploads." at bounding box center [829, 401] width 245 height 32
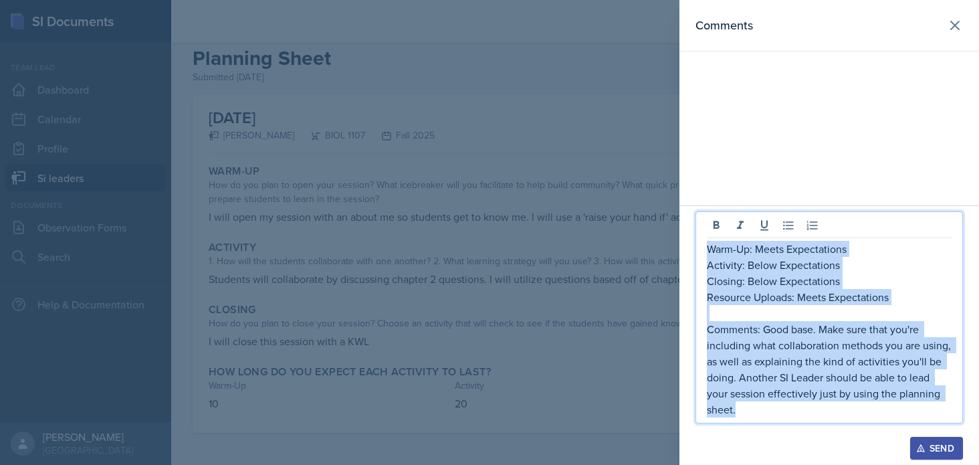
click at [706, 249] on div "Warm-Up: Meets Expectations Activity: Below Expectations Closing: Below Expecta…" at bounding box center [830, 317] width 268 height 212
click at [940, 441] on div "Send" at bounding box center [936, 448] width 35 height 11
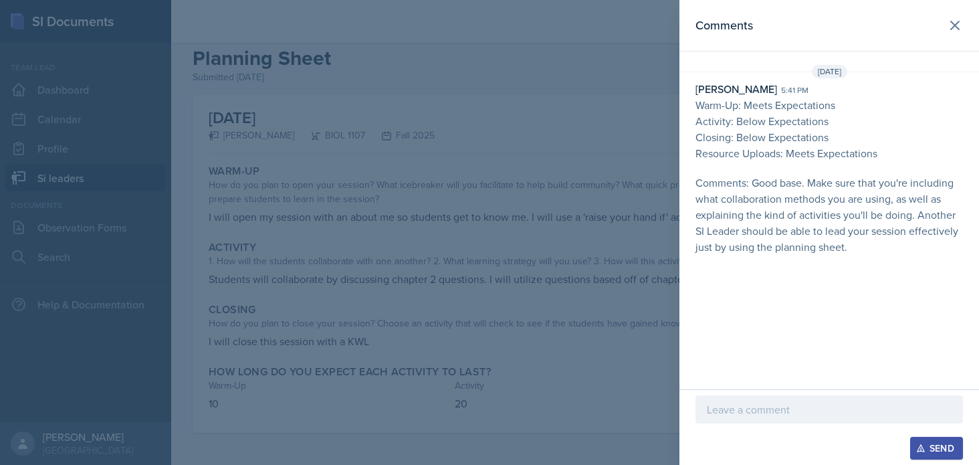
click at [633, 384] on div at bounding box center [489, 232] width 979 height 465
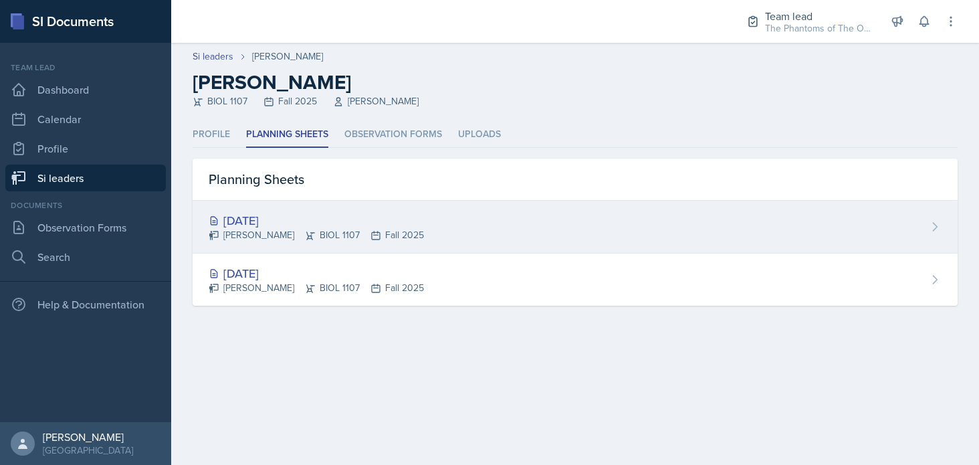
click at [335, 233] on div "[PERSON_NAME] BIOL 1107 Fall 2025" at bounding box center [316, 235] width 215 height 14
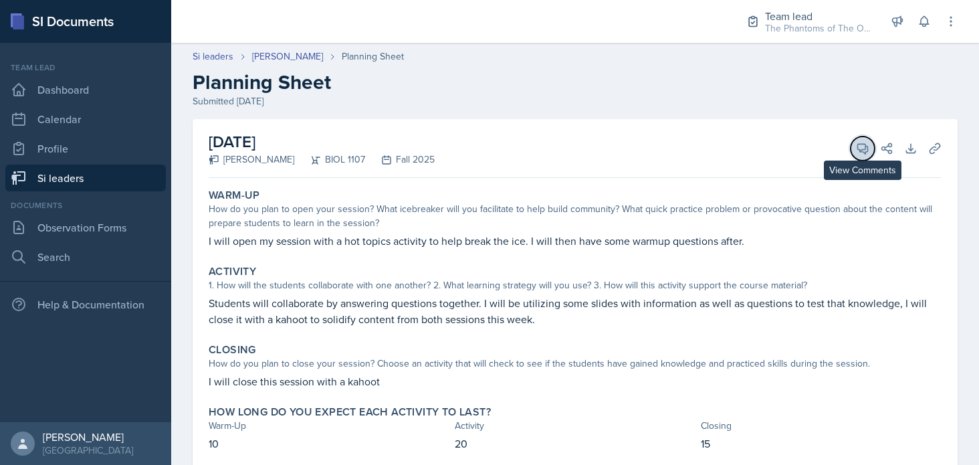
click at [861, 146] on button "View Comments" at bounding box center [863, 148] width 24 height 24
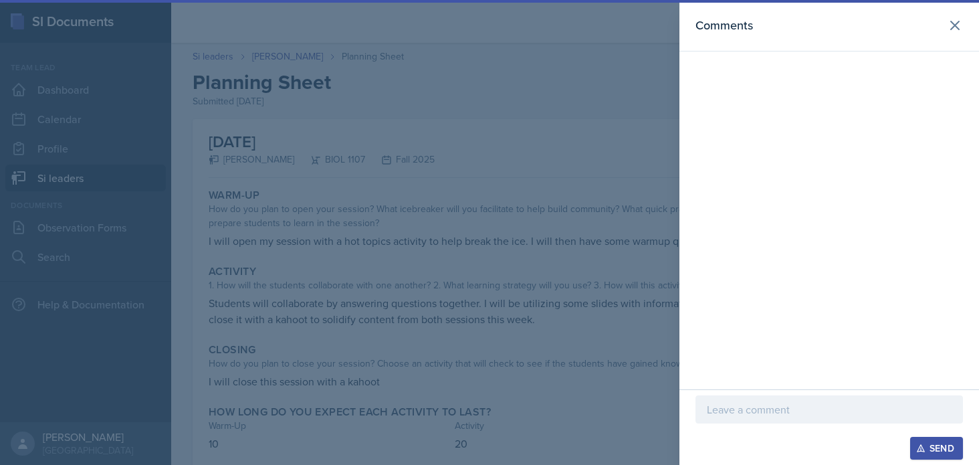
click at [777, 416] on p at bounding box center [829, 409] width 245 height 16
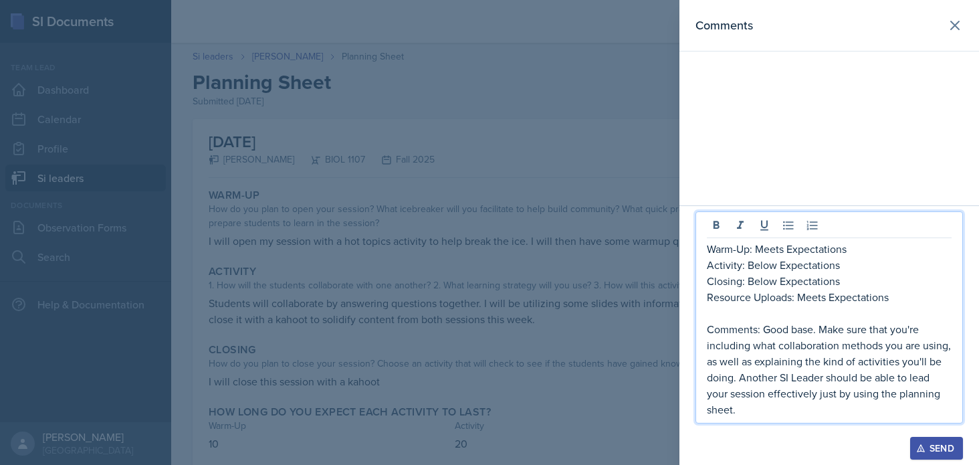
click at [825, 296] on p "Resource Uploads: Meets Expectations" at bounding box center [829, 297] width 245 height 16
click at [800, 300] on p "Resource Uploads: Meets Expectations" at bounding box center [829, 297] width 245 height 16
click at [947, 441] on div "Send" at bounding box center [936, 448] width 35 height 11
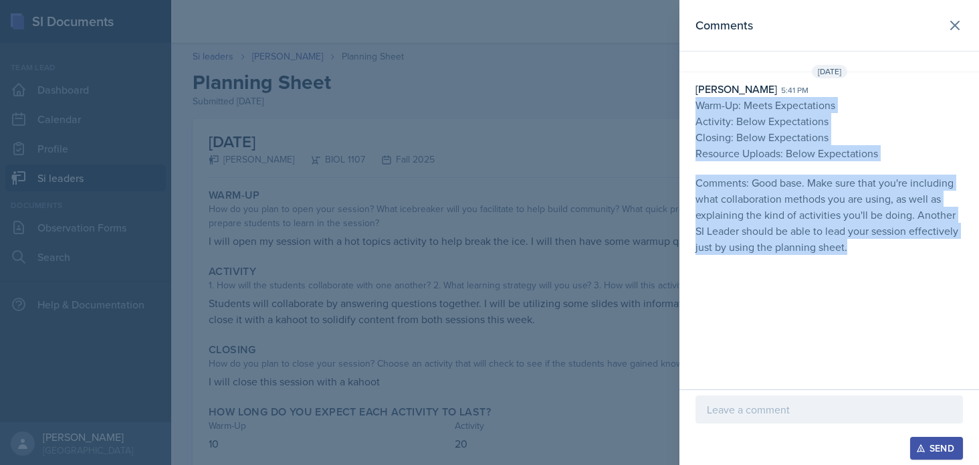
drag, startPoint x: 868, startPoint y: 251, endPoint x: 689, endPoint y: 99, distance: 235.3
click at [689, 99] on div "[PERSON_NAME] 5:41 pm Warm-Up: Meets Expectations Activity: Below Expectations …" at bounding box center [829, 168] width 300 height 174
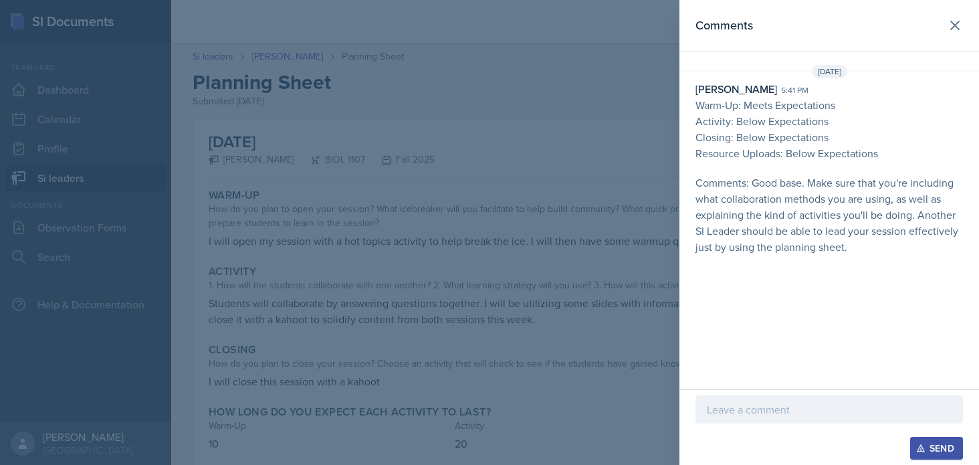
click at [516, 200] on div at bounding box center [489, 232] width 979 height 465
